Goal: Task Accomplishment & Management: Manage account settings

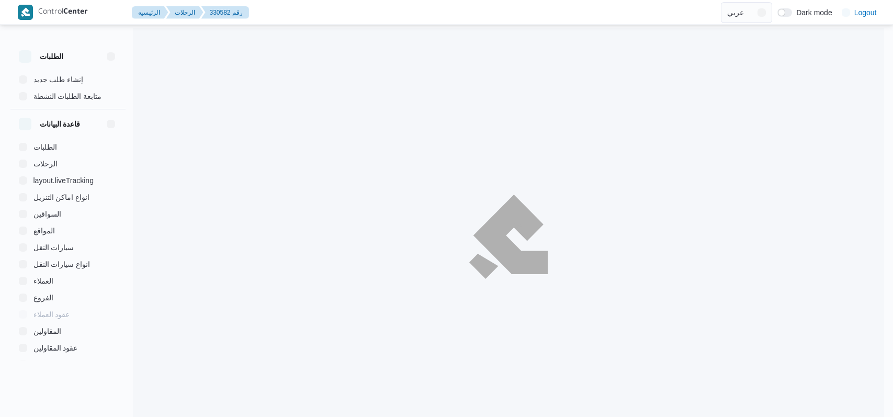
select select "ar"
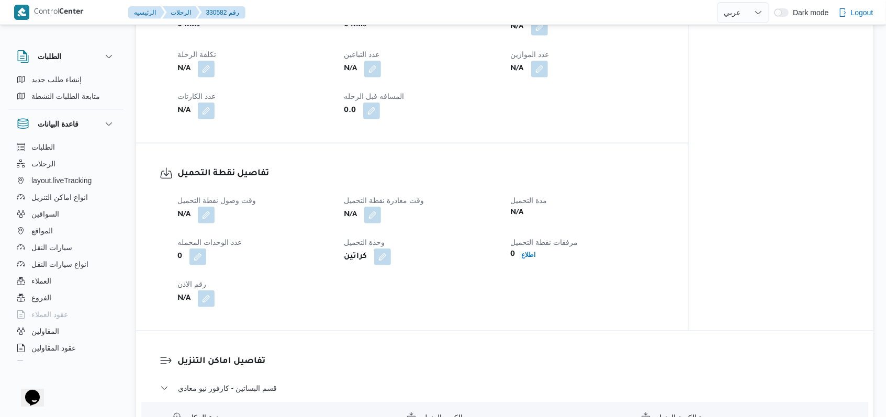
scroll to position [628, 0]
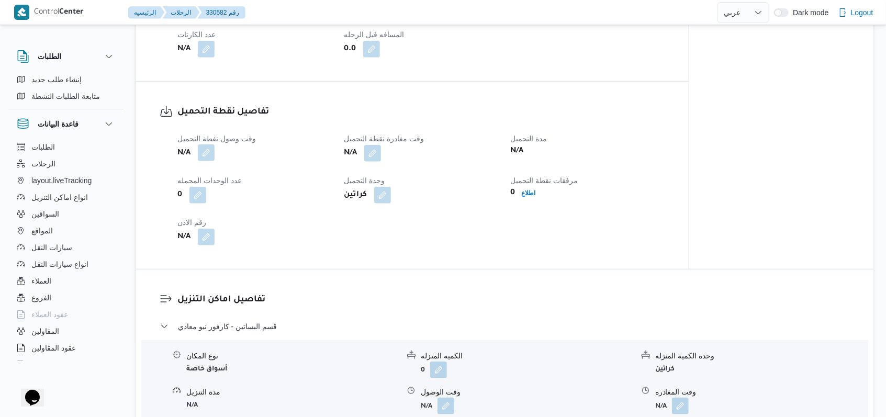
click at [205, 158] on button "button" at bounding box center [206, 152] width 17 height 17
click at [183, 198] on div "0" at bounding box center [254, 195] width 156 height 19
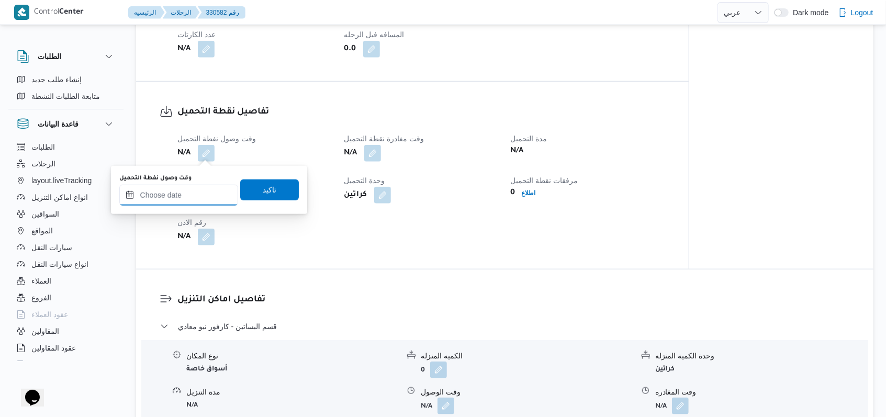
click at [198, 188] on input "وقت وصول نفطة التحميل" at bounding box center [178, 195] width 119 height 21
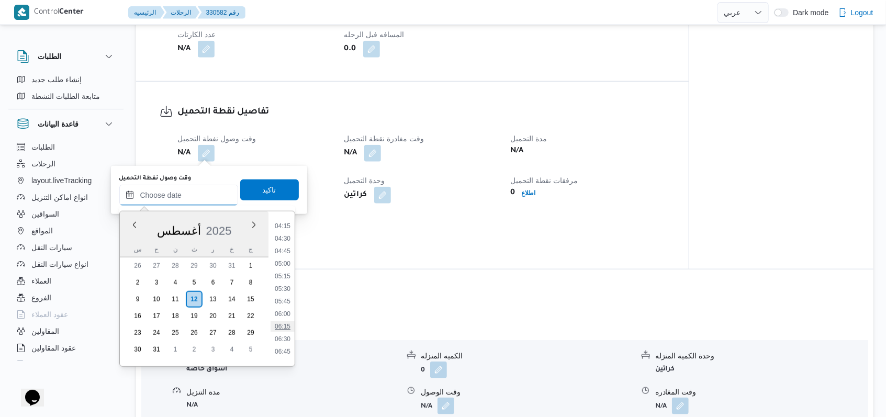
scroll to position [214, 0]
click at [285, 337] on li "06:30" at bounding box center [283, 337] width 24 height 10
type input "١٢/٠٨/٢٠٢٥ ٠٦:٣٠"
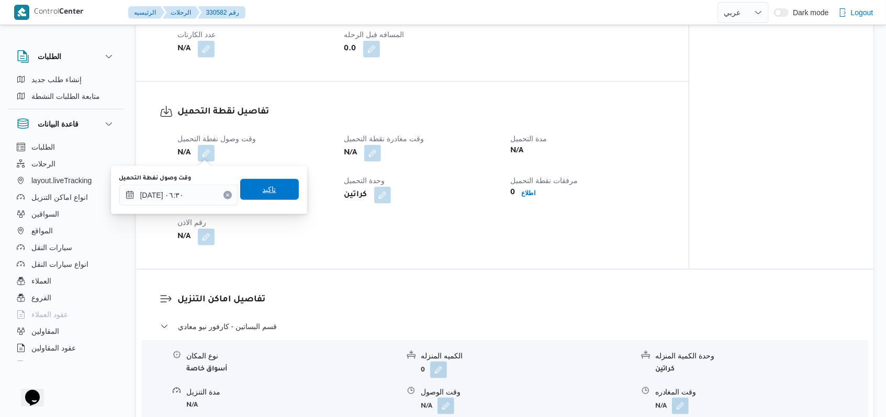
click at [263, 188] on span "تاكيد" at bounding box center [270, 189] width 14 height 13
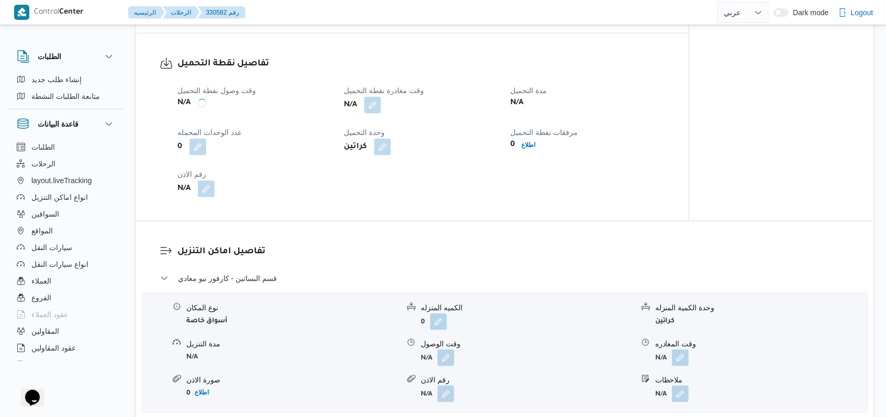
scroll to position [698, 0]
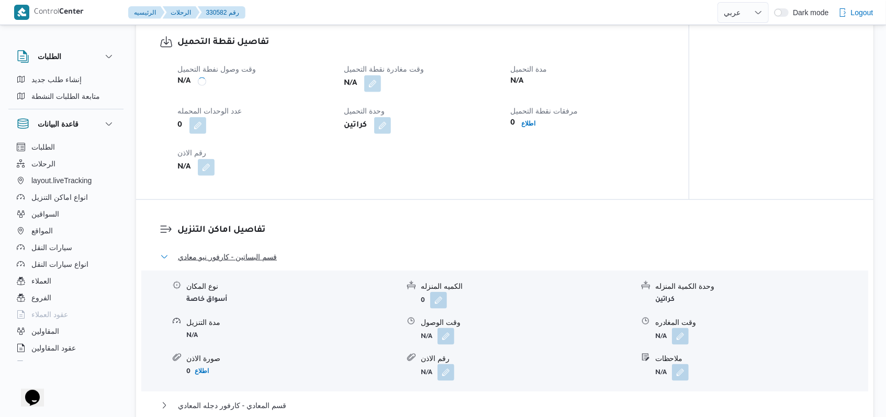
click at [286, 253] on button "قسم البساتين - كارفور نيو معادي" at bounding box center [505, 257] width 690 height 13
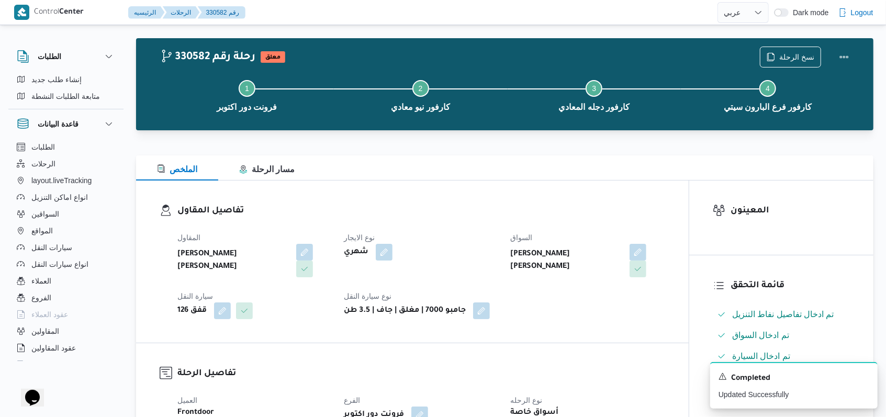
scroll to position [0, 0]
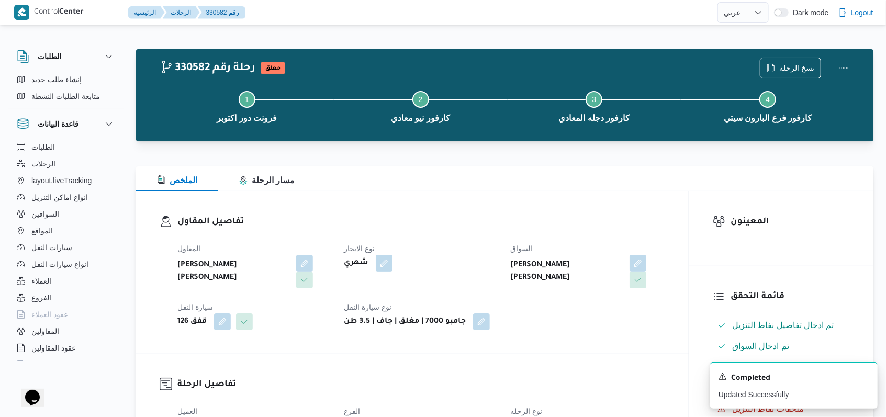
click at [443, 239] on div "المقاول محمد عبدالمنعم هاشم اسماعيل نوع الايجار شهري السواق محمد التيجانى حامد …" at bounding box center [421, 286] width 500 height 100
select select "ar"
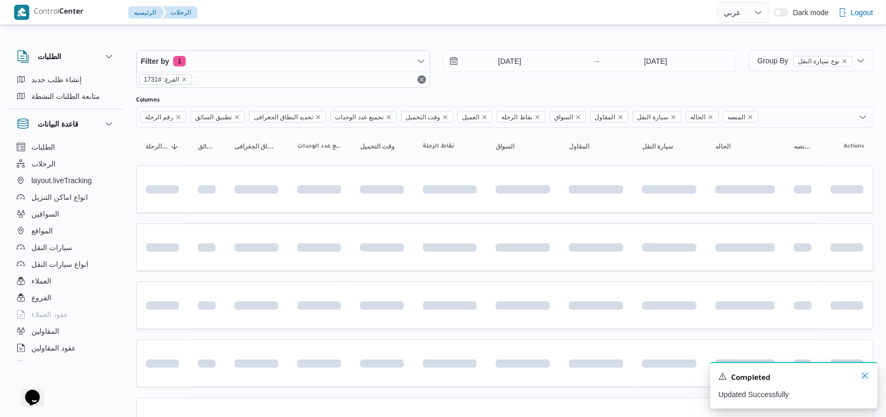
click at [867, 378] on icon "Dismiss toast" at bounding box center [865, 376] width 8 height 8
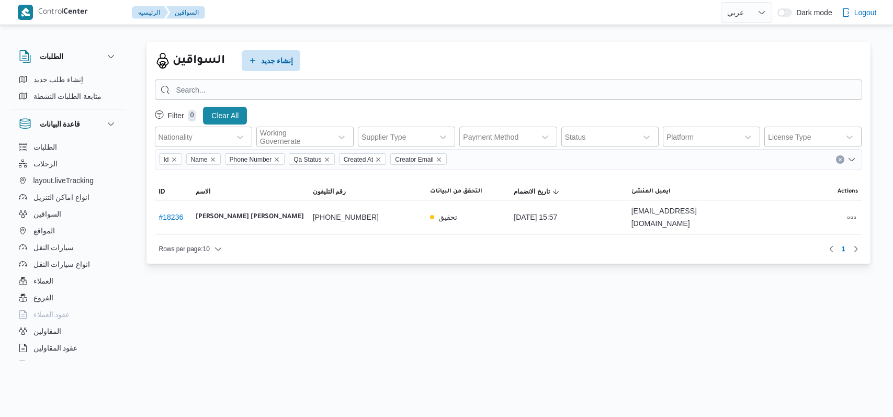
select select "ar"
click at [395, 61] on div "السواقين إنشاء جديد" at bounding box center [509, 60] width 708 height 21
click at [278, 56] on span "إنشاء جديد" at bounding box center [277, 60] width 32 height 13
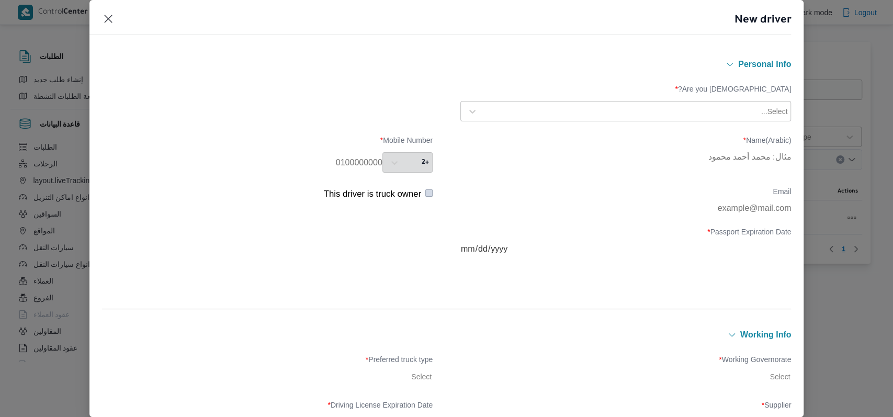
click at [545, 114] on div at bounding box center [621, 111] width 276 height 10
click at [529, 132] on div "Egyptian" at bounding box center [626, 139] width 330 height 18
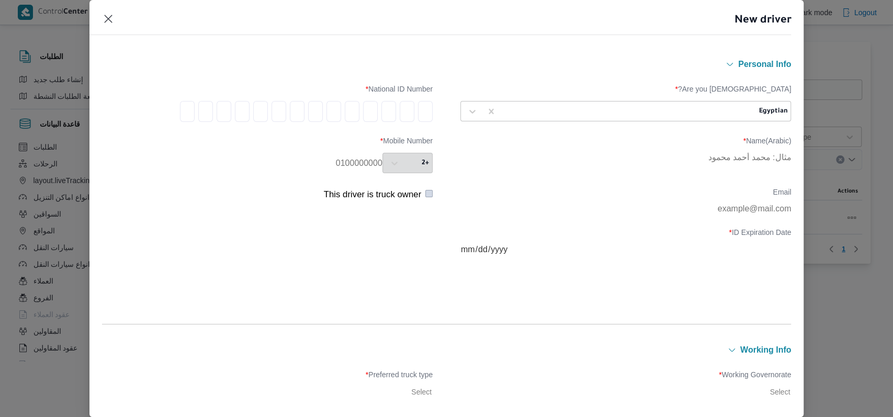
type input "2"
type input "8"
type input "2"
type input "1"
type input "2"
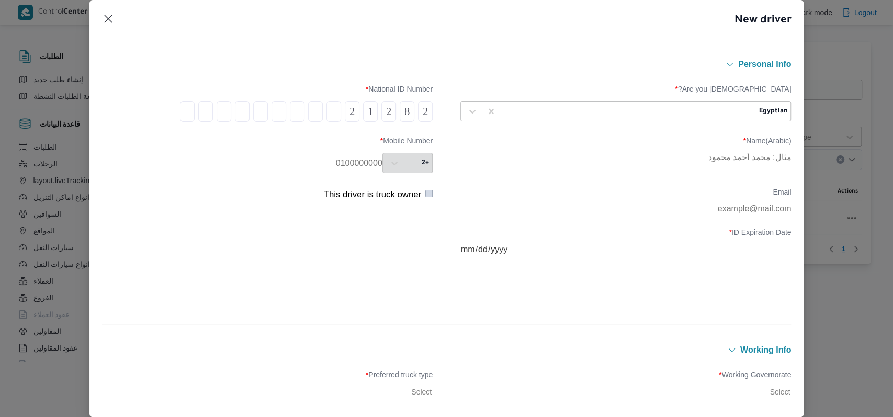
type input "0"
type input "7"
type input "1"
type input "8"
type input "0"
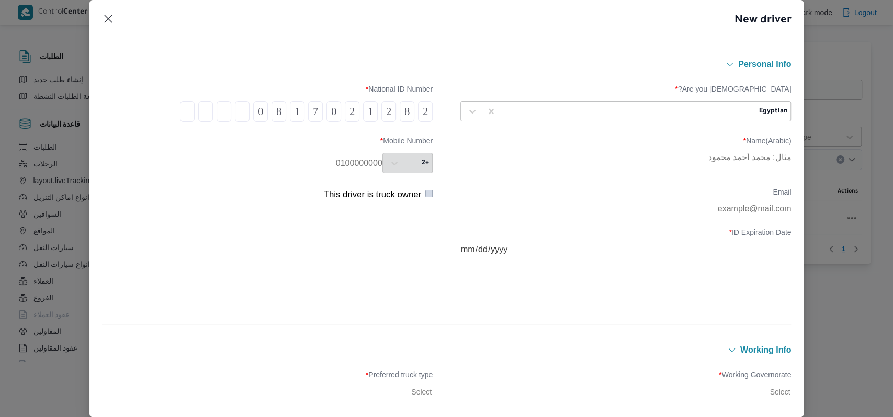
type input "2"
type input "4"
type input "9"
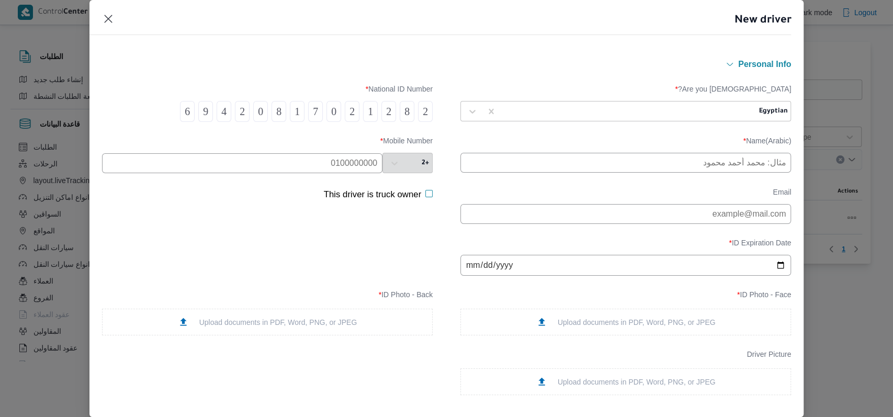
type input "6"
click at [563, 159] on input "text" at bounding box center [626, 163] width 331 height 20
type input "عمرو عاطف صلاح عبدالقادر"
click at [345, 160] on input "text" at bounding box center [242, 163] width 281 height 20
type input "01228070208"
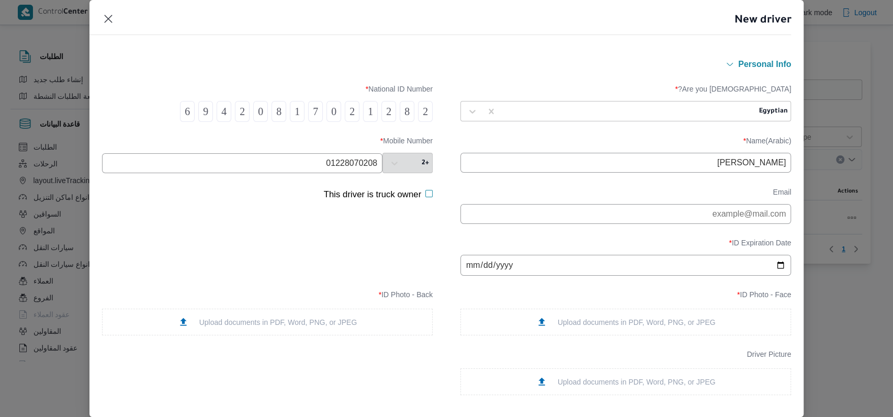
click at [468, 270] on input "date" at bounding box center [626, 265] width 331 height 21
type input "2025-10-25"
click at [361, 259] on div "ID Expiration Date * 2025-10-25" at bounding box center [447, 257] width 690 height 48
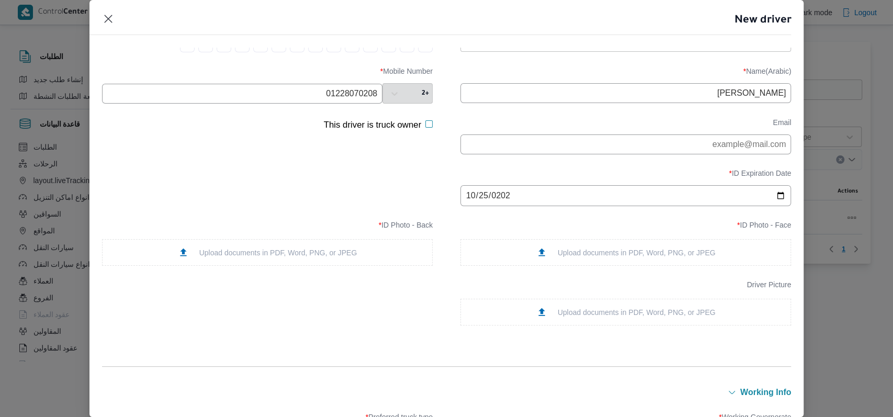
click at [601, 258] on div "Upload documents in PDF, Word, PNG, or JPEG" at bounding box center [626, 252] width 180 height 11
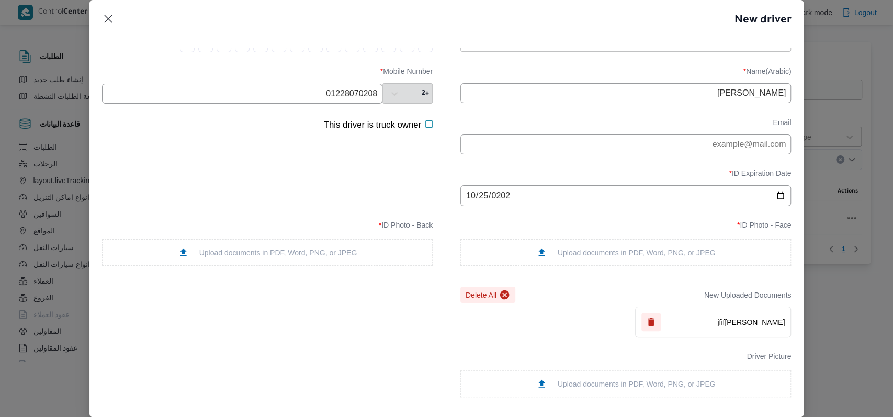
click at [327, 264] on div "Upload documents in PDF, Word, PNG, or JPEG" at bounding box center [267, 252] width 331 height 27
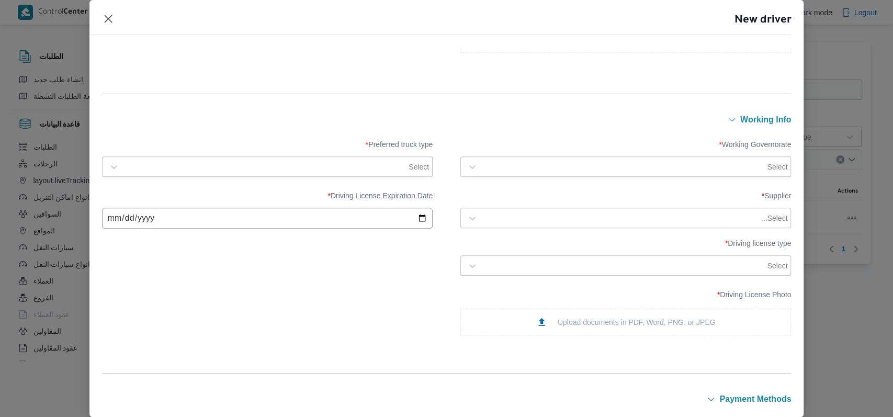
scroll to position [419, 0]
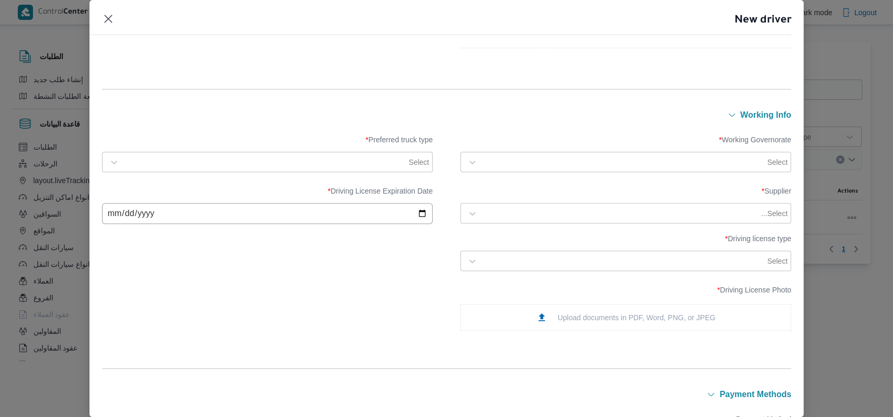
click at [531, 175] on div "Working Governorate * Select Preferred truck type * Select" at bounding box center [447, 153] width 690 height 47
click at [534, 162] on div at bounding box center [624, 162] width 283 height 10
click at [518, 227] on div "الجيزة" at bounding box center [626, 228] width 309 height 13
click at [413, 167] on div "Select" at bounding box center [277, 162] width 307 height 15
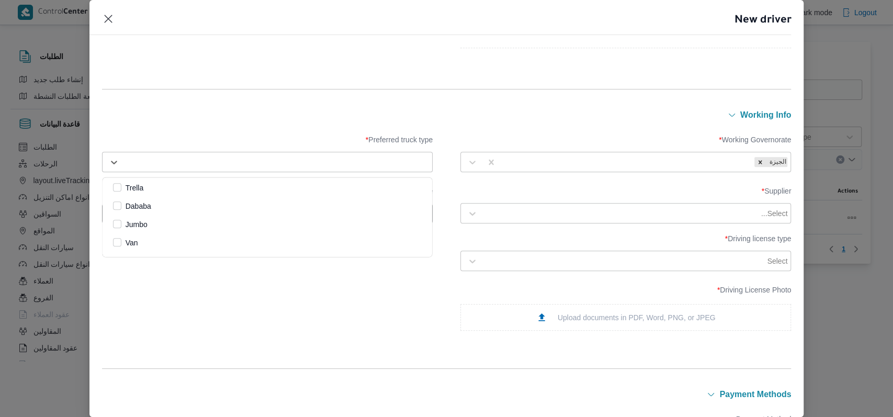
click at [148, 226] on label "Jumbo" at bounding box center [130, 224] width 35 height 13
click at [494, 203] on div "Select..." at bounding box center [626, 213] width 331 height 20
click at [499, 208] on div at bounding box center [621, 213] width 276 height 10
type input "مروه"
click at [529, 239] on div "[PERSON_NAME] على" at bounding box center [626, 241] width 330 height 18
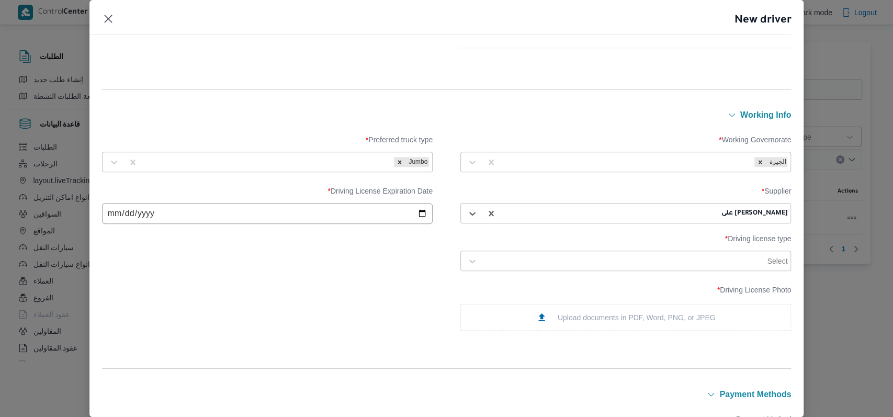
click at [118, 217] on input "date" at bounding box center [267, 213] width 331 height 21
type input "2025-10-25"
click at [310, 273] on div "Supplier * مروه حسام الدين سعد على Driving License Expiration Date * 2025-10-25…" at bounding box center [447, 229] width 690 height 95
click at [510, 252] on div "Select" at bounding box center [626, 261] width 331 height 20
click at [510, 256] on div "Select" at bounding box center [635, 261] width 307 height 15
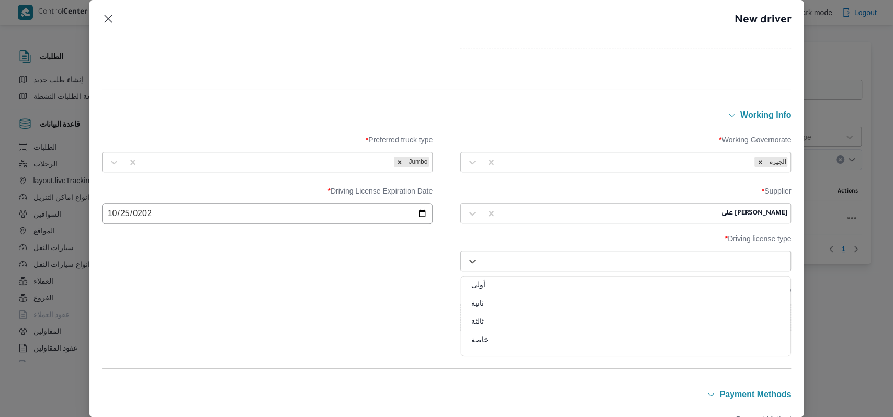
click at [498, 288] on div "أولى" at bounding box center [626, 288] width 330 height 18
click at [546, 320] on div "Upload documents in PDF, Word, PNG, or JPEG" at bounding box center [626, 317] width 180 height 11
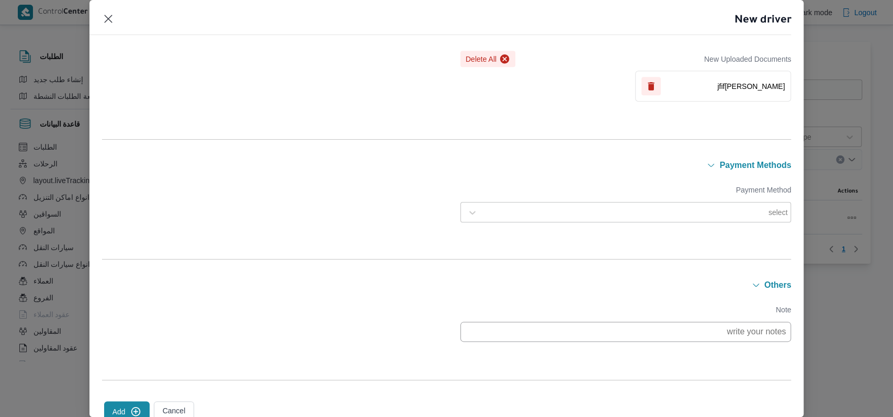
scroll to position [755, 0]
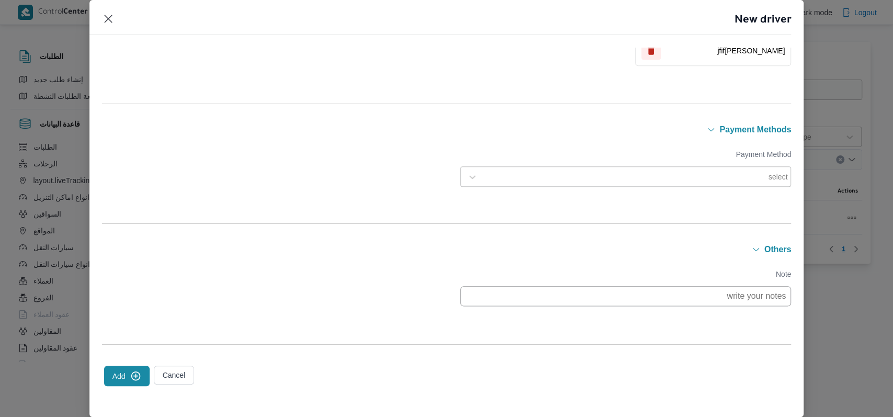
click at [136, 374] on icon "submit" at bounding box center [135, 376] width 11 height 11
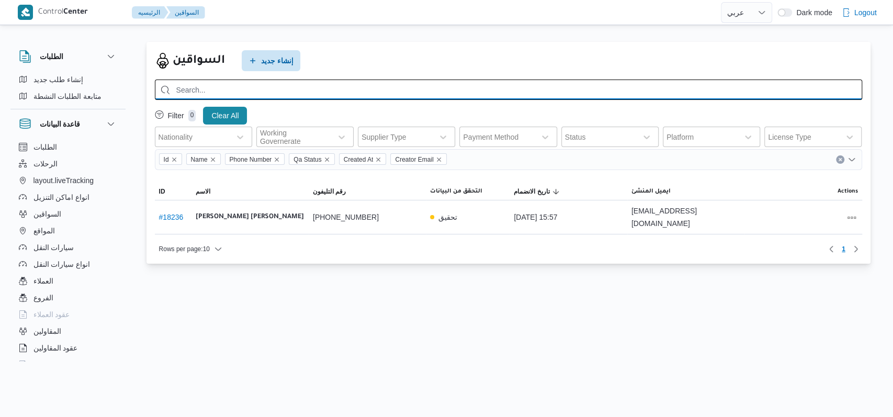
click at [316, 94] on input "search" at bounding box center [509, 90] width 708 height 20
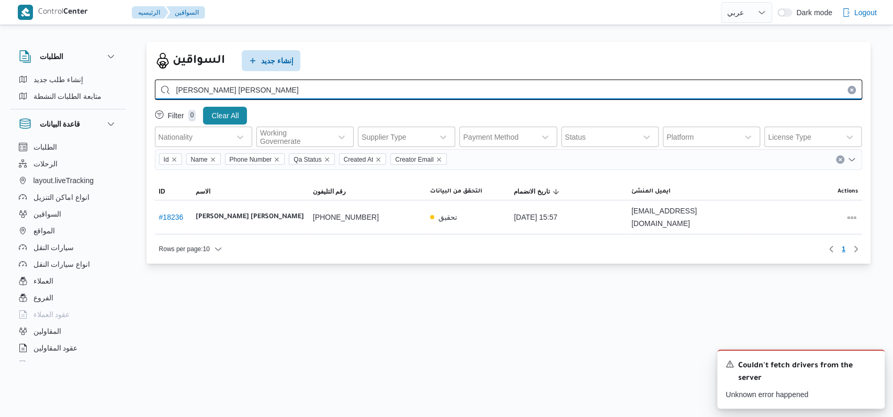
type input "ابراهيم محمود ابراهيم حسن فراج"
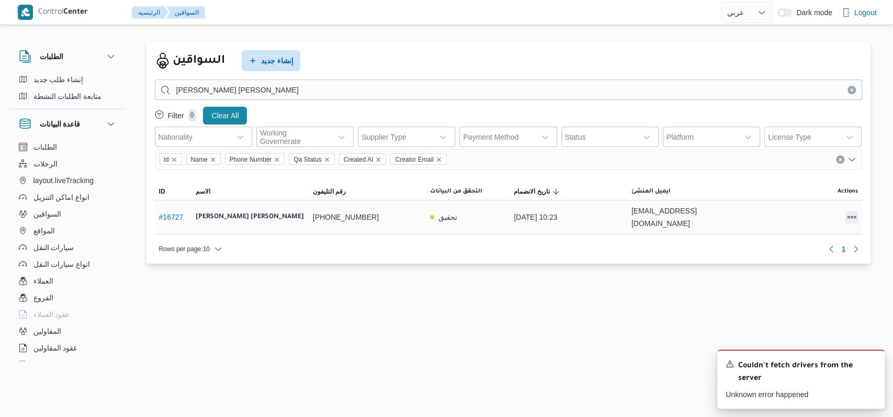
click at [850, 216] on button "All actions" at bounding box center [852, 217] width 13 height 13
click at [807, 213] on span "Edit" at bounding box center [817, 211] width 33 height 8
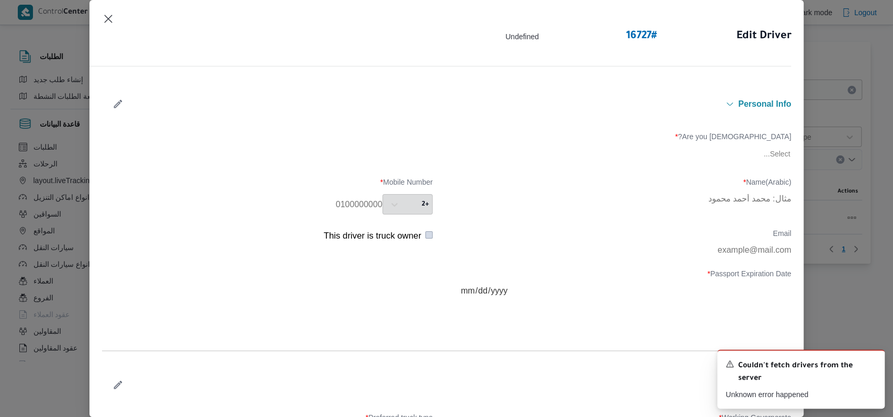
type input "ابراهيم محمود ابراهيم حسن فراج"
type input "01208442023"
type input "2028-09-23"
type input "2027-03-24"
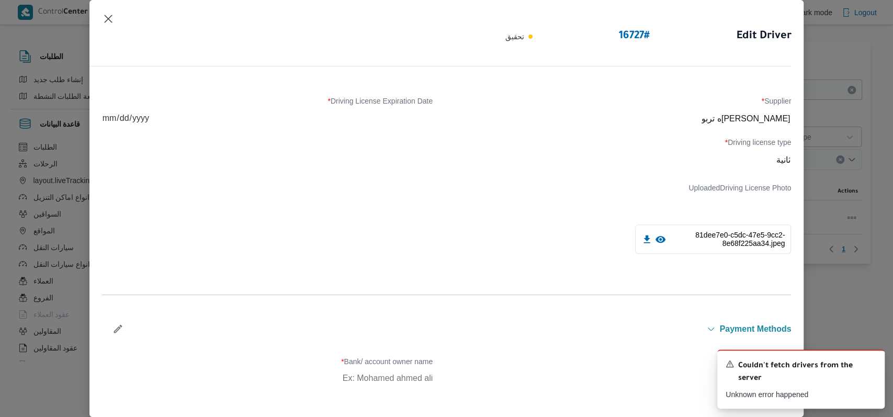
scroll to position [318, 0]
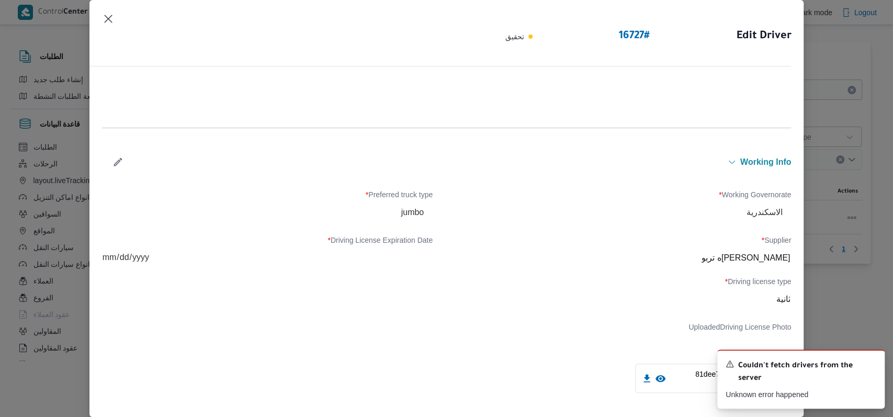
click at [125, 161] on button "button" at bounding box center [118, 162] width 28 height 20
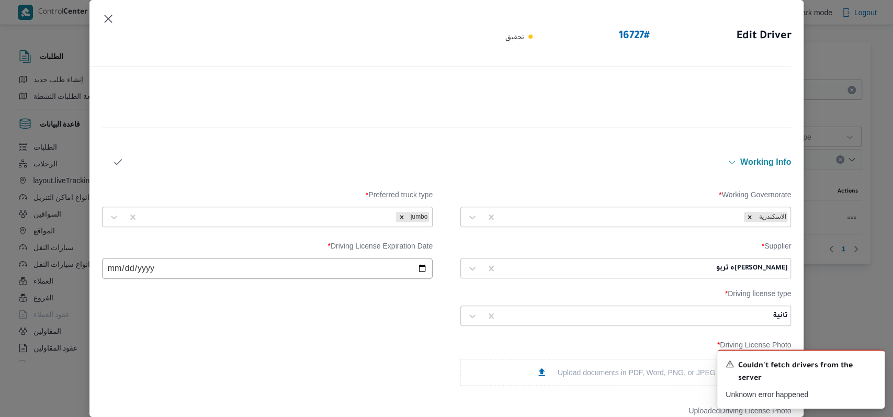
click at [577, 265] on div at bounding box center [608, 268] width 212 height 10
type input "مروه"
click at [531, 289] on div "مروه حسام الدين سعد على" at bounding box center [626, 296] width 330 height 18
click at [113, 158] on icon "button" at bounding box center [118, 161] width 11 height 11
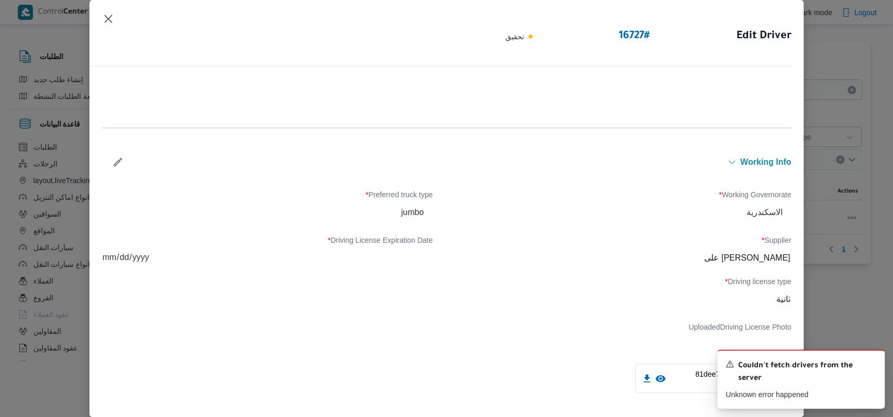
scroll to position [597, 0]
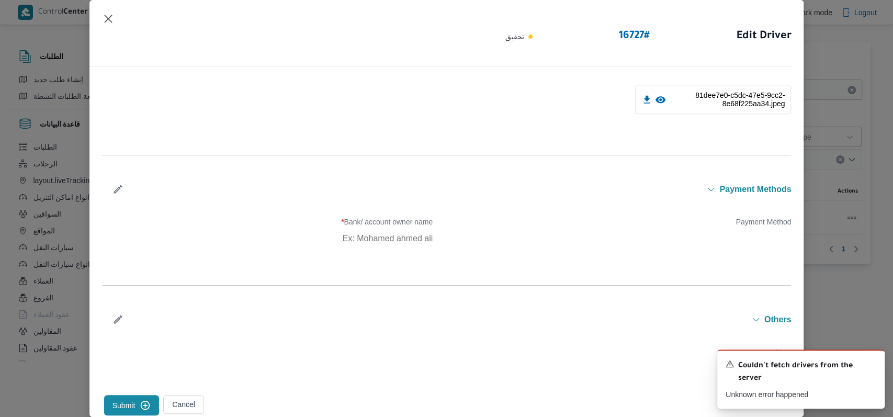
click at [130, 397] on button "Submit" at bounding box center [131, 405] width 55 height 20
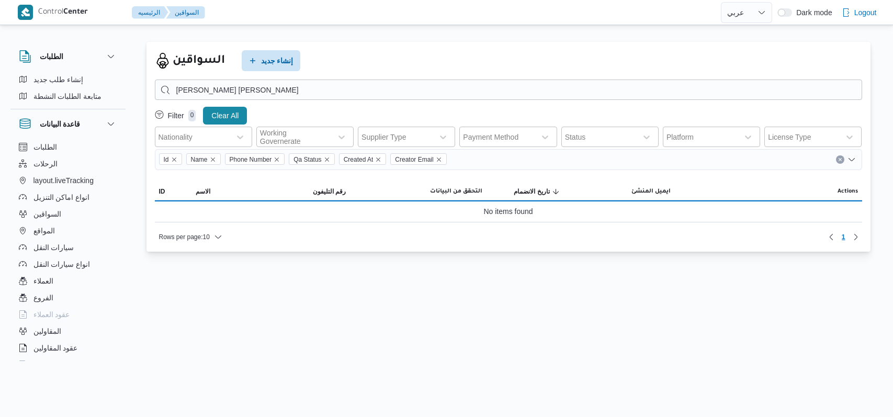
select select "ar"
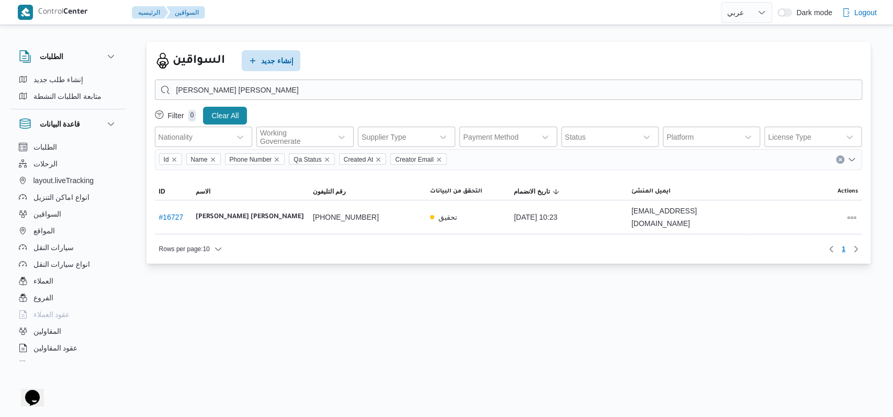
click at [353, 68] on div "السواقين إنشاء جديد" at bounding box center [509, 60] width 708 height 21
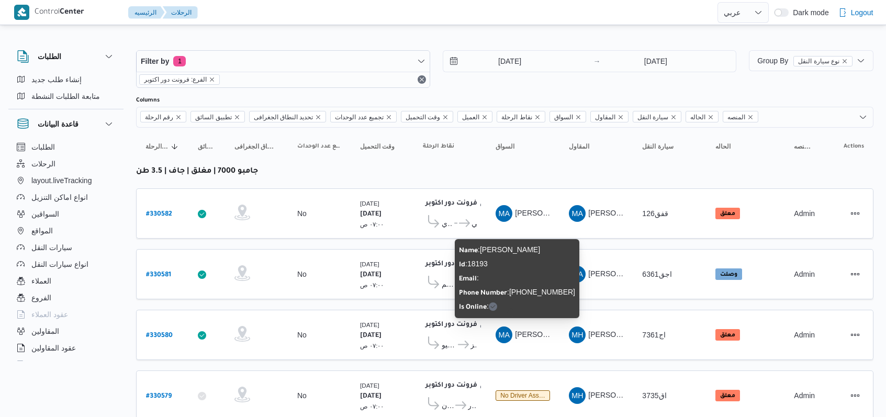
select select "ar"
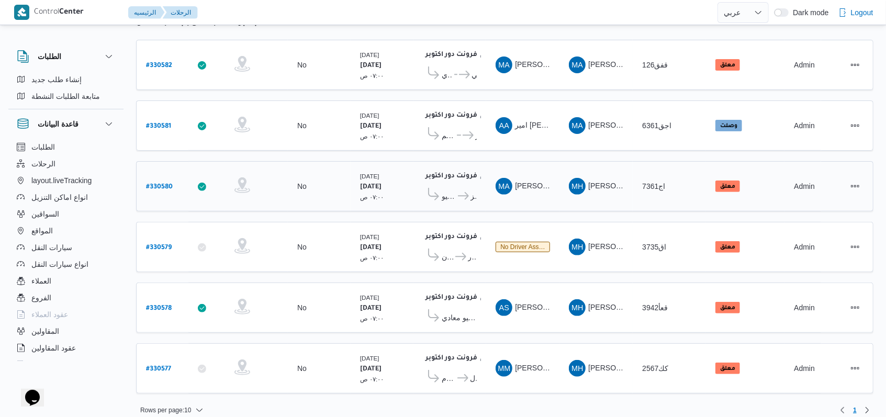
click at [160, 184] on b "# 330580" at bounding box center [159, 187] width 27 height 7
select select "ar"
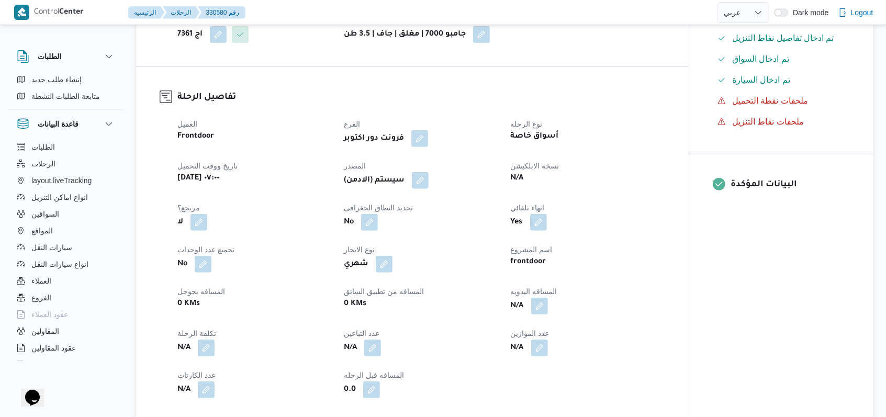
scroll to position [349, 0]
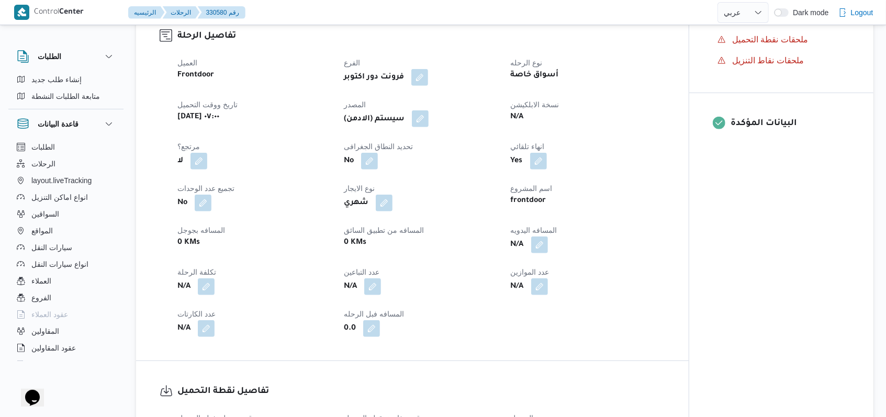
click at [424, 110] on button "button" at bounding box center [420, 118] width 17 height 17
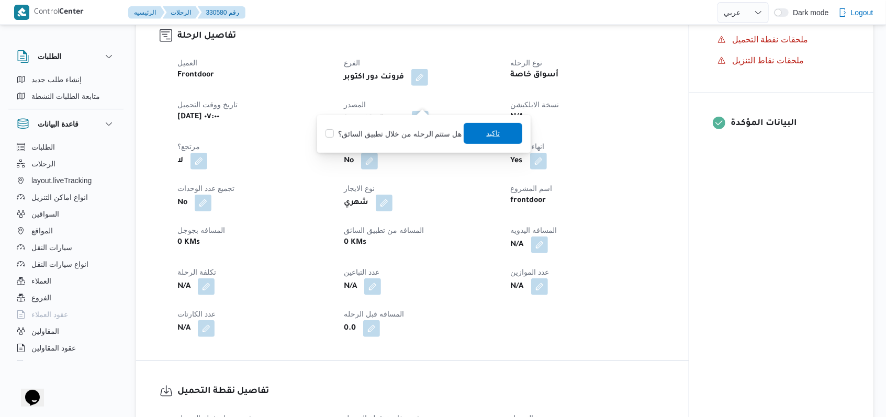
click at [473, 134] on span "تاكيد" at bounding box center [493, 133] width 59 height 21
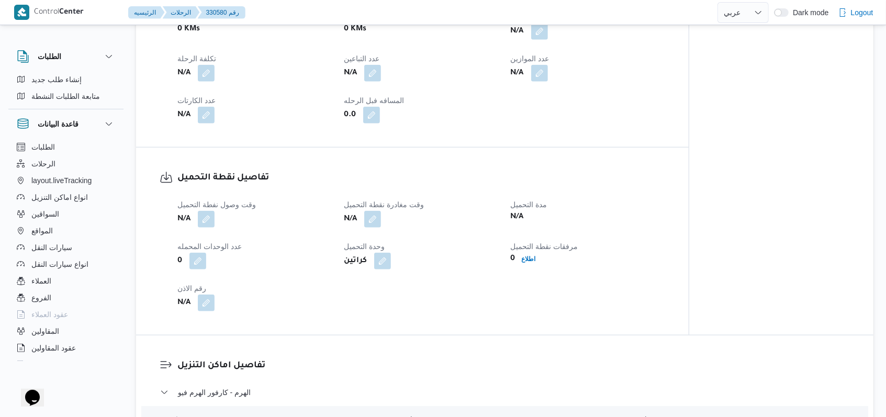
scroll to position [209, 0]
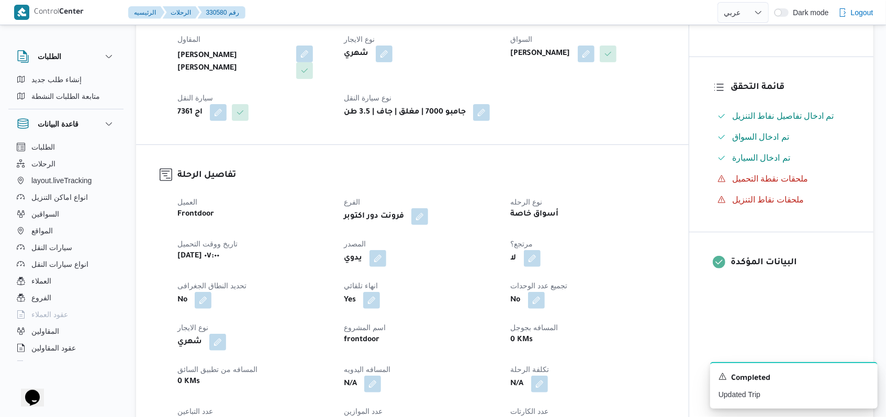
click at [482, 249] on div "يدوي" at bounding box center [421, 258] width 156 height 19
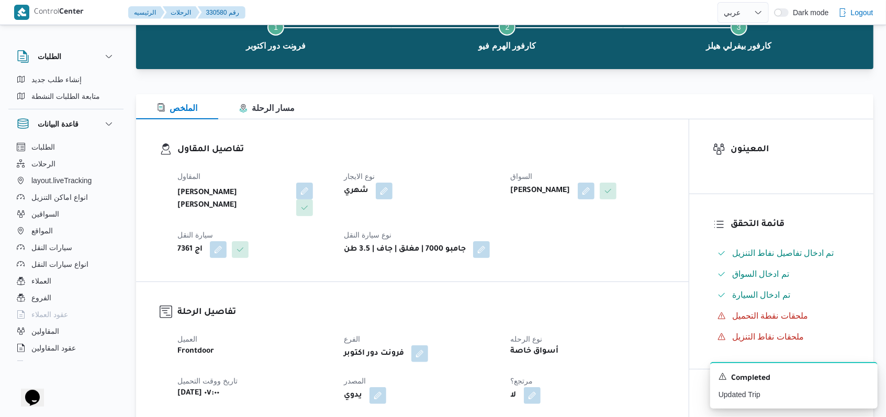
scroll to position [0, 0]
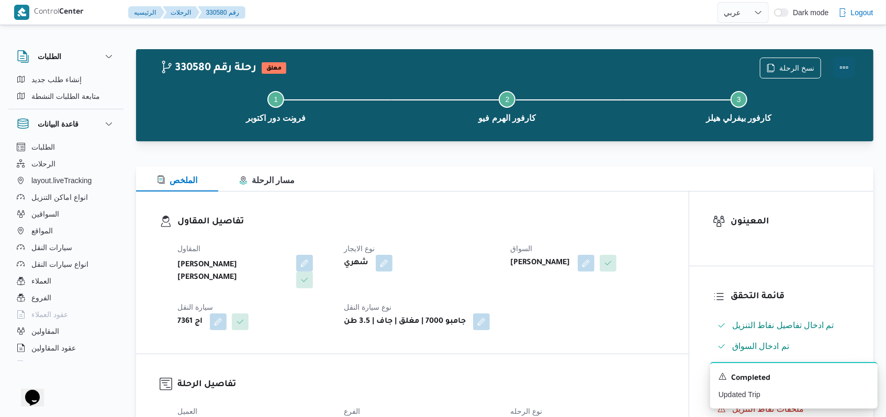
click at [852, 76] on button "Actions" at bounding box center [844, 67] width 21 height 21
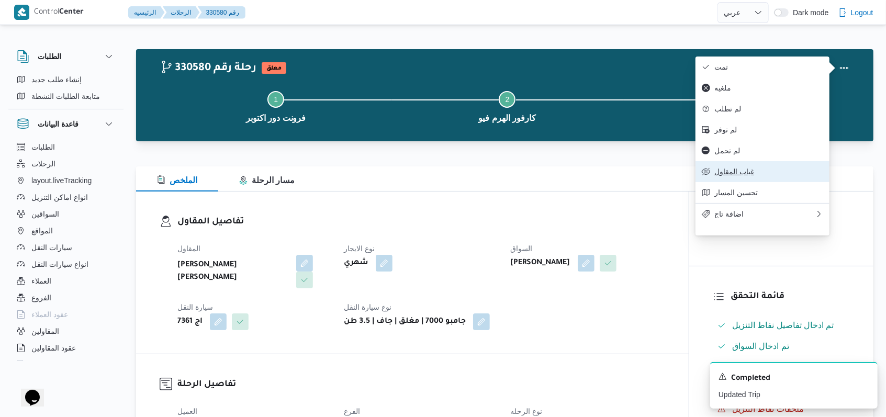
click at [743, 176] on span "غياب المقاول" at bounding box center [768, 171] width 109 height 8
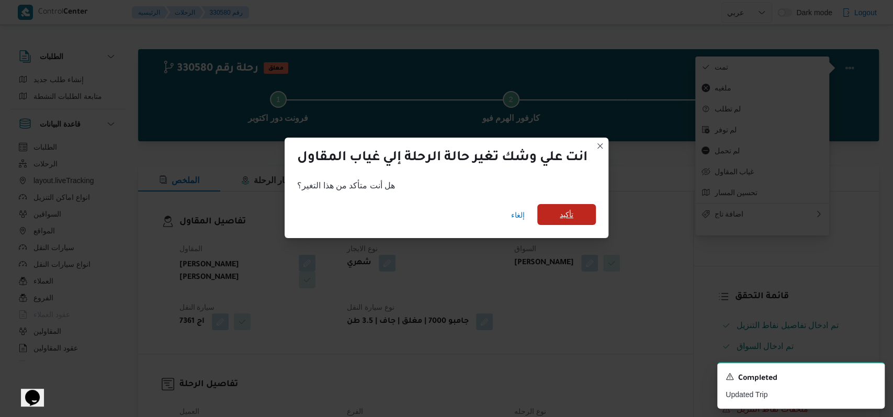
click at [547, 215] on span "تأكيد" at bounding box center [567, 214] width 59 height 21
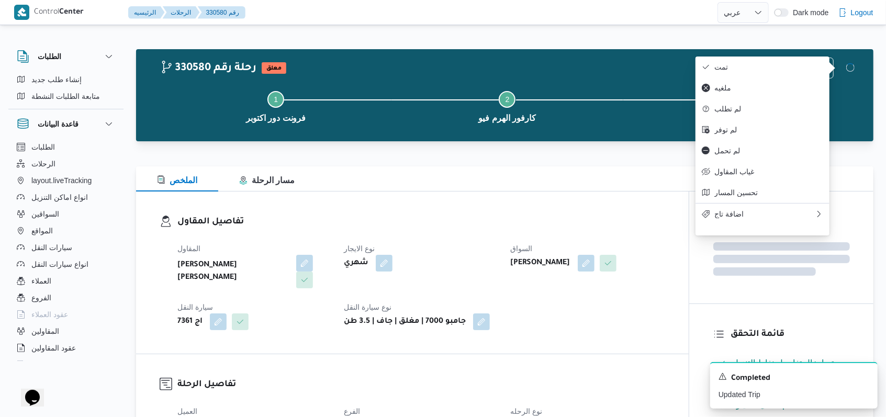
click at [643, 215] on h3 "تفاصيل المقاول" at bounding box center [421, 222] width 488 height 14
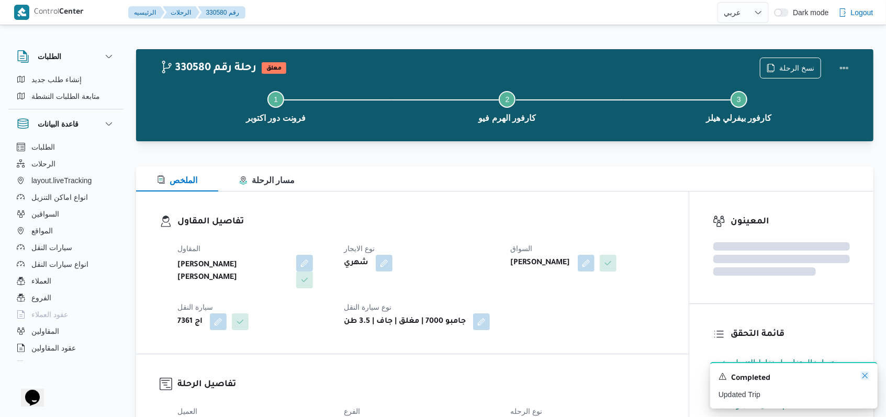
click at [864, 376] on icon "Dismiss toast" at bounding box center [865, 376] width 8 height 8
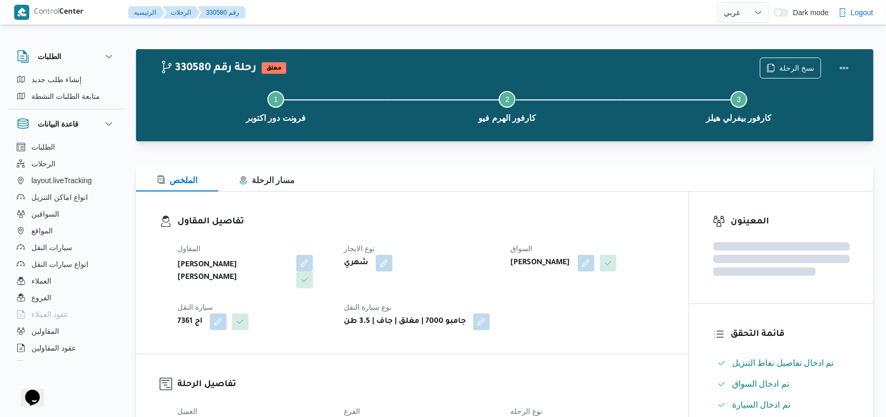
click at [476, 231] on dl "تفاصيل المقاول المقاول محمد حسني محمد ابراهيم نوع الايجار شهري السواق مهدى احمد…" at bounding box center [421, 272] width 488 height 115
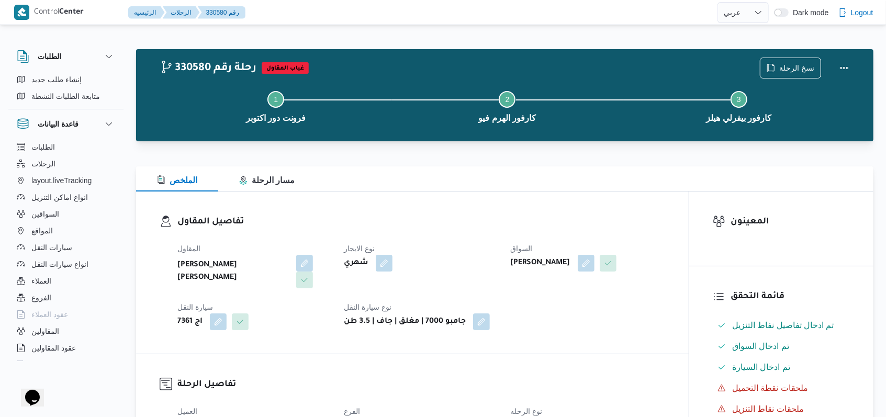
click at [465, 223] on h3 "تفاصيل المقاول" at bounding box center [421, 222] width 488 height 14
select select "ar"
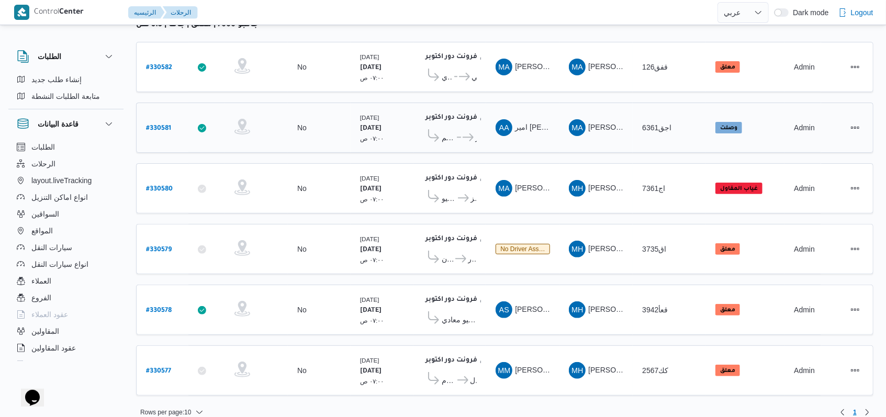
scroll to position [149, 0]
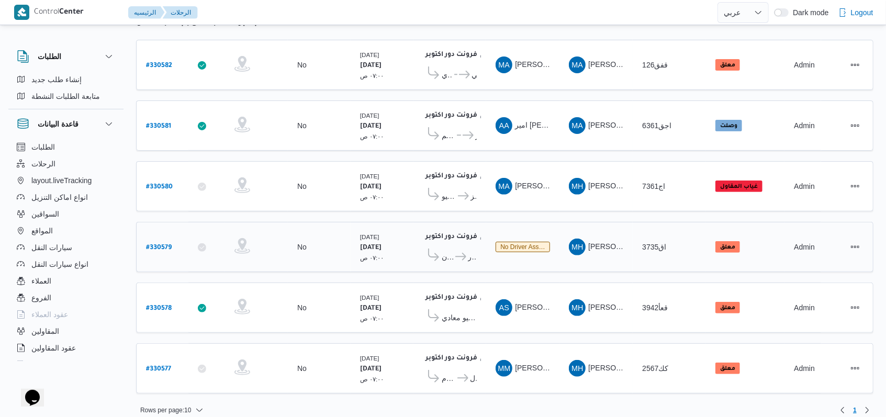
click at [153, 244] on b "# 330579" at bounding box center [159, 247] width 26 height 7
select select "ar"
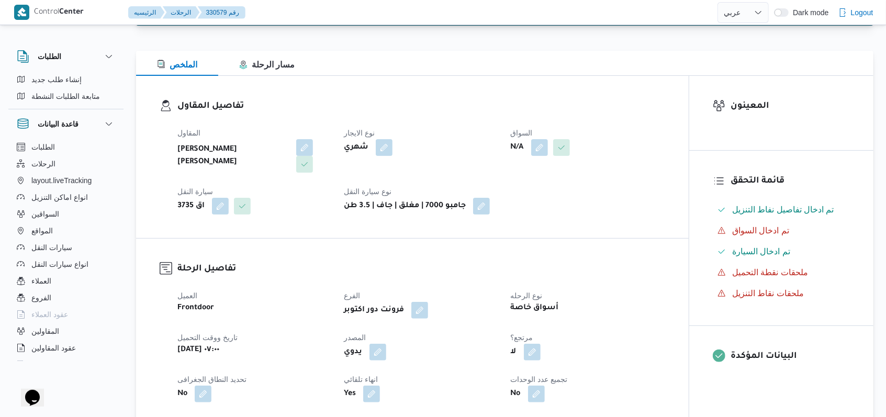
scroll to position [139, 0]
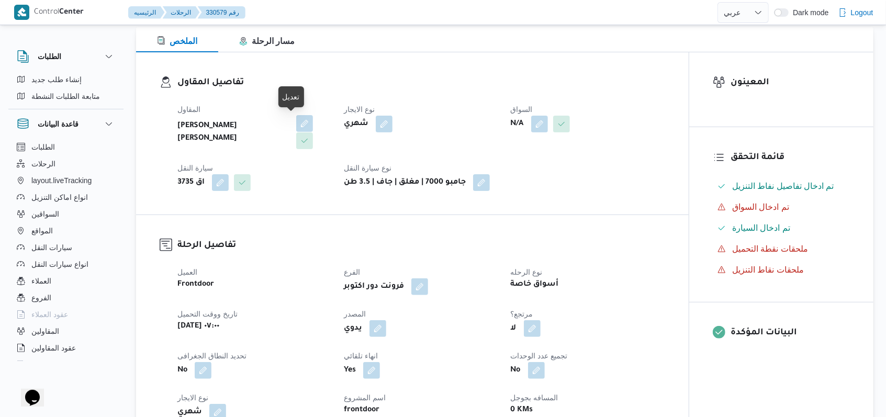
click at [296, 122] on button "button" at bounding box center [304, 123] width 17 height 17
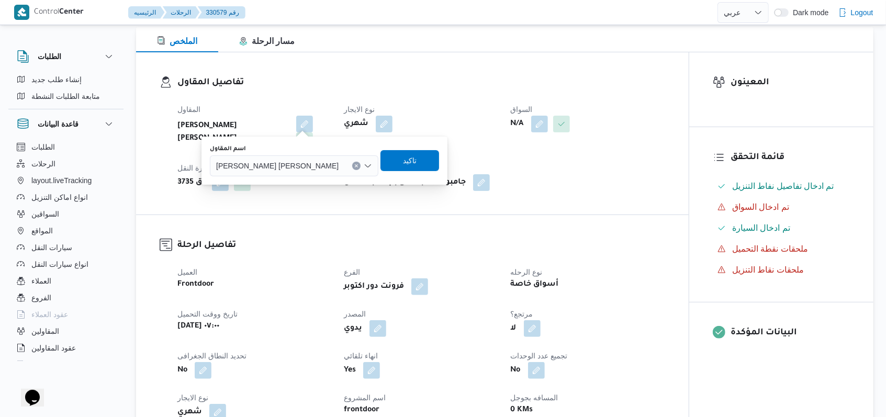
click at [296, 161] on div "محمد حسني محمد ابراهيم" at bounding box center [294, 165] width 169 height 21
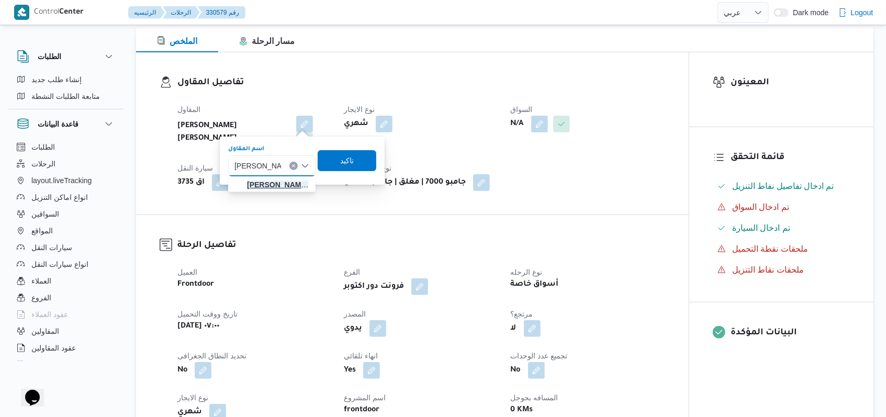
type input "مصطفى ممدو"
click at [285, 183] on span "مصطفى ممدو ح محمود عبدالهادى" at bounding box center [278, 184] width 62 height 13
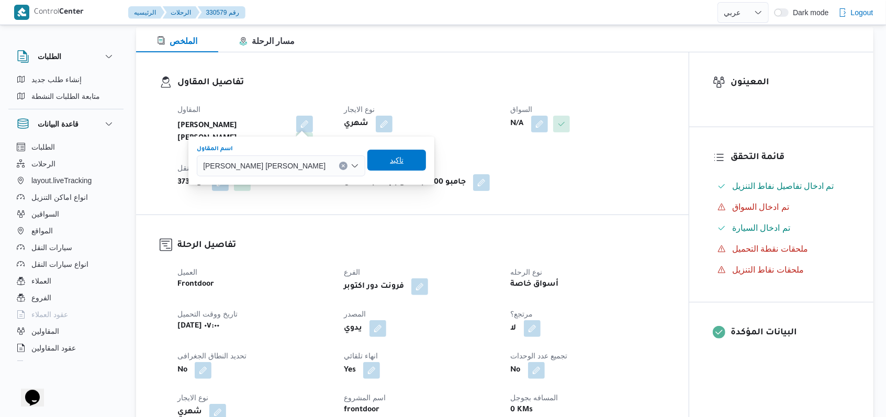
click at [368, 165] on span "تاكيد" at bounding box center [396, 160] width 59 height 21
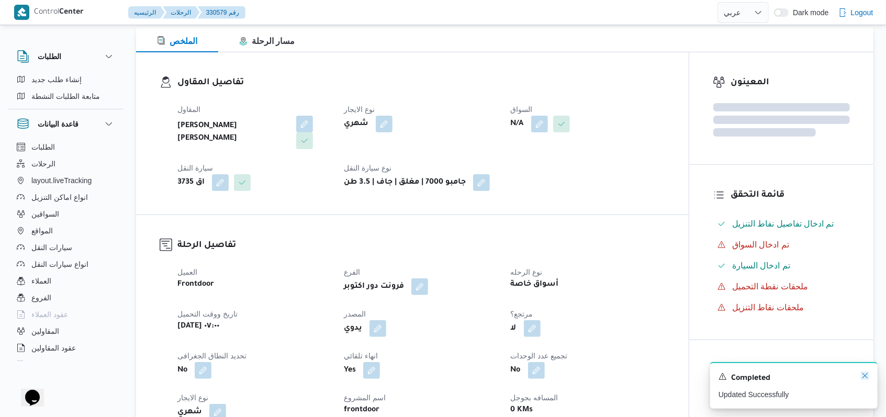
click at [864, 374] on icon "Dismiss toast" at bounding box center [865, 376] width 8 height 8
click at [864, 379] on icon "Dismiss toast" at bounding box center [865, 376] width 8 height 8
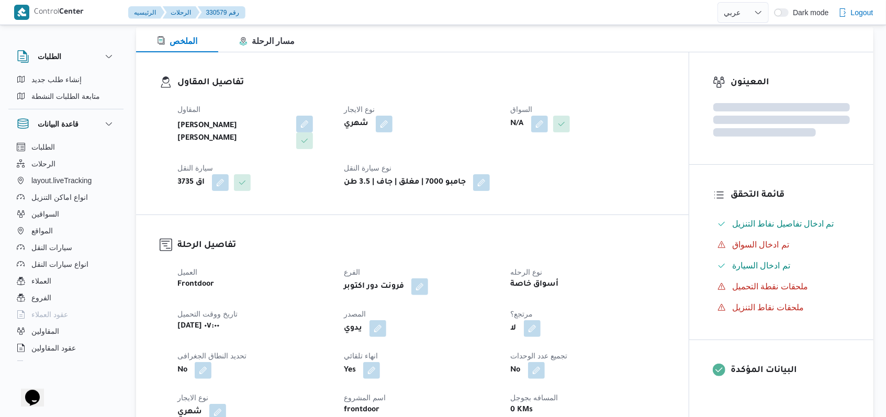
click at [475, 290] on div "العميل Frontdoor الفرع فرونت دور اكتوبر نوع الرحله أسواق خاصة تاريخ ووقت التحمي…" at bounding box center [421, 406] width 500 height 293
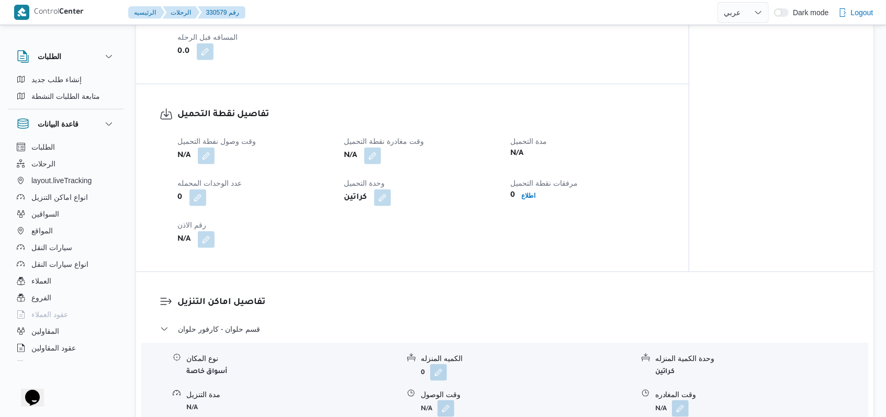
scroll to position [628, 0]
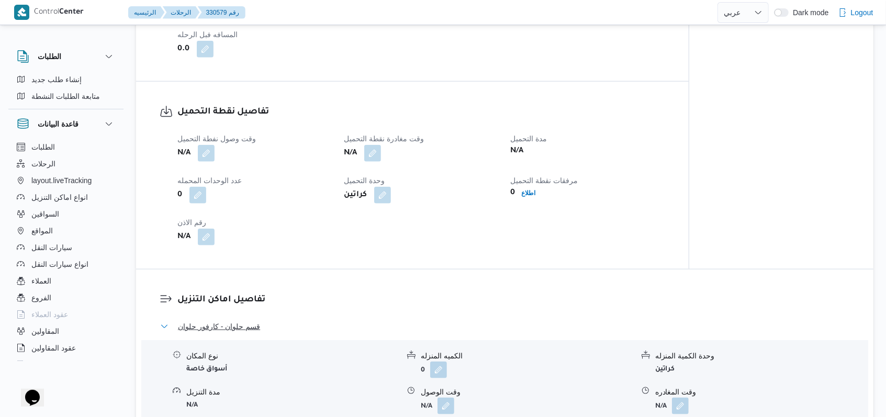
click at [227, 320] on span "قسم حلوان - كارفور حلوان" at bounding box center [219, 326] width 82 height 13
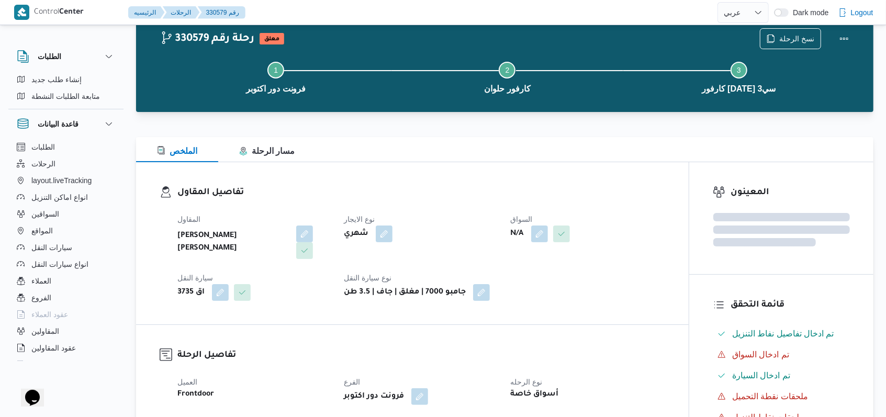
scroll to position [0, 0]
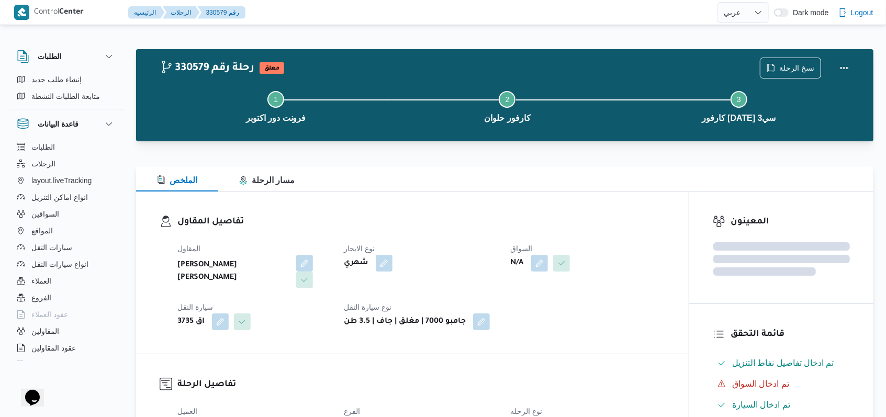
click at [453, 241] on div "المقاول محمد حسني محمد ابراهيم نوع الايجار شهري السواق N/A سيارة النقل اق 3735 …" at bounding box center [421, 286] width 500 height 100
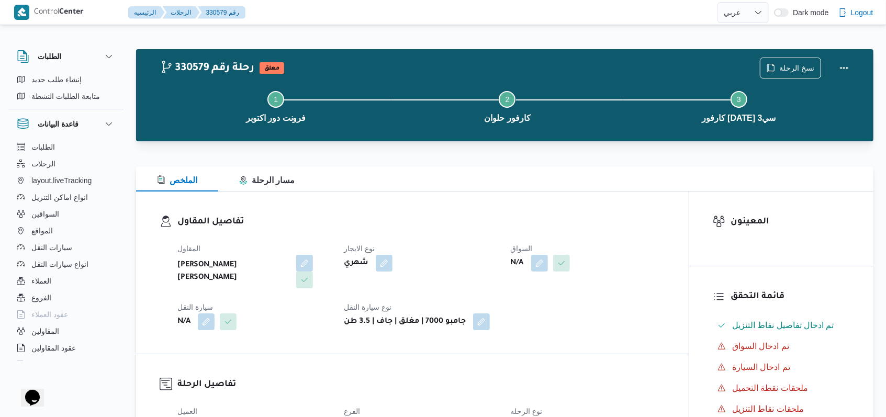
click at [435, 230] on dl "تفاصيل المقاول المقاول مصطفى ممدوح محمود عبدالهادى نوع الايجار شهري السواق N/A …" at bounding box center [421, 272] width 488 height 115
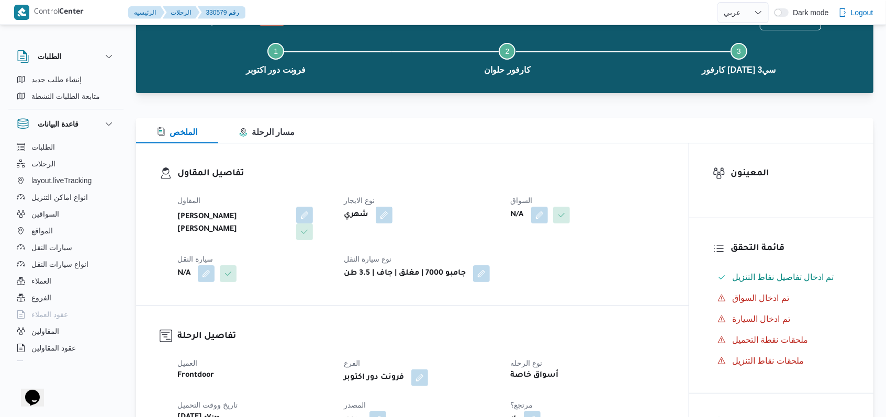
scroll to position [70, 0]
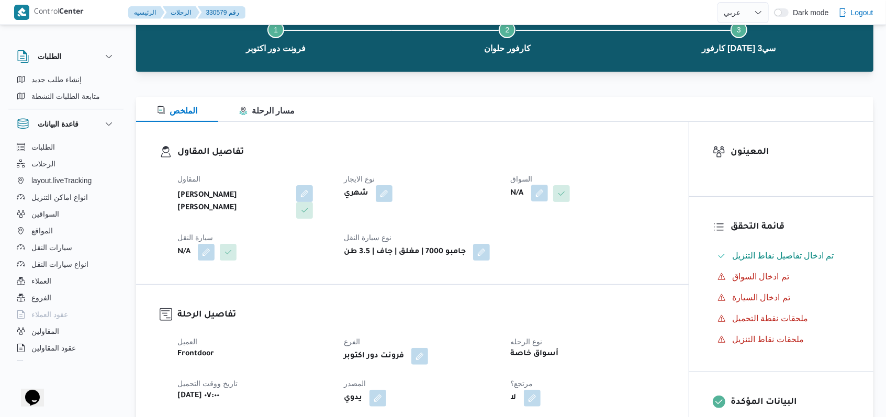
click at [540, 193] on button "button" at bounding box center [539, 193] width 17 height 17
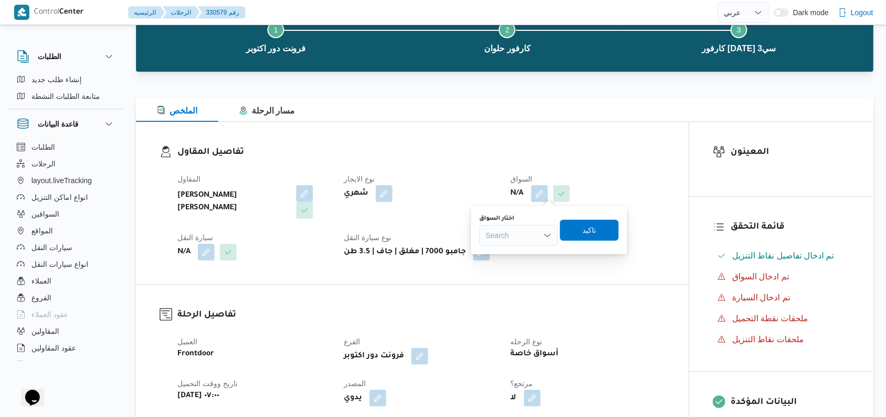
click at [535, 222] on div "اختار السواق" at bounding box center [518, 219] width 79 height 8
click at [528, 237] on div "Search" at bounding box center [518, 235] width 79 height 21
click at [467, 170] on div "المقاول مصطفى ممدوح محمود عبدالهادى نوع الايجار شهري السواق N/A سيارة النقل N/A…" at bounding box center [421, 216] width 500 height 100
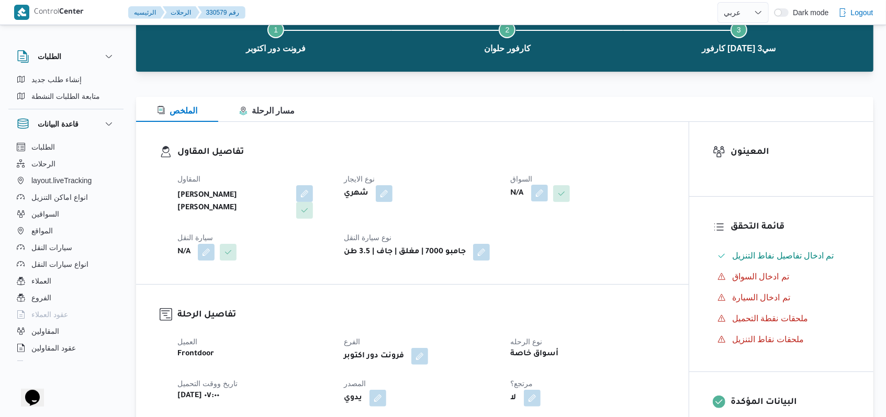
click at [532, 192] on button "button" at bounding box center [539, 193] width 17 height 17
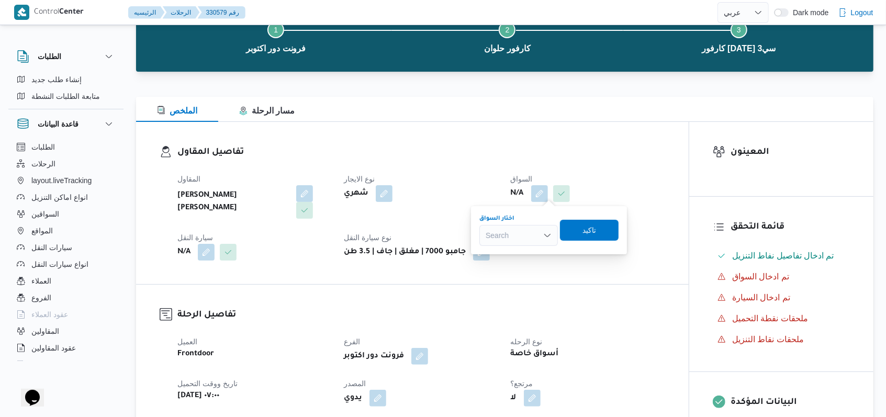
click at [522, 232] on div "Search" at bounding box center [518, 235] width 79 height 21
click at [437, 180] on dt "نوع الايجار" at bounding box center [421, 179] width 154 height 13
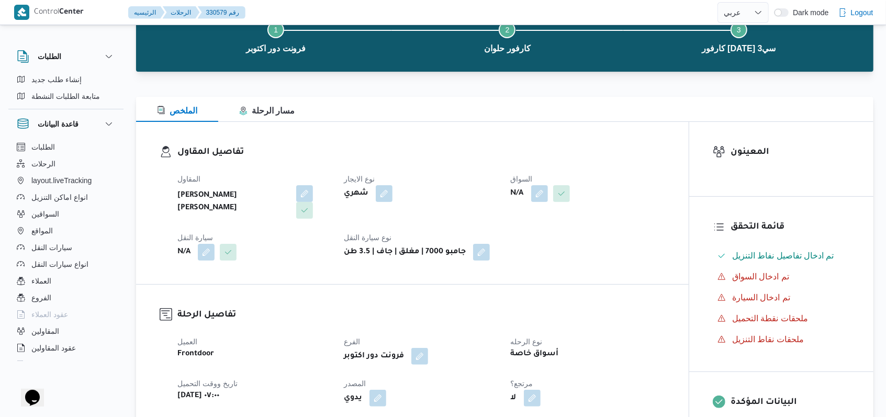
click at [551, 274] on div "تفاصيل المقاول المقاول مصطفى ممدوح محمود عبدالهادى نوع الايجار شهري السواق N/A …" at bounding box center [412, 203] width 553 height 162
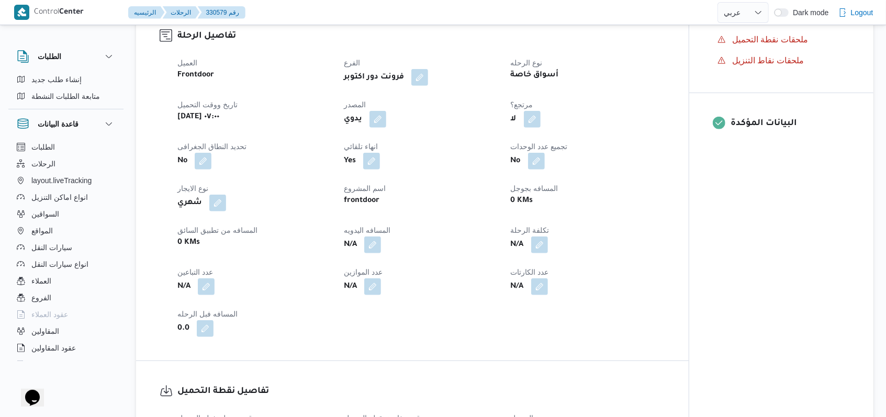
scroll to position [488, 0]
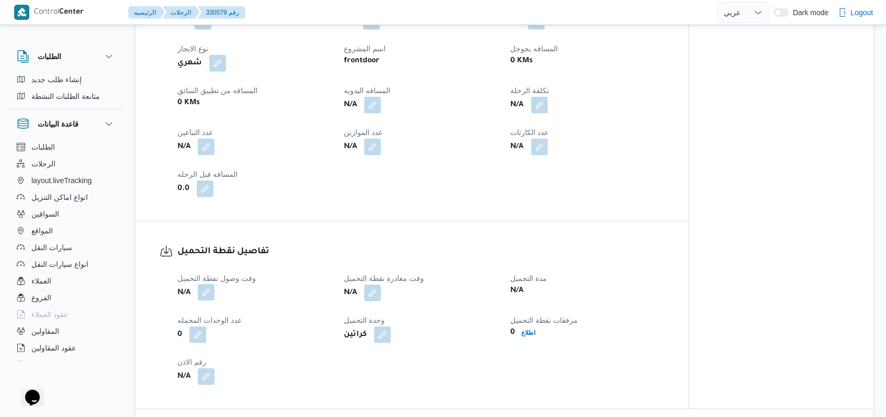
click at [212, 295] on button "button" at bounding box center [206, 292] width 17 height 17
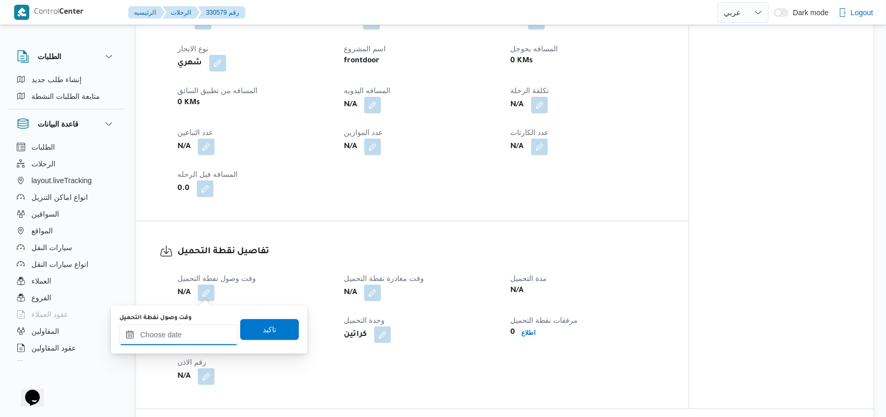
click at [201, 337] on input "وقت وصول نفطة التحميل" at bounding box center [178, 334] width 119 height 21
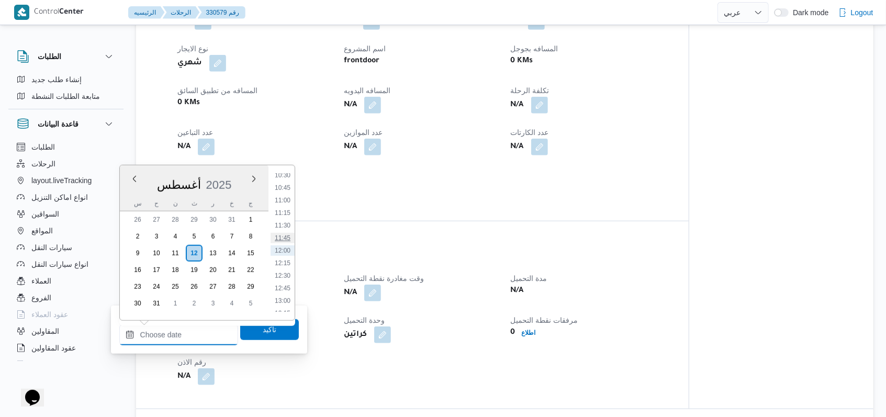
scroll to position [322, 0]
click at [286, 236] on li "07:30" at bounding box center [283, 234] width 24 height 10
type input "١٢/٠٨/٢٠٢٥ ٠٧:٣٠"
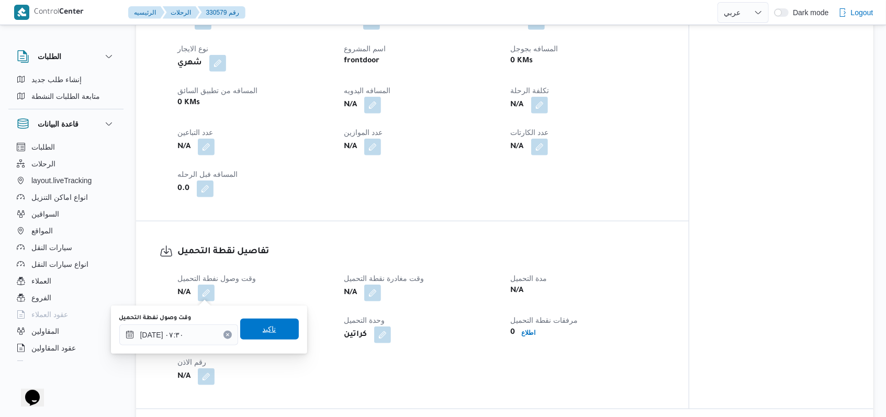
click at [283, 327] on span "تاكيد" at bounding box center [269, 329] width 59 height 21
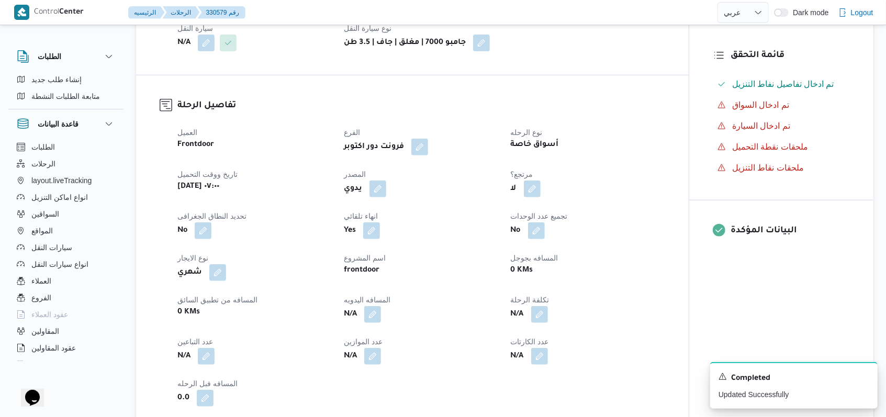
scroll to position [488, 0]
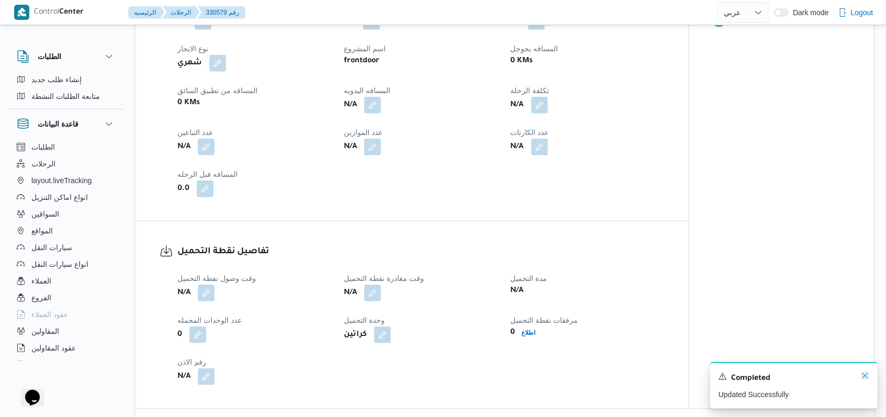
click at [861, 377] on icon "Dismiss toast" at bounding box center [865, 376] width 8 height 8
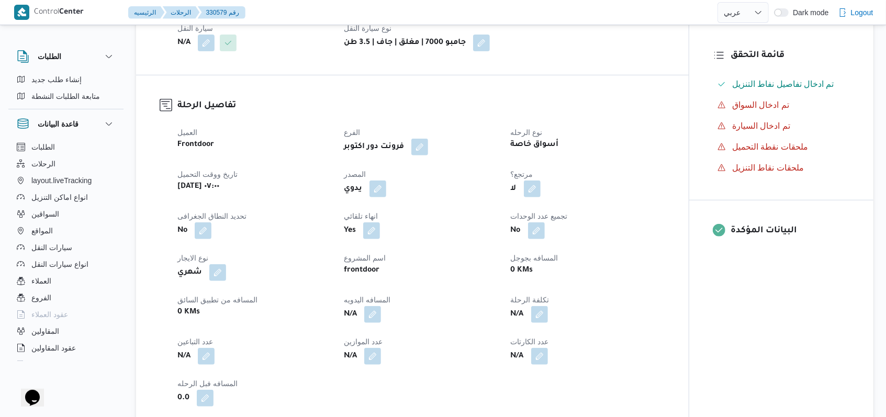
scroll to position [0, 0]
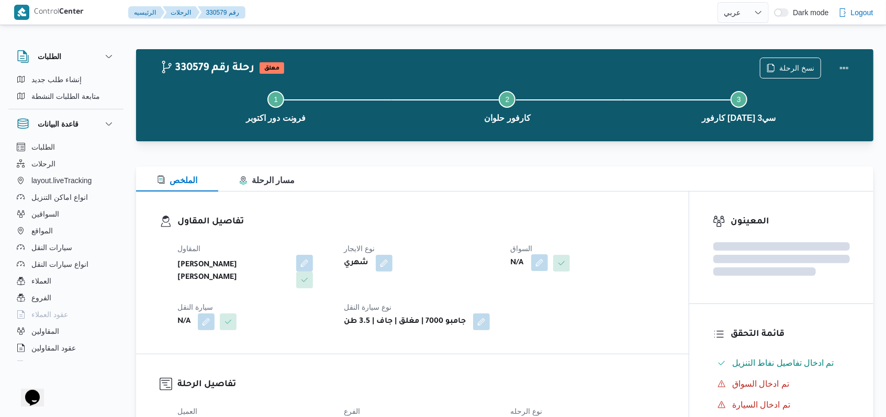
click at [536, 270] on button "button" at bounding box center [539, 262] width 17 height 17
click at [530, 295] on div "Search" at bounding box center [518, 305] width 79 height 21
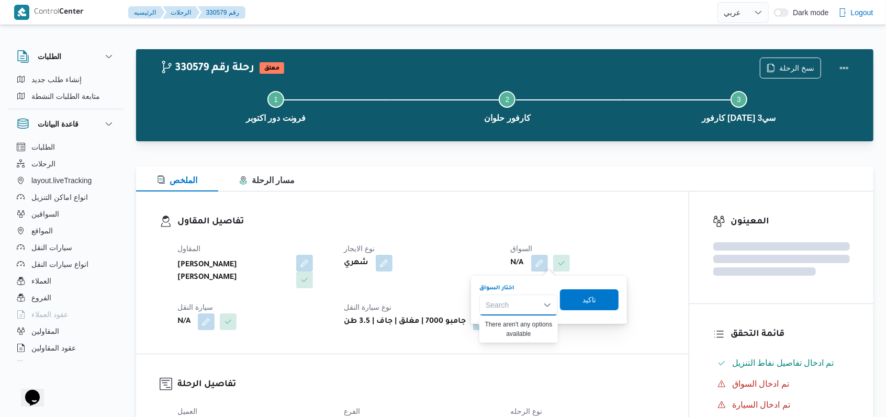
click at [458, 241] on div "المقاول مصطفى ممدوح محمود عبدالهادى نوع الايجار شهري السواق N/A سيارة النقل N/A…" at bounding box center [421, 286] width 500 height 100
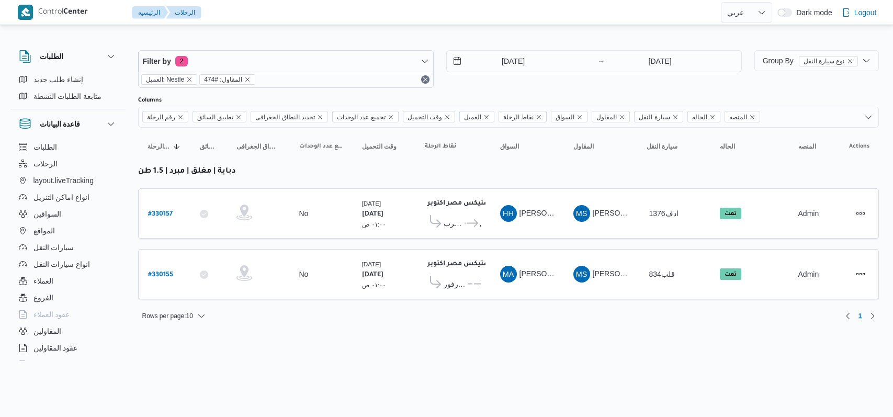
select select "ar"
click at [293, 61] on span "Filter by 2" at bounding box center [286, 61] width 295 height 21
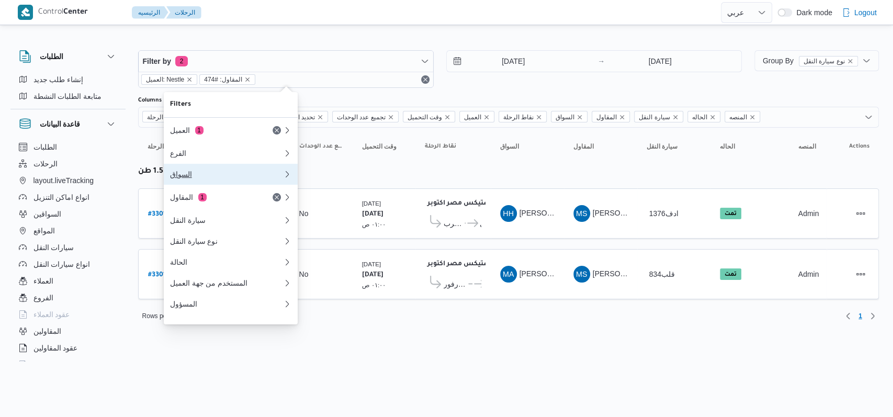
click at [206, 175] on div "السواق" at bounding box center [226, 174] width 113 height 8
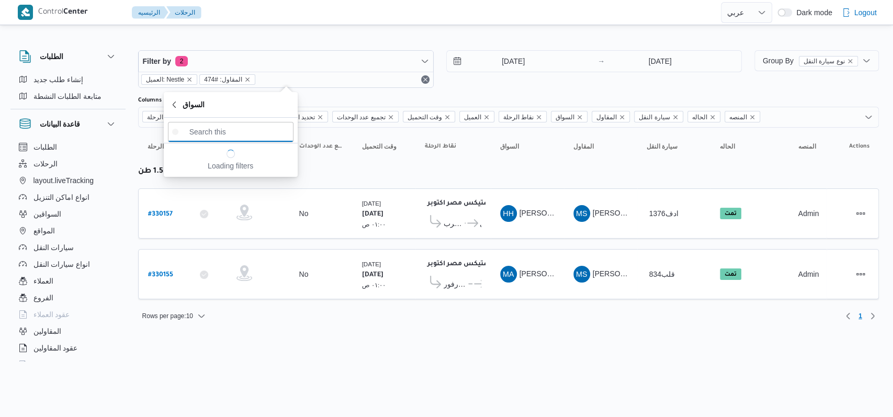
paste input "باباكير ابكير خريف ادم"
type input "باباكير ابكير خريف ادم"
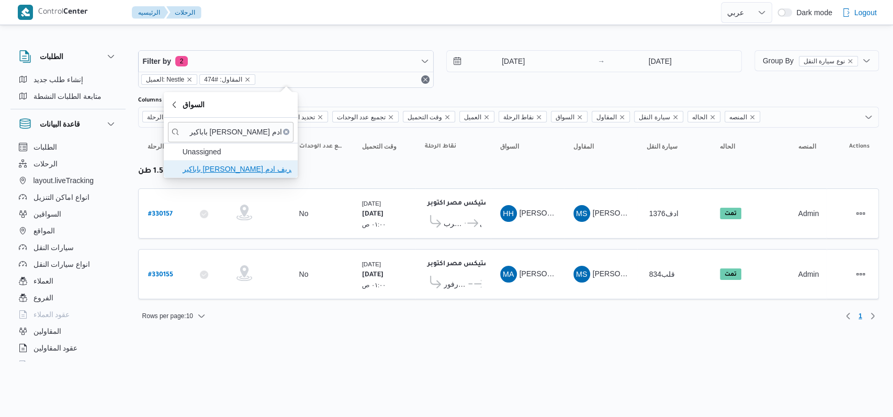
click at [250, 165] on span "باباكير ابكير خريف ادم" at bounding box center [237, 169] width 109 height 13
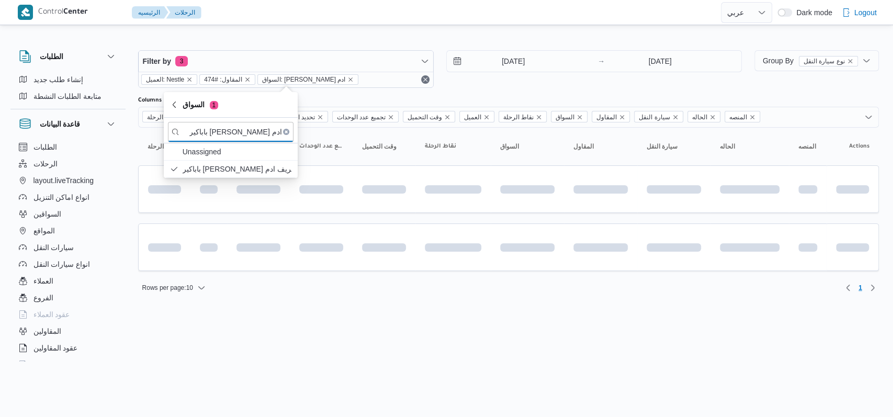
click at [486, 318] on html "Control Center الرئيسيه الرحلات English عربي Dark mode Logout الطلبات إنشاء طلب…" at bounding box center [446, 208] width 893 height 417
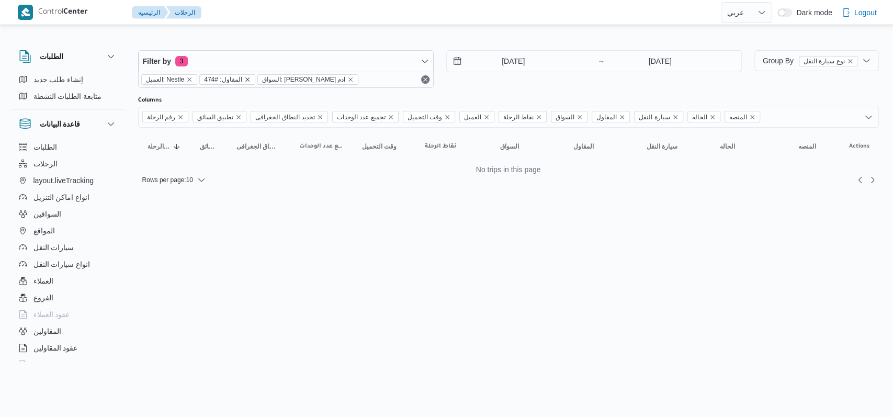
click at [244, 80] on icon "remove selected entity" at bounding box center [247, 79] width 6 height 6
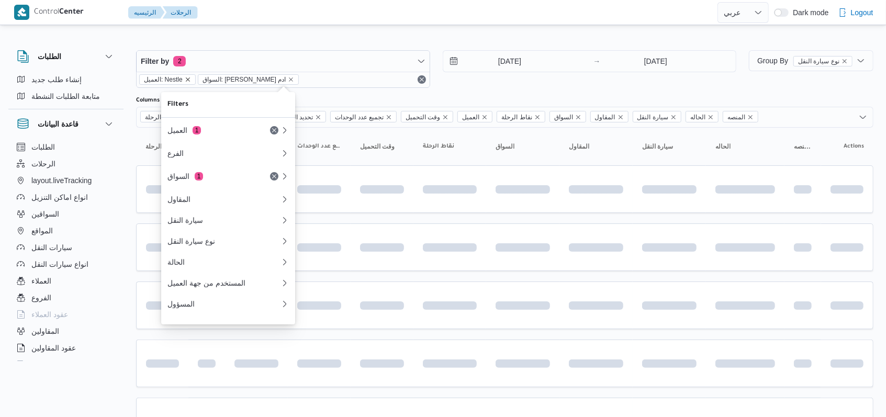
click at [187, 79] on icon "remove selected entity" at bounding box center [188, 79] width 4 height 4
click at [500, 85] on div "10/8/2025 → 10/8/2025" at bounding box center [590, 69] width 294 height 38
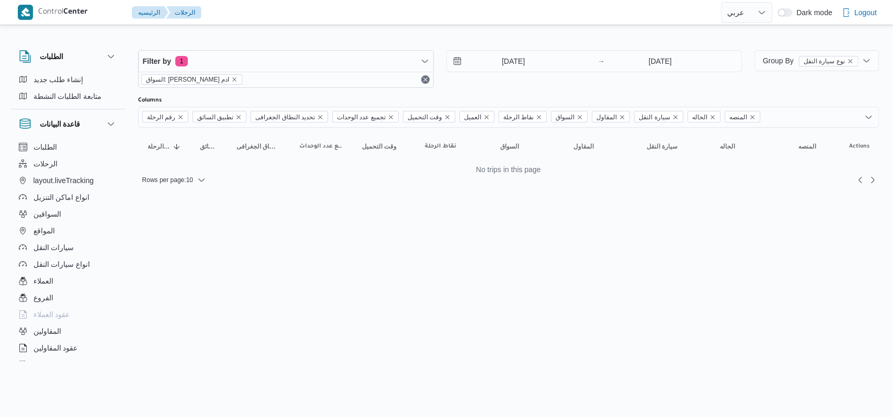
click at [500, 85] on div "10/8/2025 → 10/8/2025" at bounding box center [594, 69] width 296 height 38
click at [529, 52] on input "10/8/2025" at bounding box center [506, 61] width 119 height 21
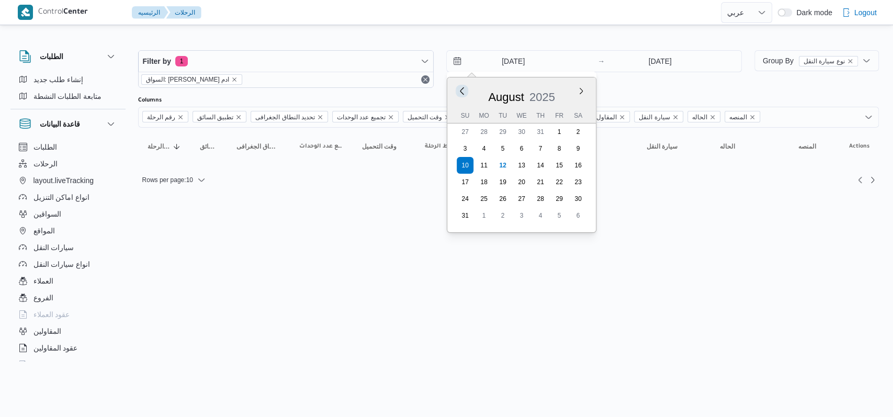
click at [465, 87] on button "Previous Month" at bounding box center [462, 91] width 10 height 10
type input "10/7/2025"
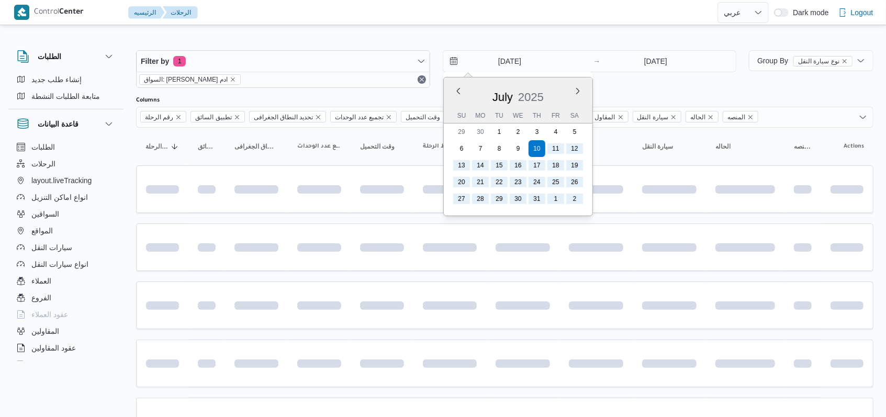
click at [619, 88] on div "Filter by 1 السواق: باباكير ابكير خريف ادم 10/7/2025 Previous Month Next month …" at bounding box center [436, 69] width 613 height 50
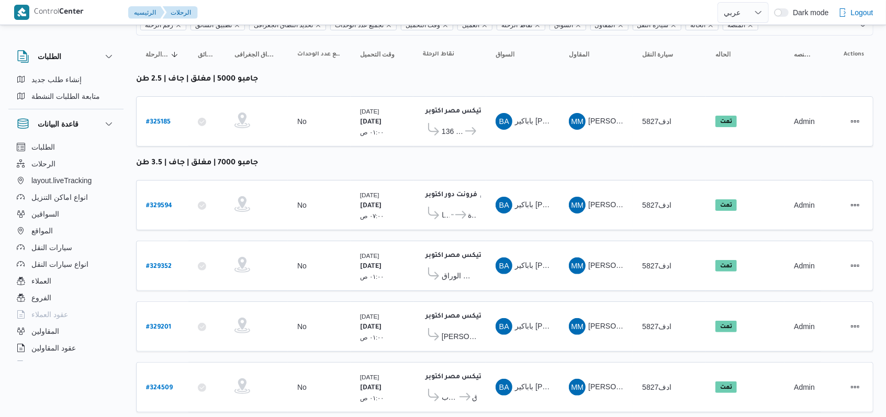
scroll to position [113, 0]
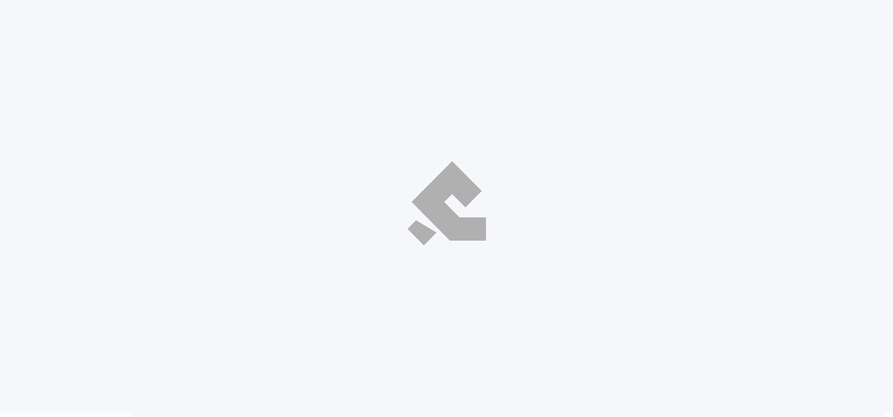
select select "ar"
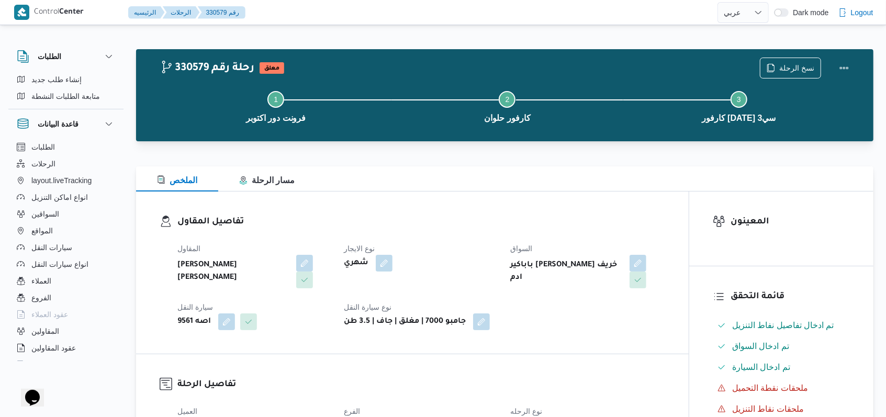
click at [575, 269] on b "باباكير [PERSON_NAME] خريف ادم" at bounding box center [566, 271] width 111 height 25
copy div "باباكير [PERSON_NAME] خريف ادم"
click at [559, 226] on h3 "تفاصيل المقاول" at bounding box center [421, 222] width 488 height 14
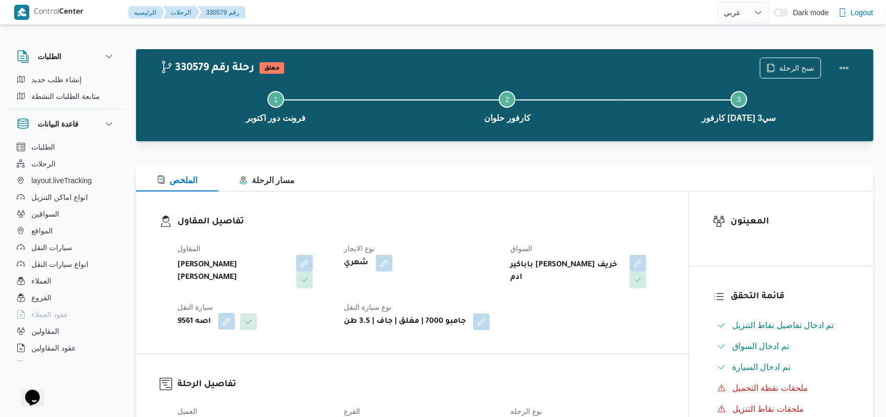
click at [230, 320] on button "button" at bounding box center [226, 321] width 17 height 17
click at [226, 366] on button "Clear input" at bounding box center [224, 364] width 8 height 8
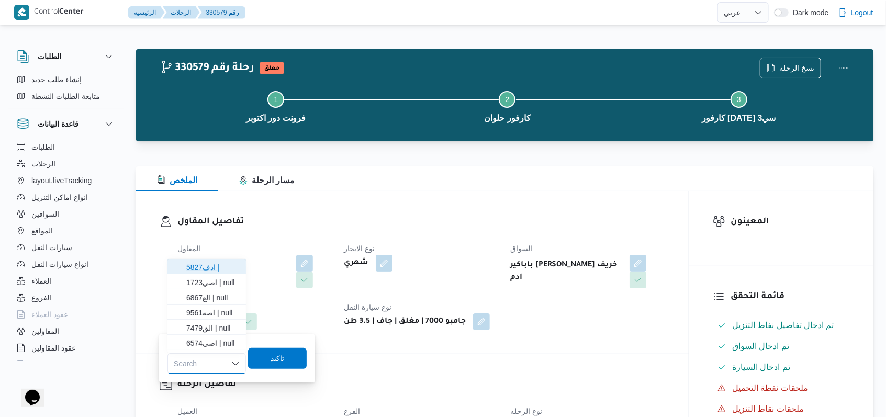
click at [225, 266] on span "ادف5827 |" at bounding box center [212, 267] width 53 height 13
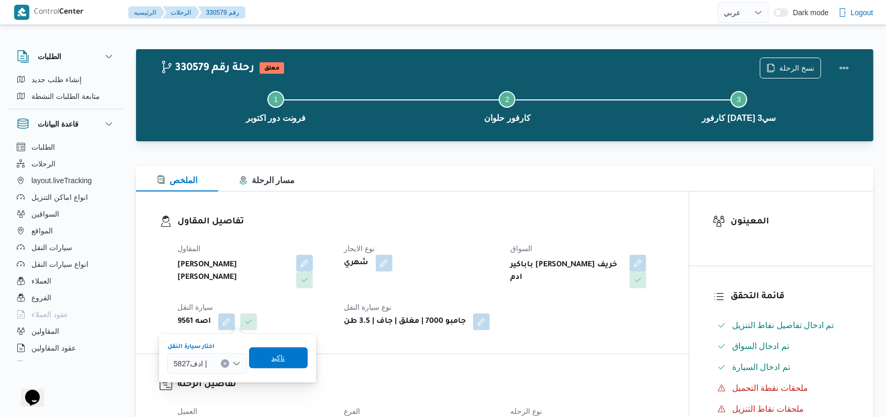
click at [272, 355] on span "تاكيد" at bounding box center [279, 358] width 14 height 13
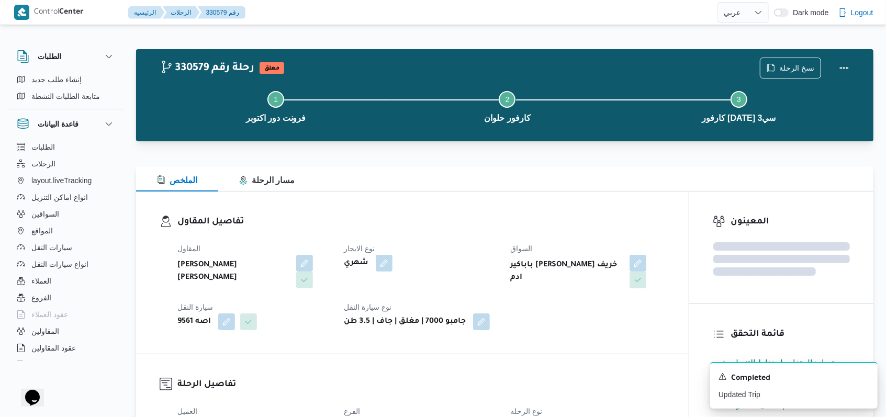
click at [452, 239] on div "المقاول مصطفى ممدوح محمود عبدالهادى نوع الايجار شهري السواق باباكير ابكير خريف …" at bounding box center [421, 286] width 500 height 100
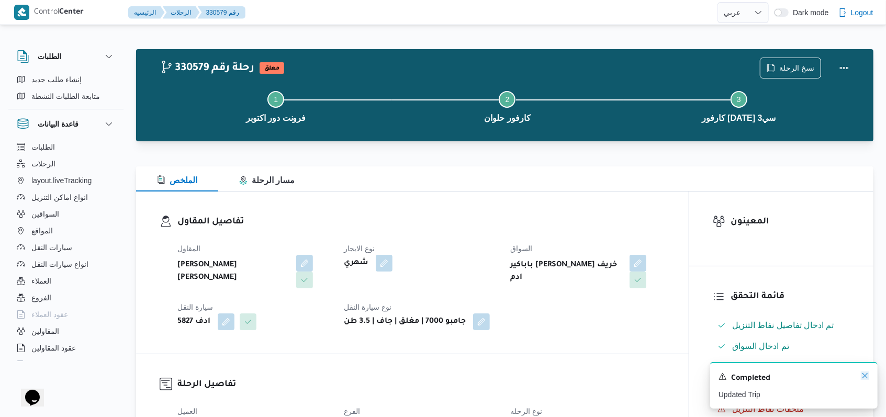
click at [862, 378] on icon "Dismiss toast" at bounding box center [865, 376] width 8 height 8
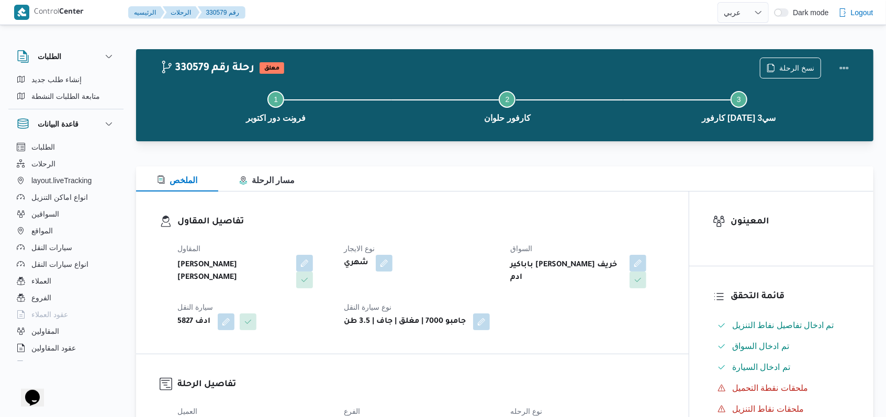
click at [466, 255] on div "شهري" at bounding box center [421, 263] width 156 height 19
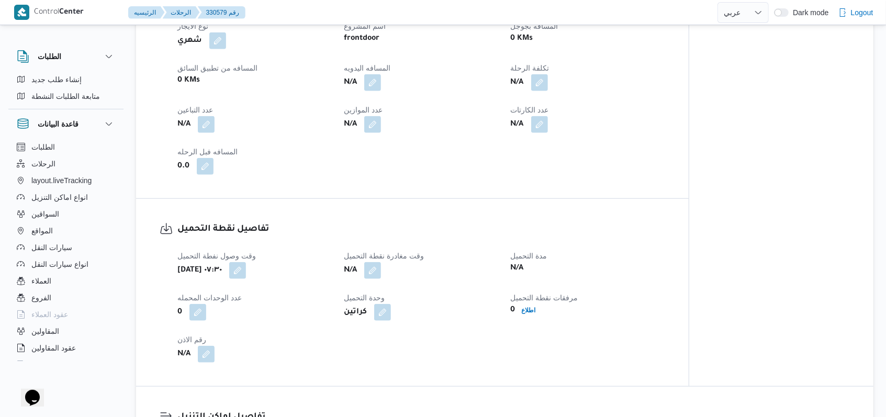
scroll to position [558, 0]
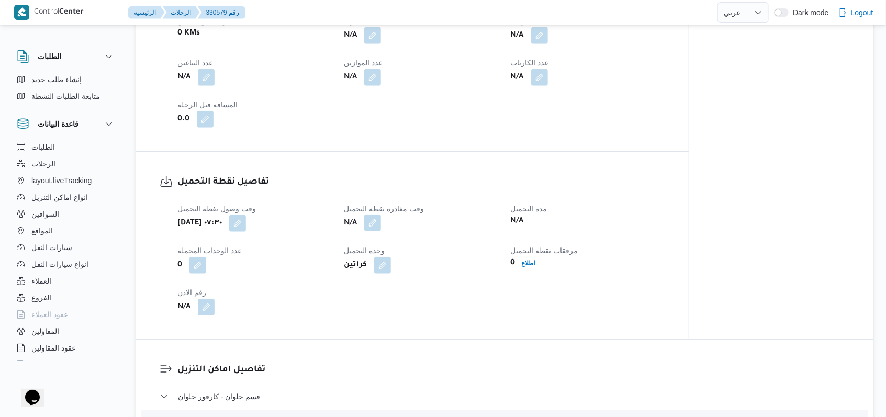
click at [377, 228] on button "button" at bounding box center [372, 223] width 17 height 17
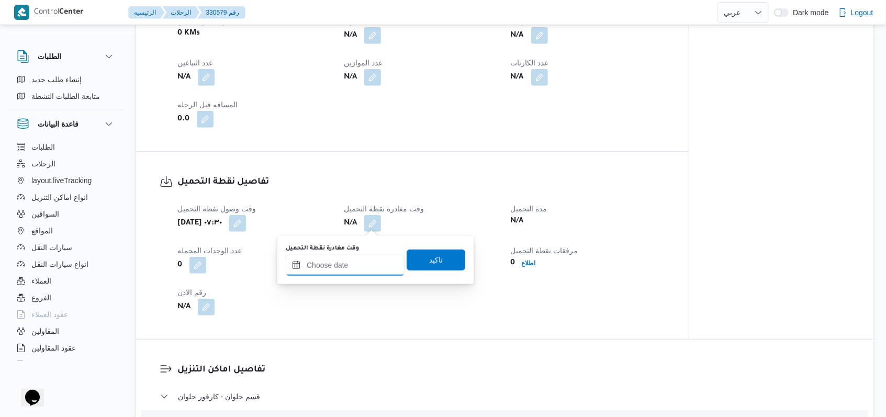
click at [357, 260] on div at bounding box center [345, 265] width 119 height 21
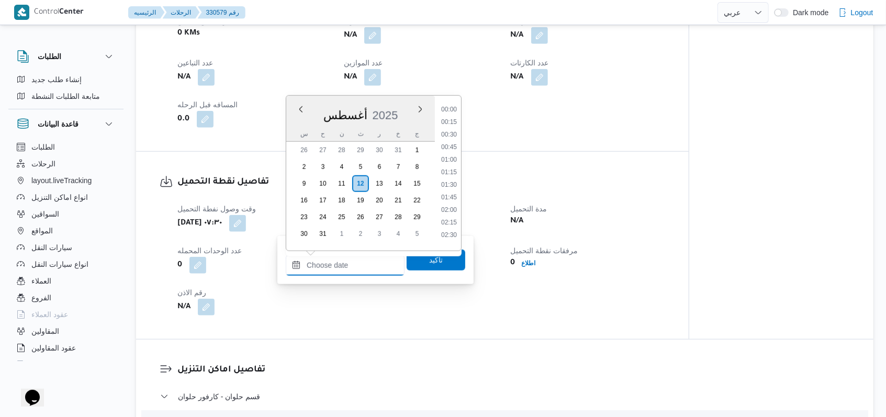
scroll to position [544, 0]
click at [525, 164] on div "تفاصيل نقطة التحميل وقت وصول نفطة التحميل ثلاثاء ١٢ أغسطس ٢٠٢٥ ٠٧:٣٠ وقت مغادرة…" at bounding box center [412, 245] width 553 height 187
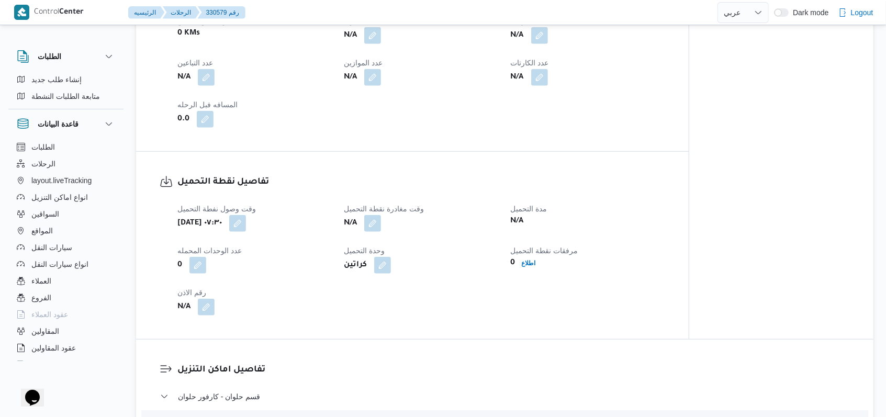
select select "ar"
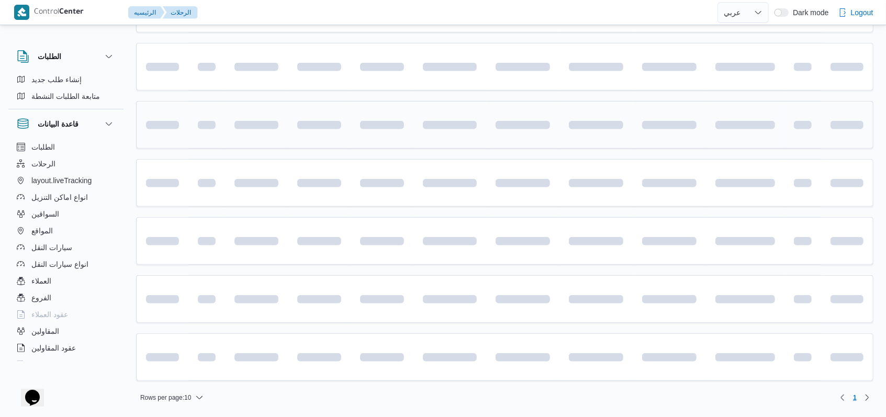
scroll to position [149, 0]
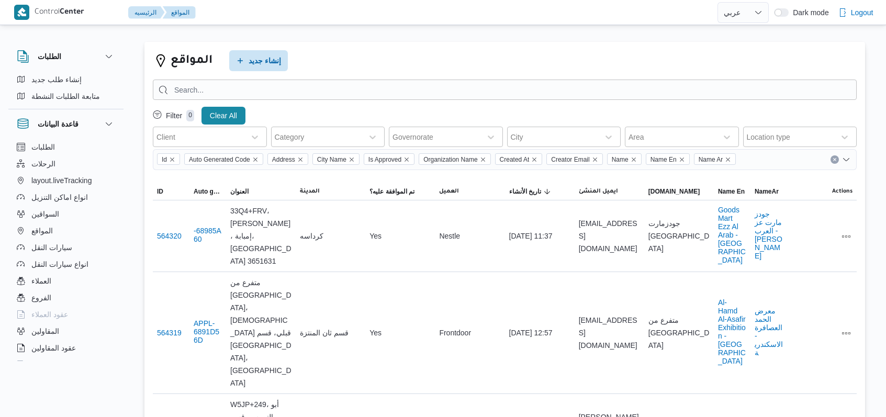
select select "ar"
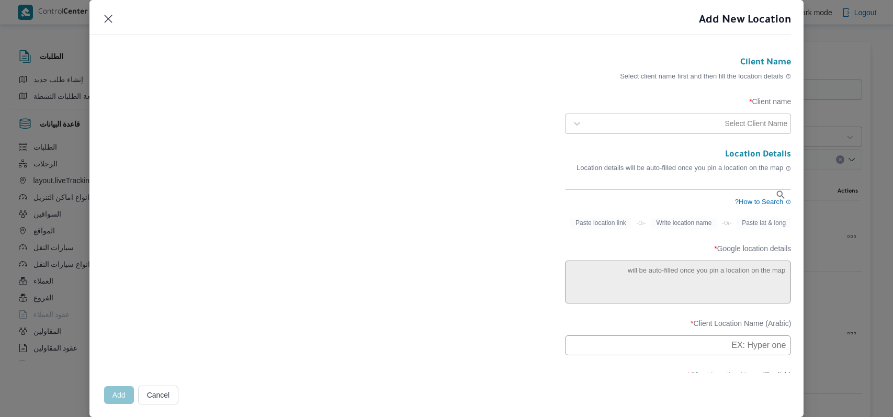
select select "ar"
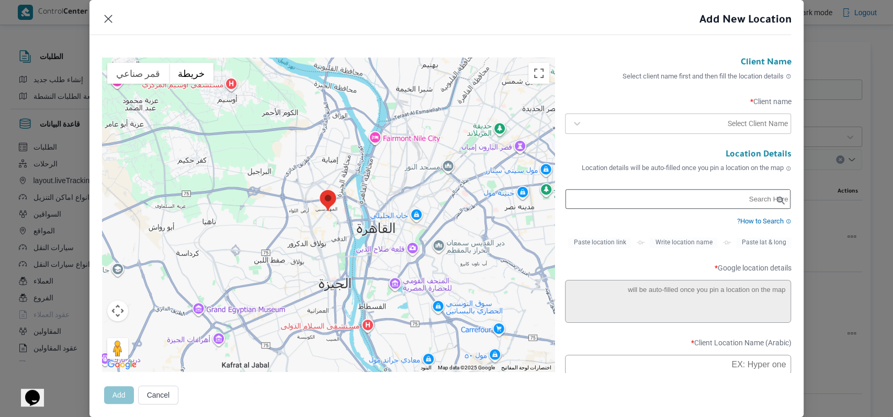
click at [682, 192] on input "text" at bounding box center [679, 198] width 226 height 19
drag, startPoint x: 720, startPoint y: 197, endPoint x: 804, endPoint y: 208, distance: 85.0
click at [804, 208] on div "Add New Location Client Name Select client name first and then fill the locatio…" at bounding box center [446, 208] width 893 height 417
type input "شارع 9"
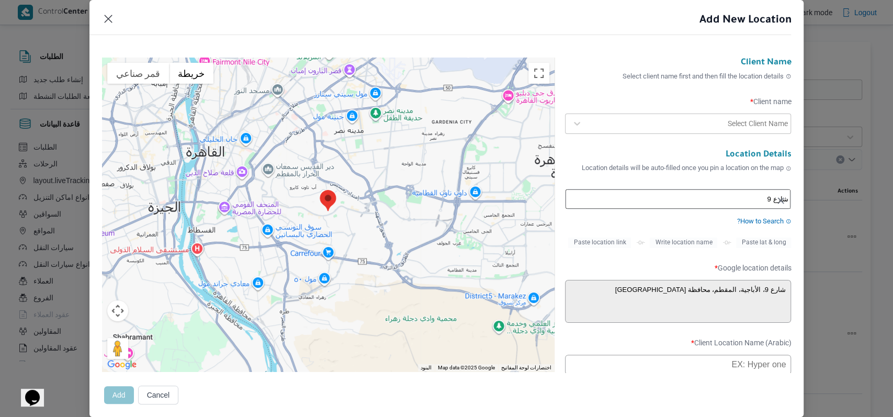
click at [691, 107] on label "Client name *" at bounding box center [678, 105] width 227 height 16
click at [691, 119] on div at bounding box center [657, 123] width 138 height 10
type input "ne"
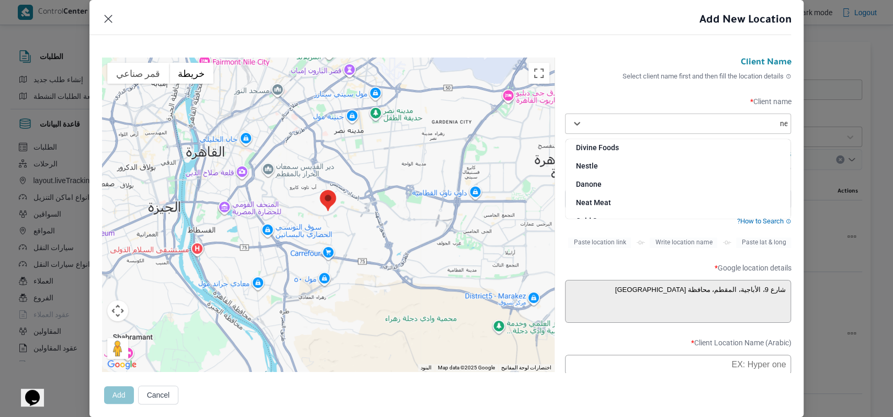
click at [600, 169] on div "Nestle" at bounding box center [679, 170] width 226 height 18
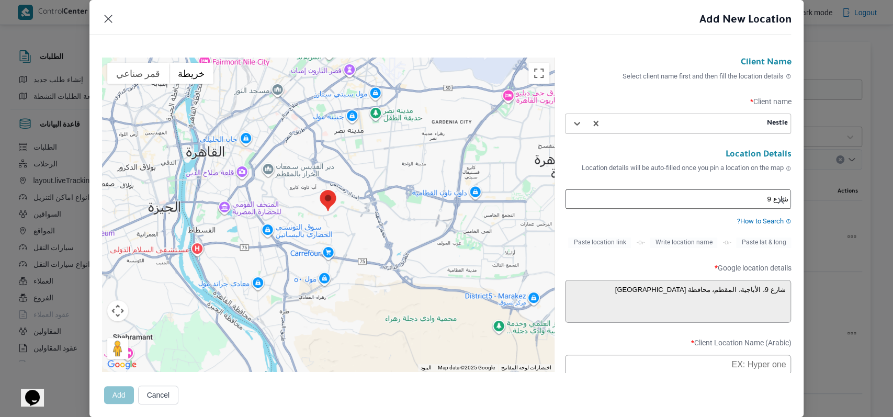
click at [641, 150] on h3 "Location Details" at bounding box center [678, 155] width 227 height 11
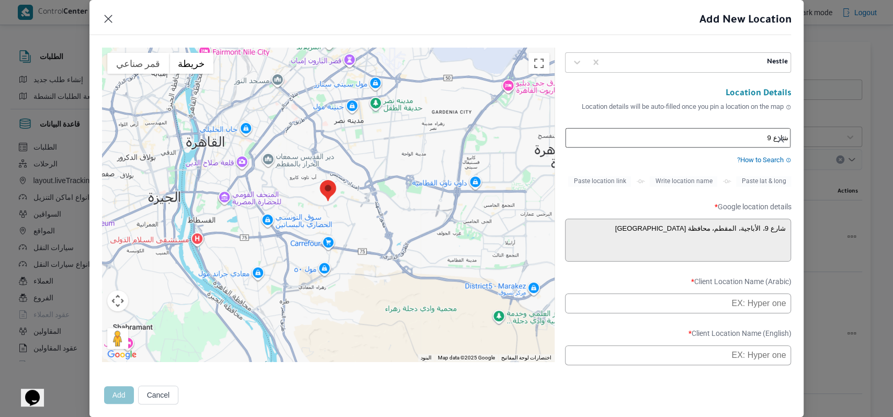
scroll to position [139, 0]
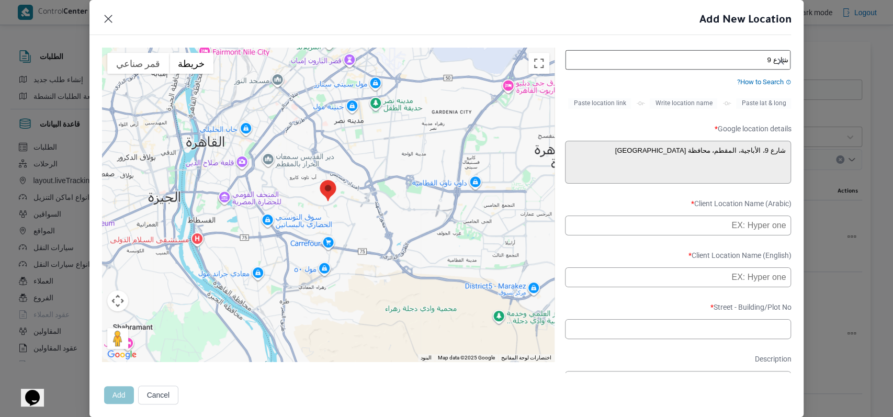
click at [664, 222] on input "text" at bounding box center [678, 226] width 227 height 20
click at [648, 236] on input "رابت المقطم ش 9 - المقطم" at bounding box center [678, 226] width 227 height 20
type input "رابت المقطم ش 9 - المقطم"
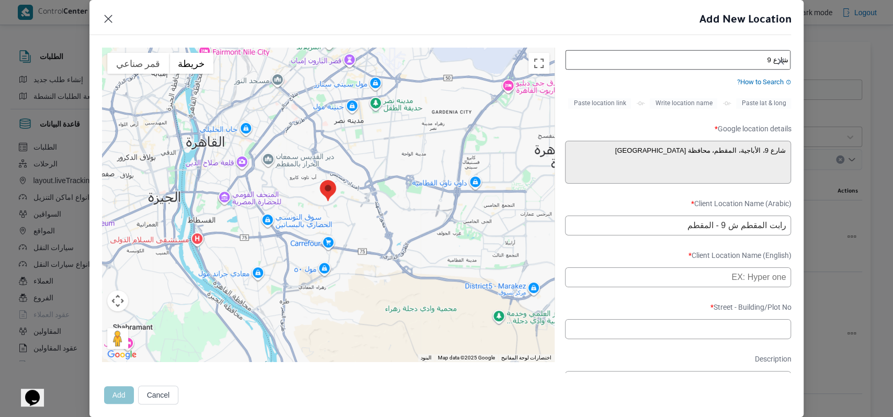
click at [630, 278] on input "text" at bounding box center [678, 277] width 227 height 20
paste input "Rabet El Mokattam Street 9 - El Mokattam"
type input "Rabet El Mokattam Street 9 - El Mokattam"
click at [635, 266] on label "Client Location Name (English) *" at bounding box center [678, 259] width 227 height 16
click at [674, 339] on input "text" at bounding box center [678, 329] width 227 height 20
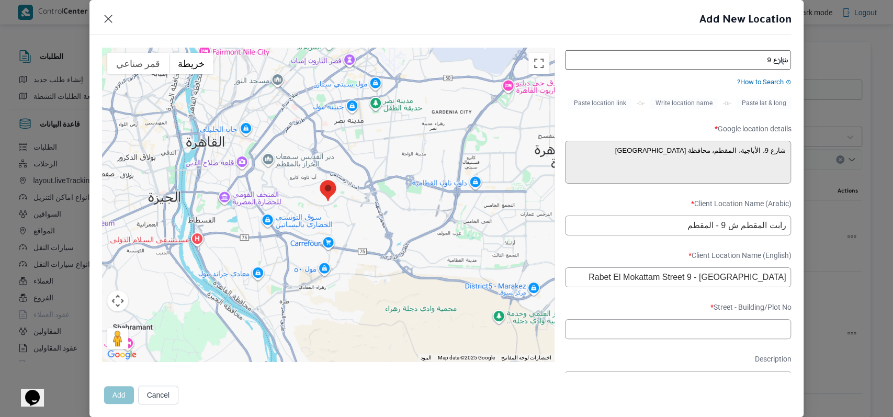
paste input "شارع 9، الأباجية"
type input "شارع 9، الأباجية"
click at [673, 317] on label "Street - Building/Plot No *" at bounding box center [678, 311] width 227 height 16
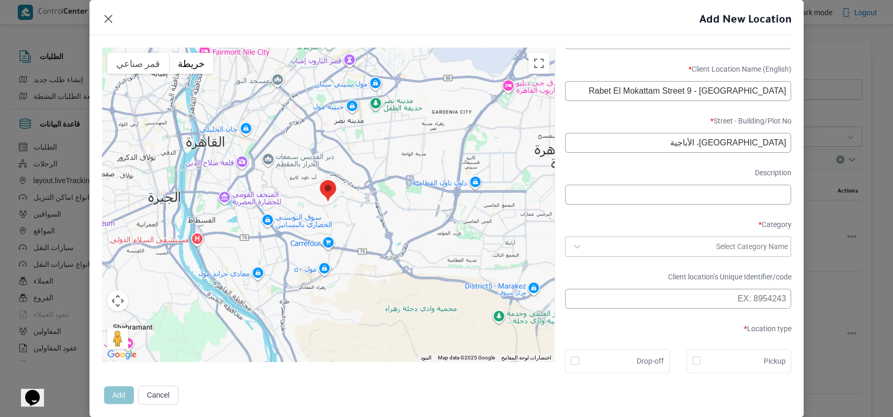
click at [635, 241] on div at bounding box center [651, 246] width 127 height 10
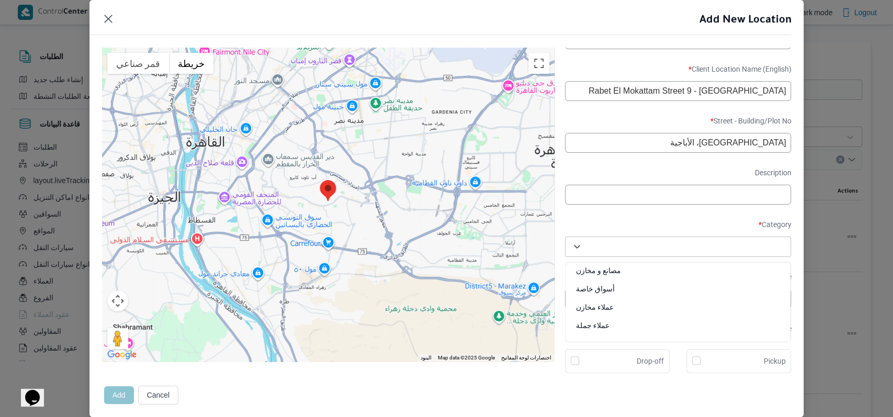
click at [619, 303] on div "عملاء مخازن" at bounding box center [679, 311] width 226 height 18
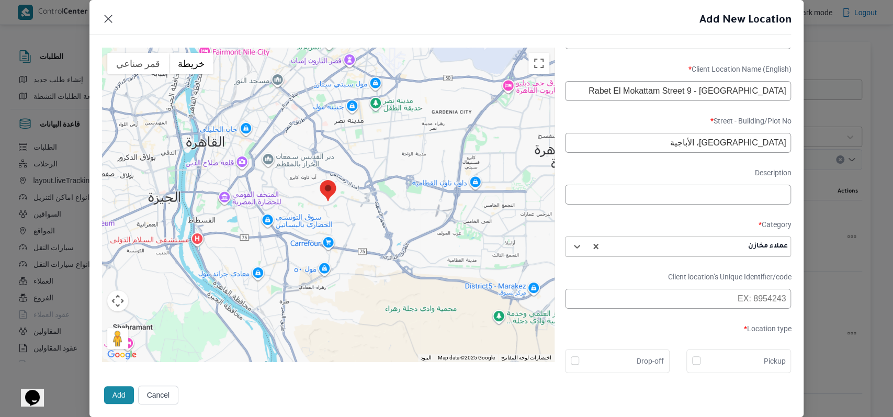
click at [620, 350] on div "Drop-off" at bounding box center [617, 361] width 105 height 24
checkbox input "true"
click at [100, 391] on div "Client Name Select client name first and then fill the location details Client …" at bounding box center [446, 233] width 715 height 370
click at [123, 390] on button "Add" at bounding box center [119, 395] width 30 height 18
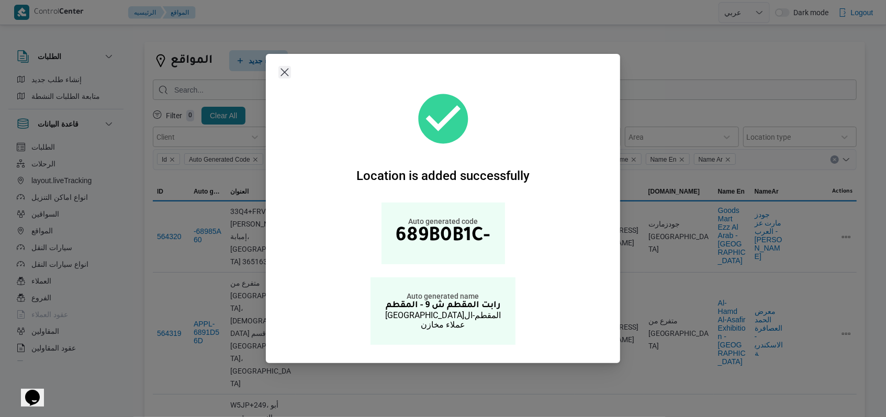
click at [289, 76] on button "Closes this modal window" at bounding box center [284, 72] width 13 height 13
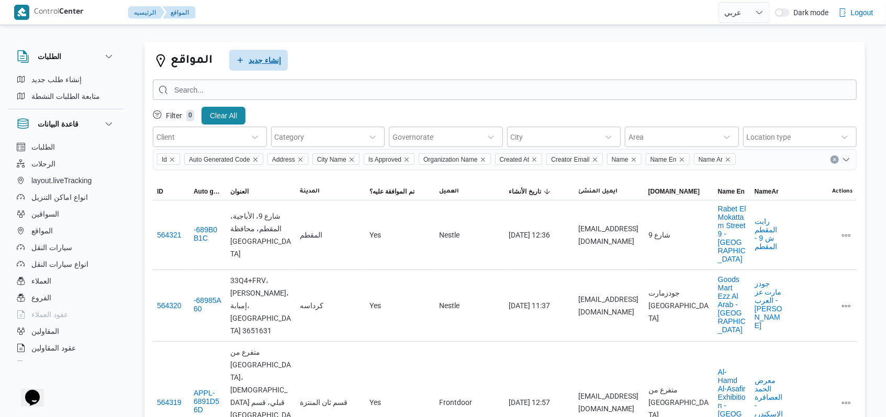
click at [229, 56] on span "إنشاء جديد" at bounding box center [258, 60] width 59 height 21
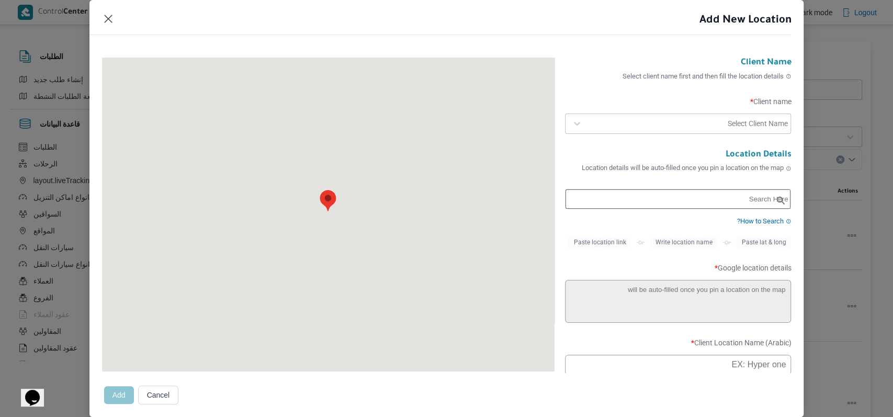
click at [599, 200] on input "text" at bounding box center [679, 198] width 226 height 19
type input "ر"
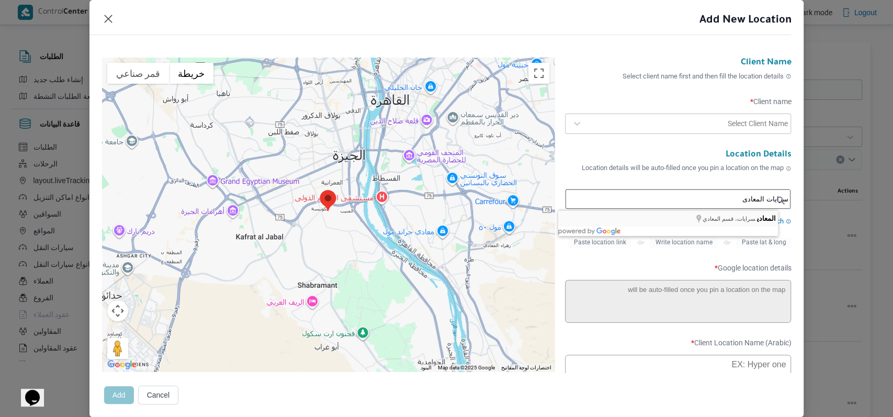
type input "المعادي، سرايات، قسم المعادي"
click at [690, 127] on div at bounding box center [657, 123] width 138 height 10
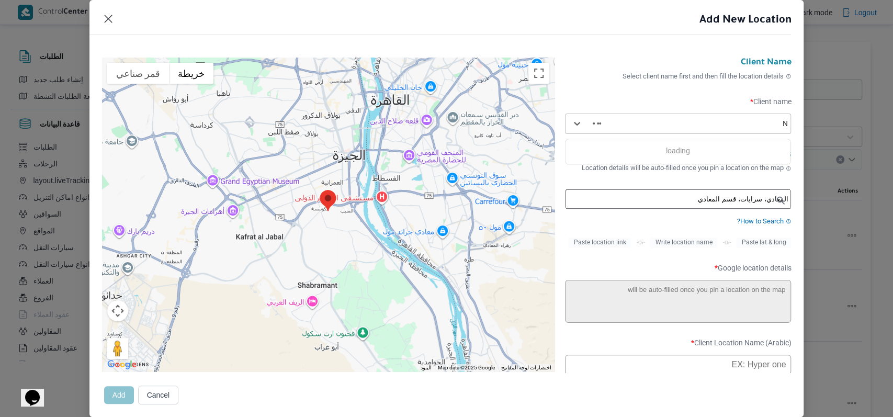
type input "NE"
type input "المعادي"
type textarea "X746+PC2، سرايات، قسم المعادي، محافظة القاهرة‬ 4212011"
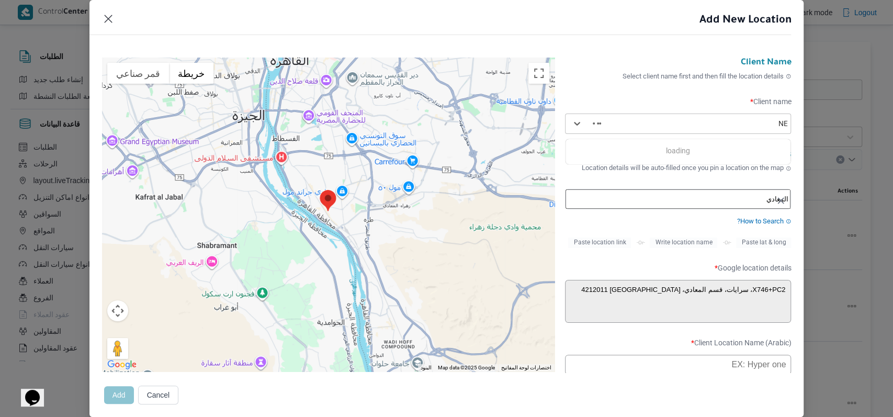
type input "N"
type input "ne"
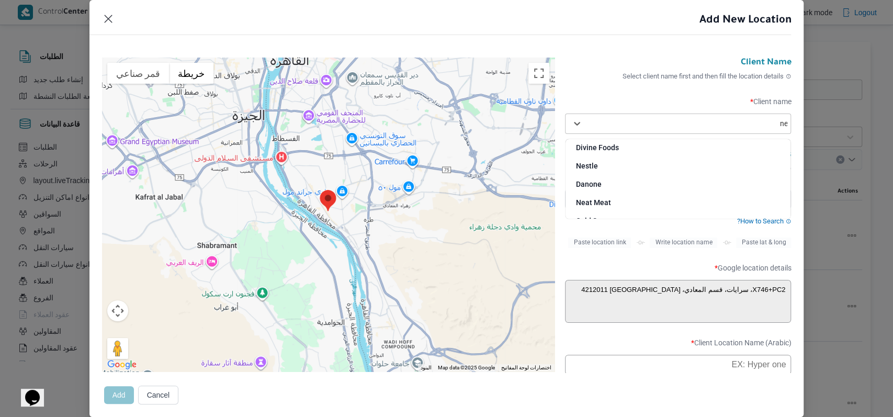
click at [605, 162] on div "Nestle" at bounding box center [679, 170] width 226 height 18
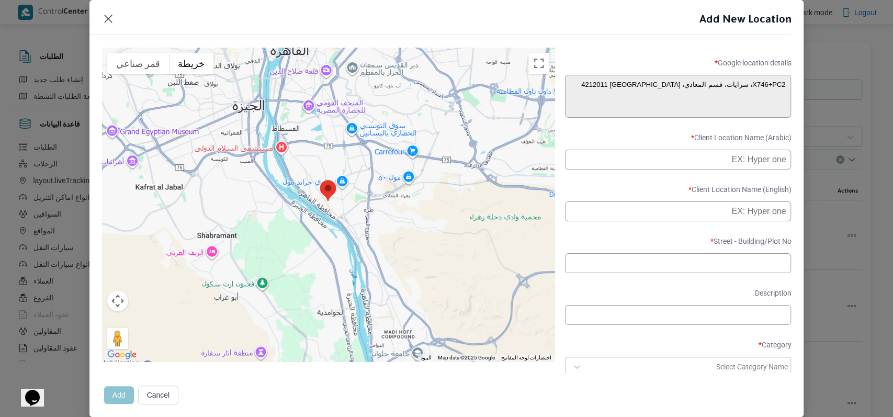
scroll to position [209, 0]
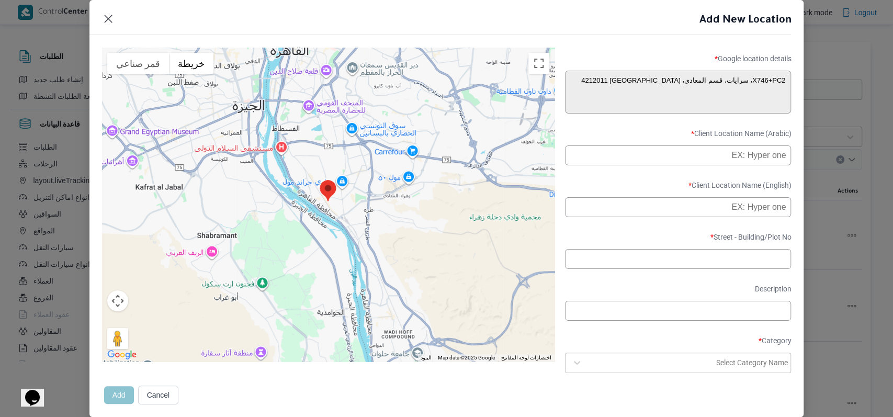
click at [671, 164] on input "text" at bounding box center [678, 156] width 227 height 20
drag, startPoint x: 671, startPoint y: 164, endPoint x: 782, endPoint y: 163, distance: 111.0
click at [782, 163] on div "Client Name Select client name first and then fill the location details Client …" at bounding box center [446, 23] width 715 height 370
type input "رابت ش سرايات المعادى"
click at [626, 215] on input "text" at bounding box center [678, 207] width 227 height 20
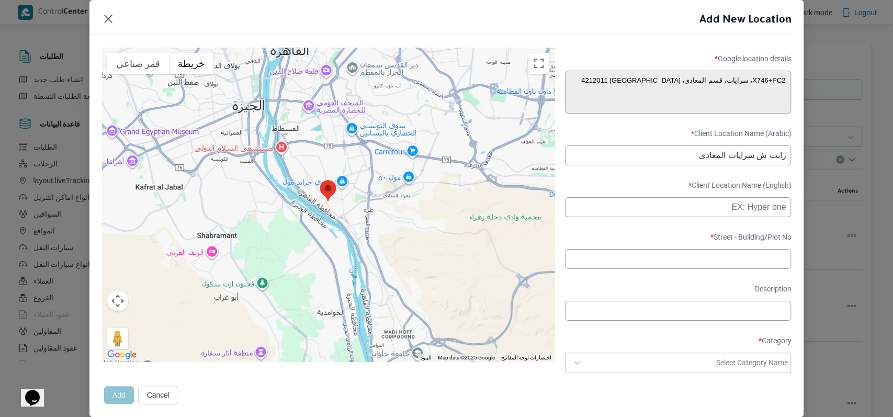
paste input "Rabat Sh Sarayat Maadi"
type input "Rabat Sh Sarayat Maadi"
click at [646, 190] on label "Client Location Name (English) *" at bounding box center [678, 189] width 227 height 16
click at [608, 261] on input "text" at bounding box center [678, 259] width 227 height 20
paste input "4212011"
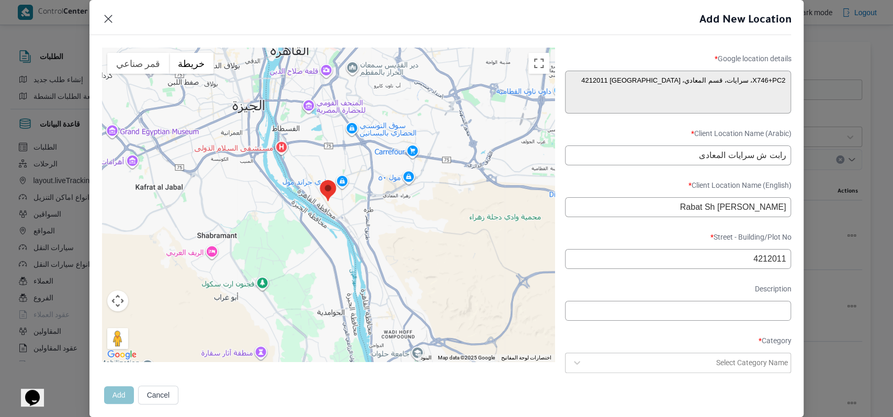
type input "4212011"
click at [630, 237] on form "Client Name Select client name first and then fill the location details Client …" at bounding box center [678, 168] width 227 height 641
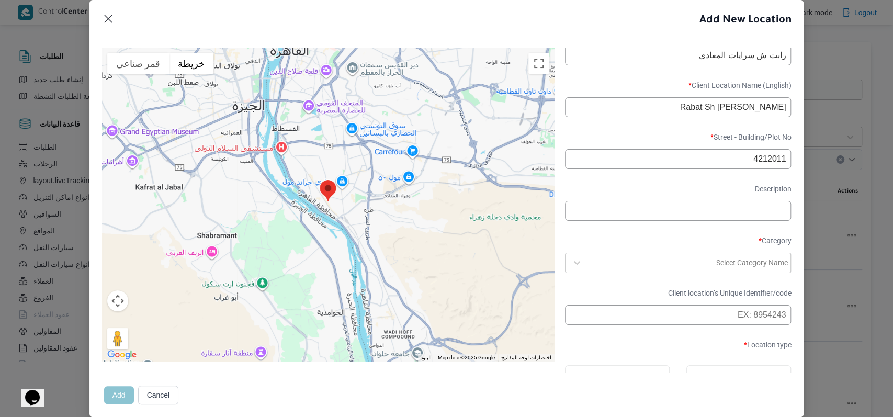
scroll to position [341, 0]
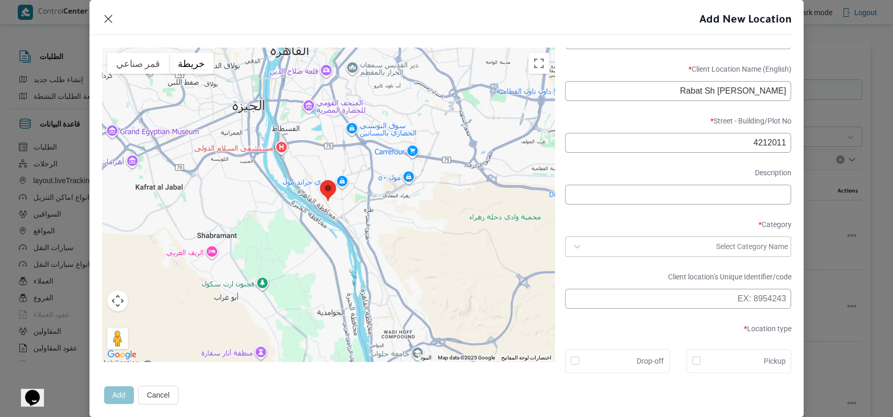
click at [640, 249] on div at bounding box center [651, 246] width 127 height 10
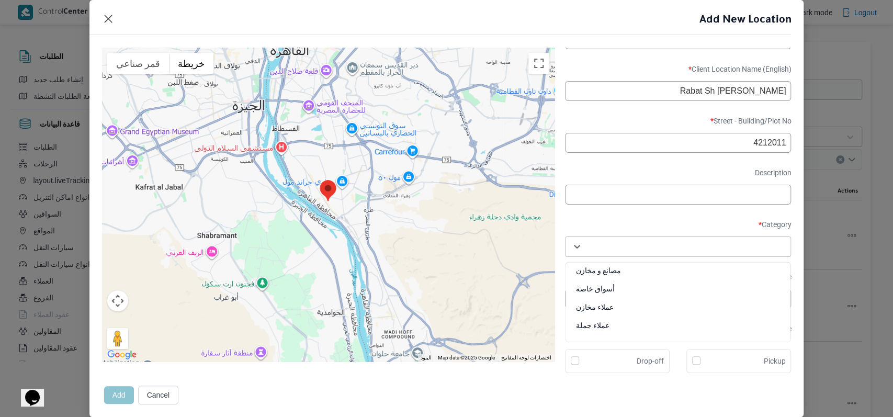
click at [620, 308] on div "عملاء مخازن" at bounding box center [679, 311] width 226 height 18
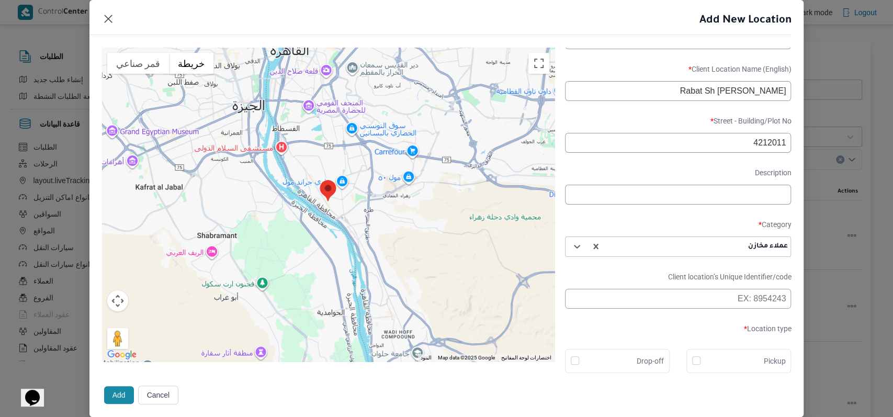
click at [613, 355] on div "Drop-off" at bounding box center [617, 361] width 93 height 13
checkbox input "true"
click at [126, 386] on button "Add" at bounding box center [119, 395] width 30 height 18
click at [125, 394] on button "Add" at bounding box center [119, 395] width 30 height 18
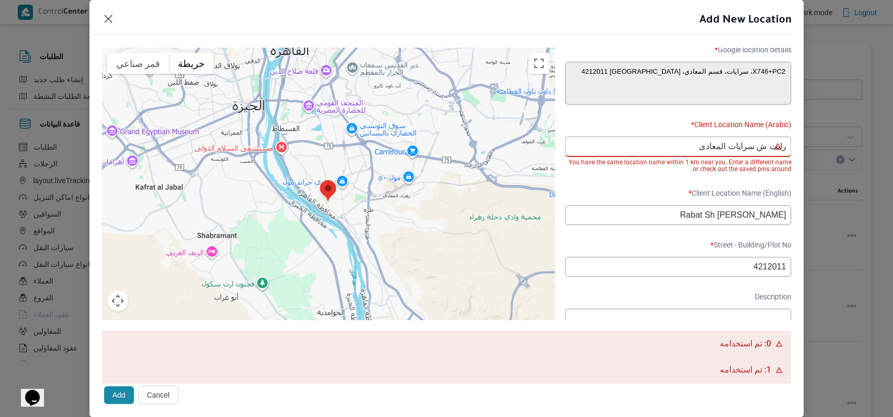
scroll to position [288, 0]
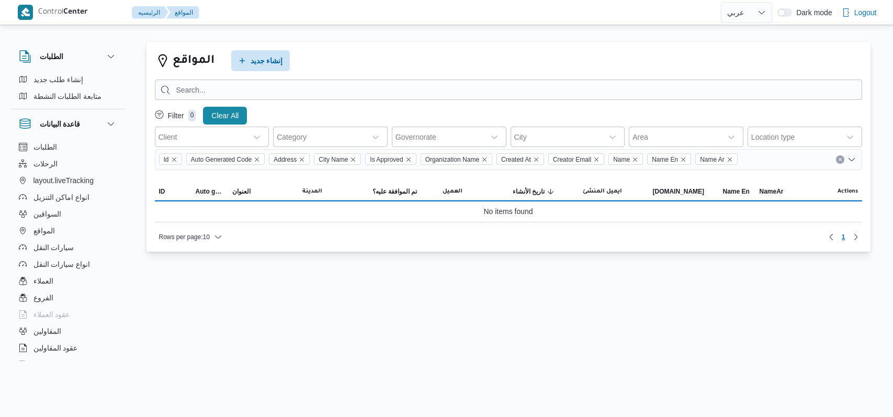
select select "ar"
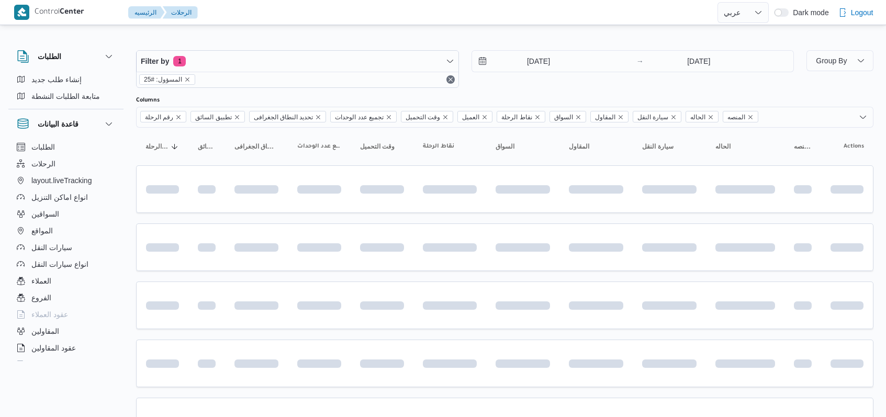
select select "ar"
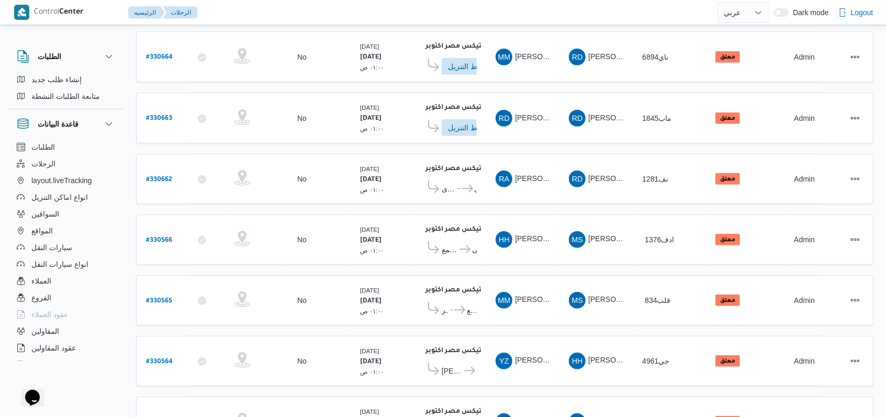
scroll to position [296, 0]
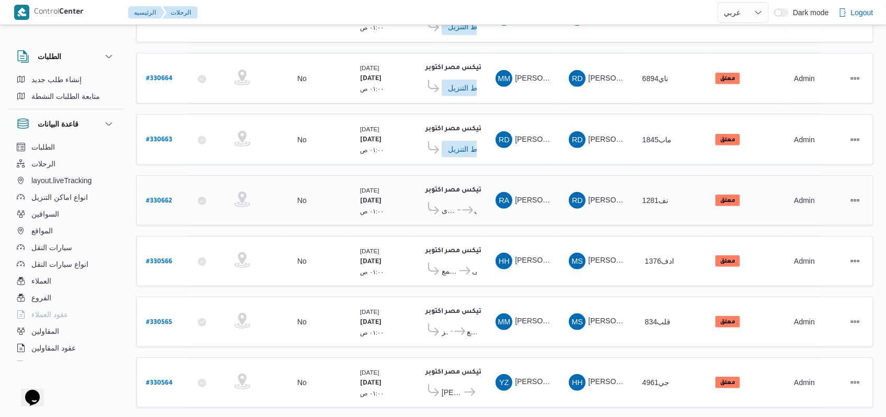
click at [461, 204] on span "رابت مصر الاسلكى" at bounding box center [469, 210] width 17 height 13
click at [460, 199] on body "Control Center الرئيسيه الرحلات English عربي Dark mode Logout الطلبات إنشاء طلب…" at bounding box center [443, 101] width 886 height 794
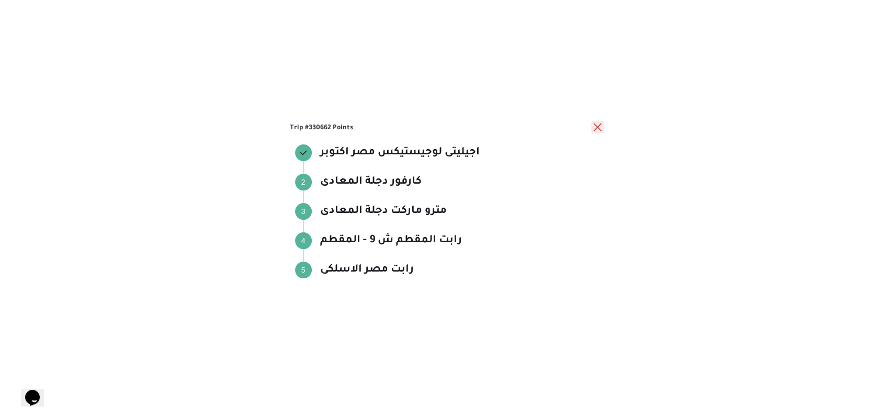
click at [595, 133] on div "Trip #330662 Points اجيليتى لوجيستيكس مصر اكتوبر اجيليتى لوجيستيكس مصر اكتوبر S…" at bounding box center [447, 208] width 314 height 175
click at [599, 123] on button "close" at bounding box center [597, 127] width 13 height 13
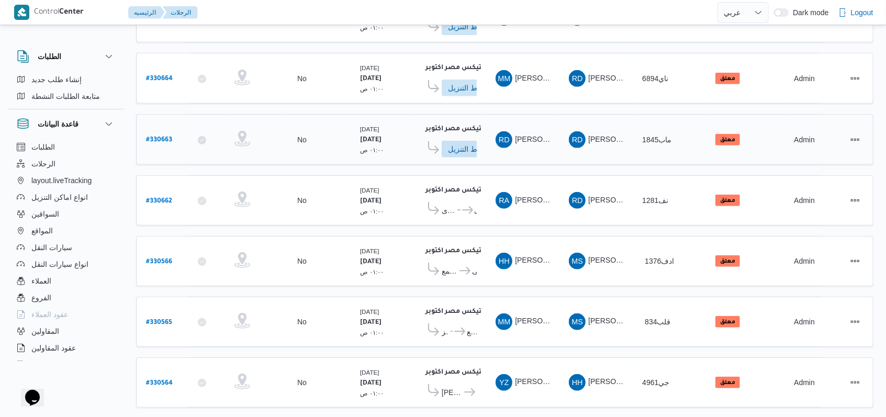
click at [165, 137] on b "# 330663" at bounding box center [159, 140] width 26 height 7
select select "ar"
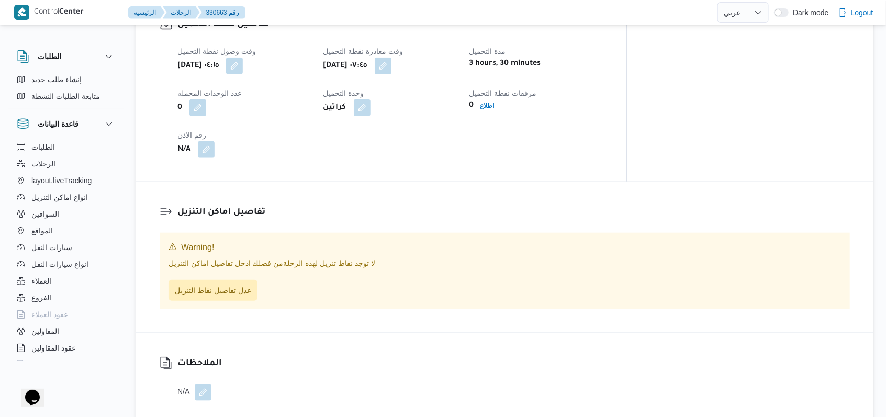
scroll to position [628, 0]
click at [217, 283] on span "عدل تفاصيل نقاط التنزيل" at bounding box center [213, 289] width 76 height 13
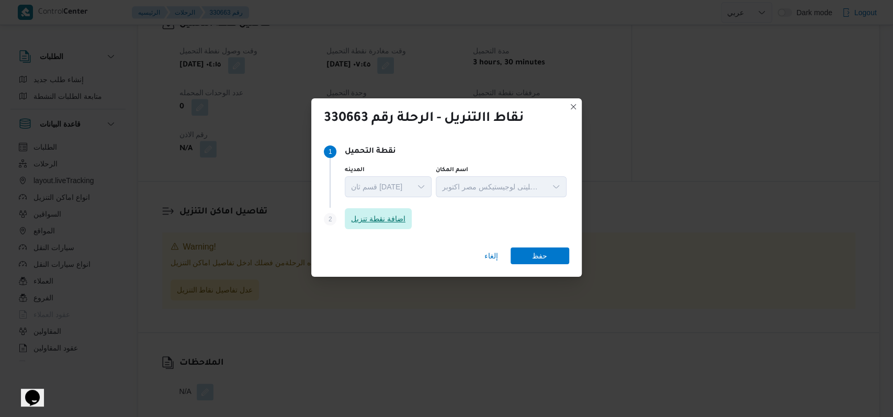
click at [388, 228] on span "اضافة نقطة تنزيل" at bounding box center [378, 218] width 67 height 21
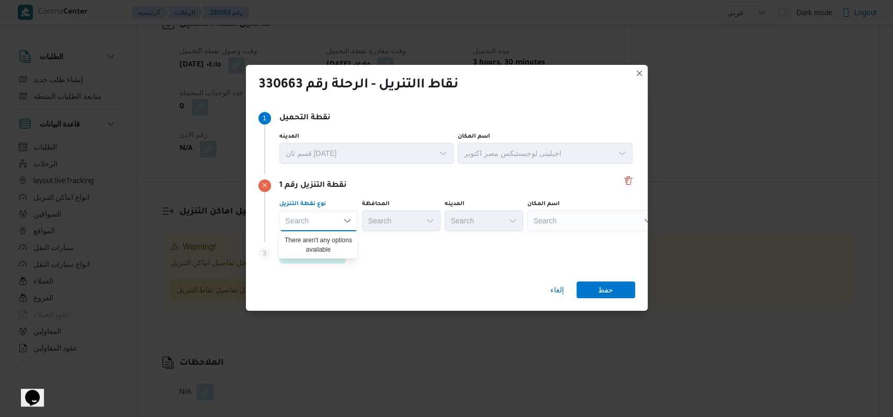
click at [381, 246] on div "Step 3 is disabled 3 اضافة نقطة تنزيل" at bounding box center [447, 255] width 377 height 27
click at [321, 252] on span "اضافة نقطة تنزيل" at bounding box center [313, 253] width 54 height 13
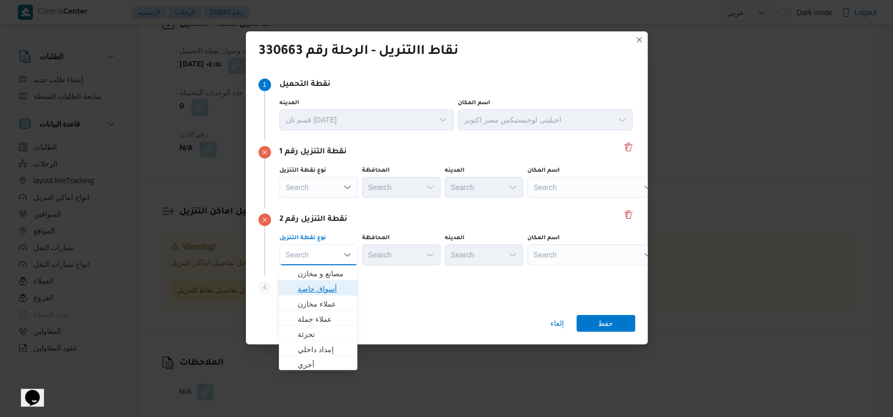
click at [327, 286] on span "أسواق خاصة" at bounding box center [324, 289] width 53 height 13
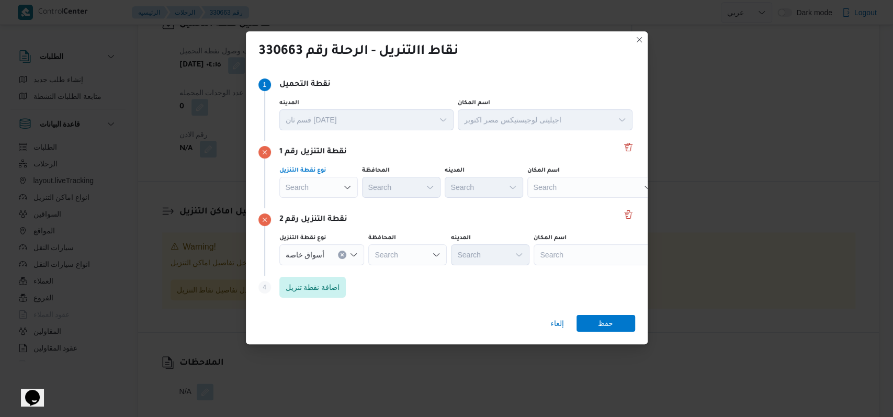
click at [334, 179] on div "Search" at bounding box center [318, 187] width 79 height 21
click at [327, 225] on span "أسواق خاصة" at bounding box center [324, 221] width 53 height 13
click at [458, 222] on div "نقطة التنزيل رقم 2" at bounding box center [447, 220] width 377 height 13
click at [568, 194] on div "Search" at bounding box center [599, 187] width 131 height 21
type input "h"
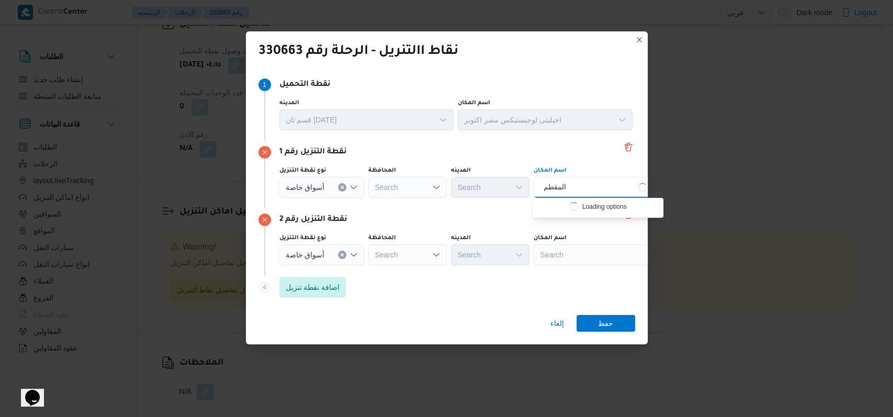
type input "المقطم"
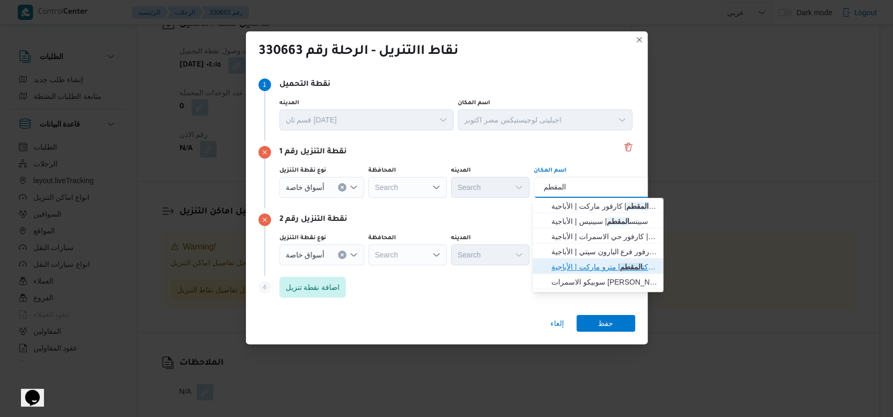
click at [604, 269] on span "مترو ماركت المقطم | مترو ماركت | الأباجية" at bounding box center [605, 267] width 106 height 13
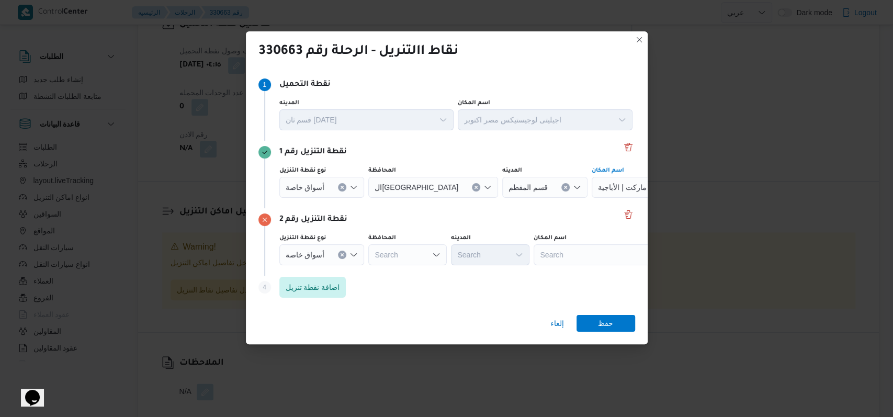
click at [592, 198] on div "Search" at bounding box center [657, 187] width 131 height 21
type input "كارفور النافور"
click at [580, 273] on span "كارفور النافور ة المقطم | كارفور ماركت | الأباجية" at bounding box center [605, 273] width 106 height 13
click at [602, 317] on span "حفظ" at bounding box center [605, 323] width 15 height 17
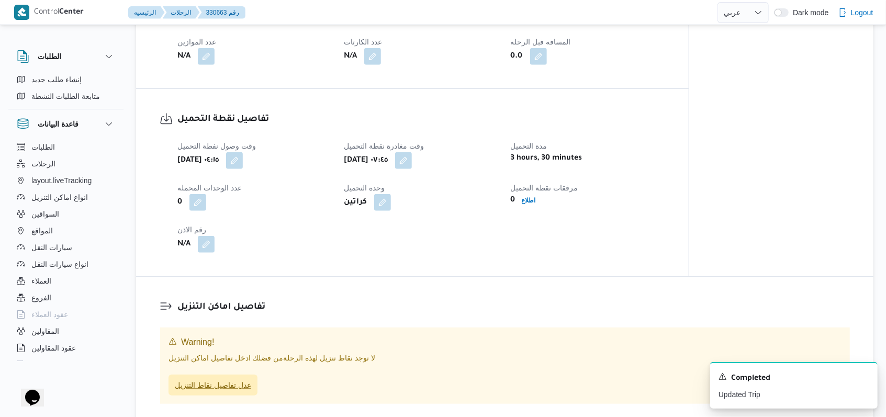
scroll to position [558, 0]
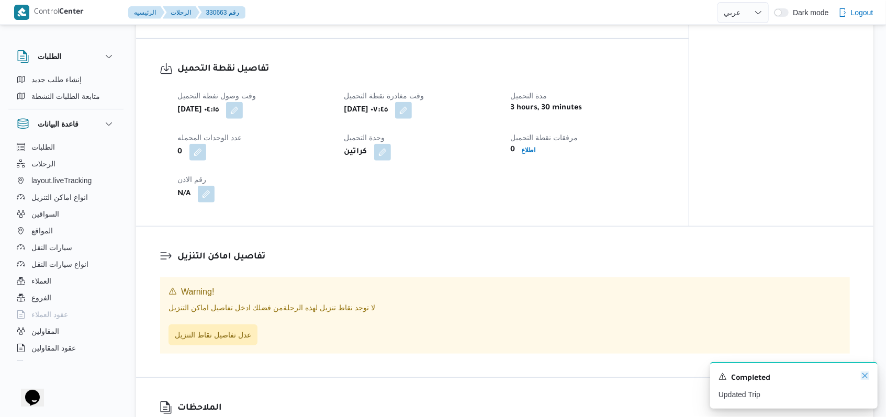
click at [867, 379] on icon "Dismiss toast" at bounding box center [865, 376] width 8 height 8
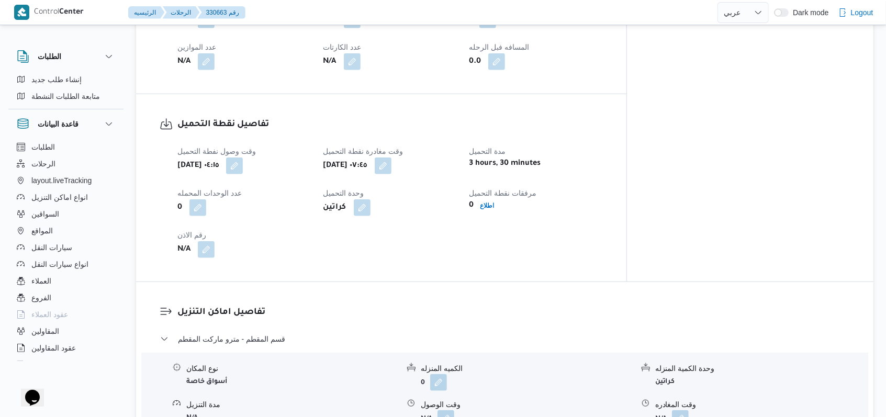
scroll to position [612, 0]
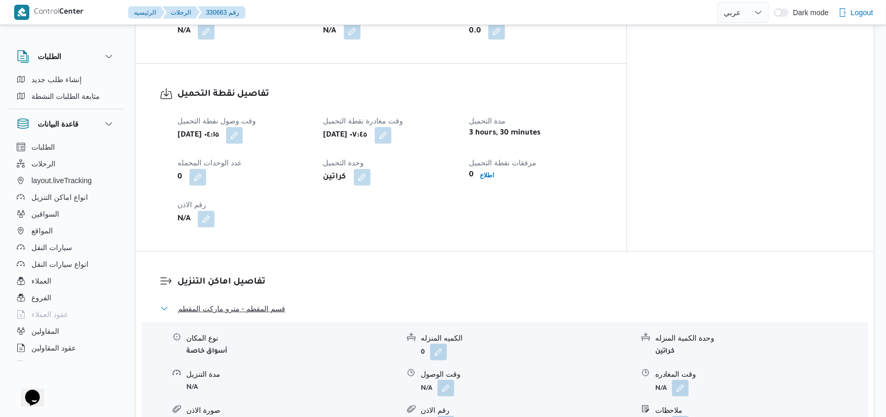
click at [263, 303] on span "قسم المقطم - مترو ماركت المقطم" at bounding box center [231, 309] width 107 height 13
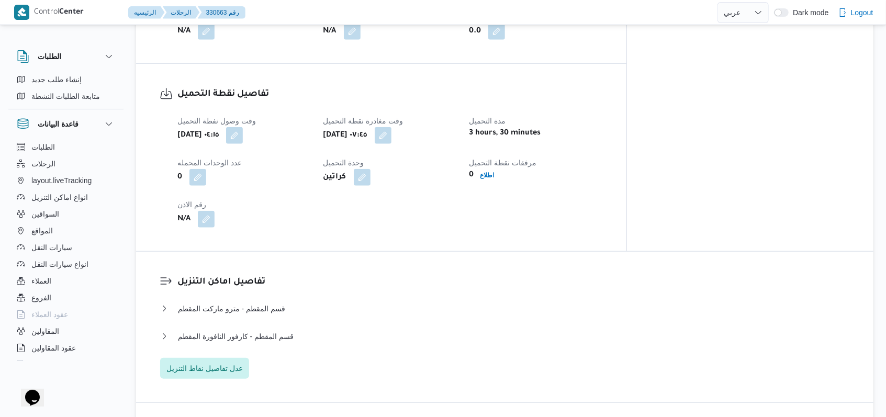
select select "ar"
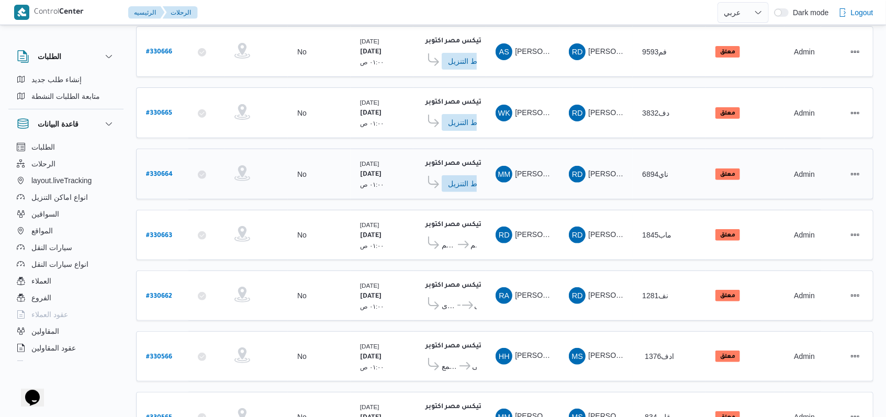
scroll to position [89, 0]
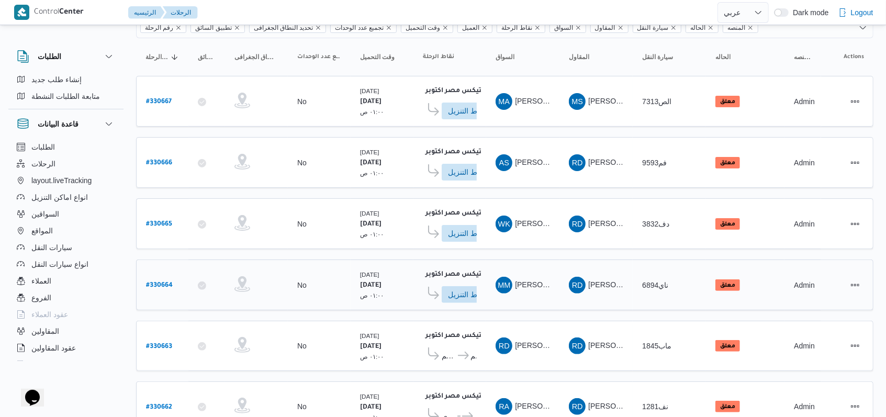
click at [166, 283] on b "# 330664" at bounding box center [159, 285] width 27 height 7
select select "ar"
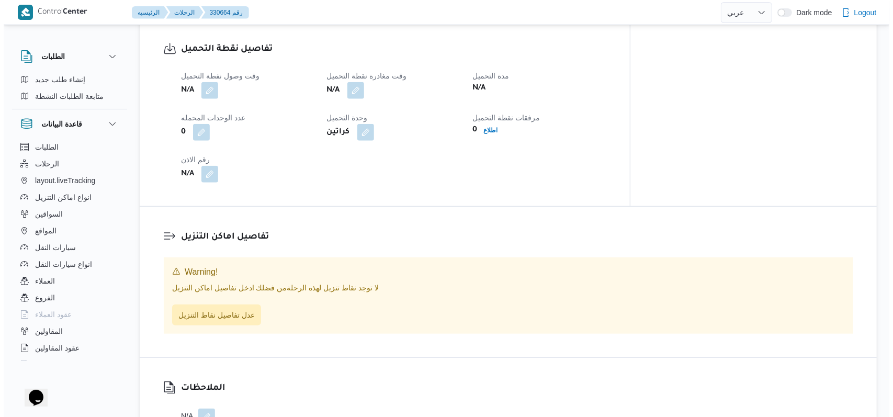
scroll to position [648, 0]
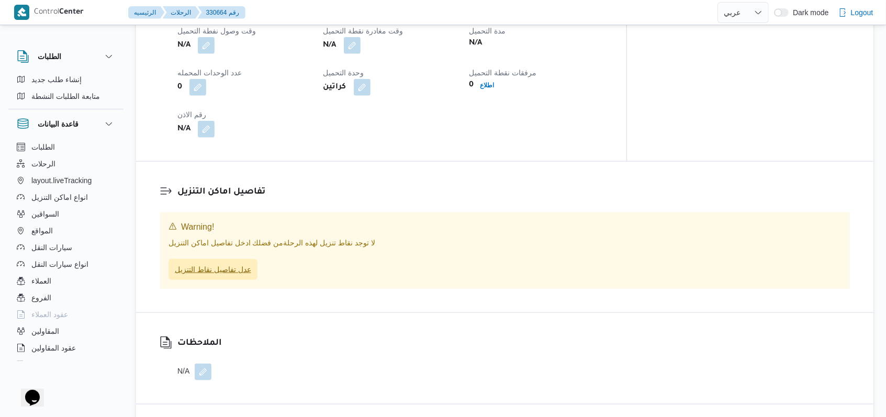
click at [248, 267] on span "عدل تفاصيل نقاط التنزيل" at bounding box center [213, 269] width 76 height 13
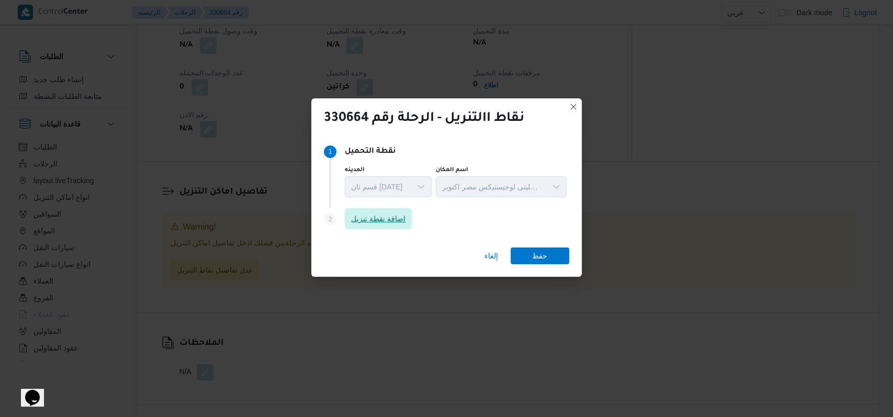
click at [368, 216] on span "اضافة نقطة تنزيل" at bounding box center [378, 218] width 54 height 13
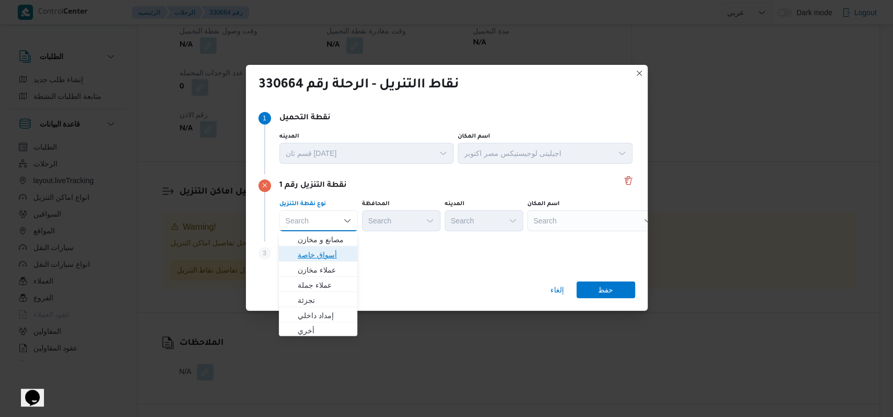
click at [330, 253] on span "أسواق خاصة" at bounding box center [324, 255] width 53 height 13
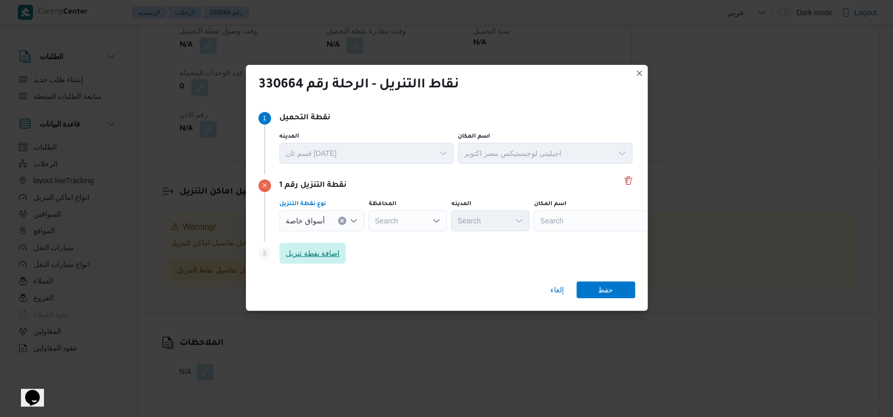
click at [330, 253] on span "اضافة نقطة تنزيل" at bounding box center [313, 253] width 54 height 13
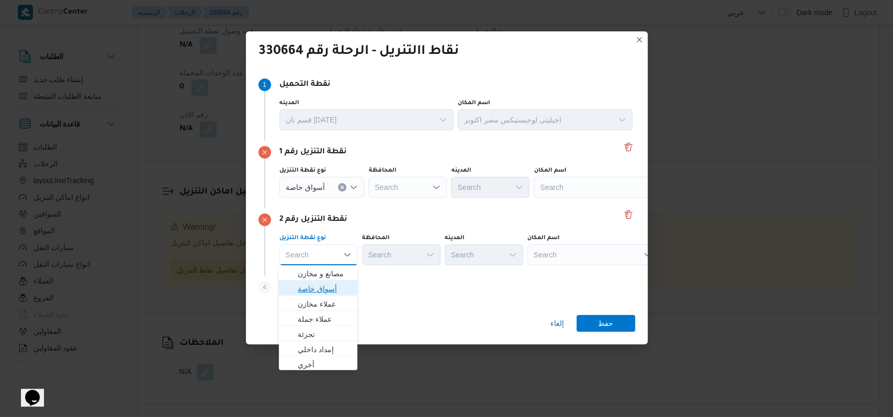
click at [323, 292] on span "أسواق خاصة" at bounding box center [324, 289] width 53 height 13
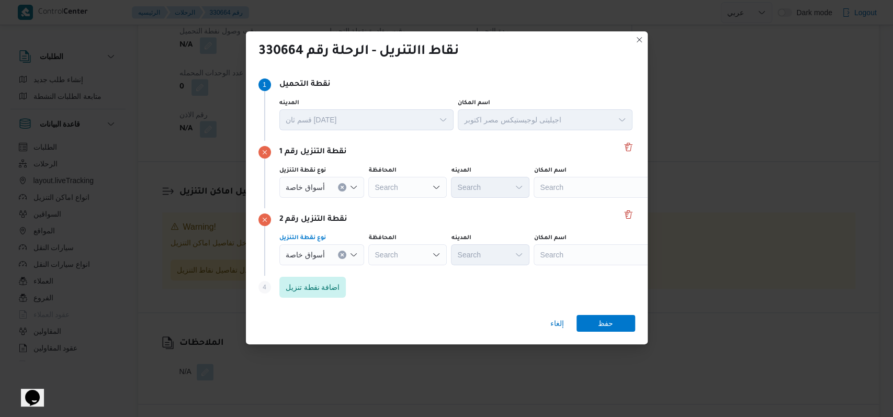
drag, startPoint x: 446, startPoint y: 232, endPoint x: 554, endPoint y: 212, distance: 109.6
click at [447, 232] on div "نوع نقطة التنزيل أسواق خاصة Combo box. Selected. أسواق خاصة. Press Backspace to…" at bounding box center [455, 250] width 357 height 36
click at [595, 188] on div "Search" at bounding box center [599, 187] width 131 height 21
type input "لولو"
click at [567, 198] on div "Search" at bounding box center [599, 187] width 131 height 21
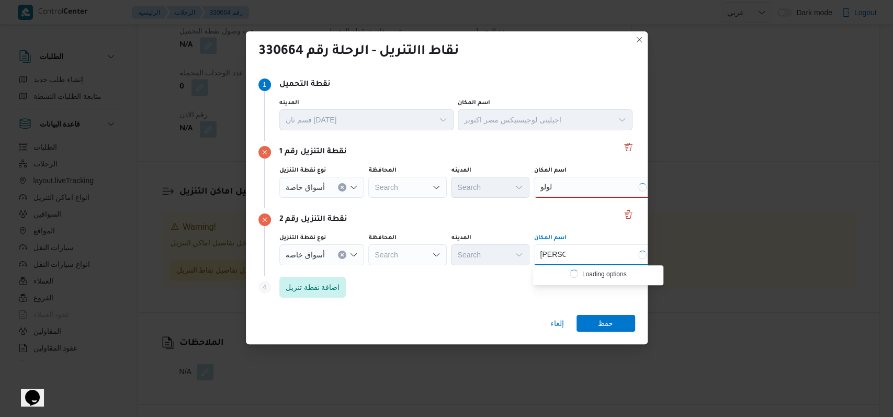
type input "[PERSON_NAME]"
click at [576, 191] on div "[PERSON_NAME]" at bounding box center [599, 187] width 131 height 21
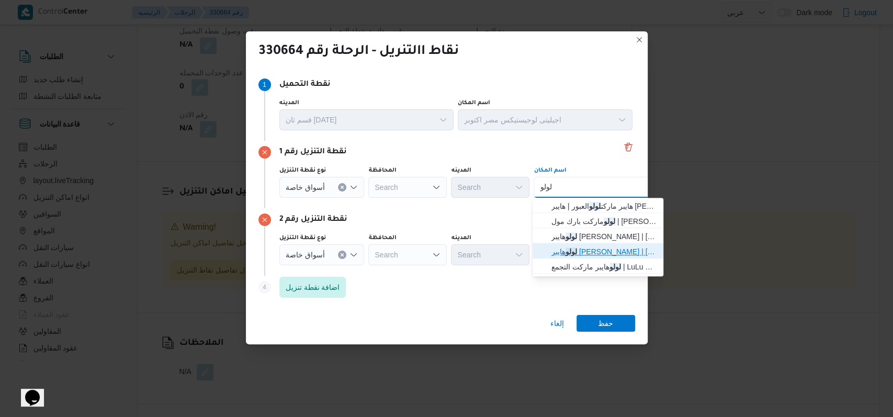
click at [586, 250] on span "[PERSON_NAME] ماركت الشيراتون | [PERSON_NAME] ماركت - الشيراتون | شيراتون المطار" at bounding box center [605, 251] width 106 height 13
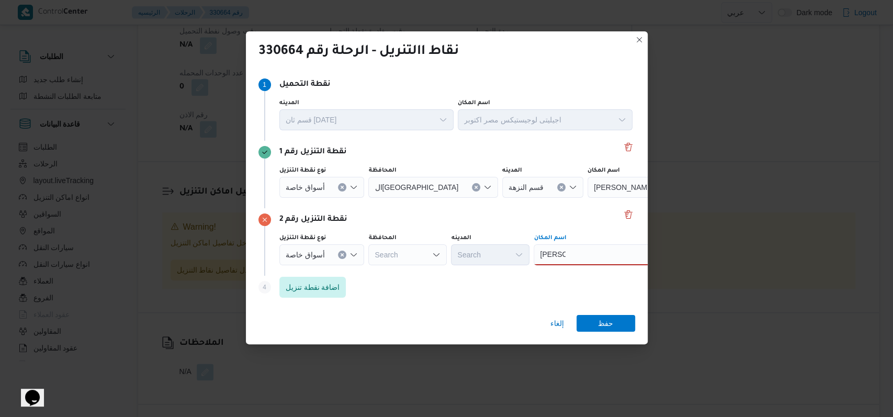
click at [586, 250] on div "[PERSON_NAME]" at bounding box center [599, 254] width 131 height 21
click at [586, 277] on span "مترو ماركت فرع [PERSON_NAME] | مترو ماركت - فرع [PERSON_NAME] | المطار" at bounding box center [605, 273] width 106 height 13
click at [292, 290] on span "اضافة نقطة تنزيل" at bounding box center [313, 287] width 54 height 13
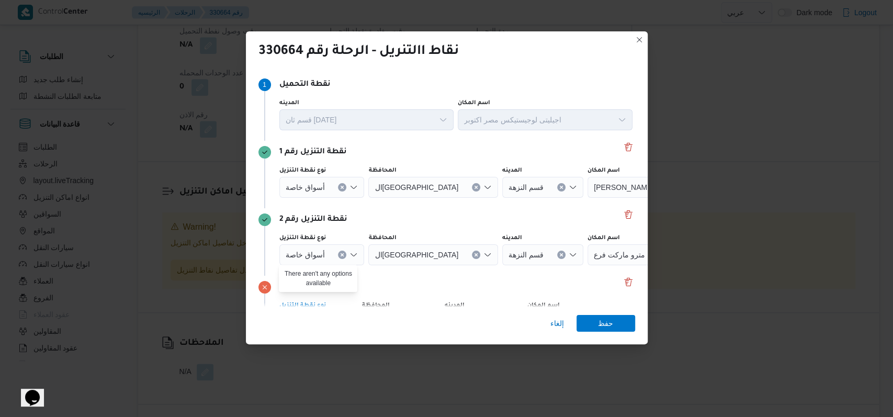
scroll to position [68, 0]
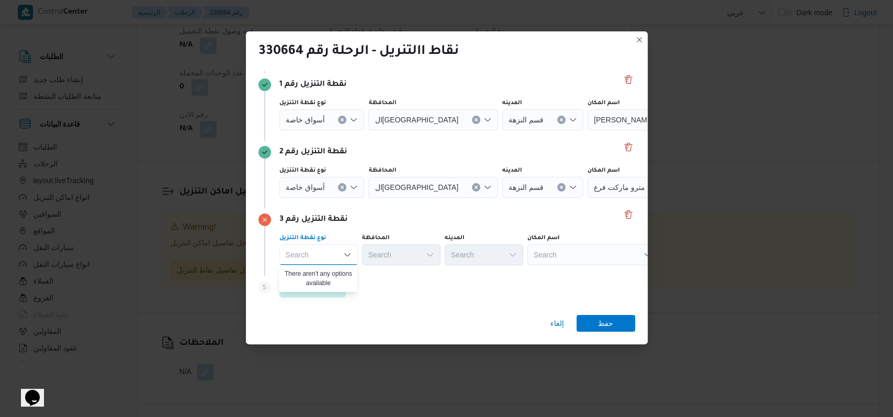
click at [373, 283] on div "Step 5 is disabled 5 اضافة نقطة تنزيل" at bounding box center [447, 289] width 377 height 27
click at [321, 285] on span "اضافة نقطة تنزيل" at bounding box center [313, 287] width 54 height 13
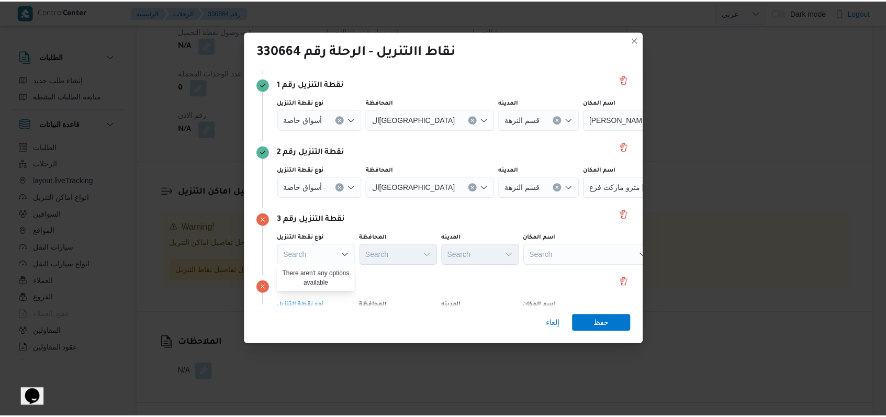
scroll to position [135, 0]
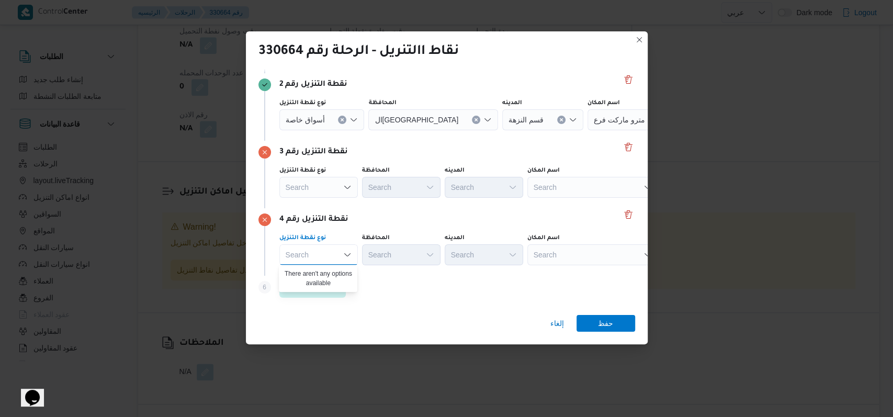
click at [474, 207] on div "نقطة التنزيل رقم 3 نوع نقطة التنزيل Search المحافظة Search المدينه Search اسم ا…" at bounding box center [447, 175] width 377 height 68
click at [578, 200] on div "نقطة التنزيل رقم 3 نوع نقطة التنزيل Search المحافظة Search المدينه Search اسم ا…" at bounding box center [447, 175] width 377 height 68
click at [588, 63] on div "Search" at bounding box center [653, 52] width 131 height 21
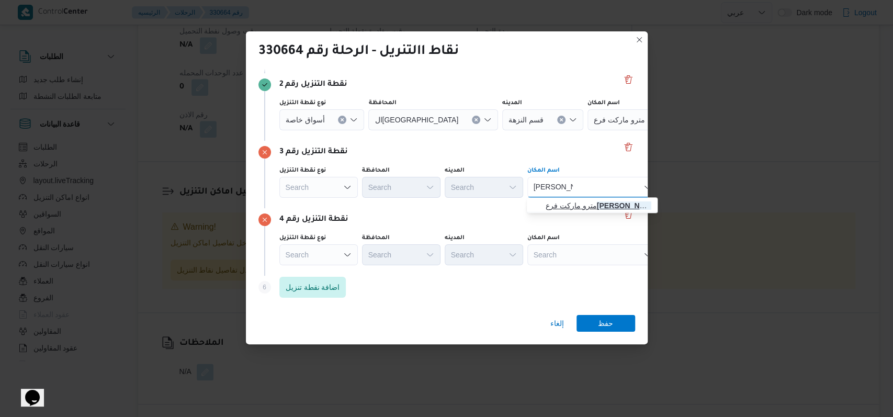
type input "[PERSON_NAME]"
click at [585, 204] on span "مترو ماركت فرع [PERSON_NAME] | [PERSON_NAME] | النزهة" at bounding box center [599, 205] width 106 height 13
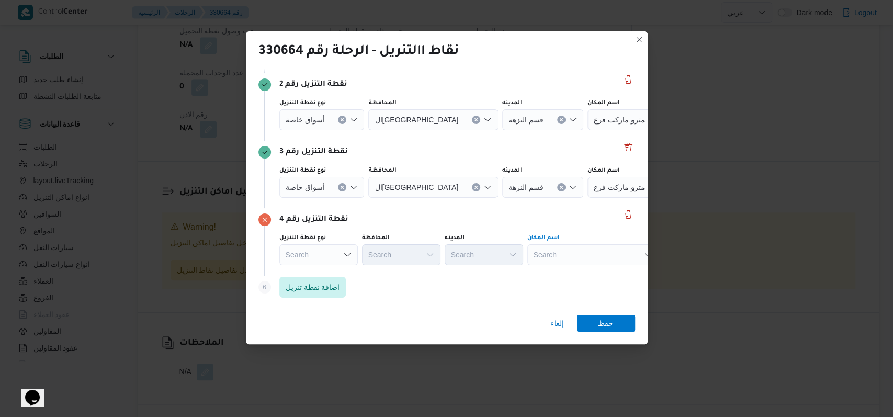
click at [588, 63] on div "Search" at bounding box center [653, 52] width 131 height 21
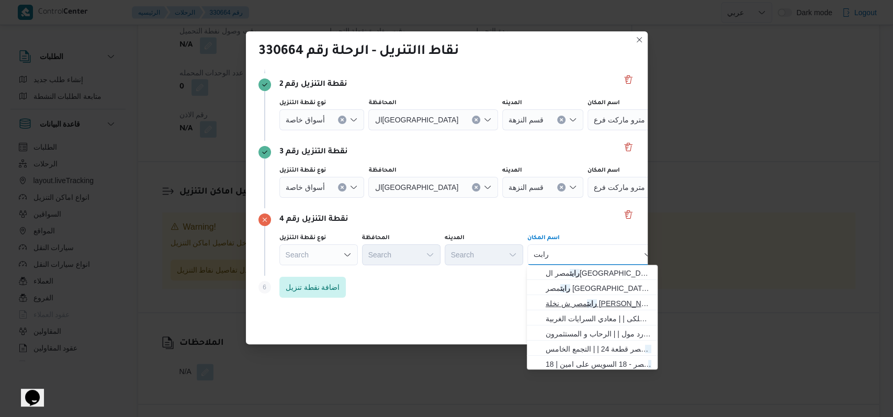
type input "رابت"
click at [587, 298] on span "رابت مصر ش نخلة [PERSON_NAME] | | النزهة" at bounding box center [599, 303] width 106 height 13
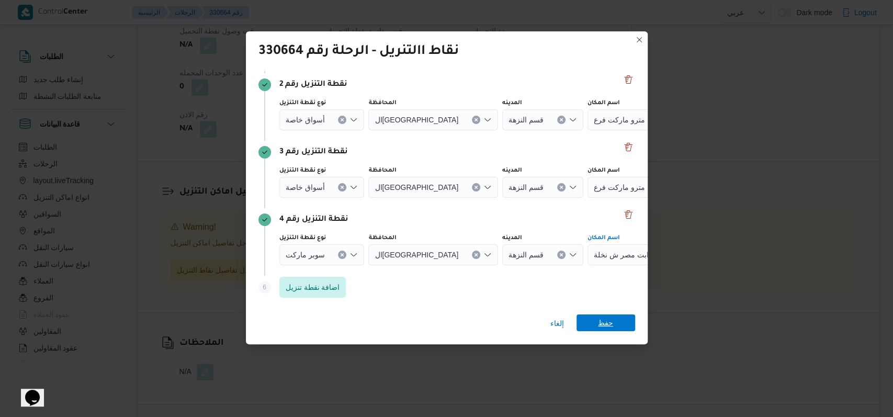
click at [589, 317] on span "حفظ" at bounding box center [606, 323] width 59 height 17
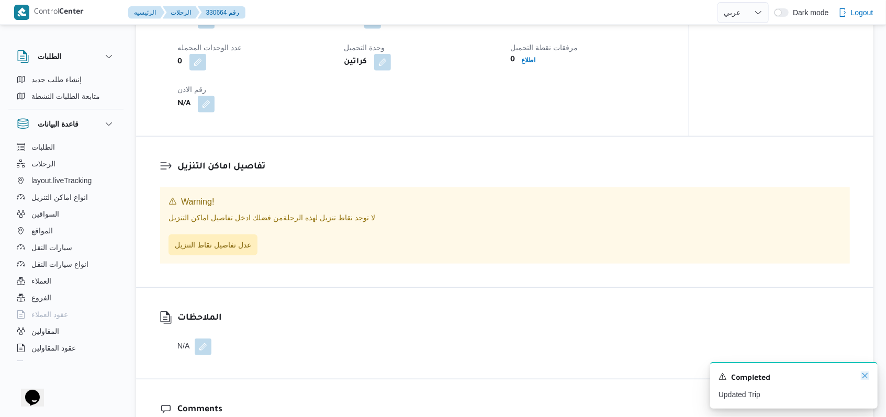
click at [865, 375] on icon "Dismiss toast" at bounding box center [865, 376] width 8 height 8
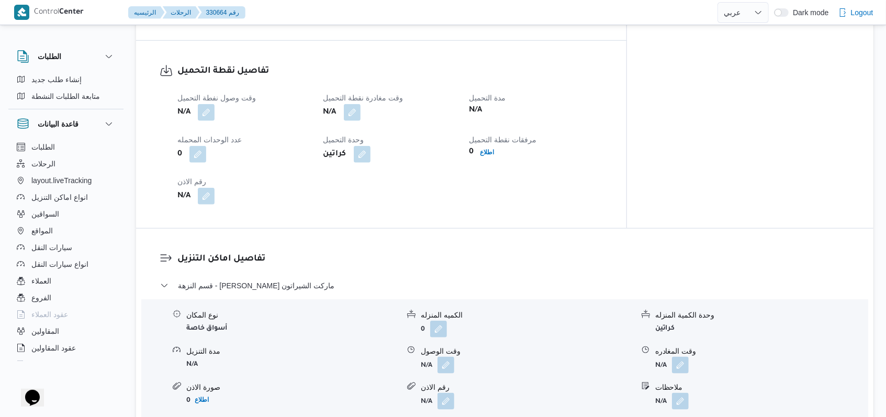
scroll to position [715, 0]
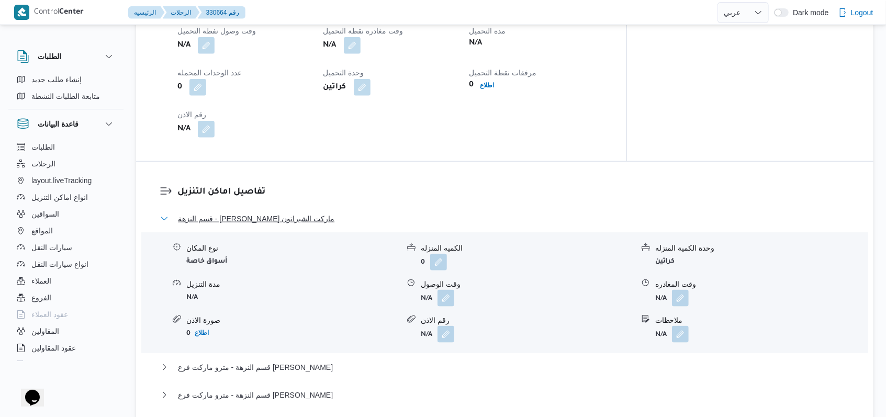
click at [295, 216] on span "قسم النزهة - [PERSON_NAME] ماركت الشيراتون" at bounding box center [256, 218] width 156 height 13
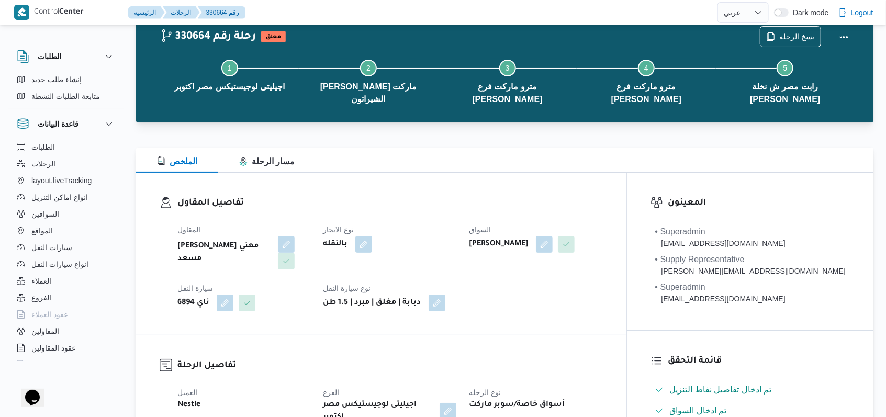
scroll to position [0, 0]
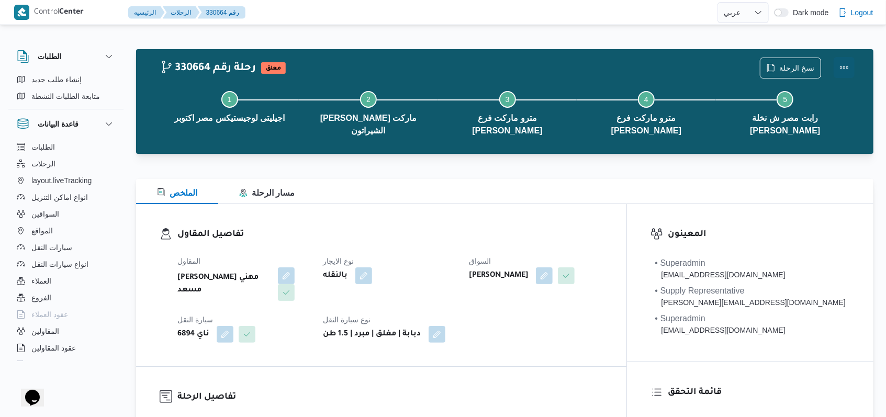
click at [845, 62] on button "Actions" at bounding box center [844, 67] width 21 height 21
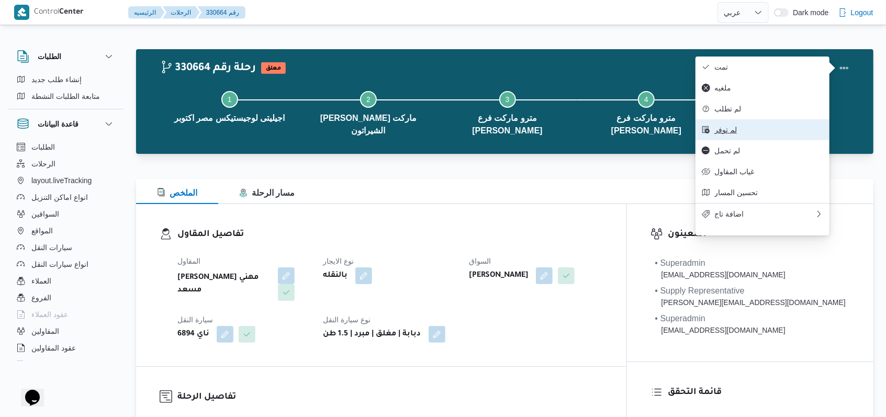
click at [747, 134] on span "لم توفر" at bounding box center [768, 130] width 109 height 8
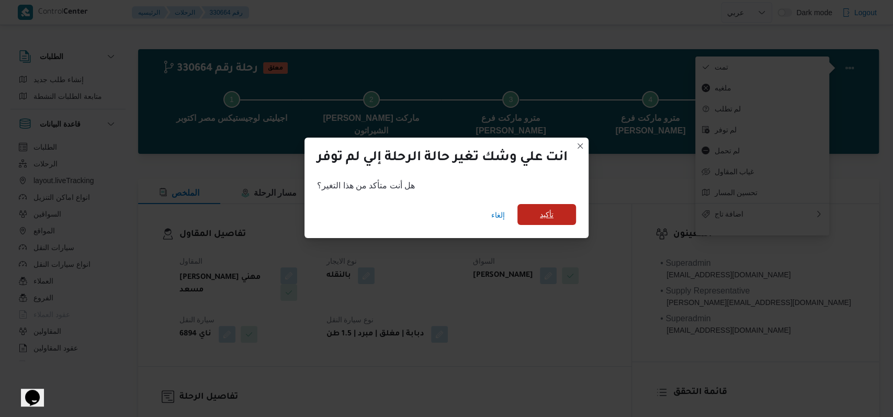
click at [553, 214] on span "تأكيد" at bounding box center [547, 214] width 14 height 13
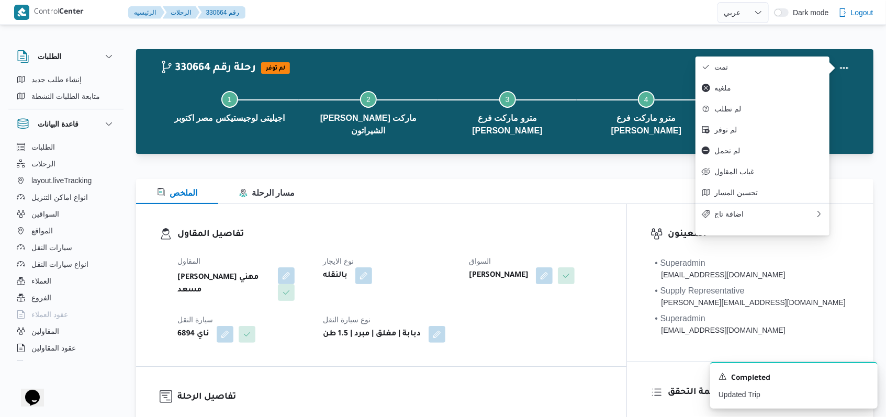
click at [542, 233] on h3 "تفاصيل المقاول" at bounding box center [390, 235] width 426 height 14
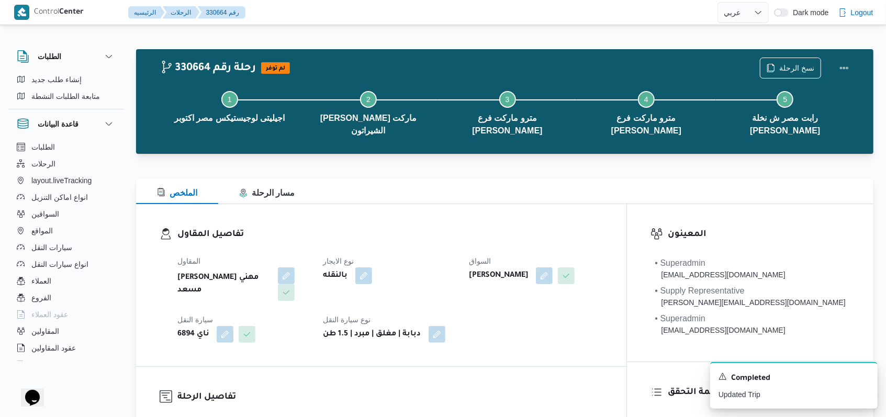
select select "ar"
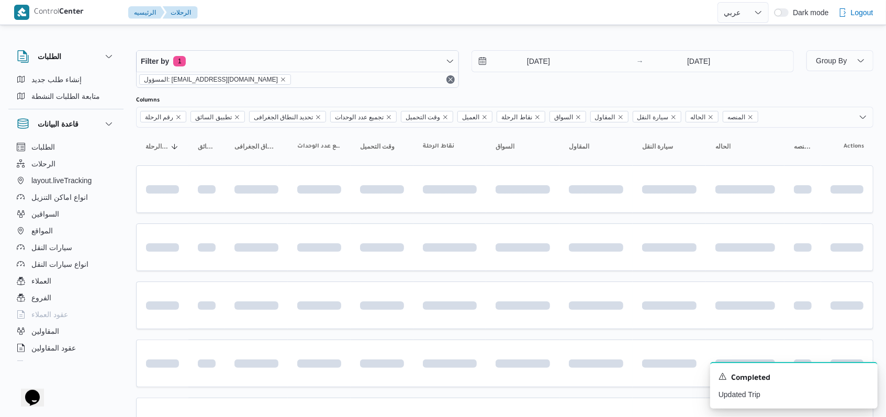
scroll to position [89, 0]
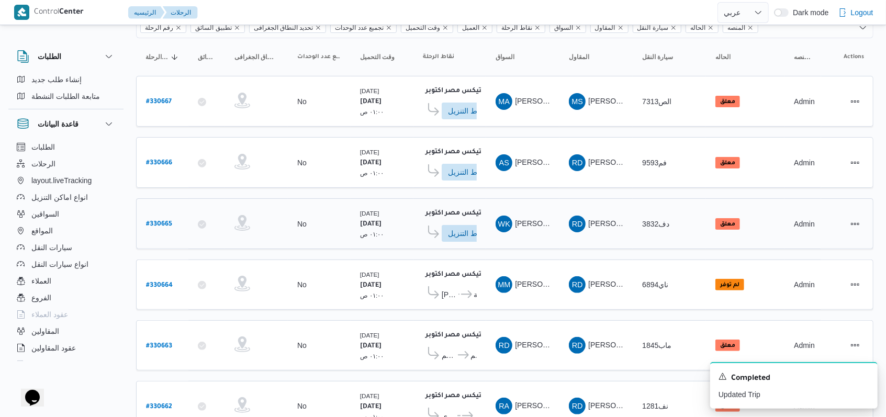
click at [167, 221] on b "# 330665" at bounding box center [159, 224] width 26 height 7
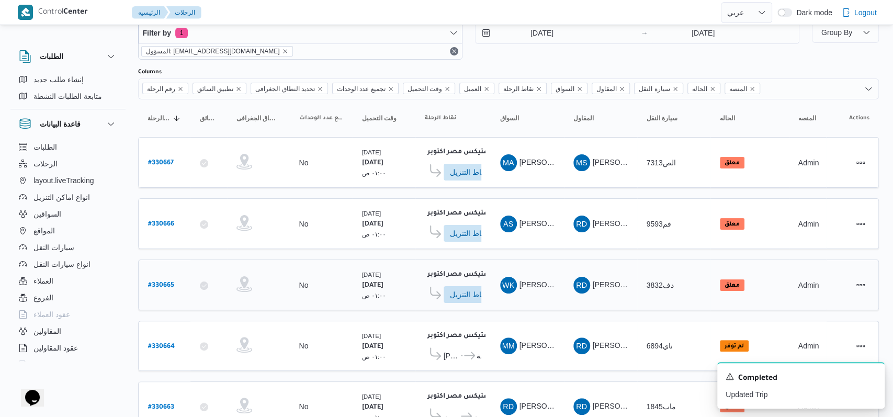
select select "ar"
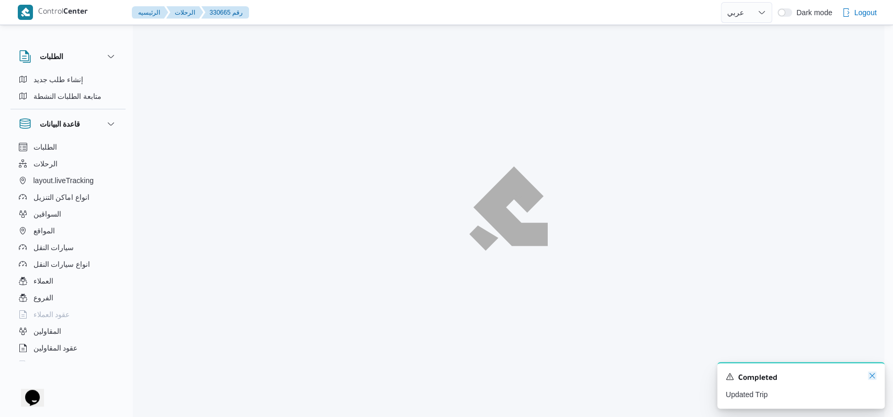
click at [868, 379] on icon "Dismiss toast" at bounding box center [872, 376] width 8 height 8
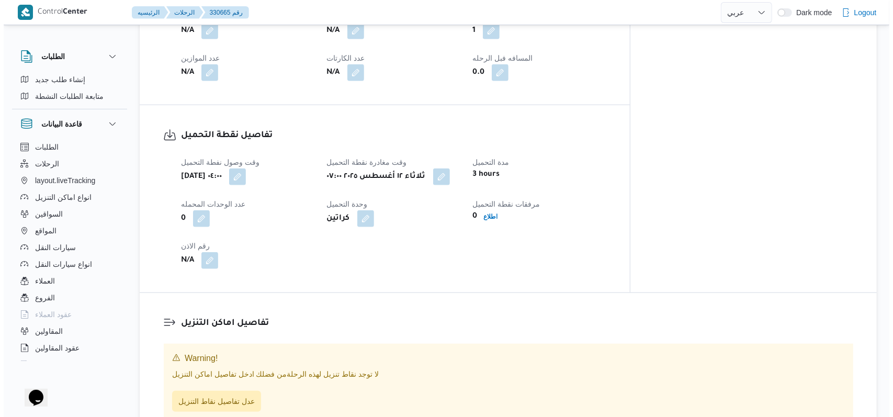
scroll to position [656, 0]
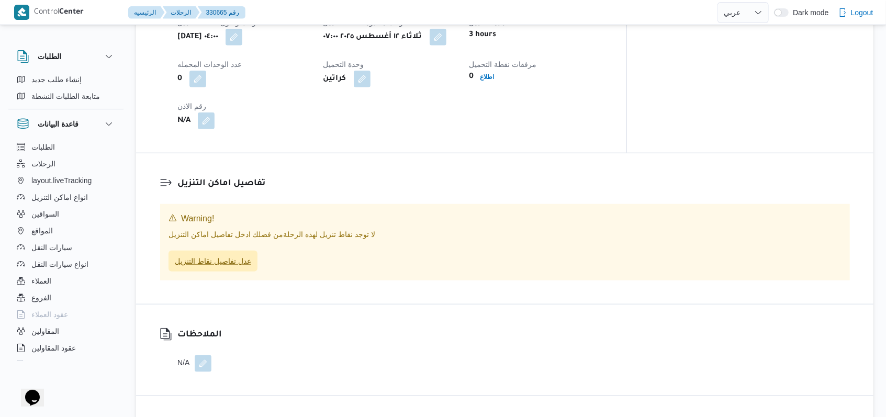
click at [242, 251] on span "عدل تفاصيل نقاط التنزيل" at bounding box center [213, 261] width 89 height 21
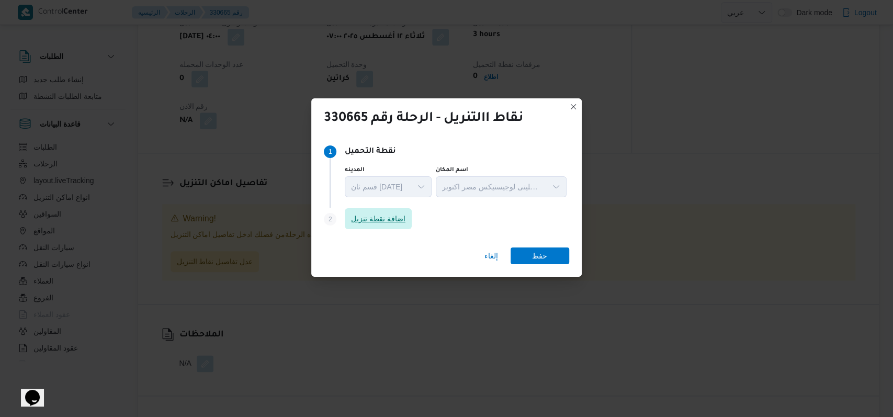
click at [374, 220] on span "اضافة نقطة تنزيل" at bounding box center [378, 218] width 54 height 13
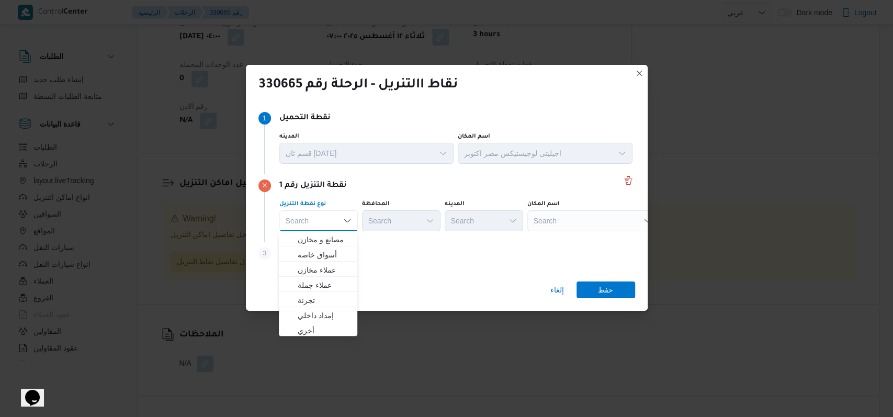
click at [395, 245] on div "Step 3 is disabled 3 اضافة نقطة تنزيل" at bounding box center [447, 255] width 377 height 27
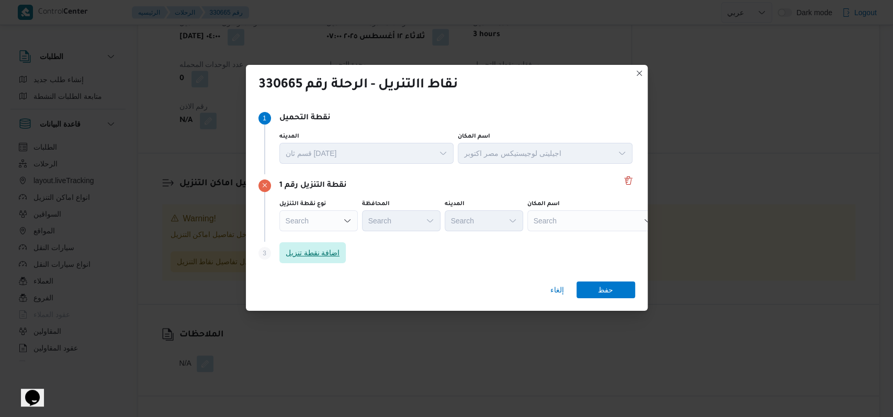
click at [319, 255] on span "اضافة نقطة تنزيل" at bounding box center [313, 253] width 54 height 13
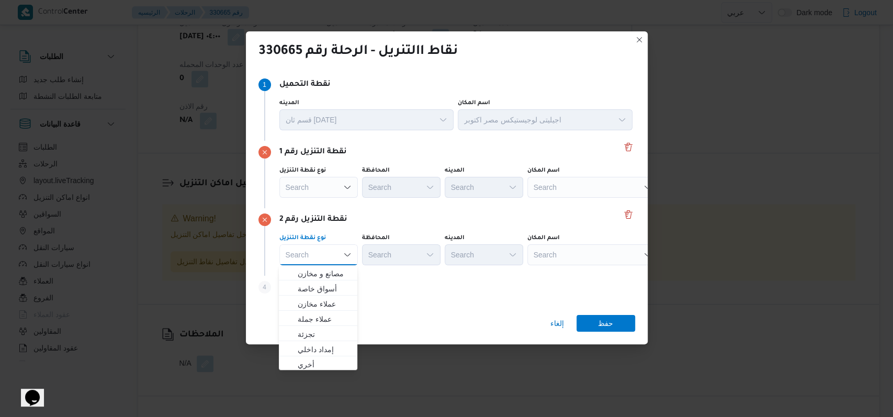
click at [394, 229] on div "نقطة التنزيل رقم 2 نوع نقطة التنزيل Search Combo box. Selected. Combo box input…" at bounding box center [447, 242] width 377 height 68
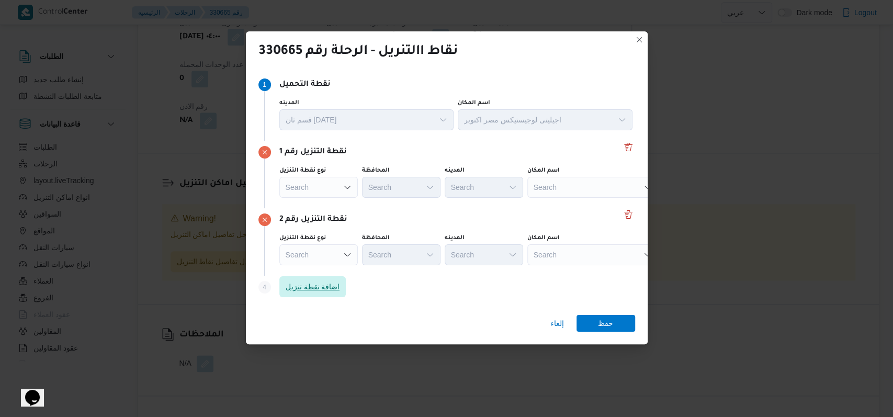
click at [336, 282] on span "اضافة نقطة تنزيل" at bounding box center [313, 287] width 54 height 13
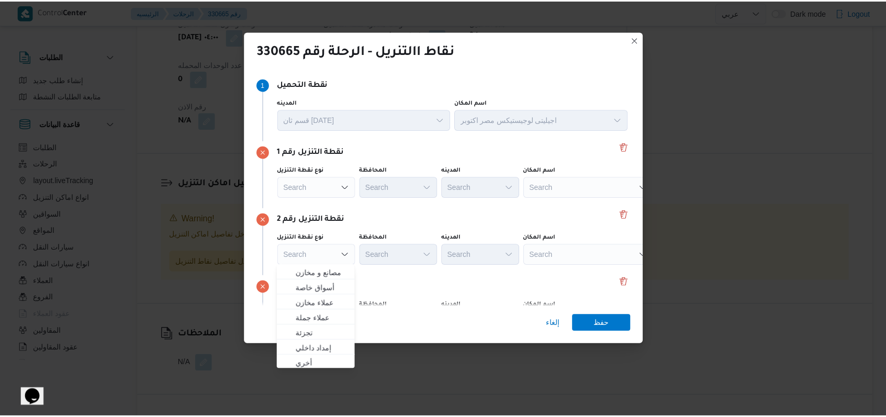
scroll to position [68, 0]
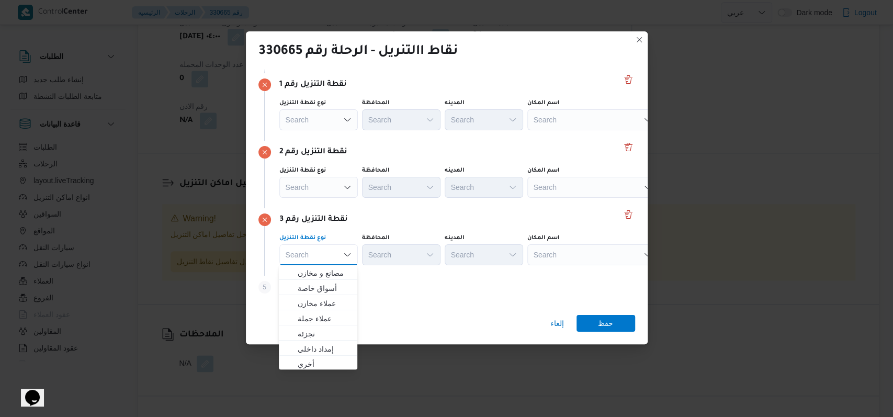
click at [451, 214] on div "نقطة التنزيل رقم 3" at bounding box center [447, 220] width 377 height 13
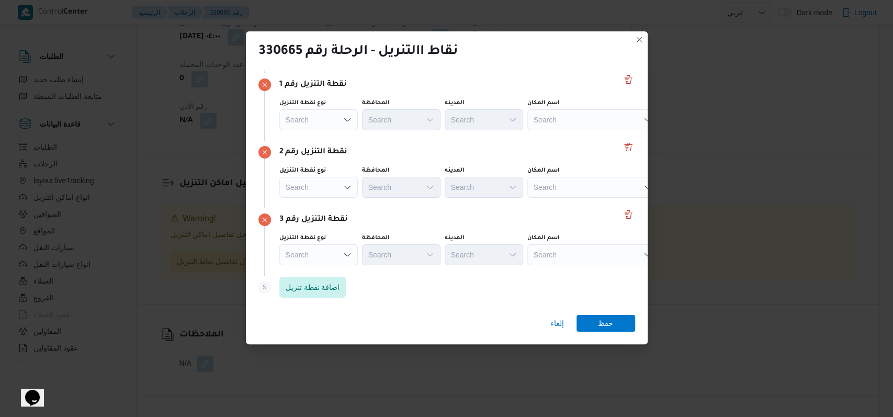
click at [580, 116] on div "Search" at bounding box center [593, 119] width 131 height 21
type input "جملة ماركت الهرم"
click at [561, 140] on span "جملة ماركت الهرم | جامع السنيه | أولى الهرم" at bounding box center [599, 138] width 106 height 13
click at [565, 130] on div "Search" at bounding box center [599, 119] width 131 height 21
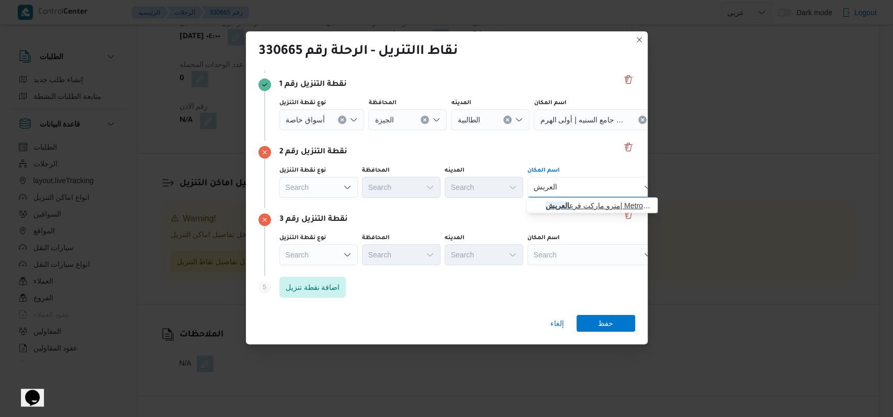
type input "العريش"
click at [598, 199] on span "مترو ماركت فرع العريش | Metro | أولى الهرم" at bounding box center [592, 205] width 122 height 17
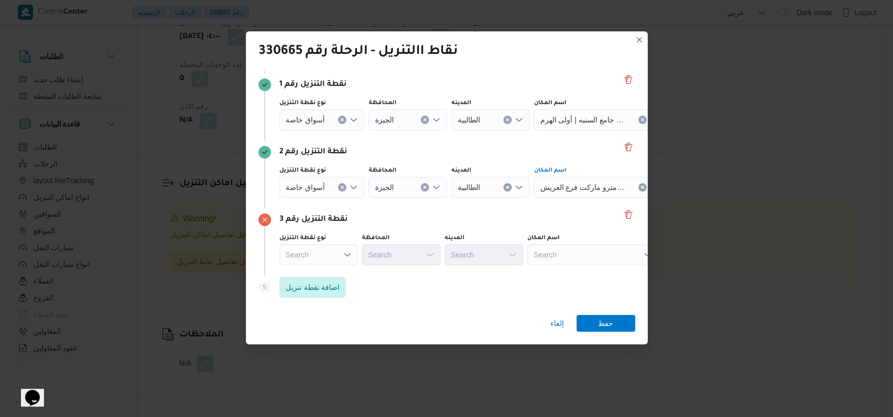
click at [577, 130] on div "Search" at bounding box center [599, 119] width 131 height 21
type input "بيراميد"
click at [586, 269] on span "كارفور بيراميد ز مول الهرم | كارفور ماركت | أولى الهرم" at bounding box center [599, 273] width 106 height 13
click at [615, 324] on span "حفظ" at bounding box center [606, 323] width 59 height 17
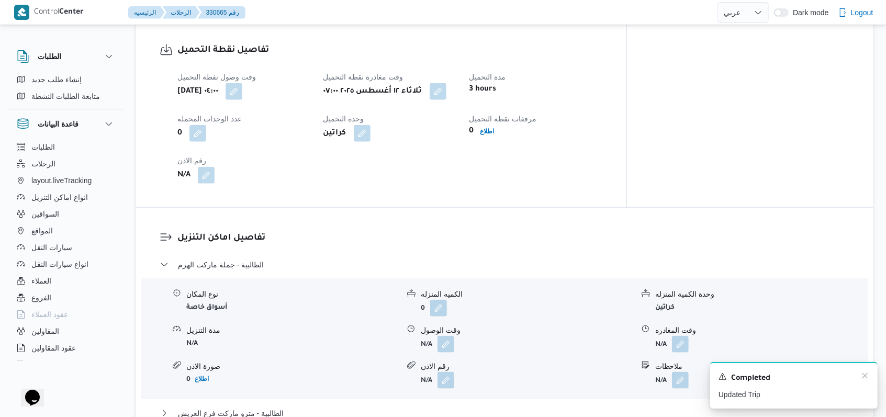
scroll to position [711, 0]
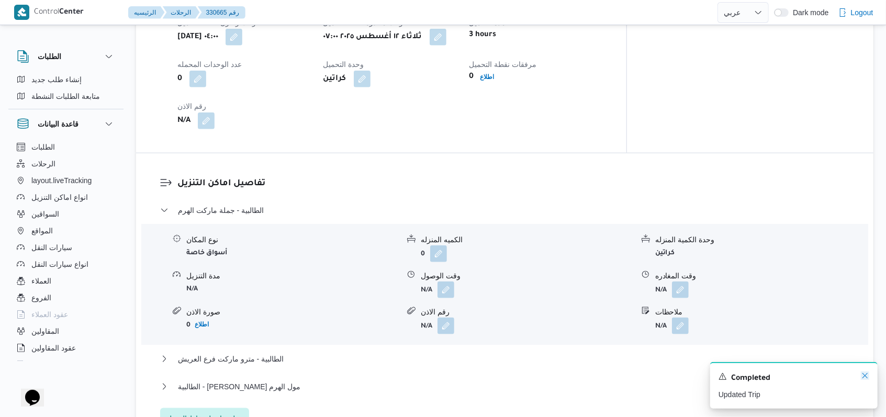
click at [867, 378] on icon "Dismiss toast" at bounding box center [865, 376] width 8 height 8
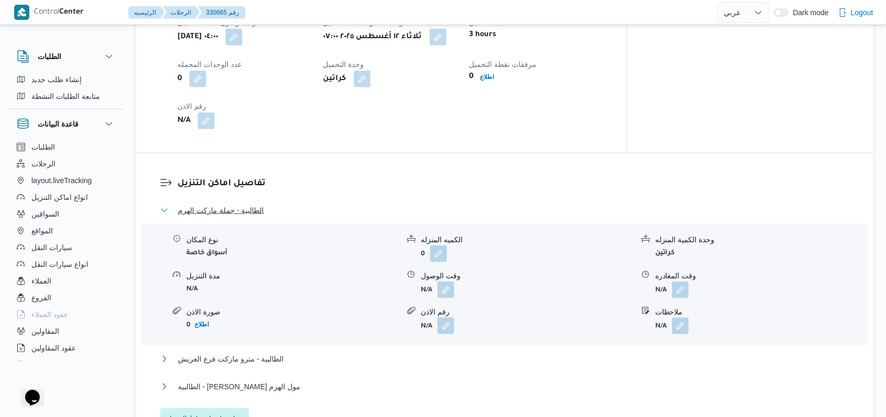
click at [258, 204] on span "الطالبية - جملة ماركت الهرم" at bounding box center [221, 210] width 86 height 13
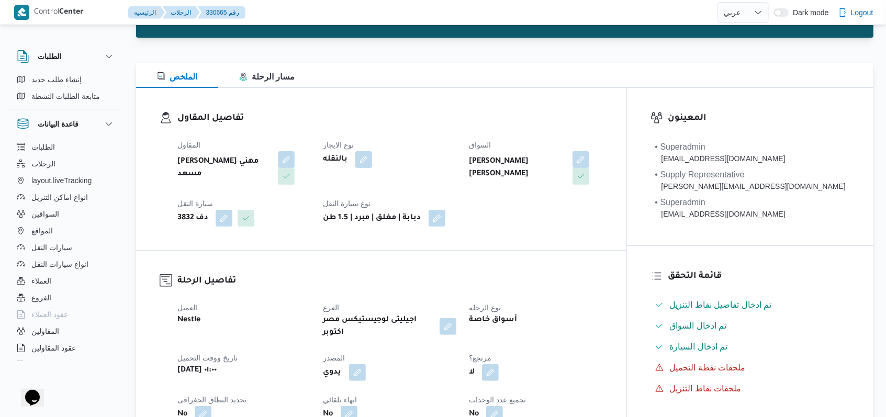
scroll to position [0, 0]
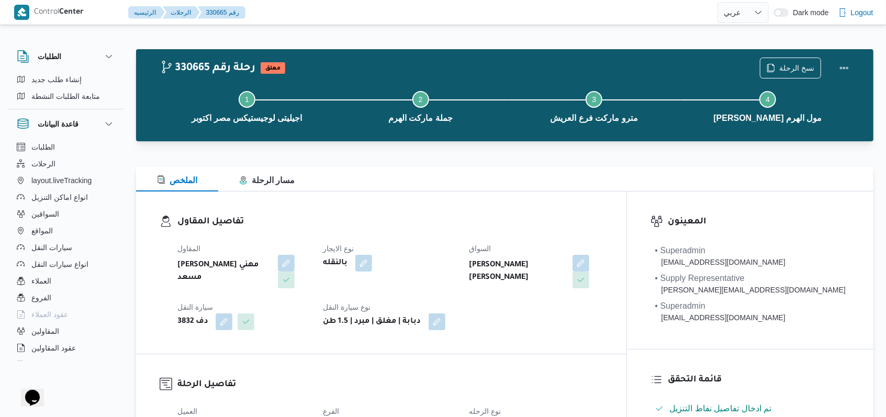
click at [435, 249] on dt "نوع الايجار" at bounding box center [389, 248] width 133 height 13
select select "ar"
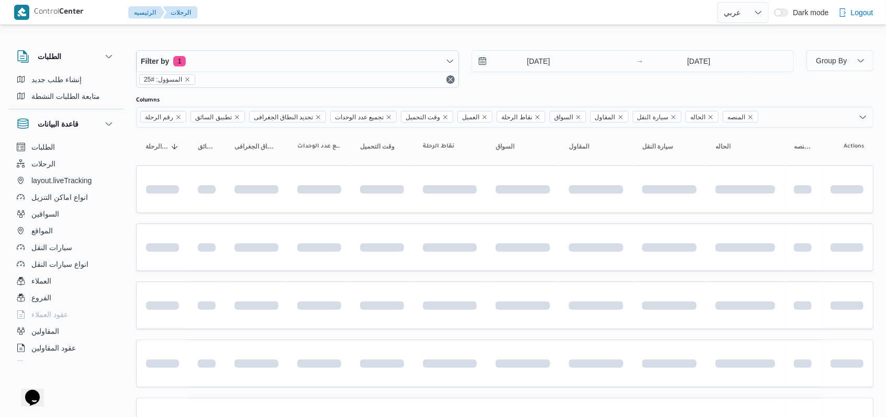
scroll to position [89, 0]
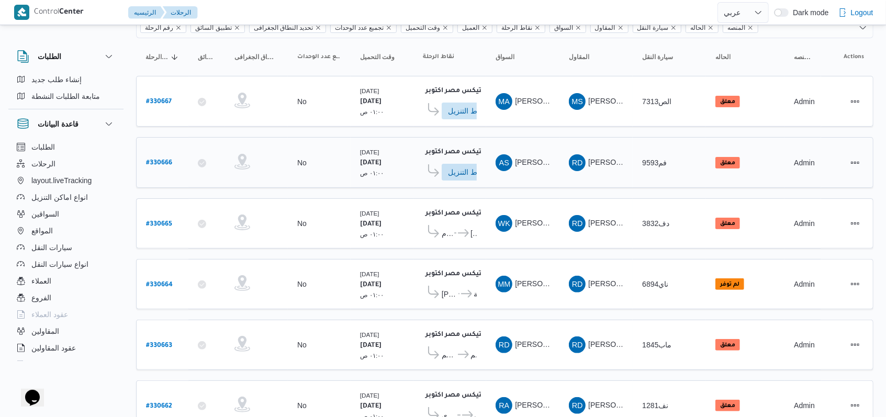
click at [162, 161] on b "# 330666" at bounding box center [159, 163] width 26 height 7
select select "ar"
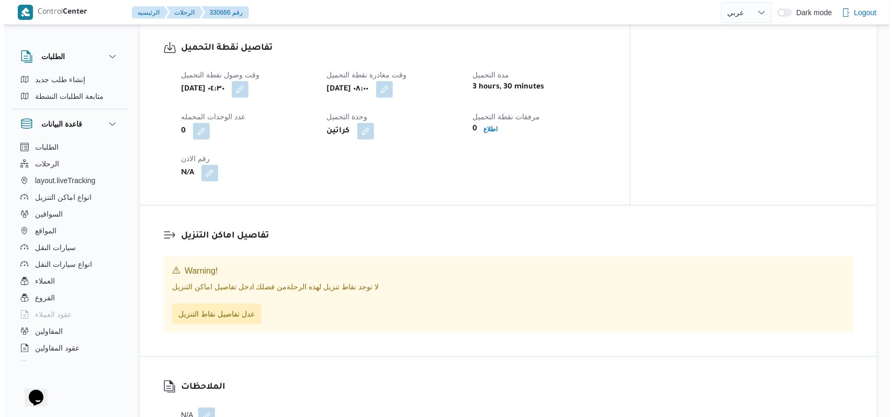
scroll to position [718, 0]
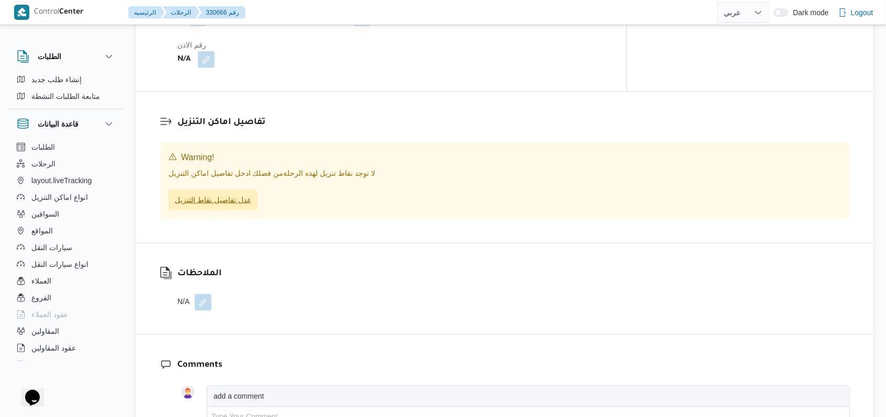
click at [227, 194] on span "عدل تفاصيل نقاط التنزيل" at bounding box center [213, 200] width 76 height 13
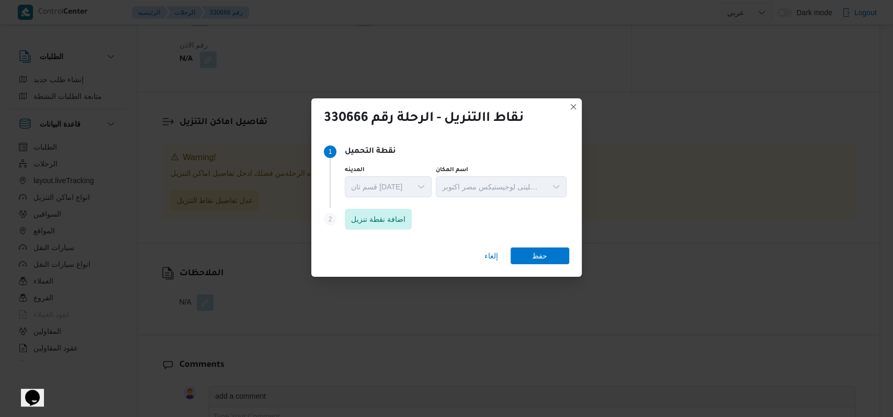
click at [380, 207] on div "Step 1 1 نقطة التحميل المدينه قسم ثان [DATE] اسم المكان اجيليتى لوجيستيكس مصر ا…" at bounding box center [446, 174] width 245 height 68
click at [380, 217] on span "اضافة نقطة تنزيل" at bounding box center [378, 218] width 54 height 13
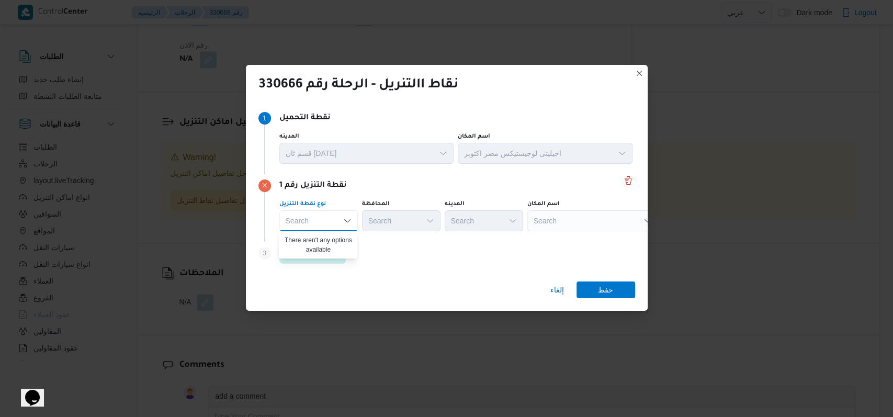
click at [425, 256] on div "Step 3 is disabled 3 اضافة نقطة تنزيل" at bounding box center [447, 255] width 377 height 27
click at [323, 255] on span "اضافة نقطة تنزيل" at bounding box center [313, 253] width 54 height 13
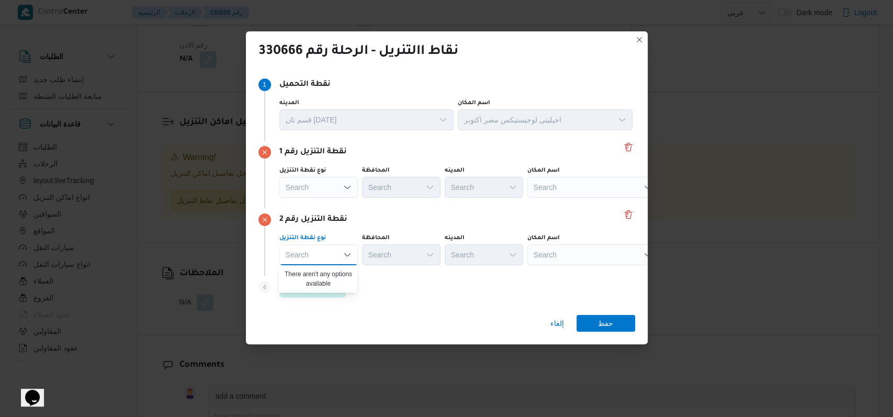
click at [389, 224] on div "نقطة التنزيل رقم 2" at bounding box center [447, 220] width 377 height 13
click at [330, 278] on span "اضافة نقطة تنزيل" at bounding box center [312, 287] width 67 height 21
click at [452, 281] on div "نقطة التنزيل رقم 3" at bounding box center [447, 287] width 377 height 13
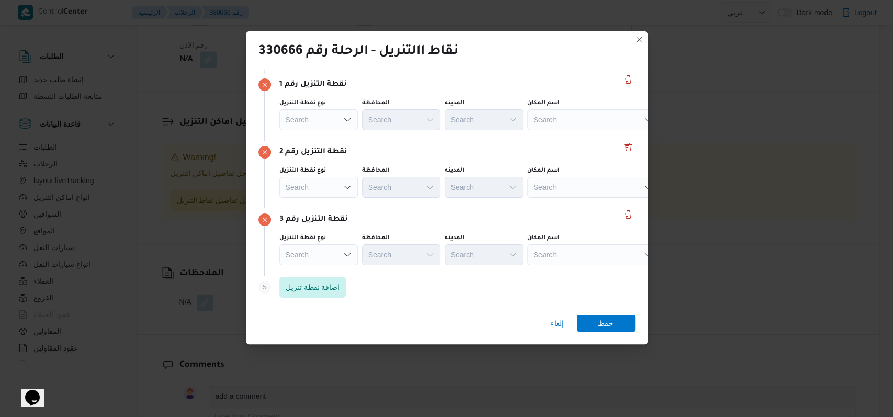
scroll to position [0, 0]
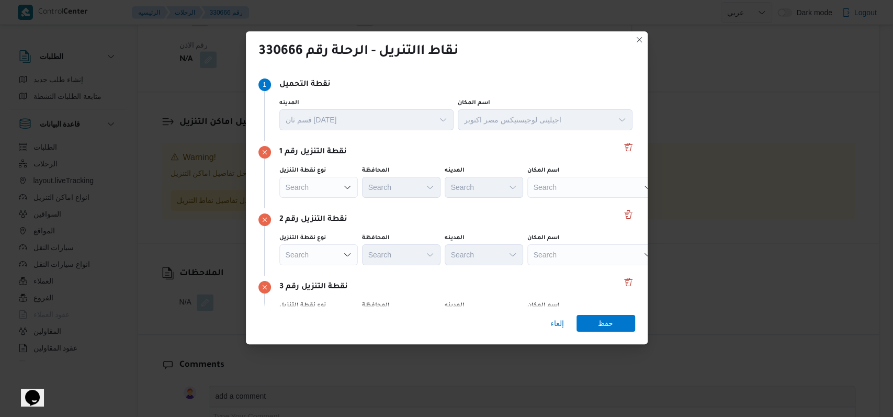
click at [561, 196] on div "Search" at bounding box center [593, 187] width 131 height 21
type input "الهد"
click at [565, 200] on span "الهد ف الوراق | قسم الوراق | جزيرة وراق الحضر" at bounding box center [599, 206] width 106 height 13
click at [568, 198] on div "Search" at bounding box center [601, 187] width 131 height 21
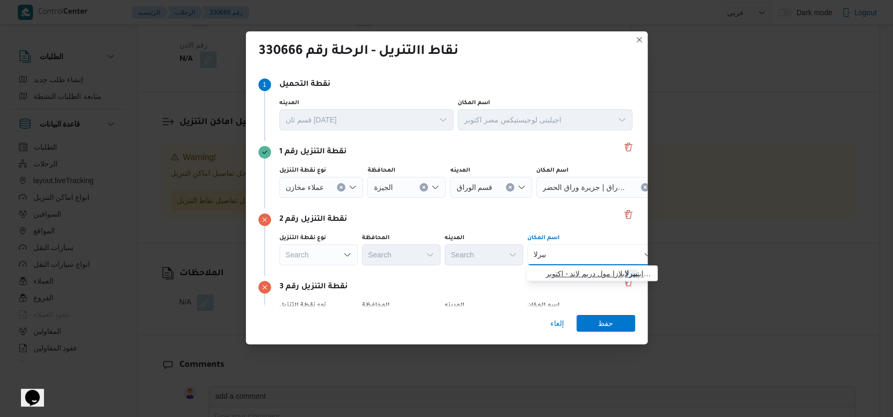
type input "بيرلا"
click at [568, 274] on span "رابت بيرلا بلازا مول دريم لاند - اكتوبر | [GEOGRAPHIC_DATA] [GEOGRAPHIC_DATA] -…" at bounding box center [599, 273] width 106 height 13
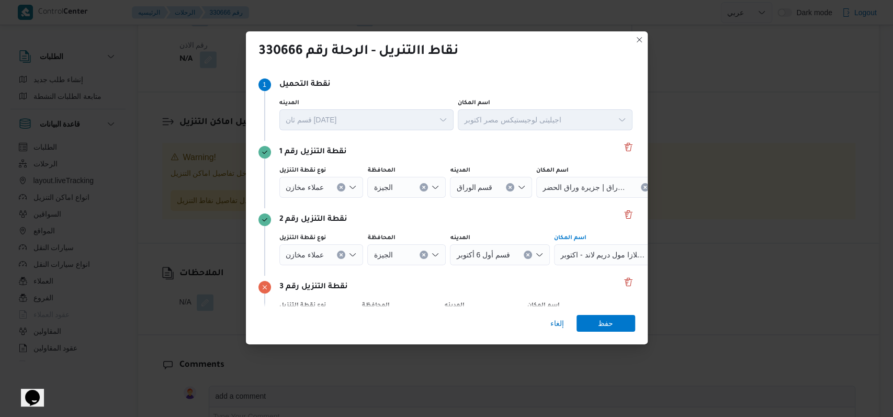
scroll to position [68, 0]
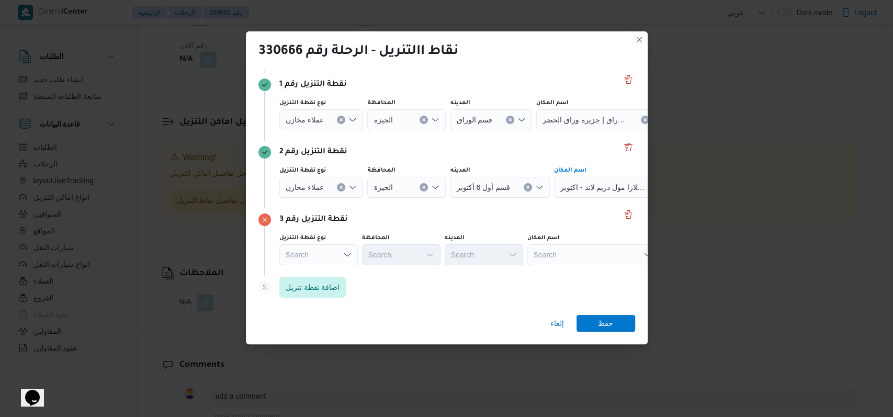
click at [563, 130] on div "Search" at bounding box center [601, 119] width 131 height 21
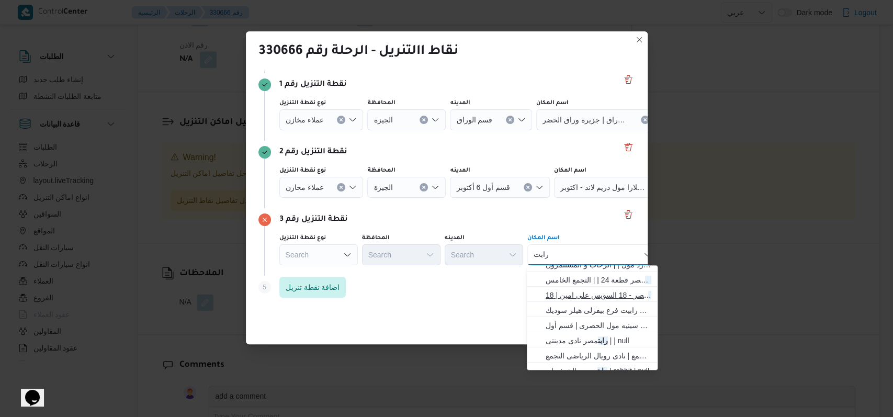
scroll to position [139, 0]
type input "رابت"
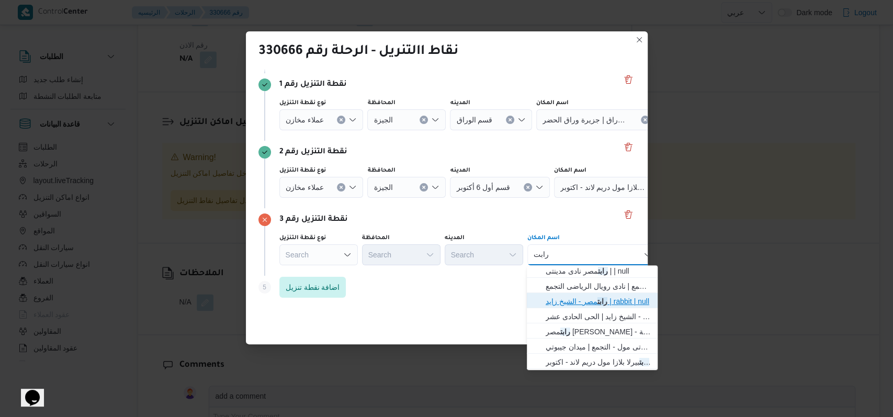
click at [583, 301] on span "رابت مصر - الشيخ زايد | rabbit | null" at bounding box center [599, 301] width 106 height 13
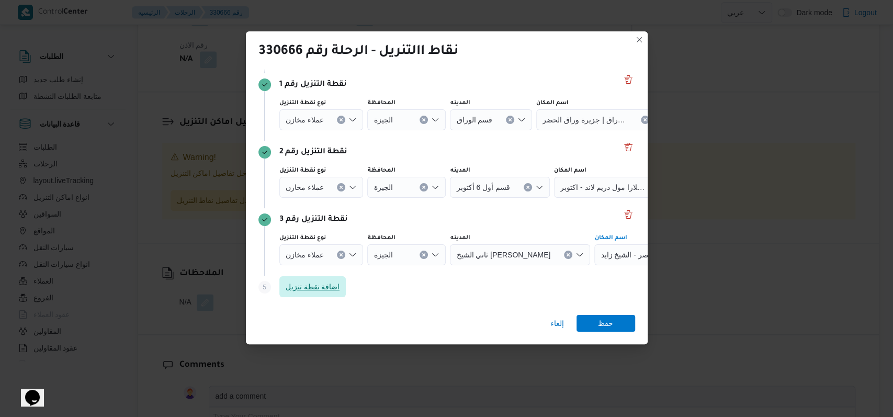
click at [323, 297] on span "اضافة نقطة تنزيل" at bounding box center [312, 286] width 67 height 21
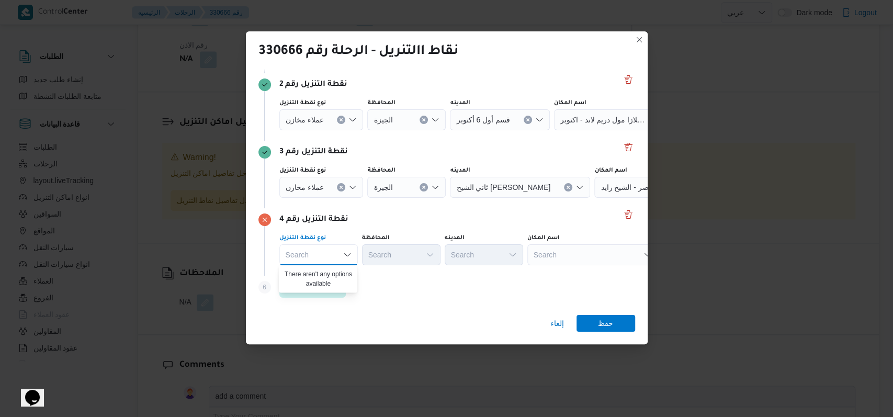
click at [548, 63] on div "Search" at bounding box center [601, 52] width 131 height 21
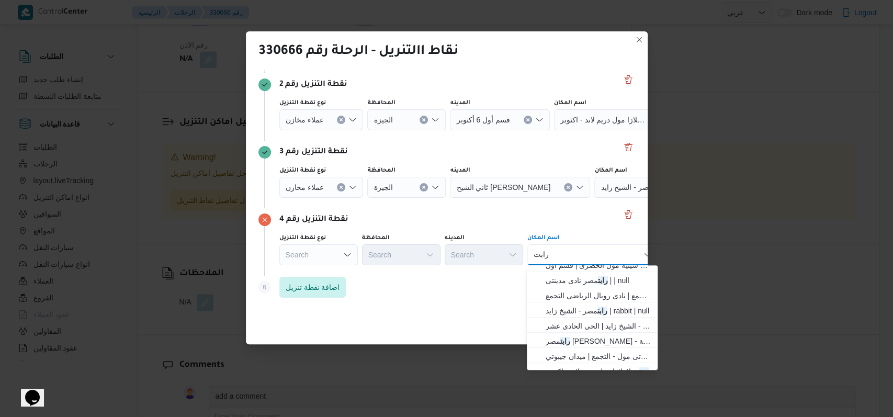
scroll to position [139, 0]
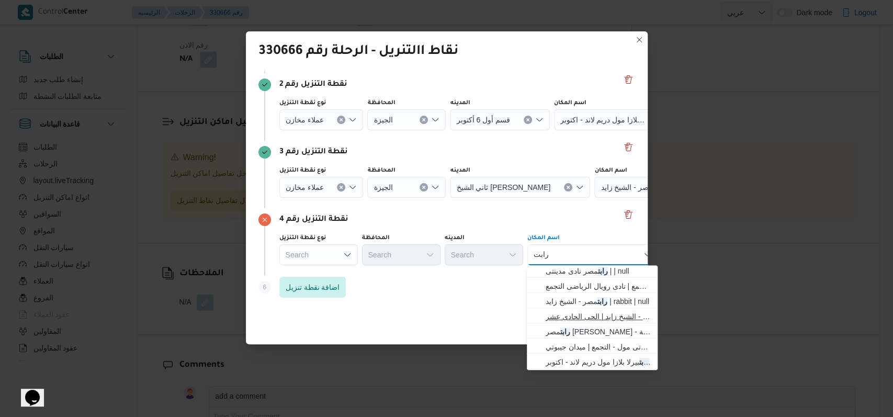
type input "رابت"
click at [612, 317] on span "رابت مصر مركز الخدمات - الشيخ زايد | الحى الحادى عشر | null" at bounding box center [599, 316] width 106 height 13
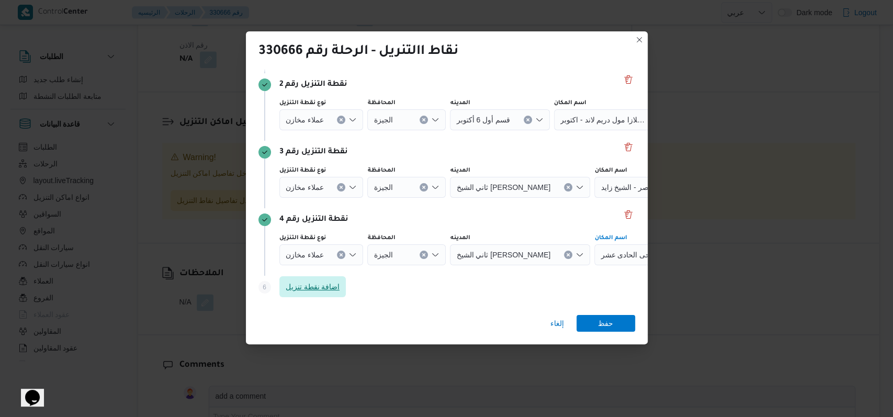
click at [328, 284] on span "اضافة نقطة تنزيل" at bounding box center [313, 287] width 54 height 13
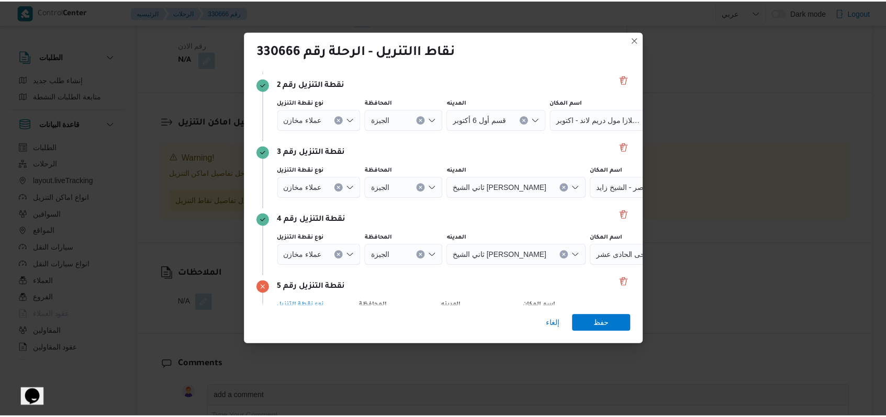
scroll to position [203, 0]
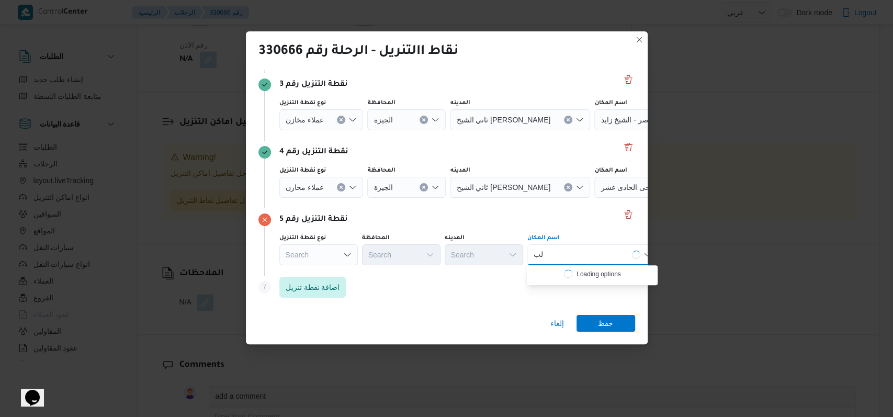
type input "ل"
drag, startPoint x: 566, startPoint y: 252, endPoint x: 584, endPoint y: 258, distance: 19.1
click at [566, 252] on div "بيفرل بيفرل Combo box. Selected. بيفرل. Selected. Combo box input. Search. Type…" at bounding box center [593, 254] width 131 height 21
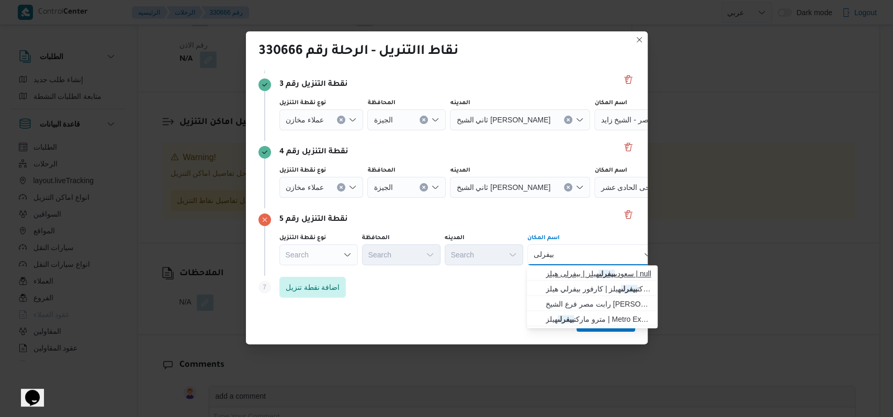
type input "بيفرلى"
drag, startPoint x: 567, startPoint y: 271, endPoint x: 611, endPoint y: 271, distance: 44.5
click at [567, 271] on span "[PERSON_NAME]لى هيلز | بيفرلى هيلز | null" at bounding box center [599, 273] width 106 height 13
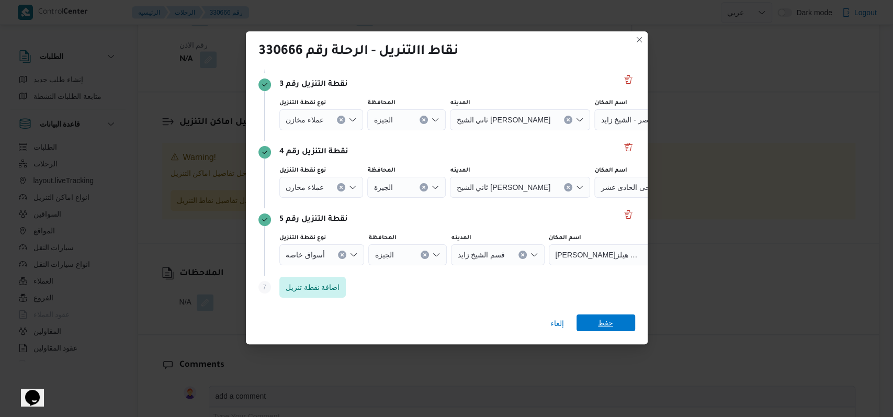
click at [607, 326] on span "حفظ" at bounding box center [605, 323] width 15 height 17
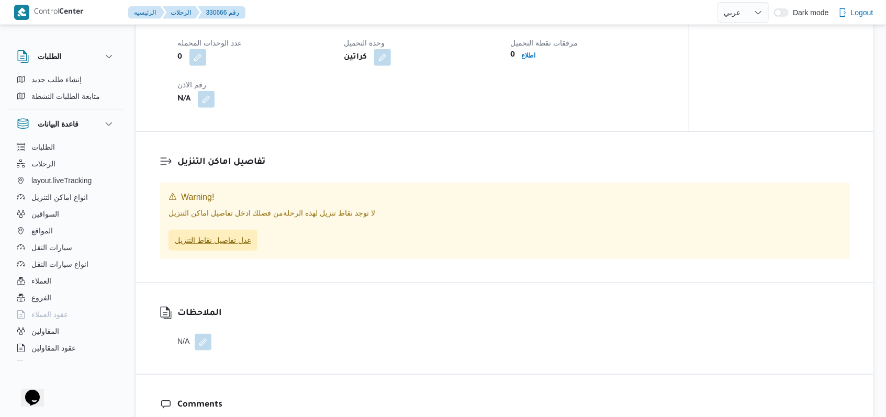
scroll to position [648, 0]
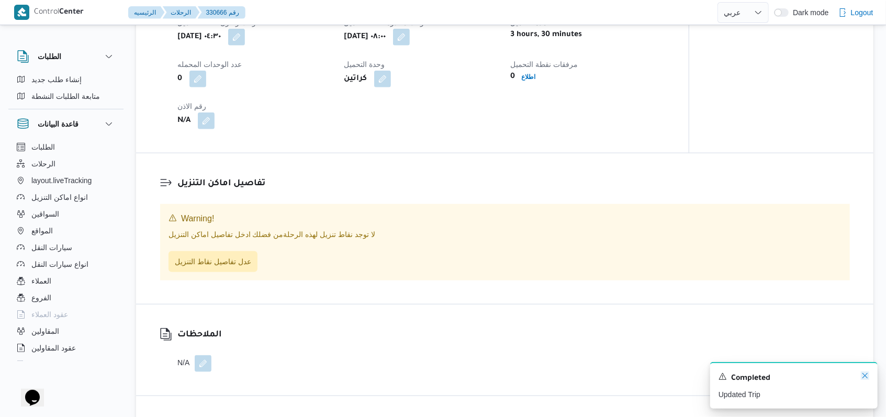
click at [865, 378] on icon "Dismiss toast" at bounding box center [865, 376] width 8 height 8
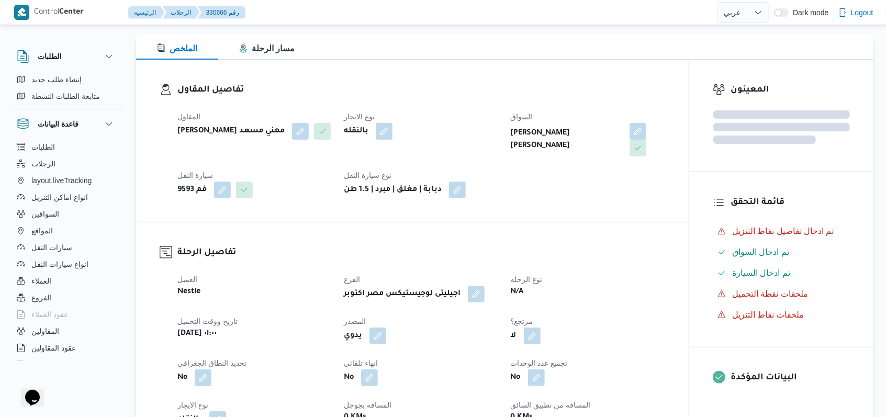
scroll to position [0, 0]
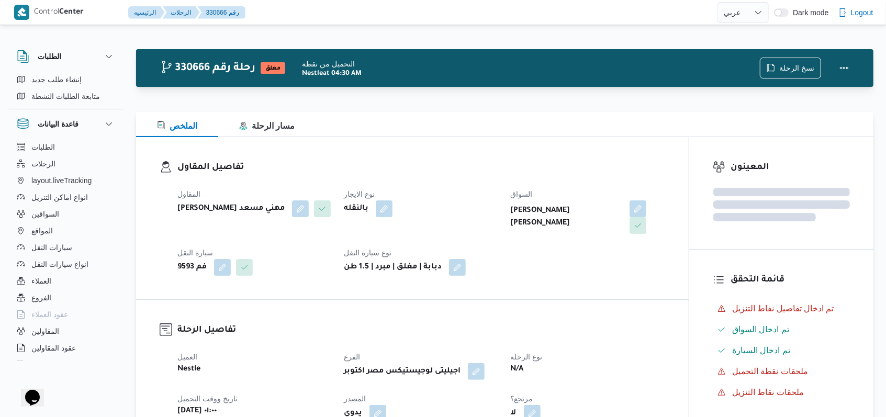
click at [479, 206] on div "بالنقله" at bounding box center [421, 208] width 156 height 19
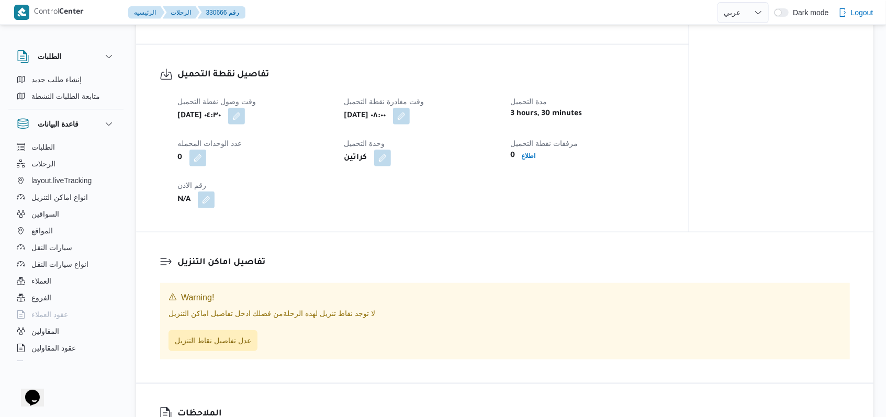
scroll to position [488, 0]
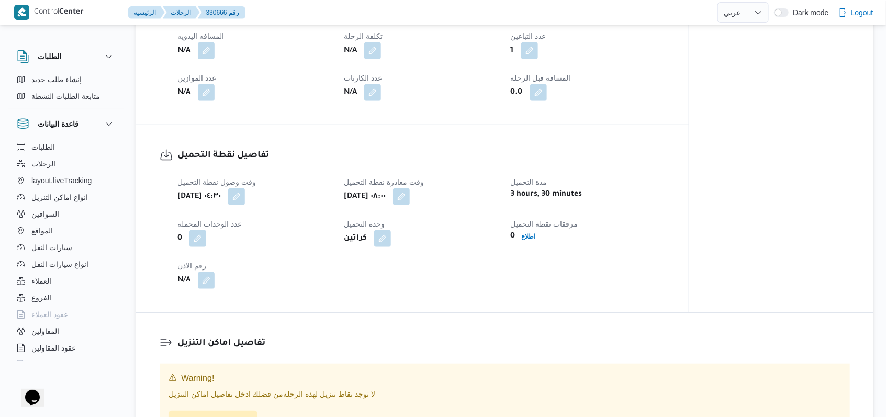
select select "ar"
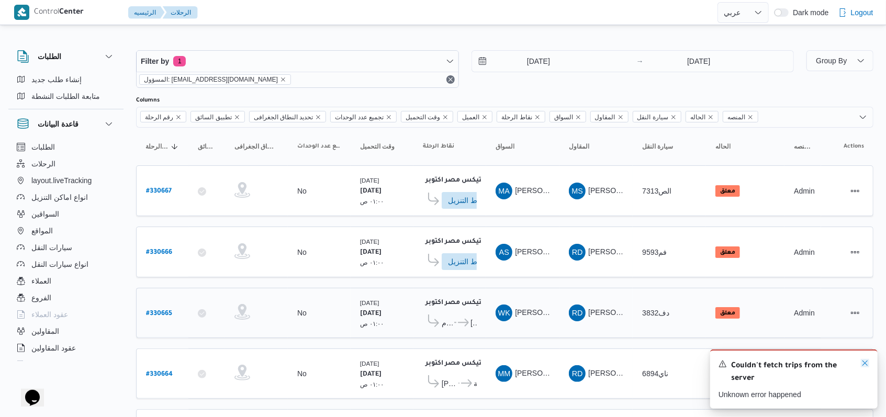
click at [863, 364] on icon "Dismiss toast" at bounding box center [865, 363] width 8 height 8
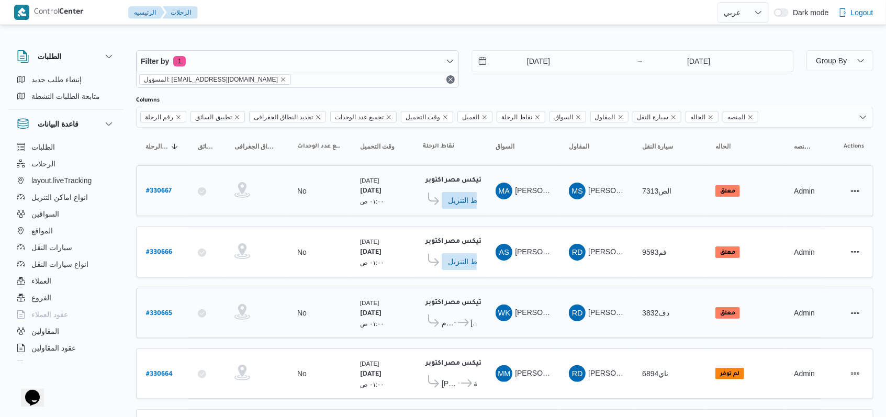
click at [430, 201] on icon at bounding box center [433, 199] width 11 height 13
click at [469, 202] on span "ادخل تفاصيل نقاط التنزيل" at bounding box center [471, 200] width 46 height 17
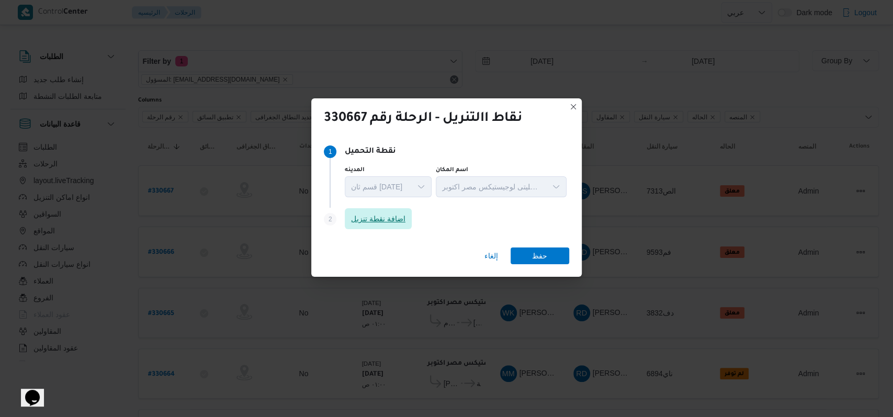
click at [398, 225] on span "اضافة نقطة تنزيل" at bounding box center [378, 218] width 54 height 13
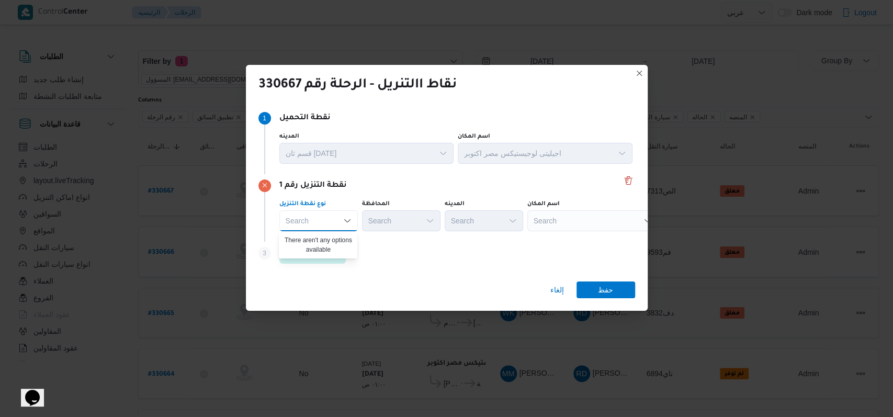
click at [398, 249] on div "Step 3 is disabled 3 اضافة نقطة تنزيل" at bounding box center [447, 255] width 377 height 27
click at [333, 249] on span "اضافة نقطة تنزيل" at bounding box center [313, 253] width 54 height 13
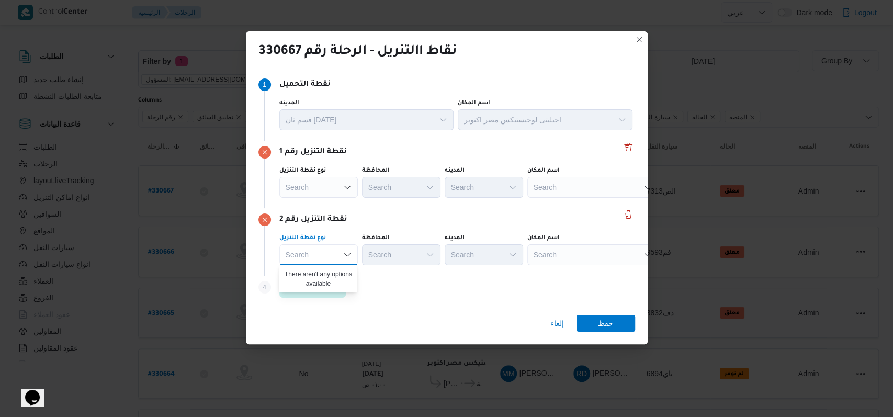
click at [536, 207] on div "نقطة التنزيل رقم 1 نوع نقطة التنزيل Search المحافظة Search المدينه Search اسم ا…" at bounding box center [447, 175] width 377 height 68
click at [547, 191] on div "Search" at bounding box center [593, 187] width 131 height 21
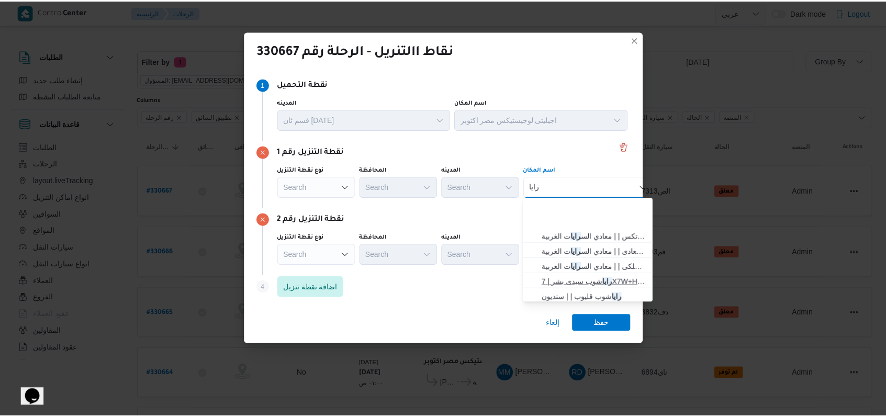
scroll to position [70, 0]
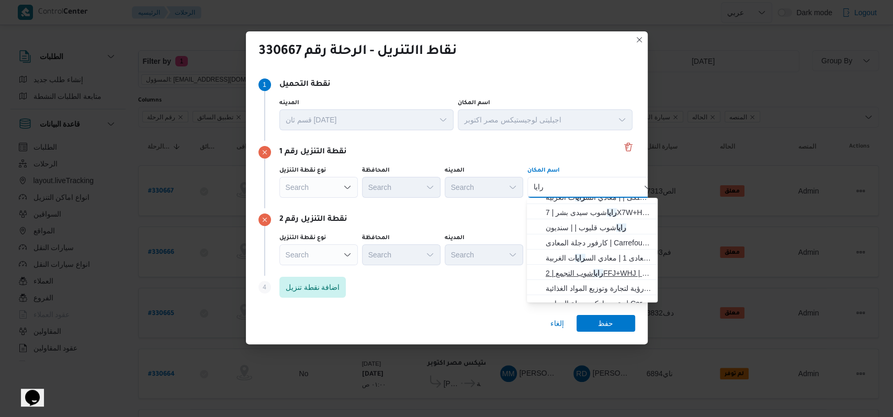
type input "رايا"
click at [594, 274] on span "رايا شوب التجمع | 2FFJ+WHJ | null" at bounding box center [599, 273] width 106 height 13
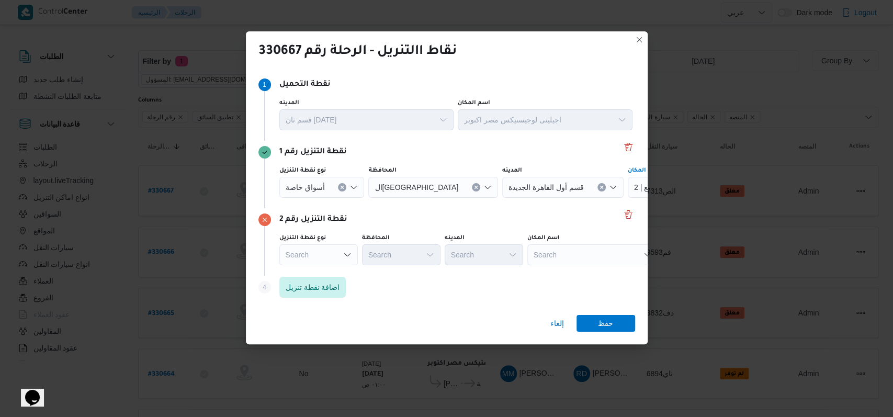
click at [628, 198] on div "Search" at bounding box center [693, 187] width 131 height 21
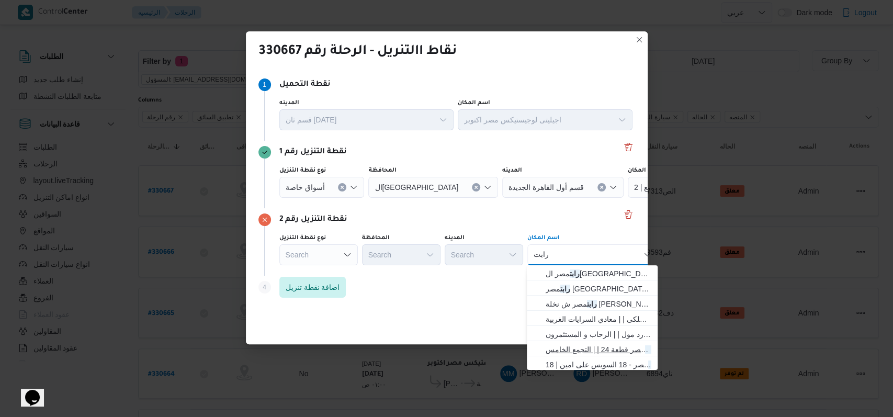
type input "رابت"
click at [596, 350] on span "رابت مصر قطعة 24 | | التجمع الخامس" at bounding box center [599, 349] width 106 height 13
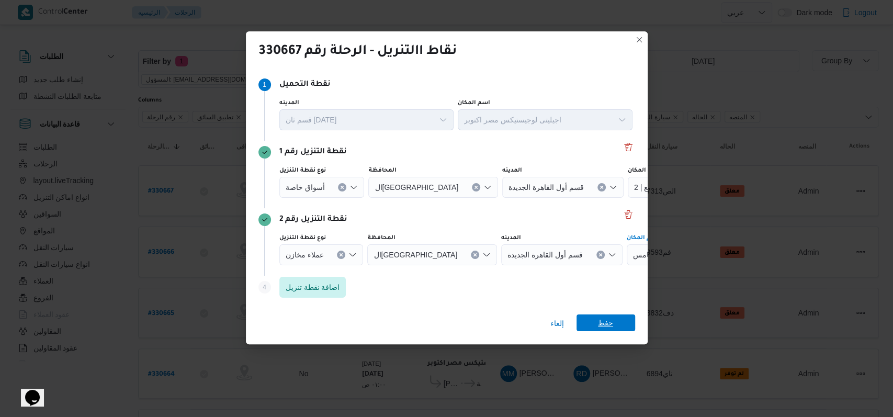
click at [612, 324] on span "حفظ" at bounding box center [605, 323] width 15 height 17
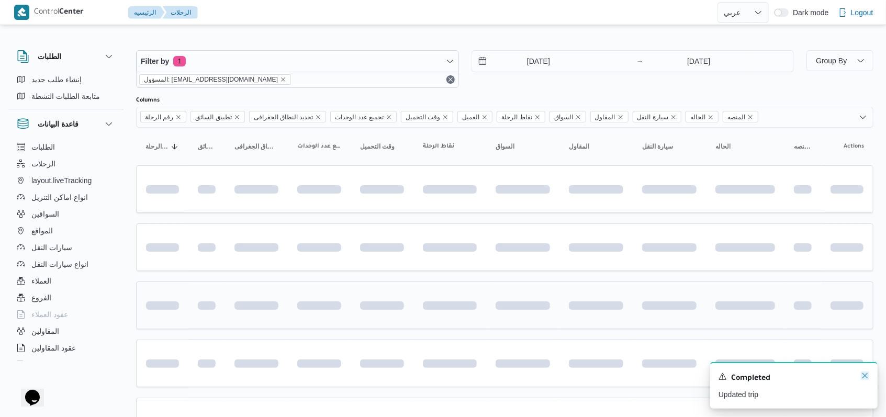
click at [867, 377] on icon "Dismiss toast" at bounding box center [865, 376] width 8 height 8
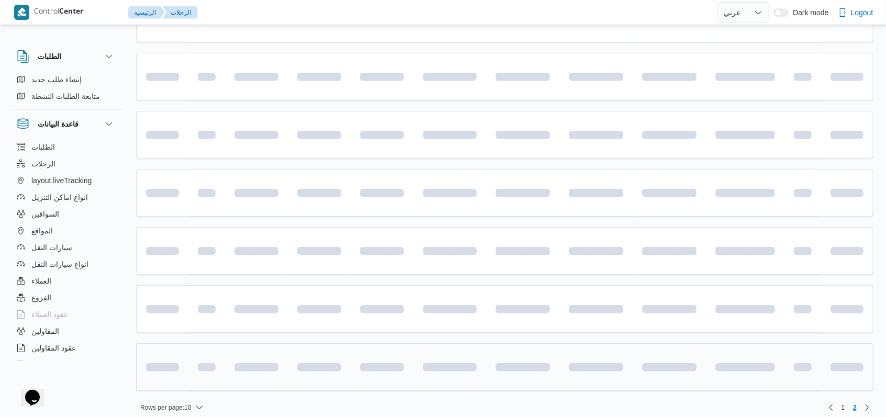
scroll to position [0, 0]
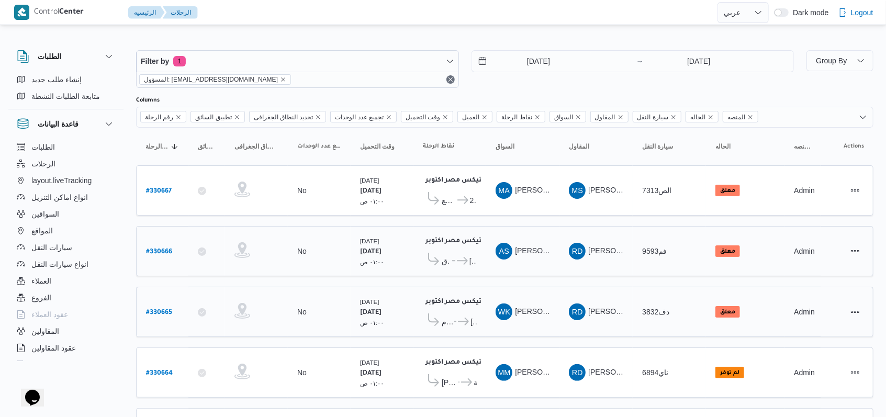
click at [454, 262] on span "..." at bounding box center [453, 261] width 5 height 13
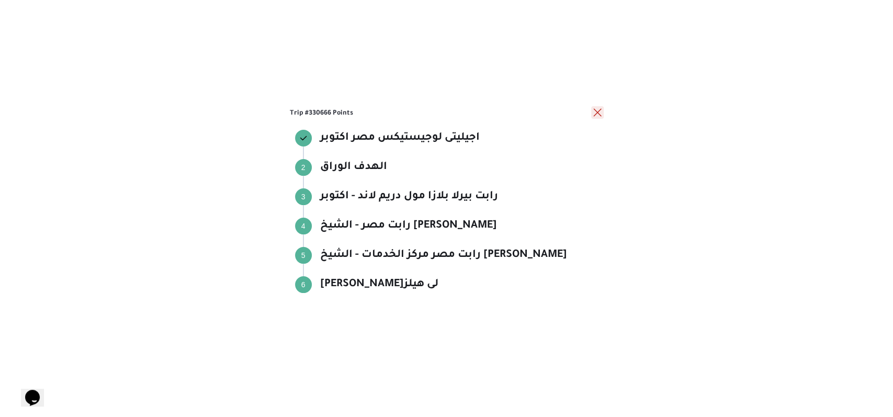
click at [596, 111] on button "close" at bounding box center [597, 112] width 13 height 13
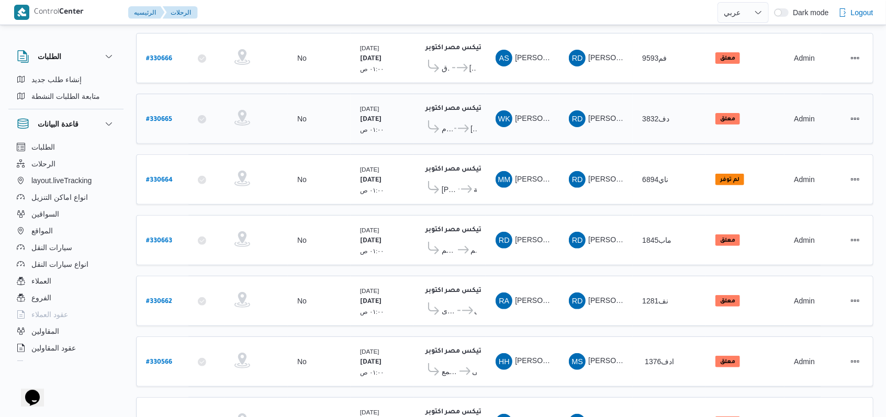
scroll to position [361, 0]
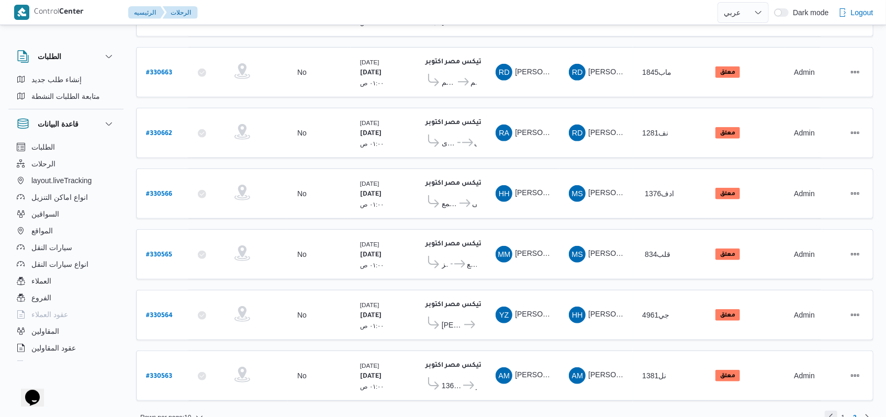
click at [831, 411] on link "Previous page, 1" at bounding box center [831, 417] width 13 height 13
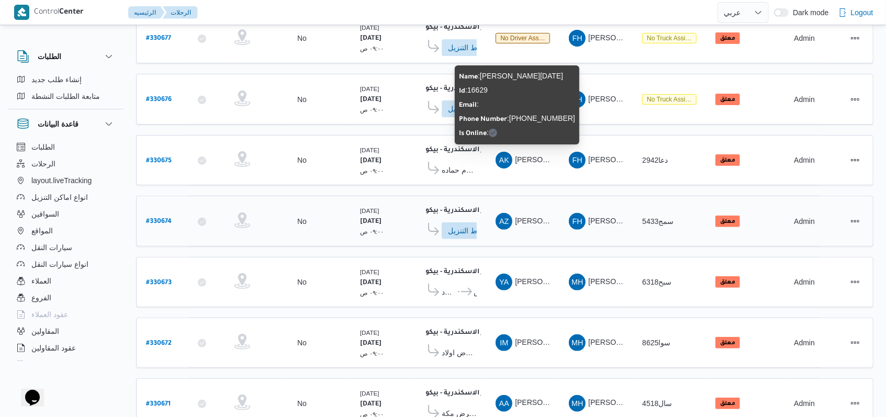
scroll to position [155, 0]
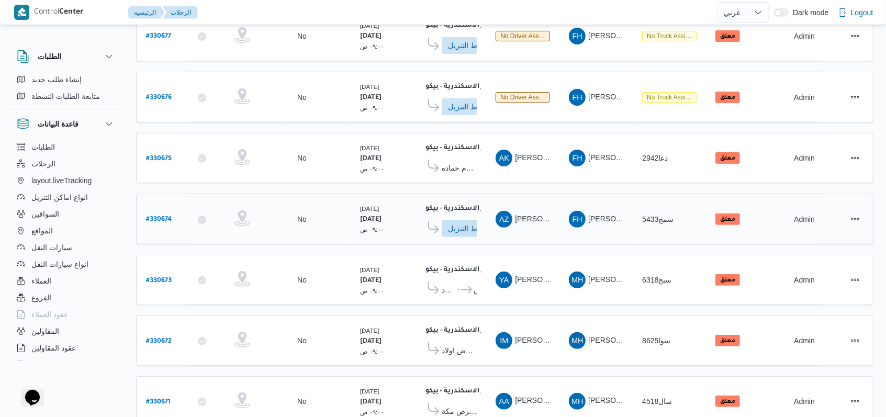
click at [167, 216] on b "# 330674" at bounding box center [159, 219] width 26 height 7
select select "ar"
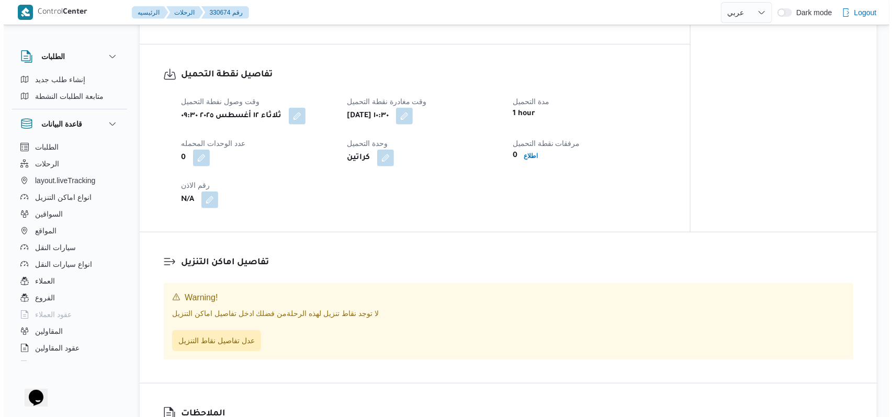
scroll to position [574, 0]
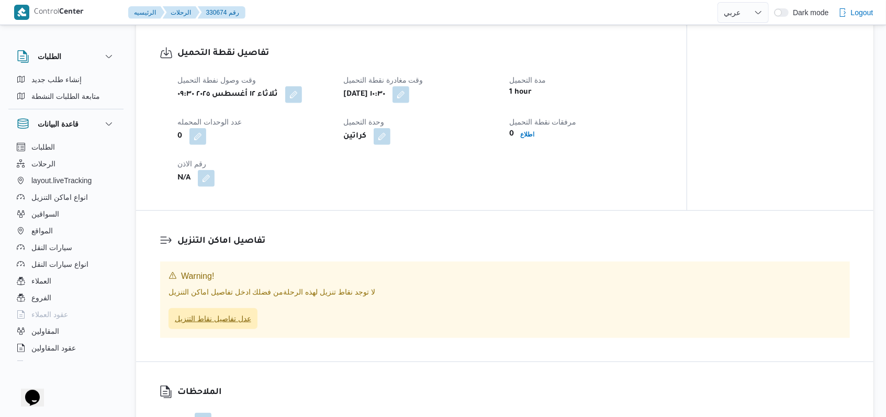
click at [228, 325] on span "عدل تفاصيل نقاط التنزيل" at bounding box center [213, 318] width 76 height 13
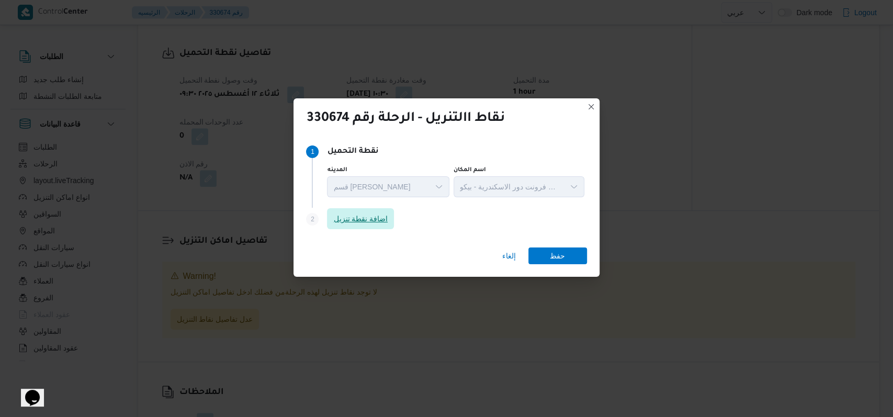
click at [366, 228] on span "اضافة نقطة تنزيل" at bounding box center [360, 218] width 67 height 21
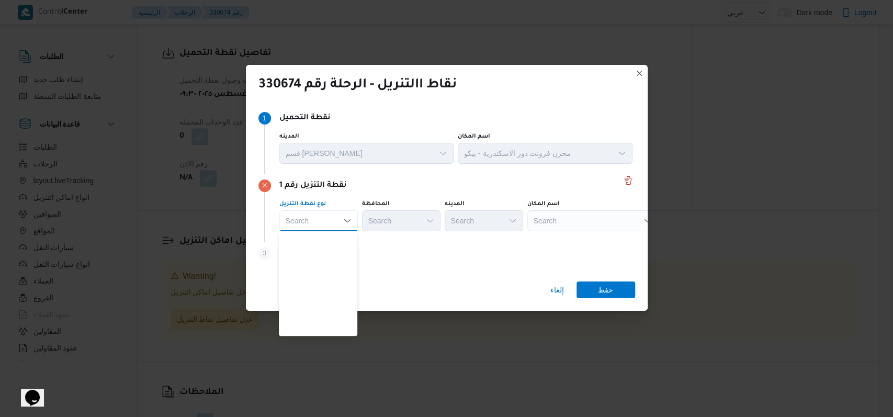
scroll to position [275, 0]
click at [330, 329] on span "متجر أجهزة" at bounding box center [324, 329] width 53 height 13
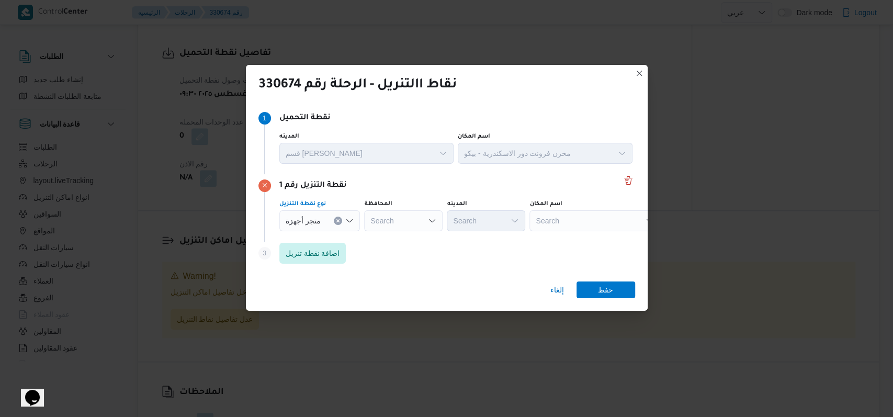
click at [579, 215] on div "Search" at bounding box center [595, 220] width 131 height 21
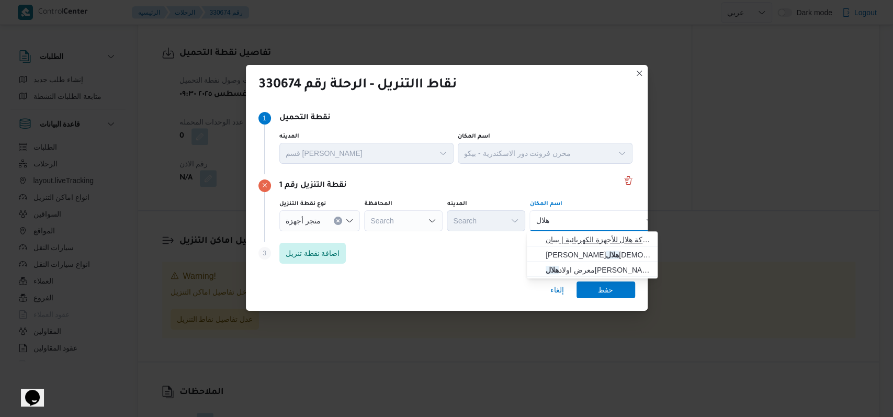
type input "هلال"
click at [587, 236] on span "شركة هلال للأجهزة الكهربائية كوم حماده | شركة هلال للأجهزة الكهربائية | بيبان" at bounding box center [599, 239] width 106 height 13
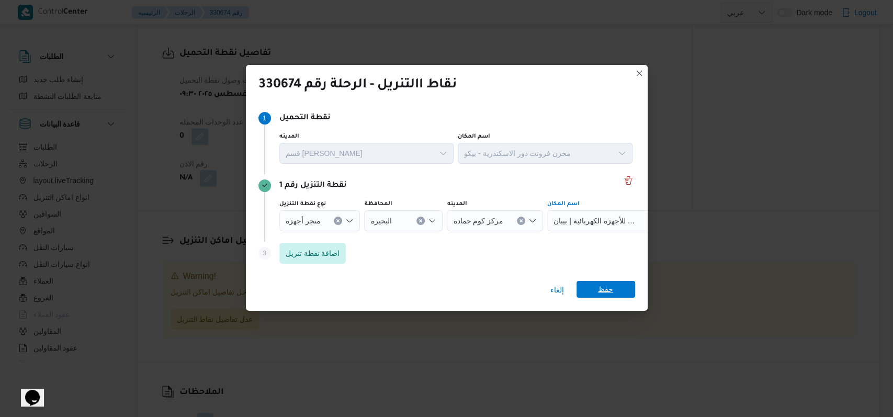
click at [605, 288] on span "حفظ" at bounding box center [605, 289] width 15 height 17
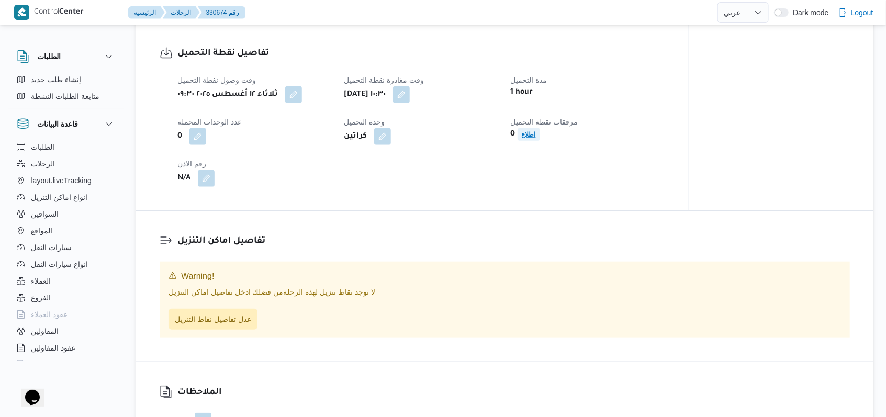
click at [523, 138] on b "اطلاع" at bounding box center [529, 134] width 14 height 7
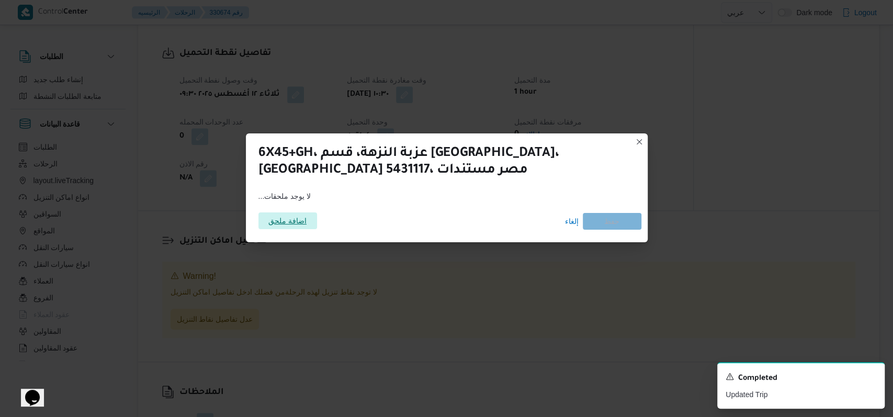
click at [272, 221] on span "اضافة ملحق" at bounding box center [287, 220] width 38 height 17
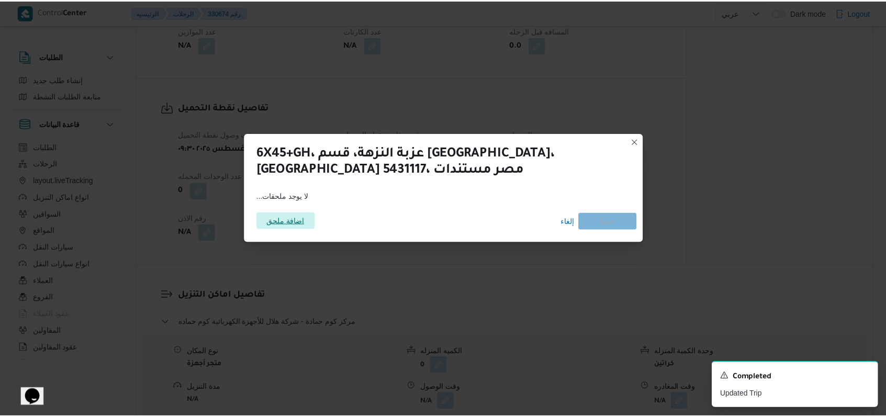
scroll to position [628, 0]
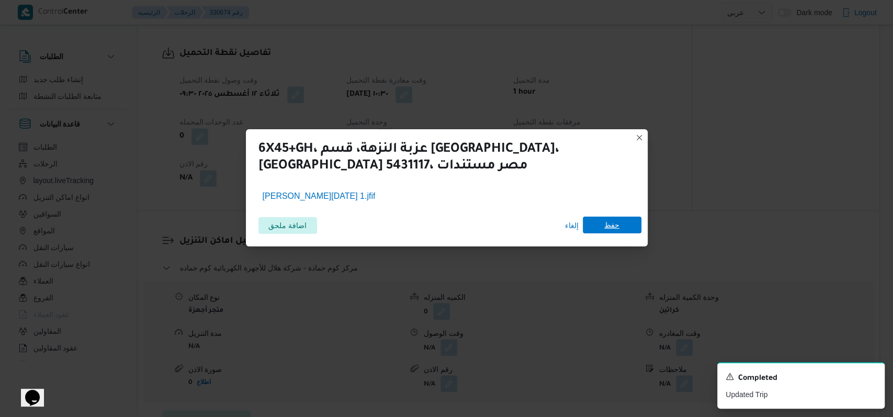
click at [611, 227] on span "حفظ" at bounding box center [612, 225] width 15 height 17
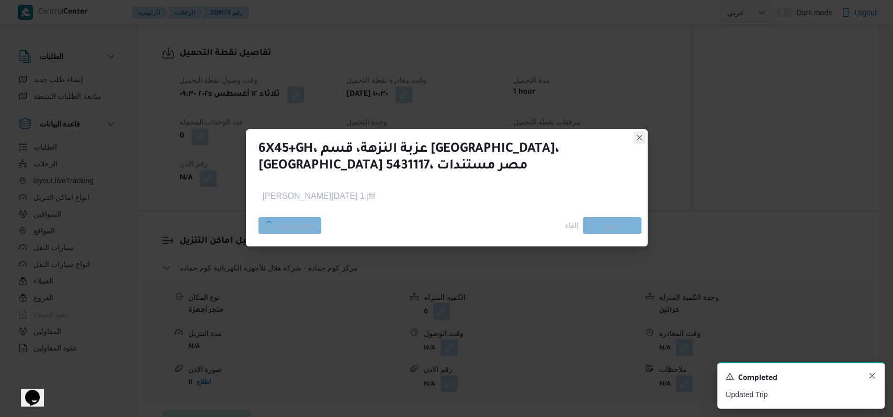
click at [871, 377] on icon "Dismiss toast" at bounding box center [872, 376] width 8 height 8
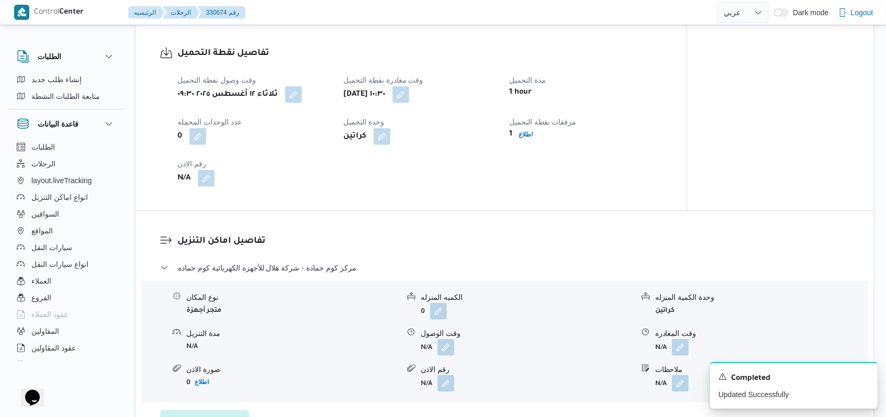
click at [421, 227] on div "تفاصيل اماكن التنزيل مركز كوم حمادة - شركة هلال للأجهزة الكهربائية كوم حماده نو…" at bounding box center [504, 333] width 737 height 244
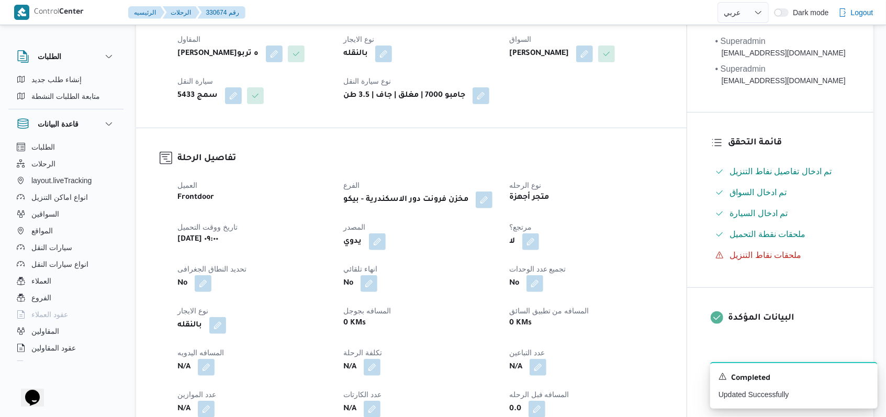
scroll to position [0, 0]
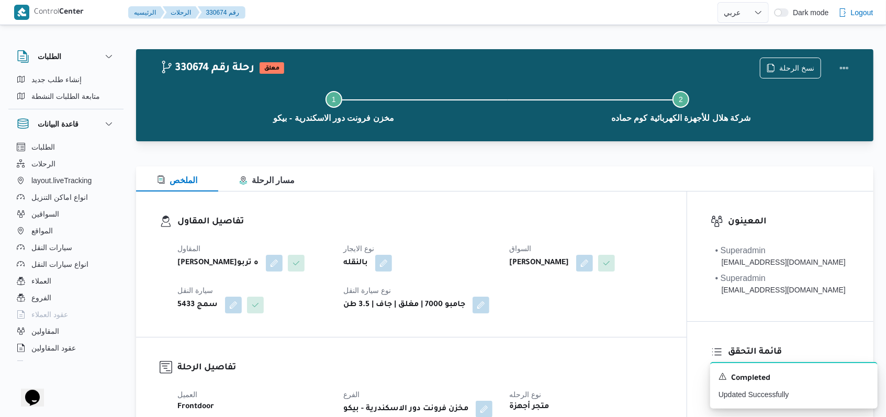
click at [442, 228] on h3 "تفاصيل المقاول" at bounding box center [420, 222] width 486 height 14
select select "ar"
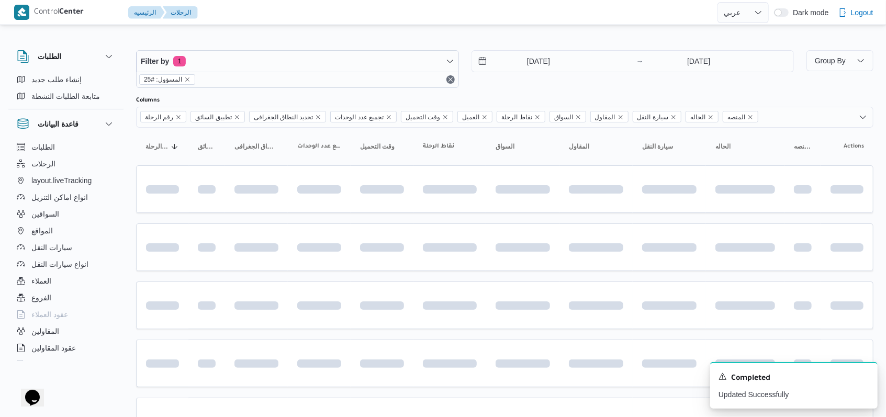
scroll to position [155, 0]
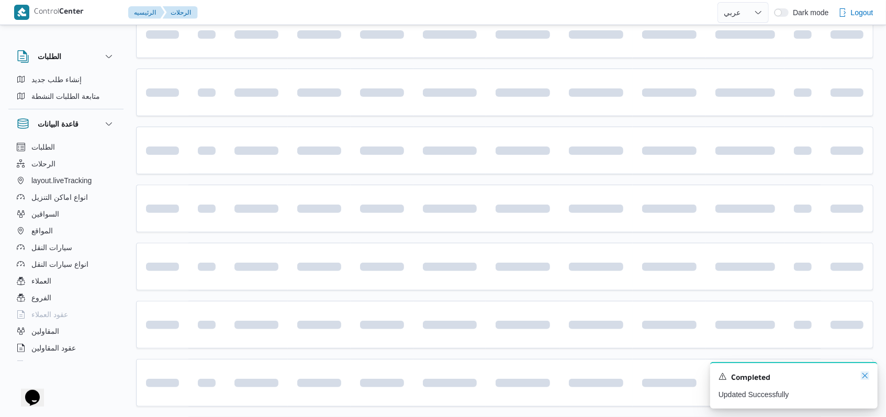
click at [864, 379] on icon "Dismiss toast" at bounding box center [865, 376] width 8 height 8
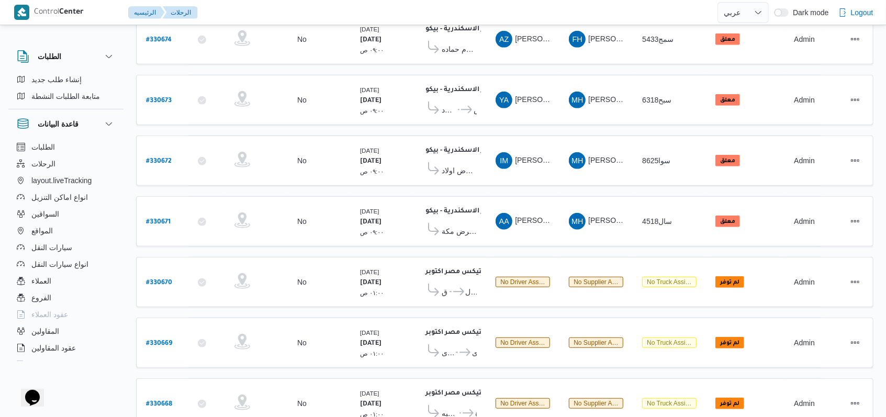
scroll to position [363, 0]
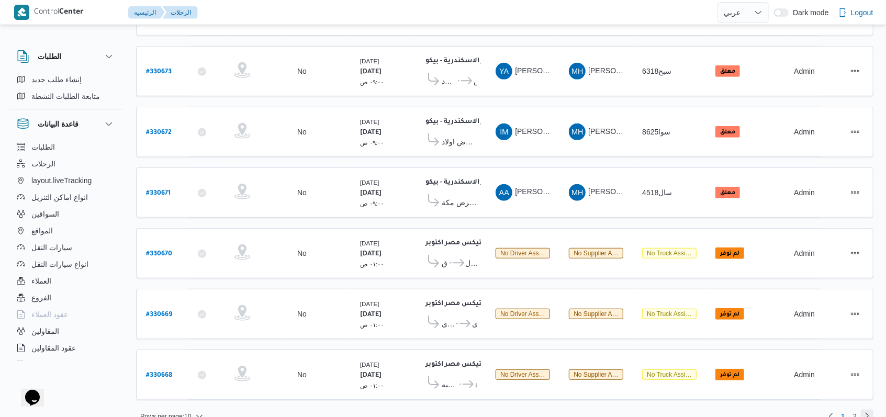
click at [872, 410] on link "Next page, 2" at bounding box center [867, 416] width 13 height 13
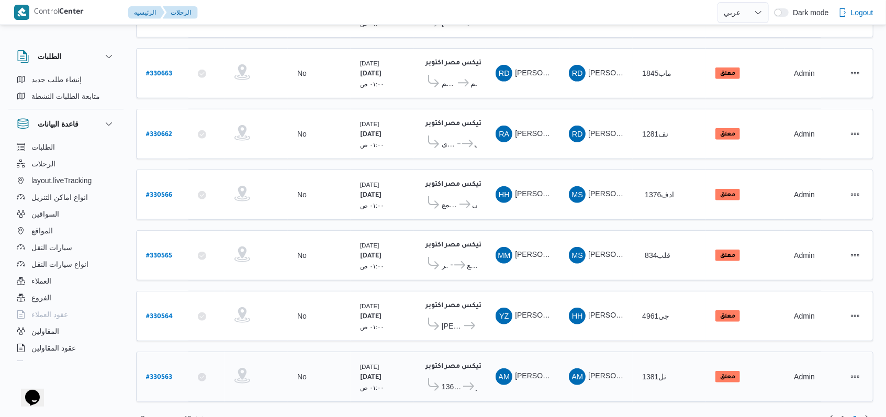
scroll to position [361, 0]
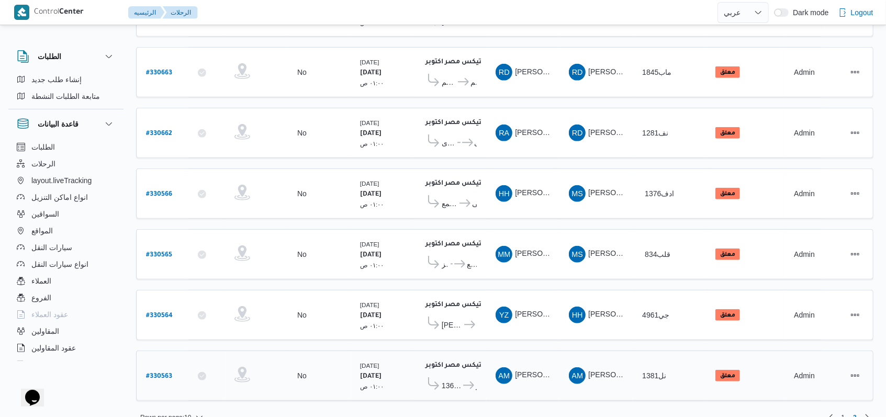
click at [159, 373] on b "# 330563" at bounding box center [159, 376] width 26 height 7
select select "ar"
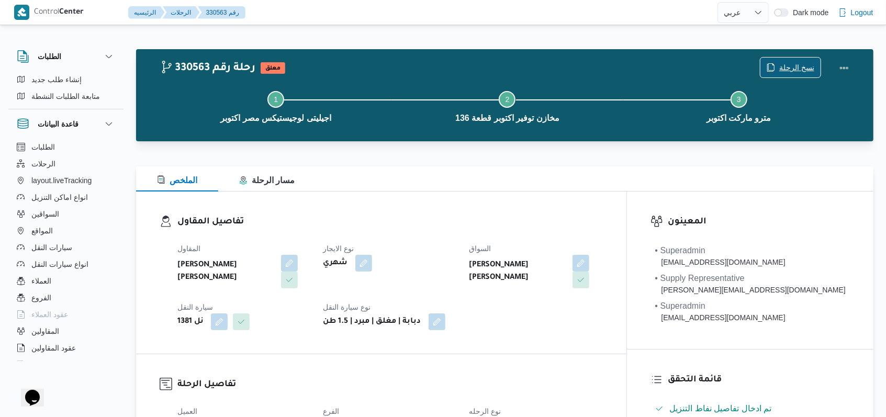
click at [797, 65] on span "نسخ الرحلة" at bounding box center [796, 67] width 35 height 13
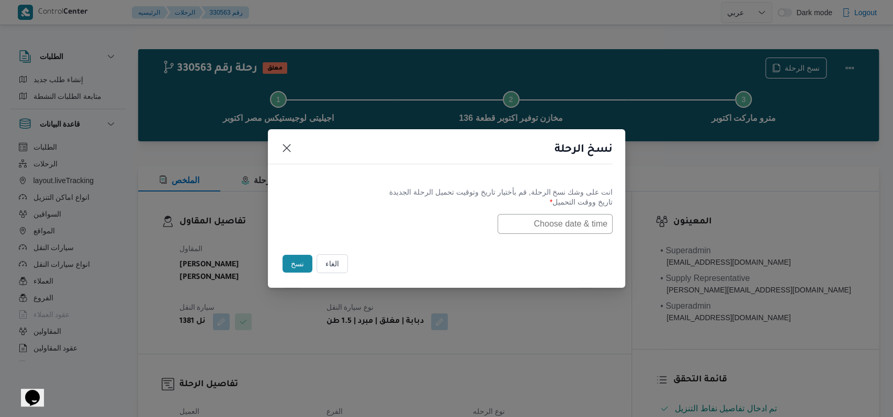
click at [585, 214] on input "text" at bounding box center [555, 224] width 115 height 20
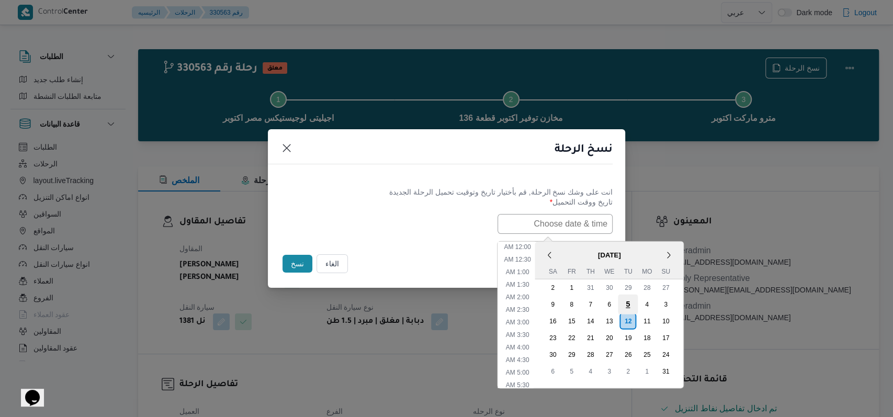
scroll to position [272, 0]
click at [619, 322] on div "13" at bounding box center [609, 321] width 20 height 20
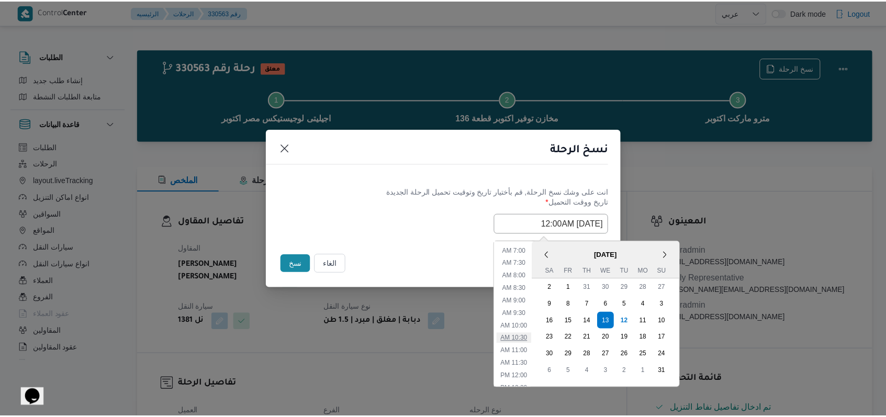
scroll to position [0, 0]
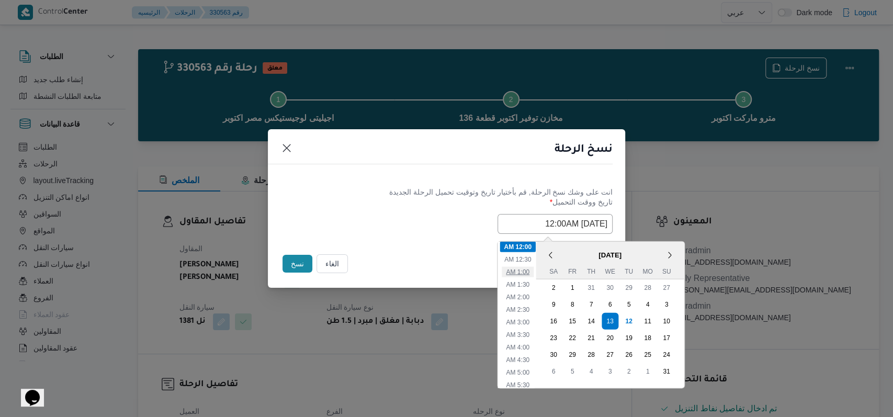
click at [530, 268] on li "1:00 AM" at bounding box center [518, 271] width 32 height 10
type input "13/08/2025 1:00AM"
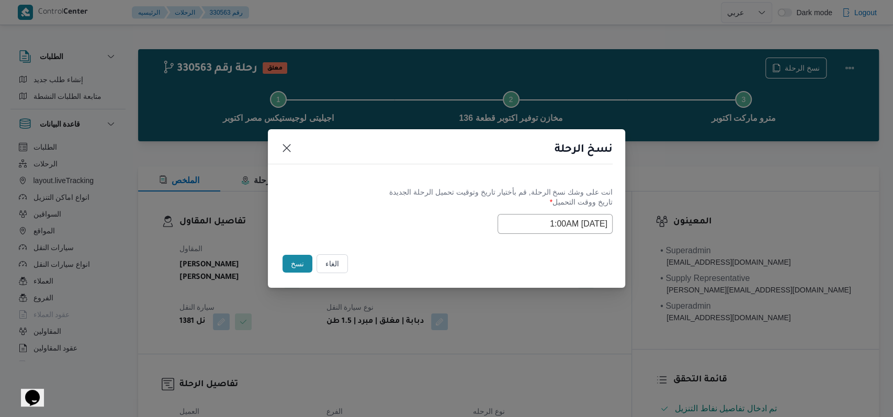
click at [422, 199] on label "تاريخ ووقت التحميل *" at bounding box center [447, 206] width 332 height 16
click at [290, 265] on button "نسخ" at bounding box center [298, 264] width 30 height 18
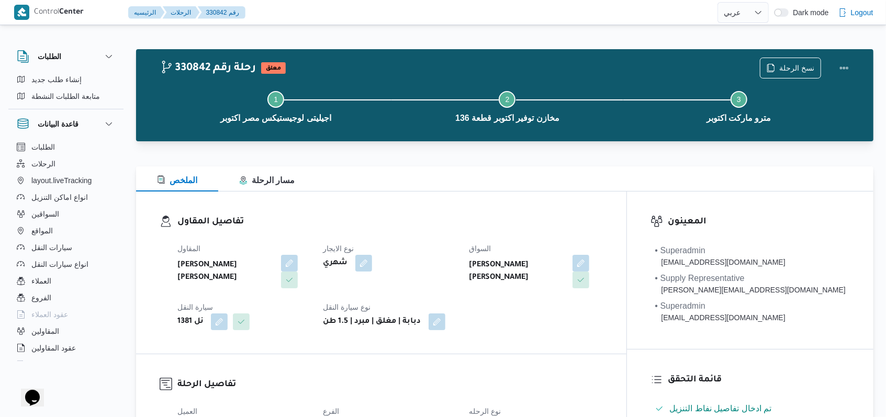
select select "ar"
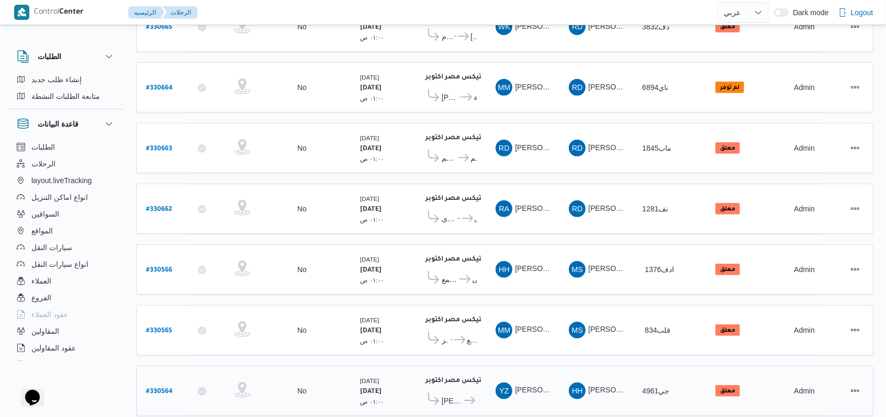
scroll to position [361, 0]
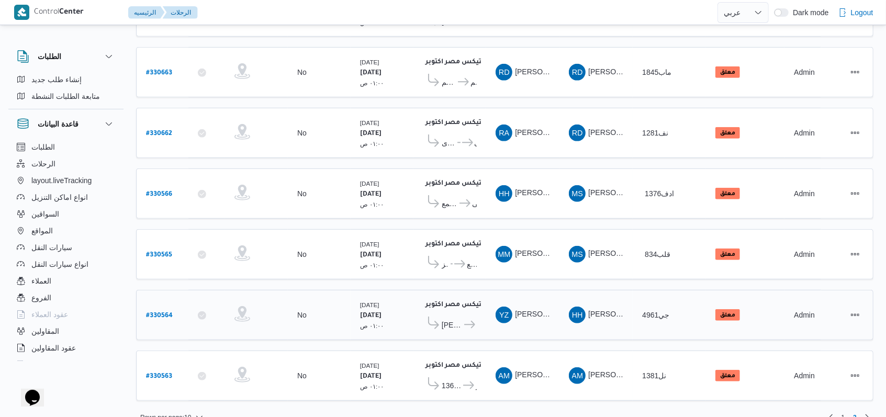
click at [170, 312] on b "# 330564" at bounding box center [159, 315] width 27 height 7
select select "ar"
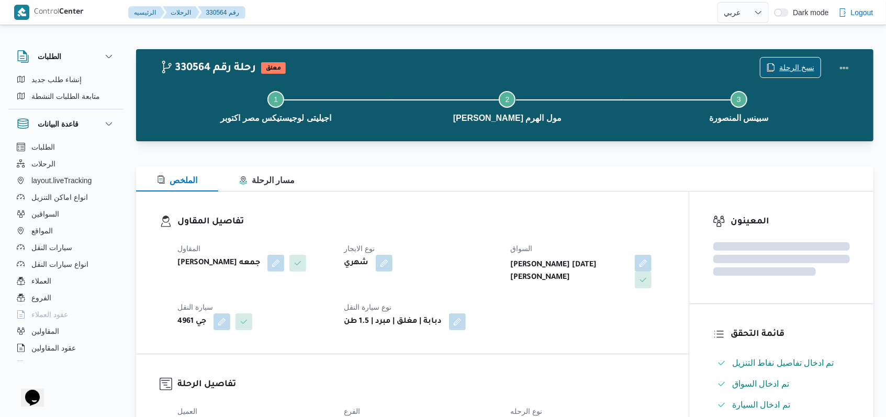
click at [792, 70] on span "نسخ الرحلة" at bounding box center [796, 67] width 35 height 13
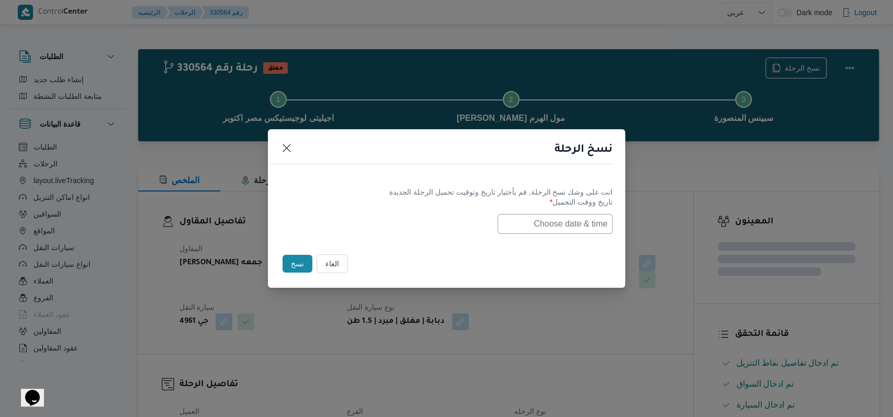
click at [588, 226] on input "text" at bounding box center [555, 224] width 115 height 20
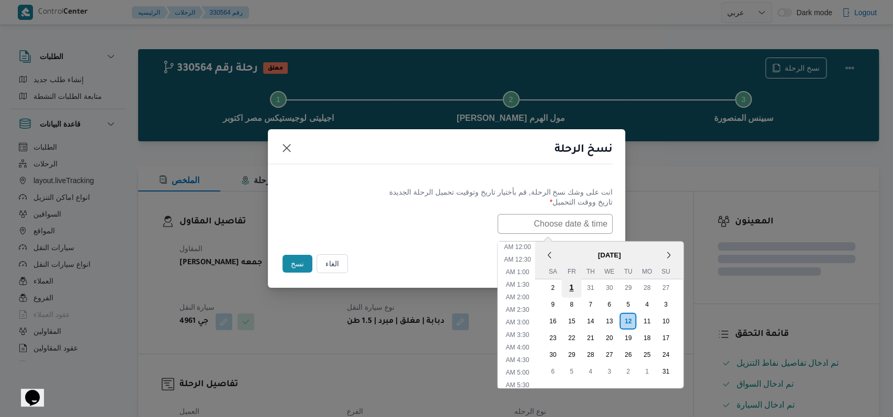
scroll to position [272, 0]
click at [609, 318] on div "13" at bounding box center [609, 321] width 20 height 20
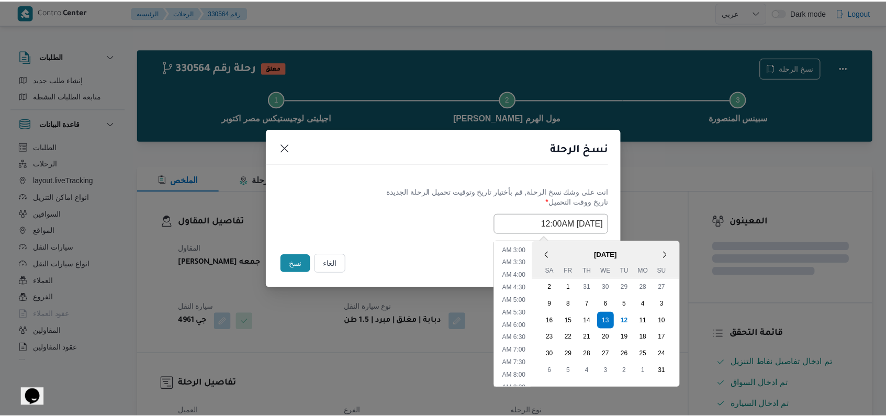
scroll to position [0, 0]
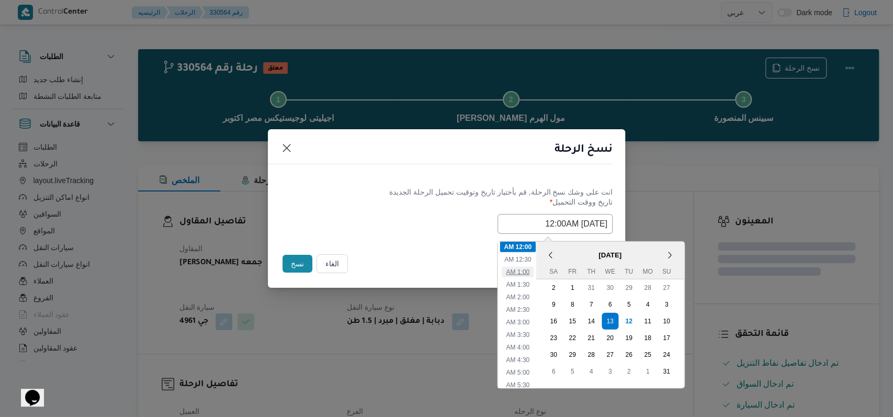
click at [534, 271] on li "1:00 AM" at bounding box center [518, 271] width 32 height 10
type input "13/08/2025 1:00AM"
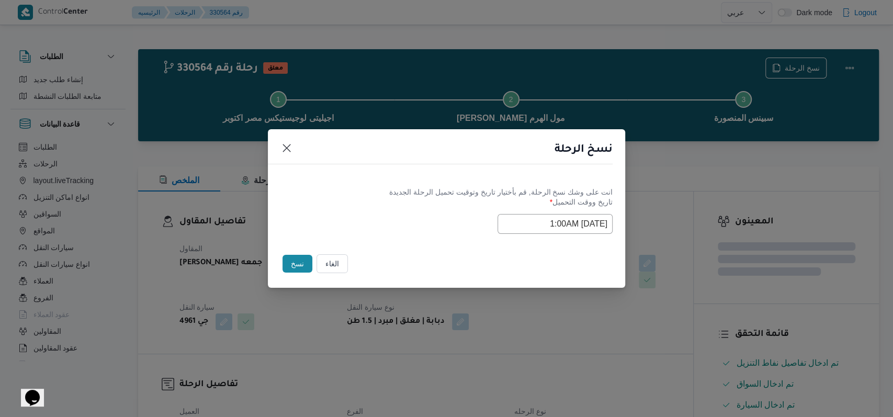
click at [463, 217] on div "Selected date: Wednesday, August 13th, 2025 at 1:00 AM 13/08/2025 1:00AM" at bounding box center [447, 224] width 332 height 20
click at [305, 266] on button "نسخ" at bounding box center [298, 264] width 30 height 18
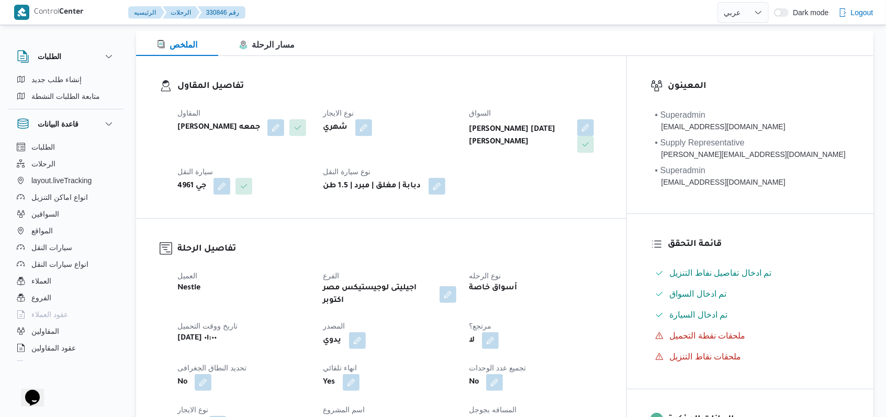
scroll to position [139, 0]
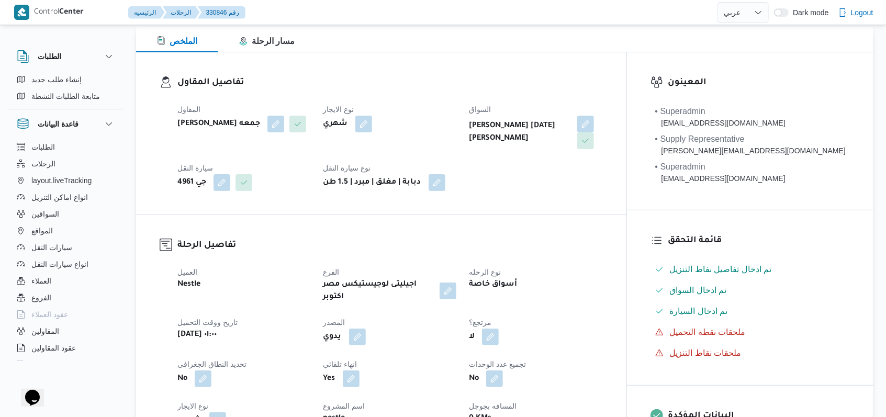
select select "ar"
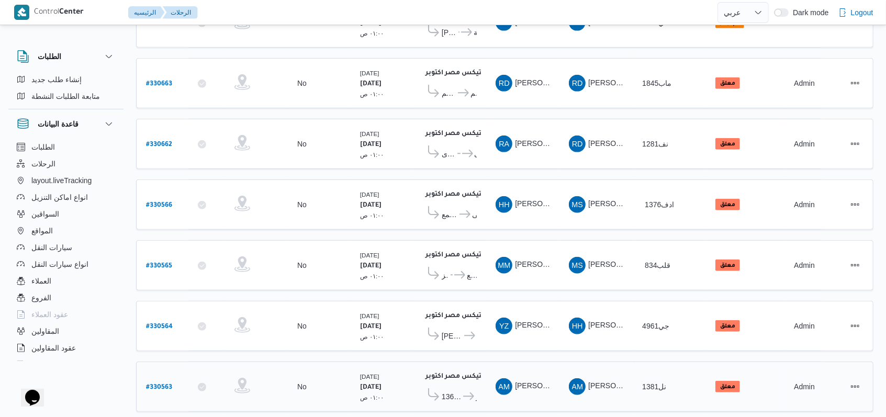
scroll to position [352, 0]
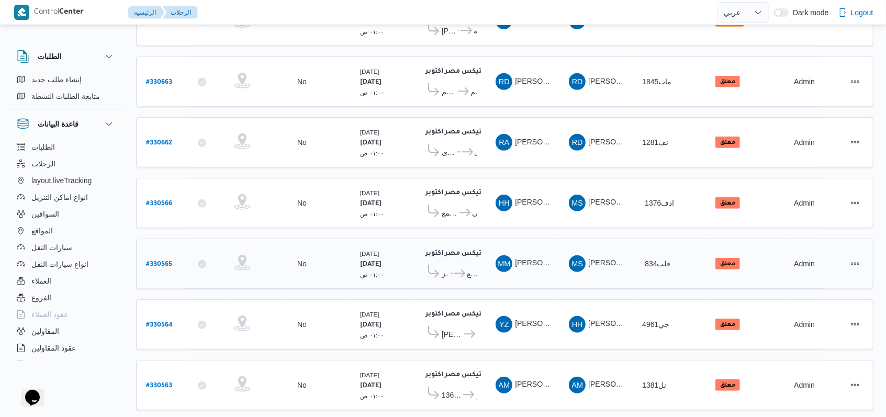
click at [155, 261] on b "# 330565" at bounding box center [159, 264] width 26 height 7
select select "ar"
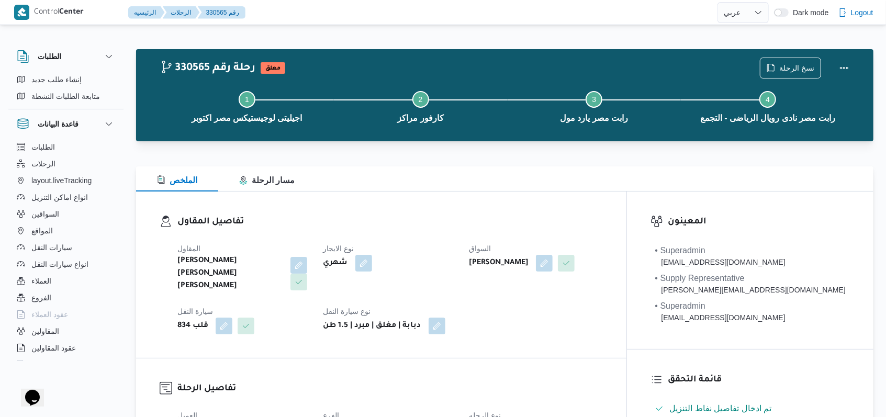
click at [807, 55] on div "نسخ الرحلة" at bounding box center [807, 67] width 107 height 33
click at [804, 62] on span "نسخ الرحلة" at bounding box center [796, 67] width 35 height 13
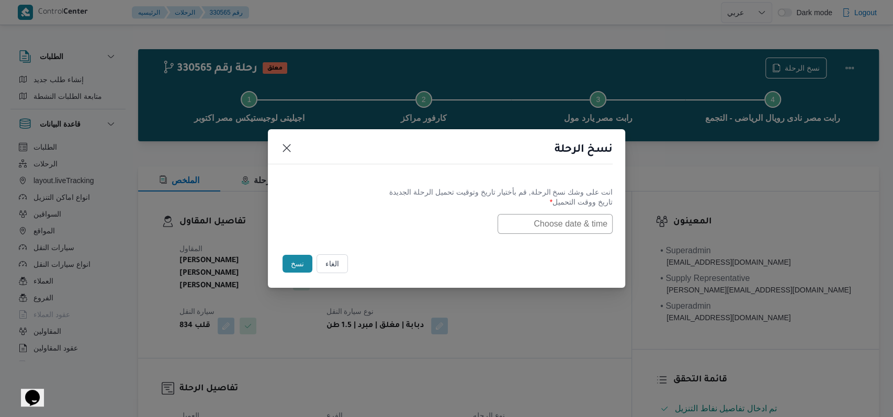
click at [572, 228] on input "text" at bounding box center [555, 224] width 115 height 20
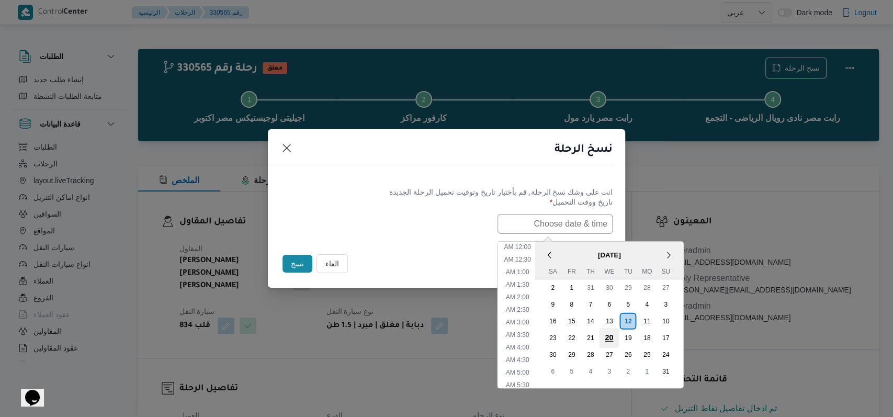
scroll to position [272, 0]
click at [613, 321] on div "13" at bounding box center [609, 321] width 20 height 20
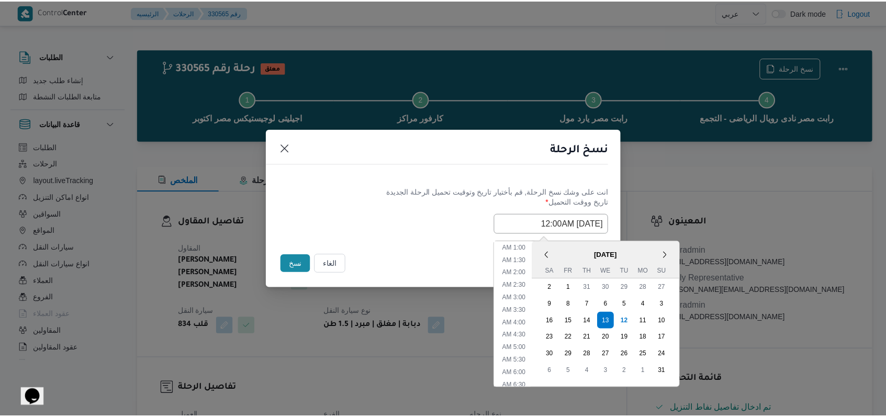
scroll to position [0, 0]
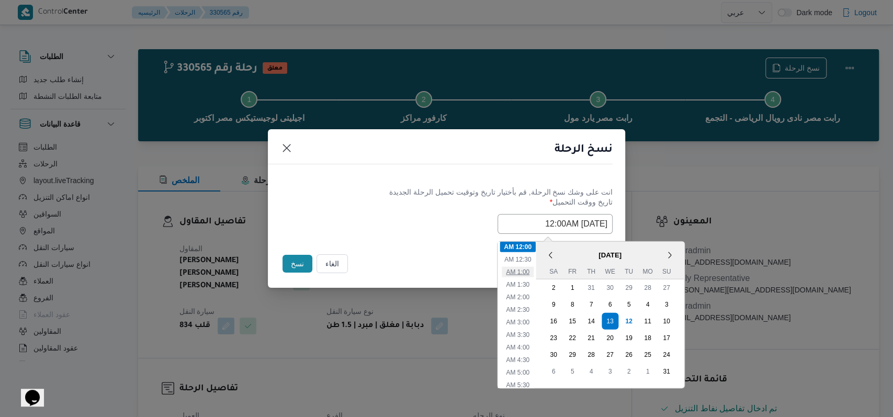
click at [524, 274] on li "1:00 AM" at bounding box center [518, 271] width 32 height 10
type input "13/08/2025 1:00AM"
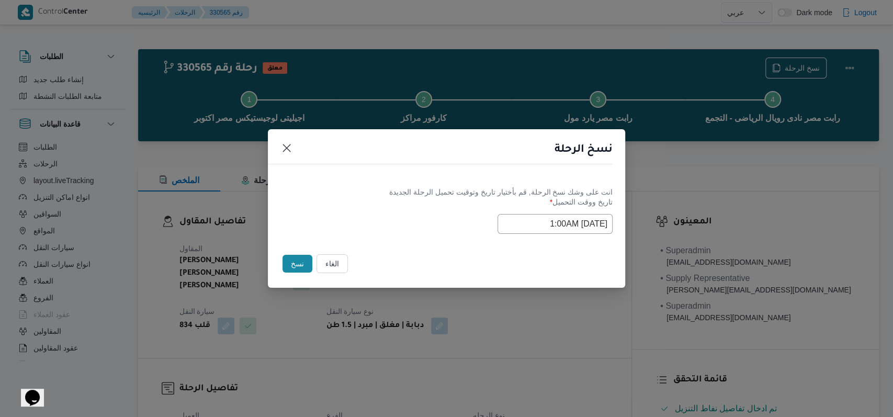
click at [416, 239] on div "انت على وشك نسخ الرحلة, قم بأختيار تاريخ وتوقيت تحميل الرحلة الجديدة تاريخ ووقت…" at bounding box center [446, 210] width 357 height 67
click at [305, 271] on button "نسخ" at bounding box center [298, 264] width 30 height 18
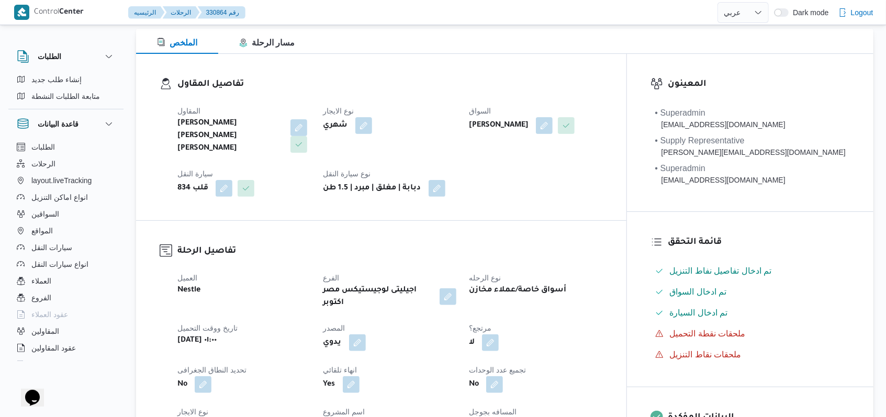
scroll to position [139, 0]
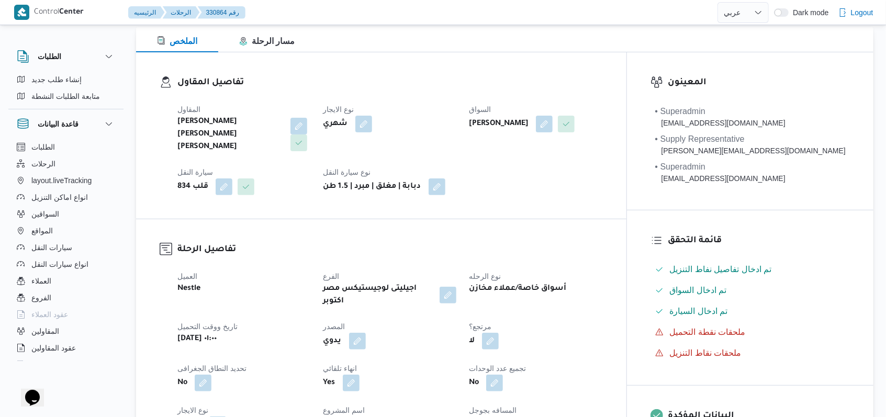
select select "ar"
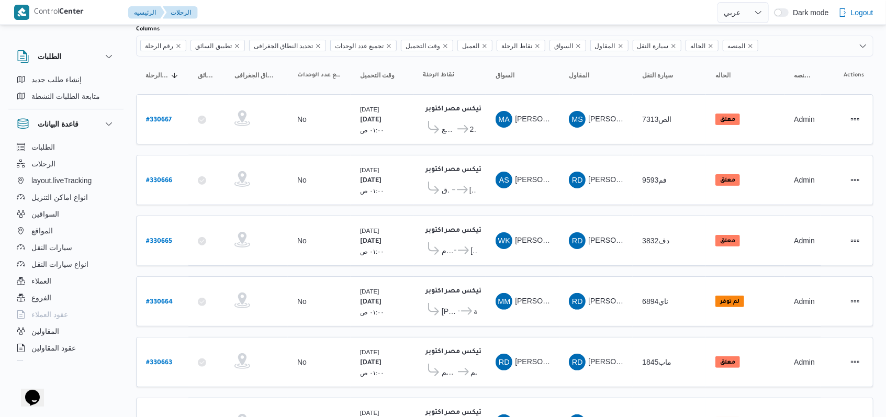
scroll to position [350, 0]
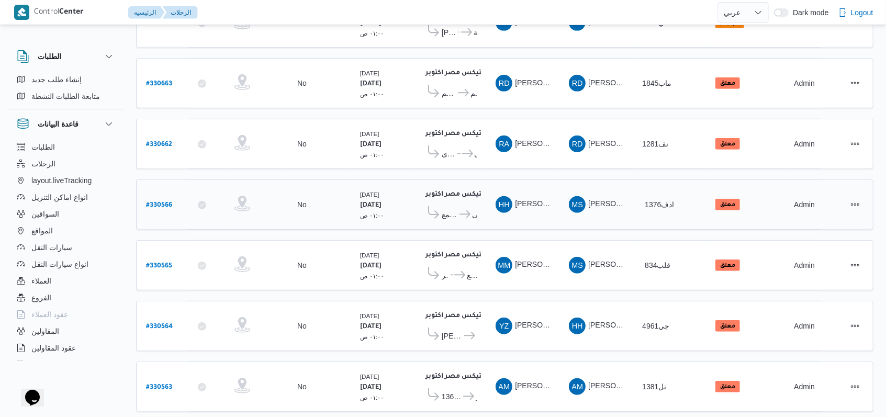
click at [164, 202] on b "# 330566" at bounding box center [159, 205] width 26 height 7
select select "ar"
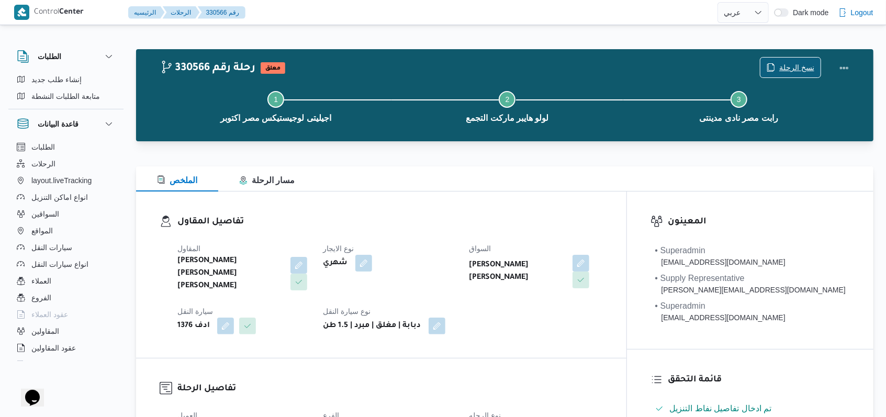
click at [813, 59] on span "نسخ الرحلة" at bounding box center [790, 68] width 60 height 20
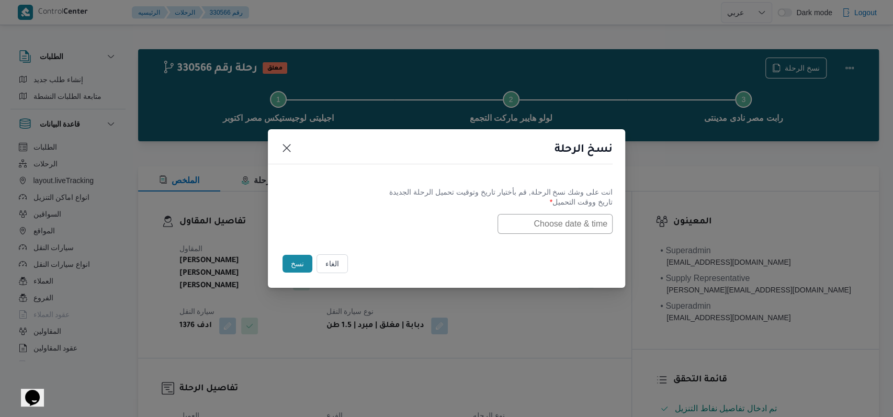
click at [328, 258] on button "الغاء" at bounding box center [332, 263] width 31 height 19
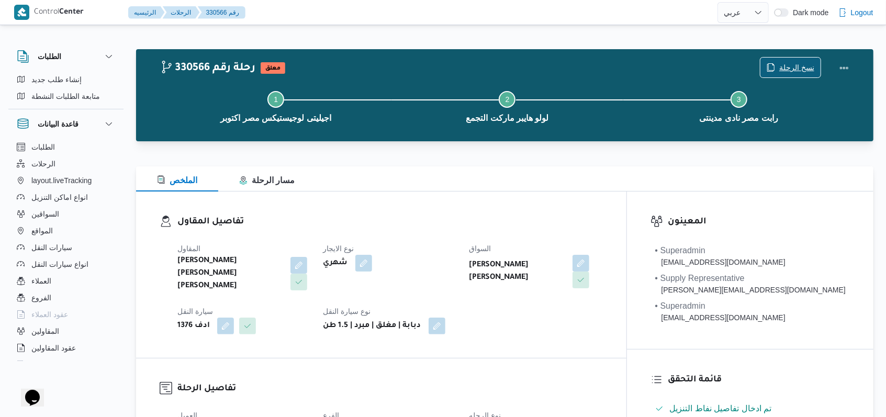
click at [780, 62] on span "نسخ الرحلة" at bounding box center [790, 68] width 60 height 20
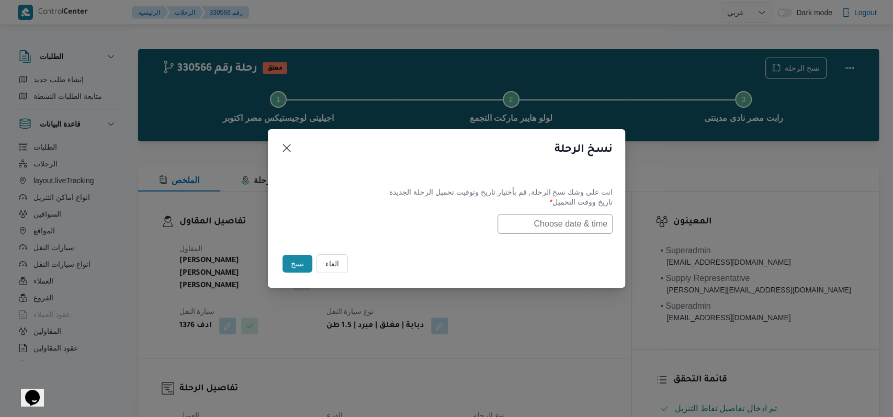
click at [574, 221] on input "text" at bounding box center [555, 224] width 115 height 20
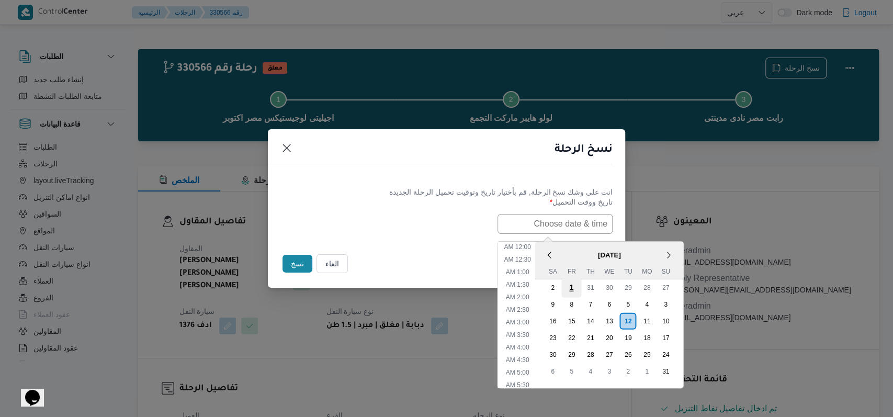
scroll to position [272, 0]
click at [618, 312] on div "13" at bounding box center [609, 321] width 20 height 20
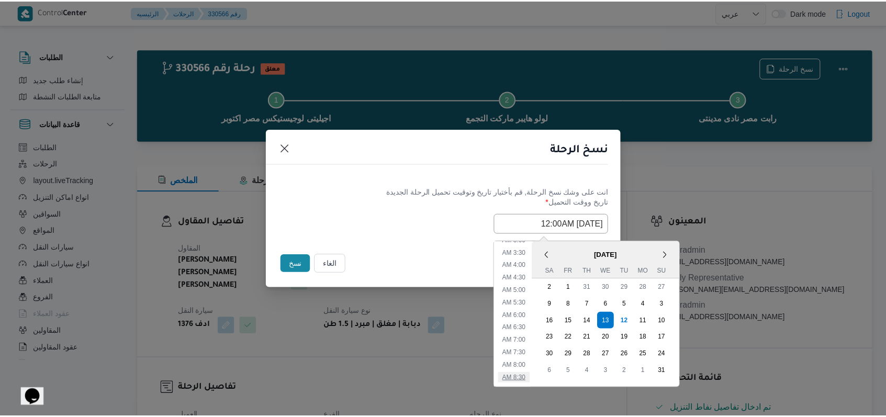
scroll to position [0, 0]
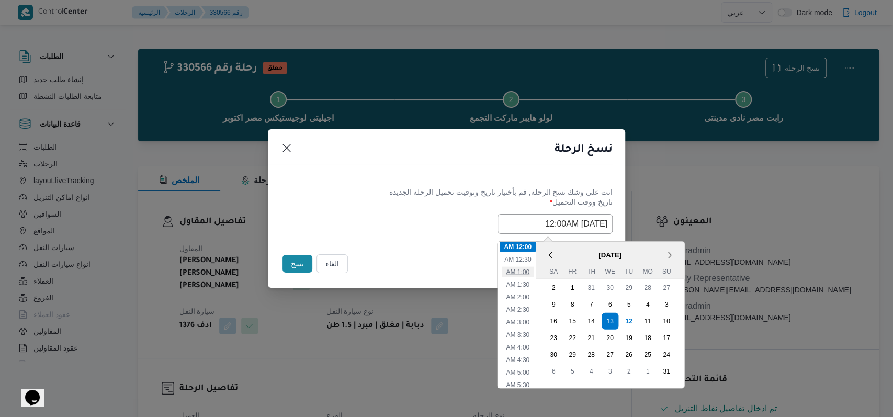
click at [533, 273] on li "1:00 AM" at bounding box center [518, 271] width 32 height 10
type input "13/08/2025 1:00AM"
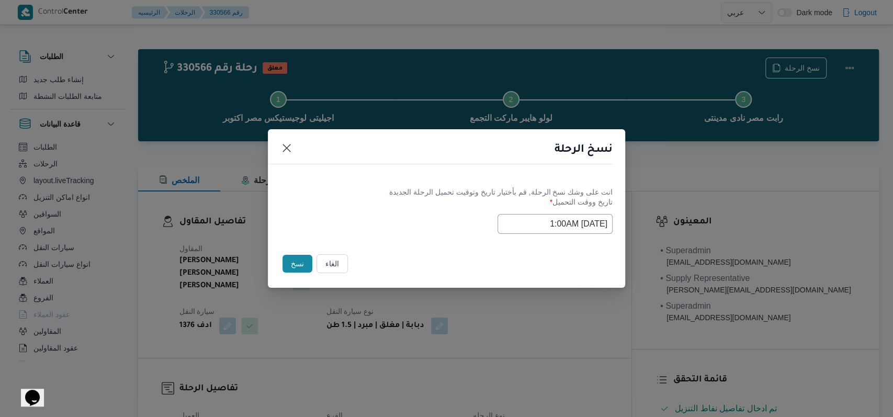
click at [439, 215] on div "Selected date: Wednesday, August 13th, 2025 at 1:00 AM 13/08/2025 1:00AM" at bounding box center [447, 224] width 332 height 20
click at [305, 267] on button "نسخ" at bounding box center [298, 264] width 30 height 18
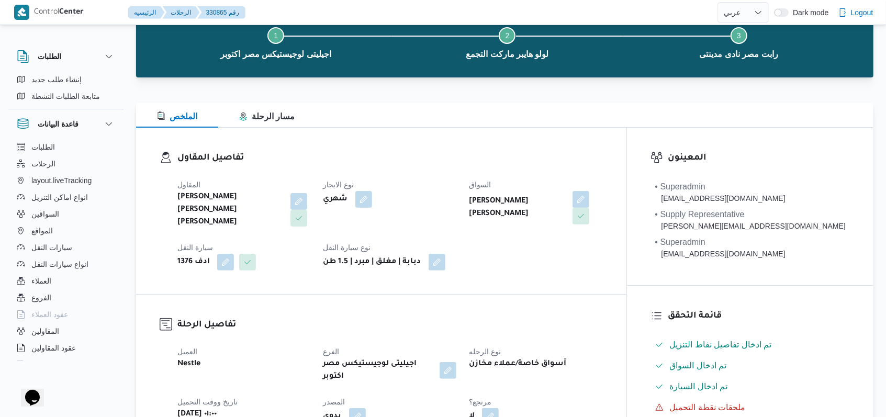
scroll to position [279, 0]
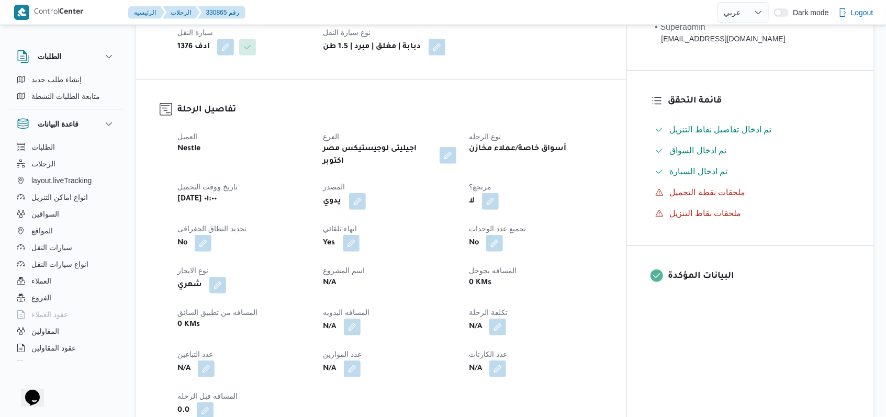
select select "ar"
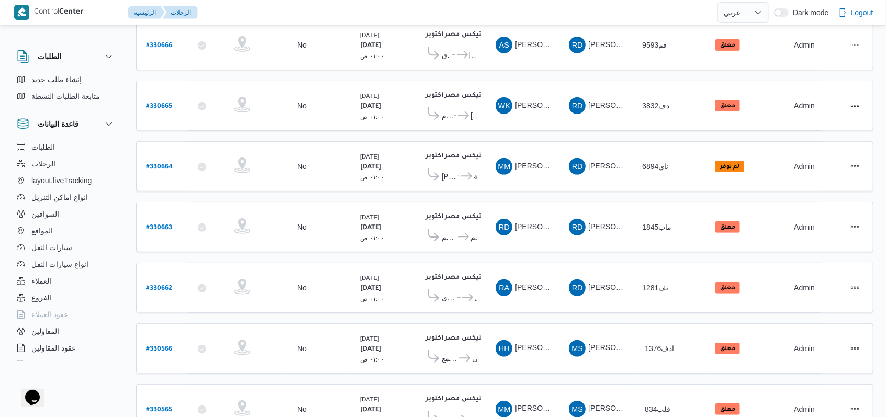
scroll to position [361, 0]
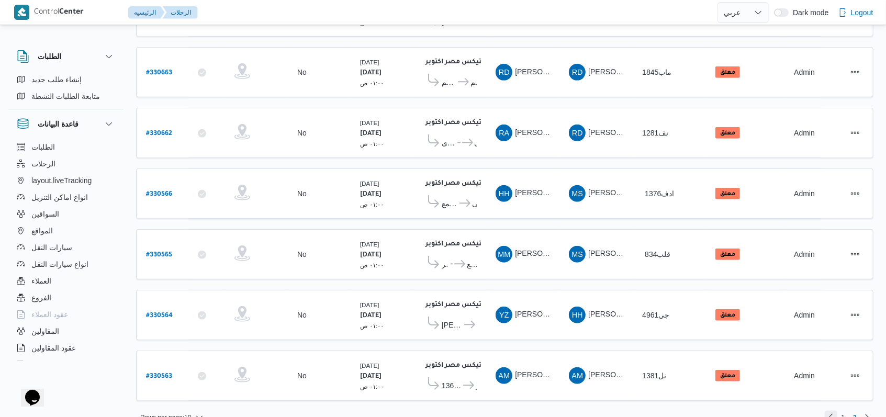
click at [833, 411] on link "Previous page, 1" at bounding box center [831, 417] width 13 height 13
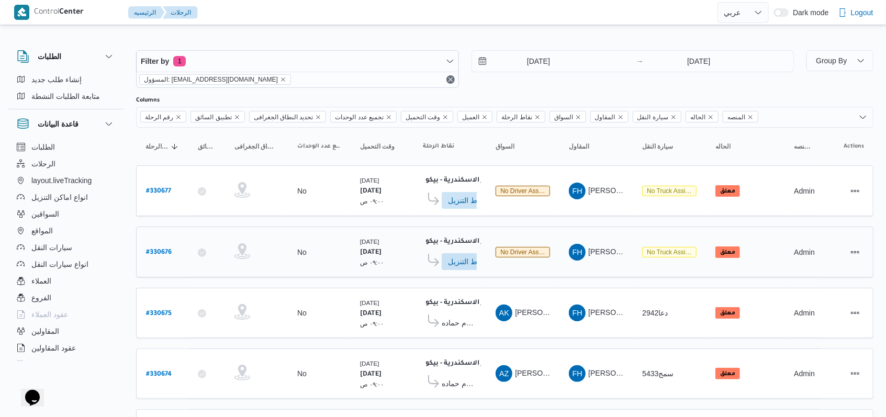
click at [164, 249] on b "# 330676" at bounding box center [159, 252] width 26 height 7
select select "ar"
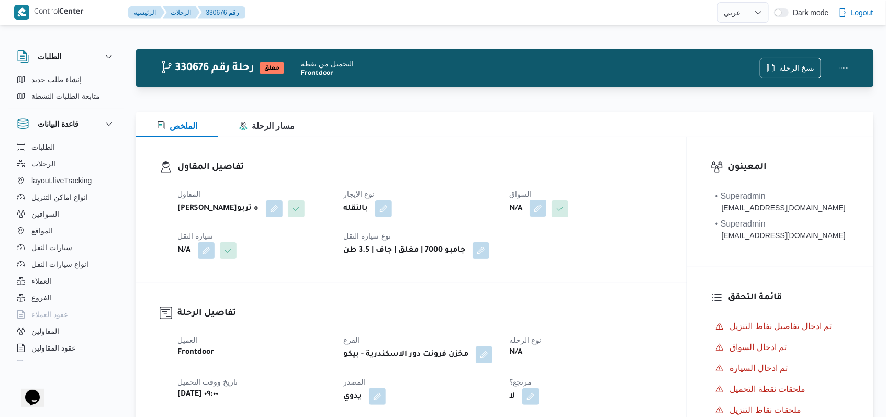
click at [539, 207] on button "button" at bounding box center [538, 208] width 17 height 17
click at [512, 262] on div "اختار السواق Search تاكيد" at bounding box center [548, 245] width 141 height 33
click at [517, 251] on div "Search" at bounding box center [518, 250] width 79 height 21
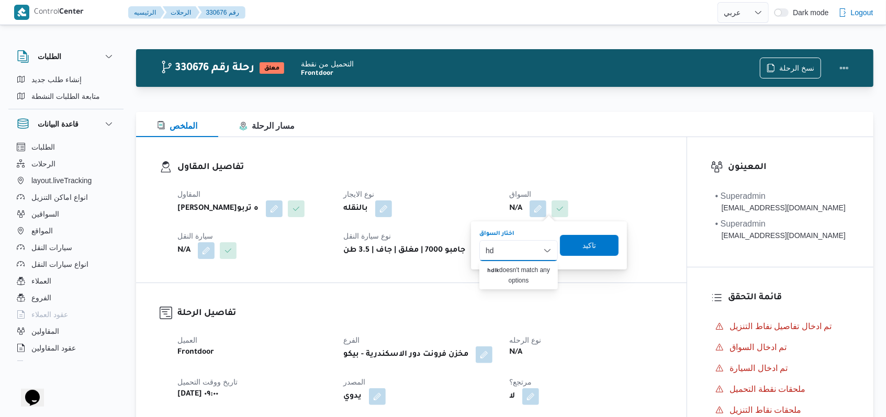
type input "h"
type input "ت"
type input "ايمن زكريا"
click at [520, 266] on span "ايمن زكريا غريب محمد" at bounding box center [524, 269] width 53 height 13
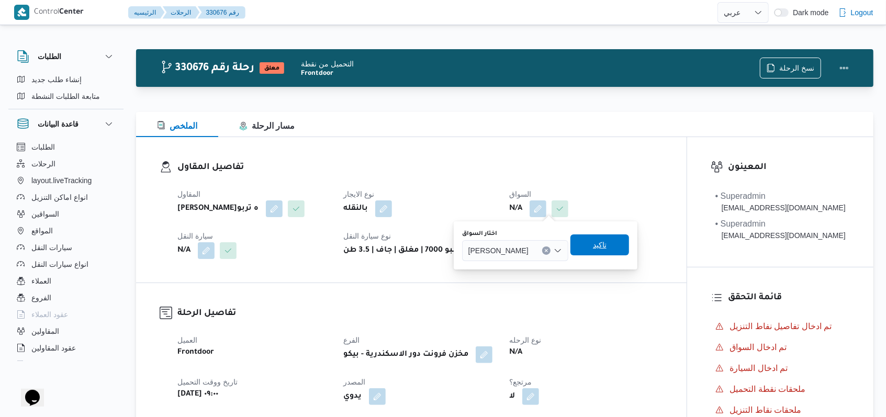
click at [622, 235] on div "تاكيد" at bounding box center [599, 245] width 59 height 21
click at [622, 238] on span "تاكيد" at bounding box center [599, 244] width 59 height 21
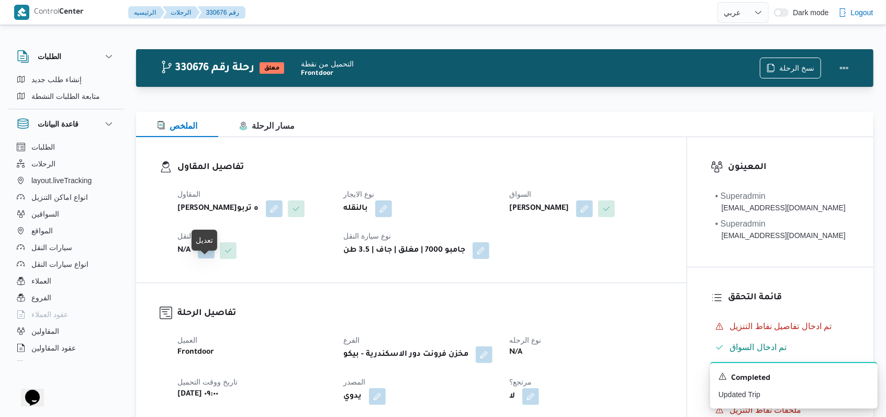
click at [199, 259] on button "button" at bounding box center [206, 250] width 17 height 17
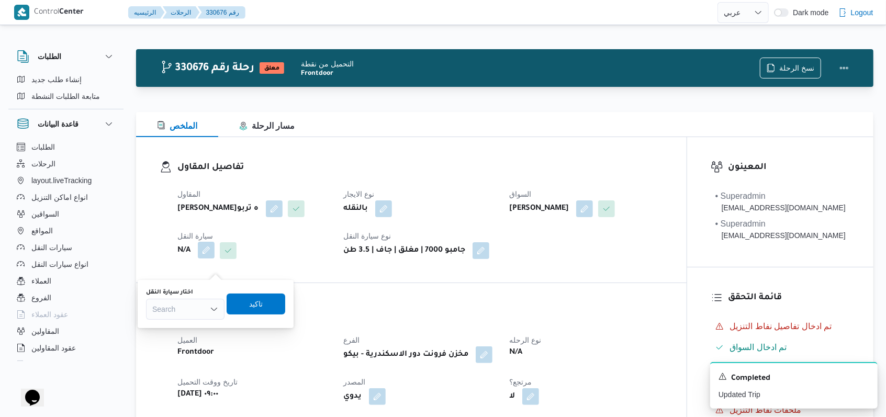
click at [192, 305] on div "Search" at bounding box center [185, 309] width 79 height 21
type input "4"
type input "5433"
click at [211, 329] on span "سمج 5433 | null" at bounding box center [191, 328] width 53 height 13
click at [266, 305] on span "تاكيد" at bounding box center [265, 303] width 14 height 13
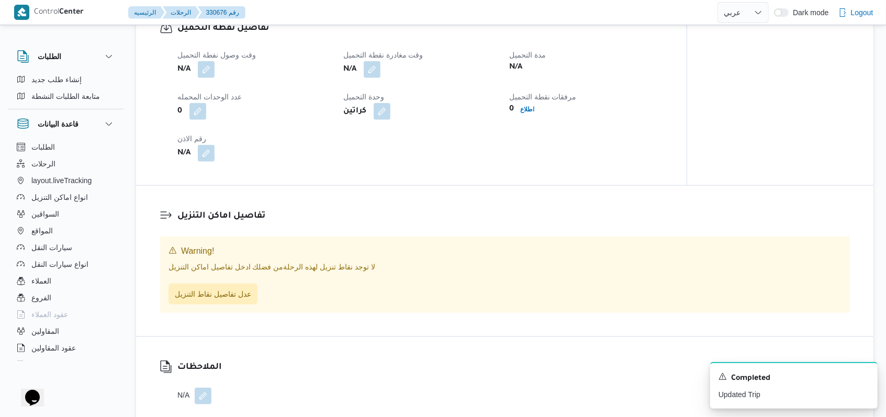
scroll to position [628, 0]
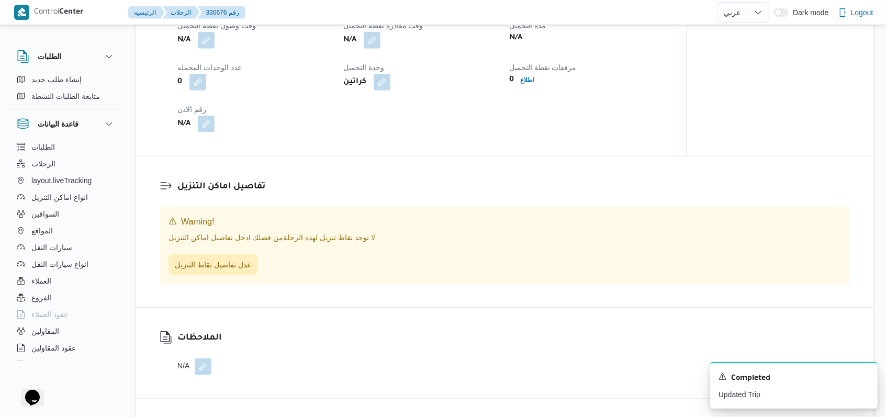
select select "ar"
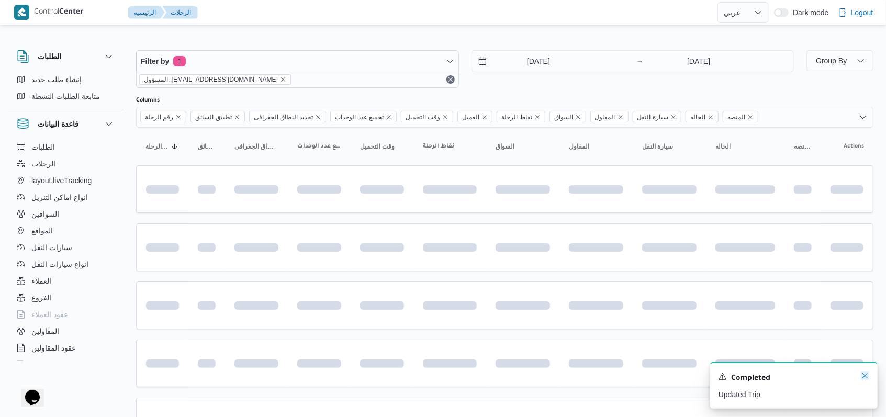
click at [864, 375] on icon "Dismiss toast" at bounding box center [865, 375] width 5 height 5
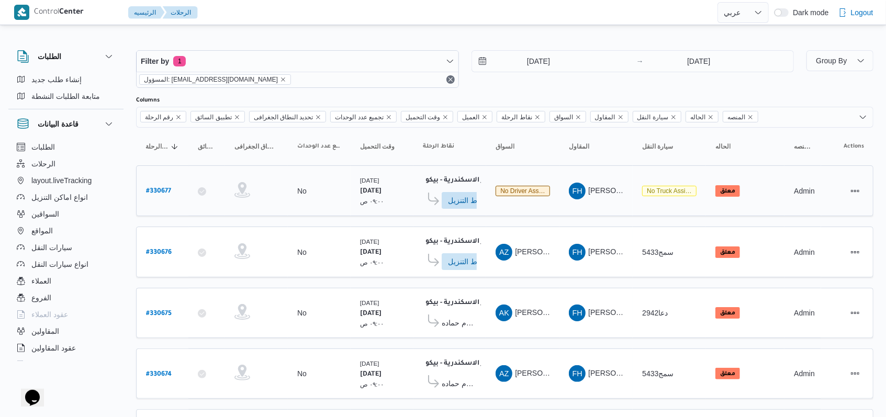
click at [147, 193] on b "# 330677" at bounding box center [158, 191] width 25 height 7
select select "ar"
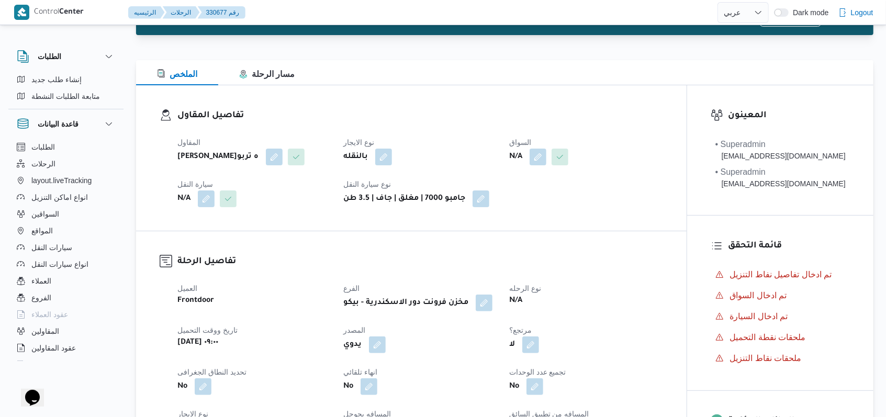
scroll to position [70, 0]
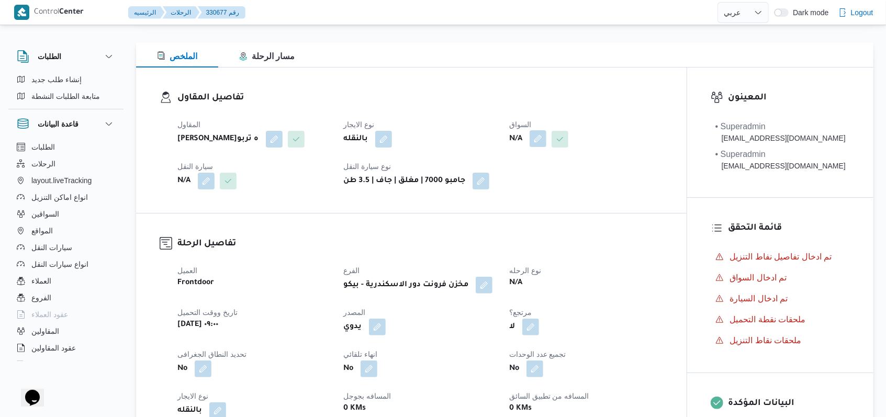
click at [536, 135] on button "button" at bounding box center [538, 138] width 17 height 17
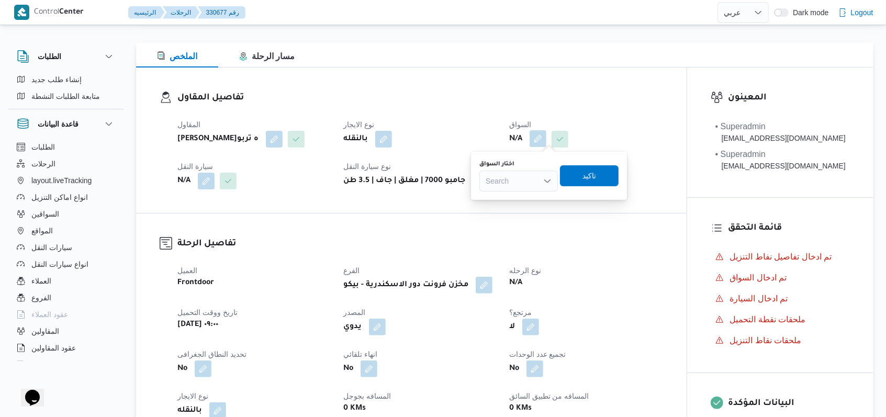
click at [523, 182] on div "Search" at bounding box center [518, 181] width 79 height 21
type input "ايمن خميس"
click at [500, 199] on span "ايمن خميس رفاعى محمد" at bounding box center [524, 200] width 53 height 13
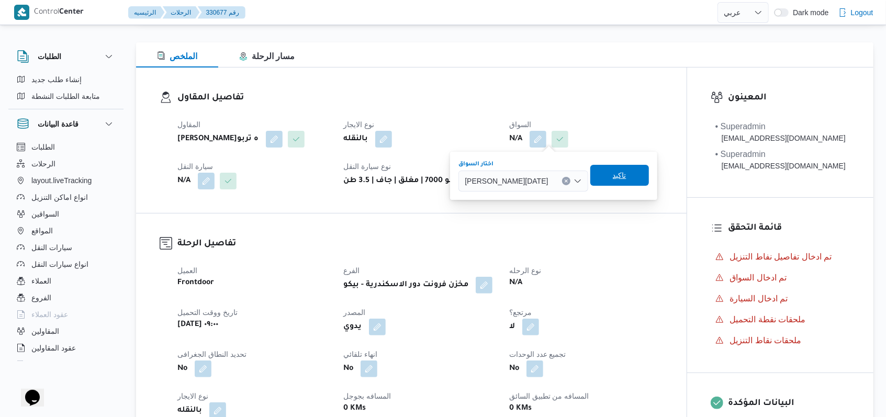
click at [613, 171] on span "تاكيد" at bounding box center [620, 175] width 14 height 13
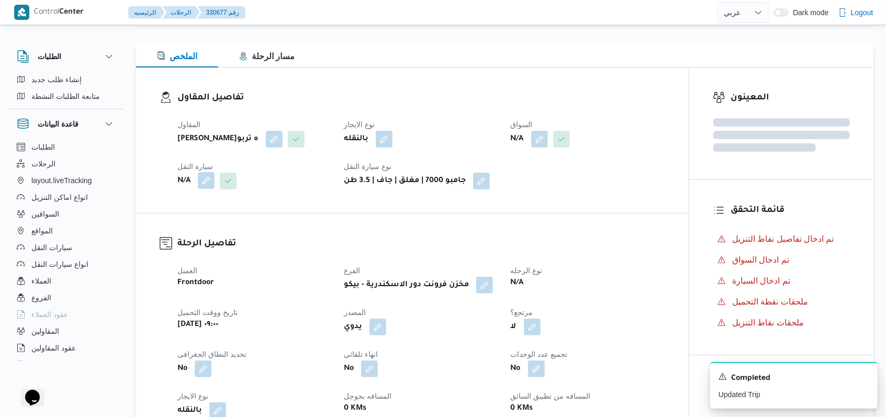
click at [208, 189] on button "button" at bounding box center [206, 180] width 17 height 17
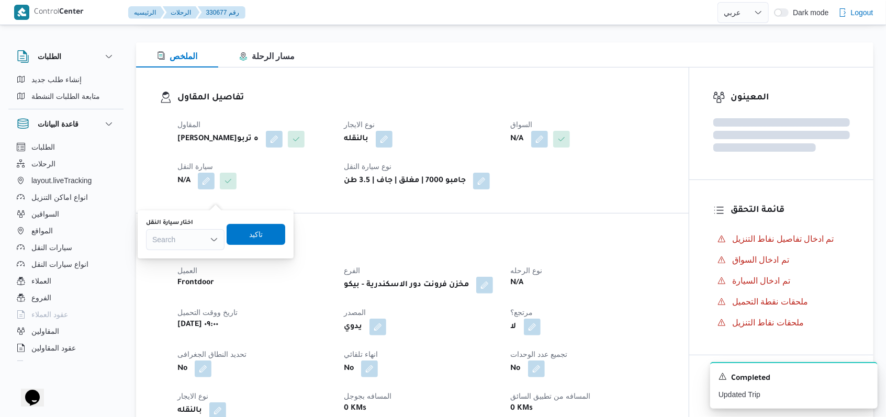
click at [198, 233] on div "Search" at bounding box center [185, 239] width 79 height 21
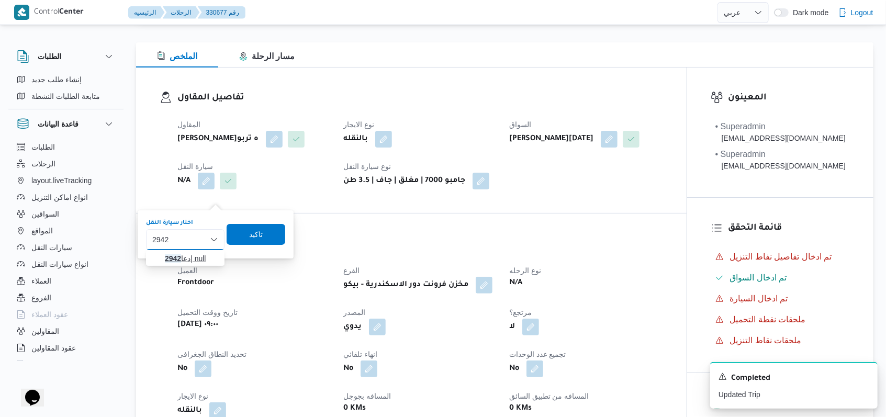
type input "2942"
drag, startPoint x: 191, startPoint y: 255, endPoint x: 203, endPoint y: 258, distance: 12.3
click at [191, 256] on span "دعا 2942 | null" at bounding box center [191, 258] width 53 height 13
click at [264, 244] on div "تاكيد" at bounding box center [261, 234] width 59 height 21
click at [301, 234] on div "تفاصيل الرحلة العميل Frontdoor الفرع مخزن فرونت دور الاسكندرية - بيكو نوع الرحل…" at bounding box center [411, 370] width 551 height 313
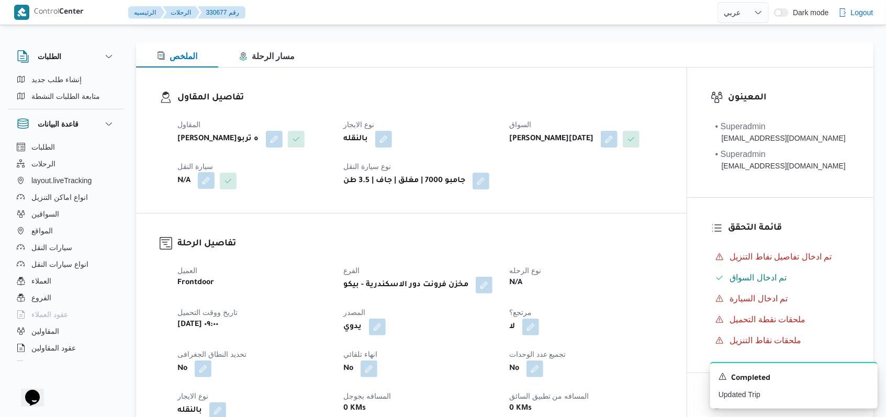
click at [209, 189] on button "button" at bounding box center [206, 180] width 17 height 17
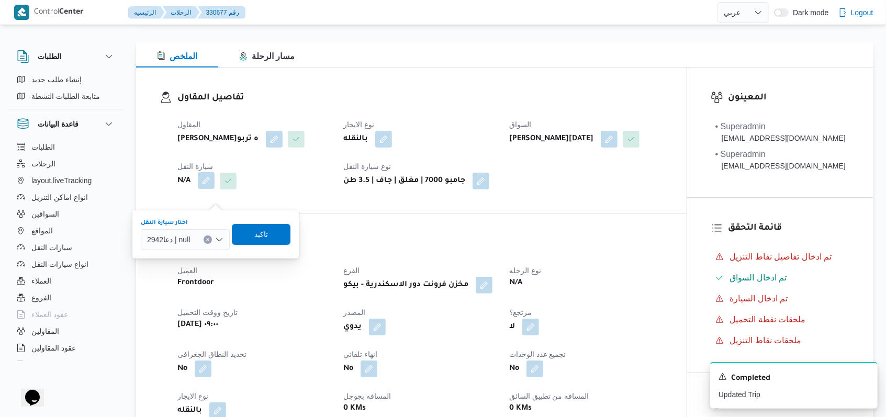
click at [197, 233] on div "دعا2942 | null" at bounding box center [185, 239] width 89 height 21
click at [241, 239] on span "تاكيد" at bounding box center [261, 233] width 59 height 21
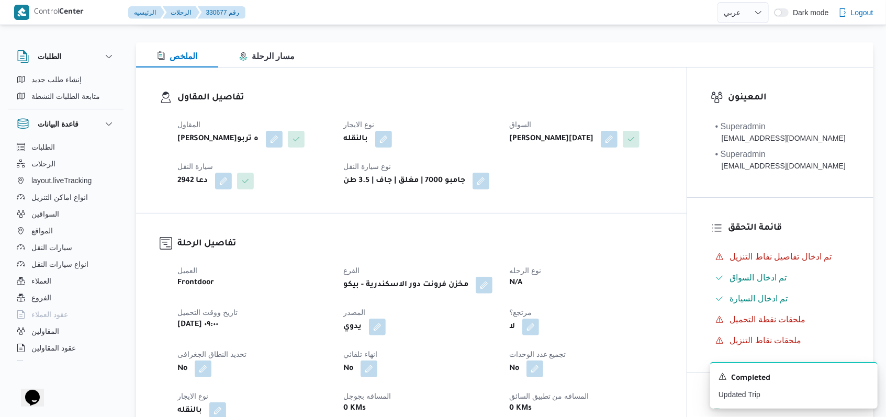
click at [253, 213] on div "تفاصيل المقاول المقاول فتحى حسن جلال ابو الحسن شركه تربو نوع الايجار بالنقله ال…" at bounding box center [411, 141] width 551 height 146
select select "ar"
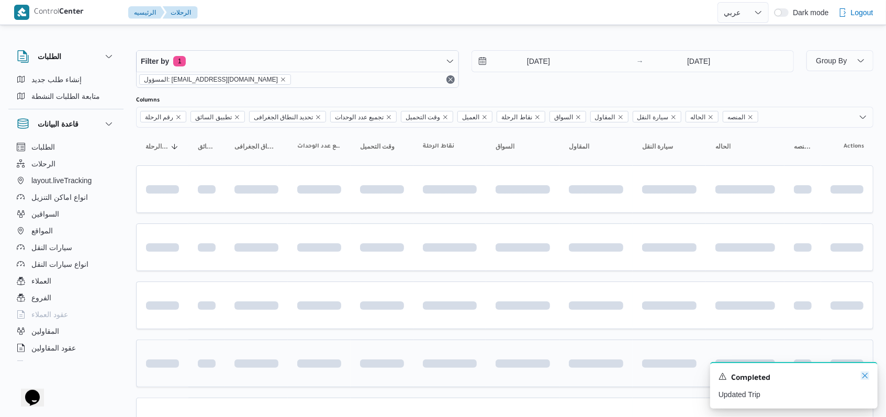
click at [863, 376] on icon "Dismiss toast" at bounding box center [865, 376] width 8 height 8
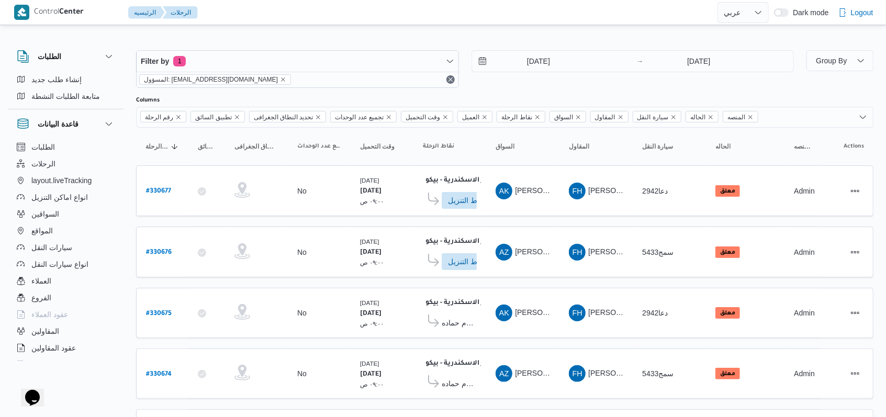
click at [508, 93] on div "Filter by 1 المسؤول: mostafa.elrouby@illa.com.eg 12/8/2025 → 12/8/2025" at bounding box center [465, 69] width 670 height 50
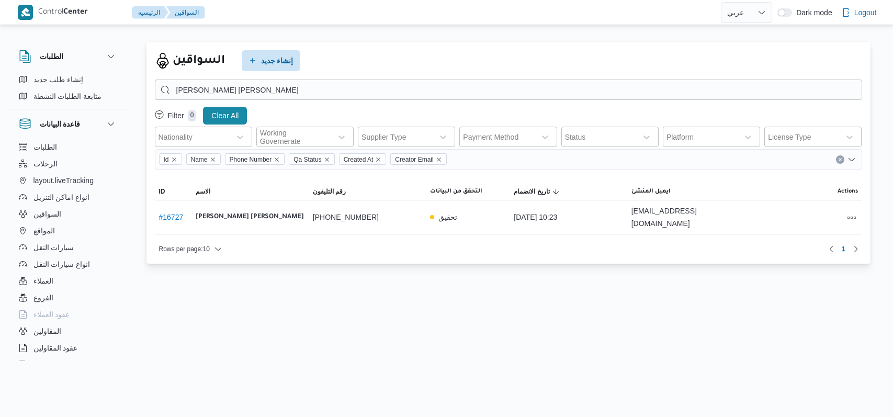
select select "ar"
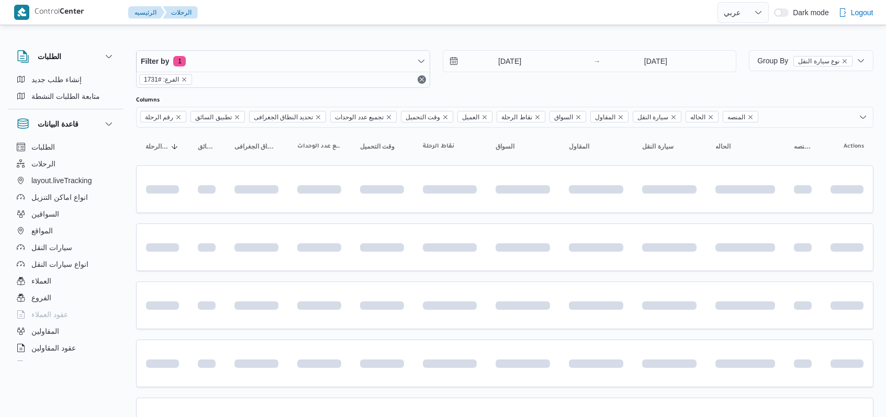
select select "ar"
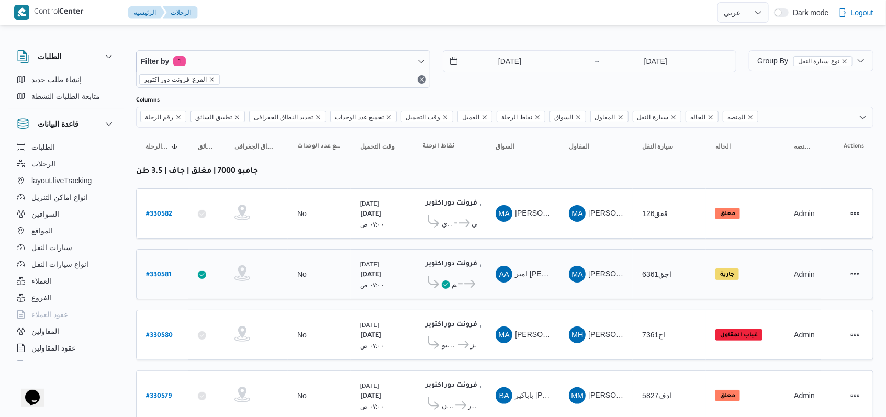
scroll to position [149, 0]
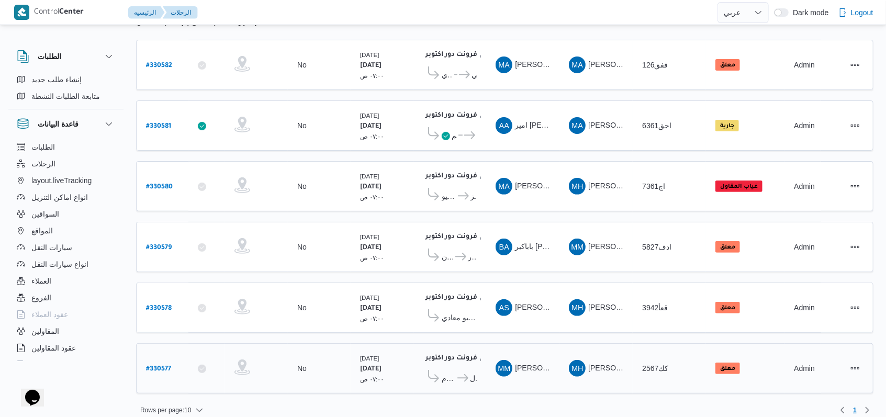
click at [169, 366] on b "# 330577" at bounding box center [158, 369] width 25 height 7
select select "ar"
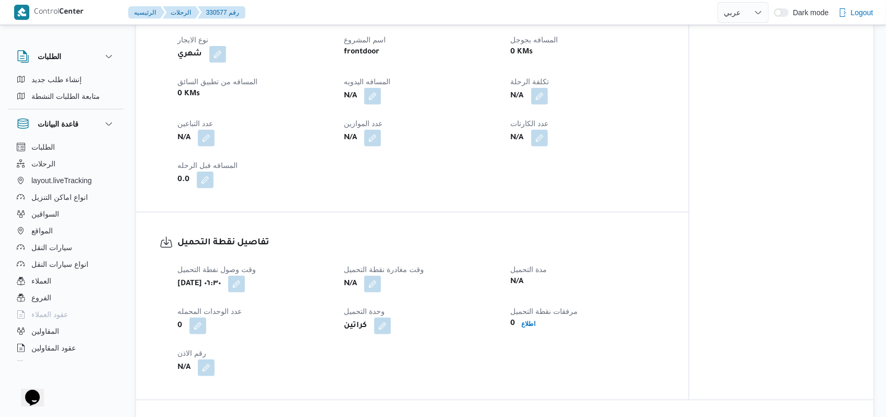
scroll to position [558, 0]
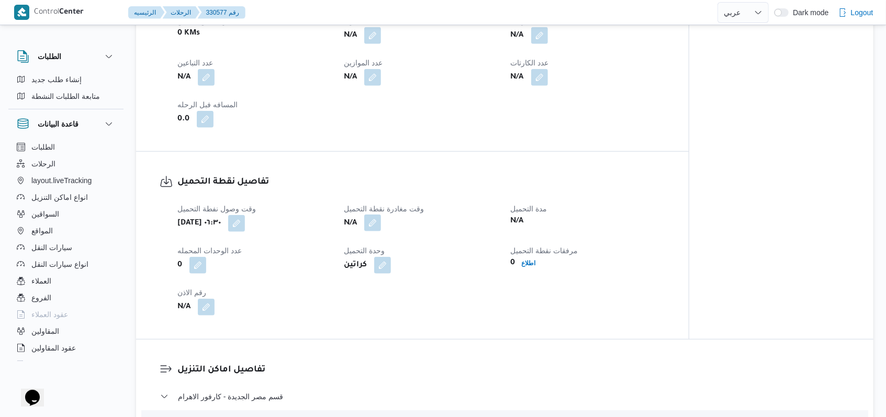
click at [381, 224] on button "button" at bounding box center [372, 223] width 17 height 17
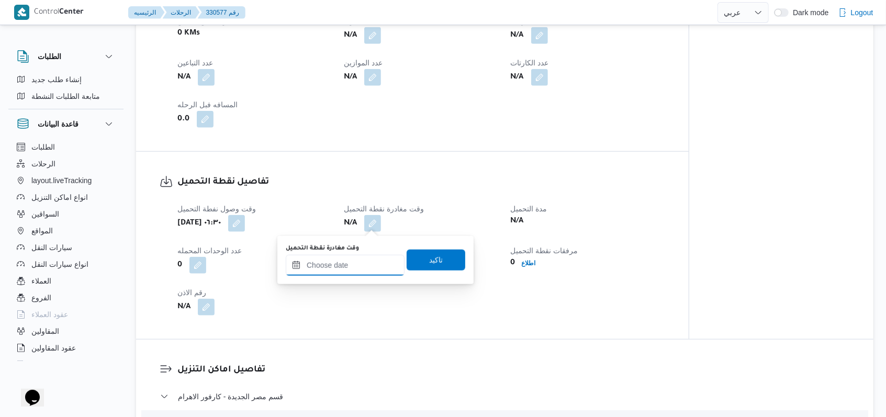
click at [362, 260] on div at bounding box center [345, 265] width 119 height 21
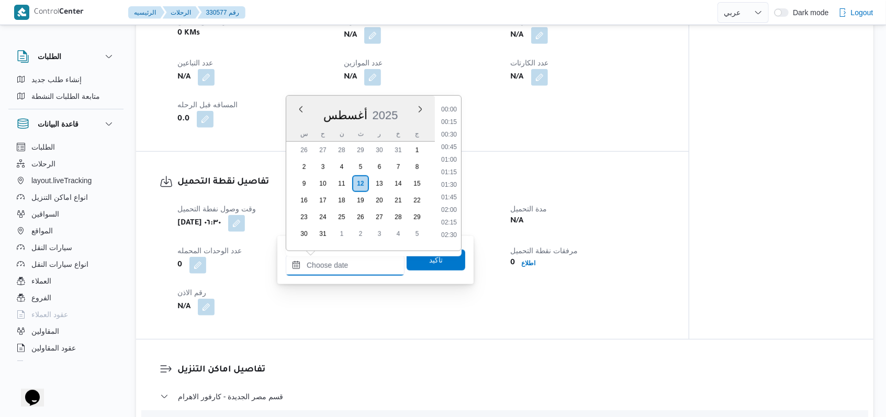
scroll to position [581, 0]
click at [455, 115] on li "11:45" at bounding box center [449, 118] width 24 height 10
type input "[DATE] ١١:٤٥"
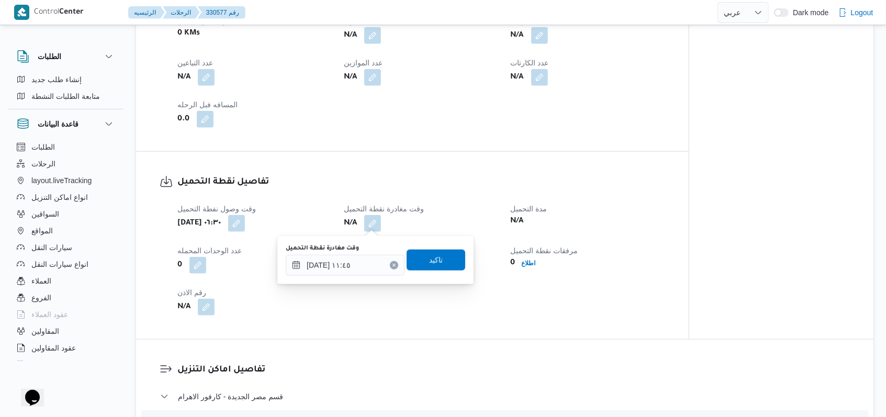
click at [438, 248] on div "وقت مغادرة نقطة التحميل [DATE] ١١:٤٥ تاكيد" at bounding box center [376, 259] width 182 height 33
click at [433, 259] on span "تاكيد" at bounding box center [436, 259] width 14 height 13
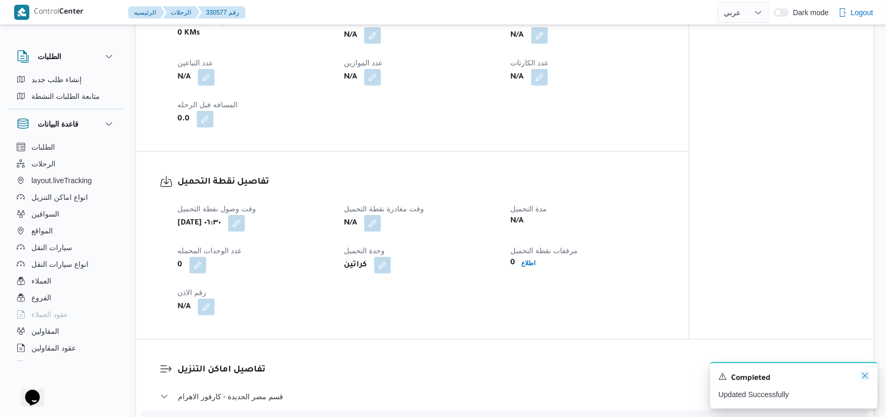
click at [867, 376] on icon "Dismiss toast" at bounding box center [865, 376] width 8 height 8
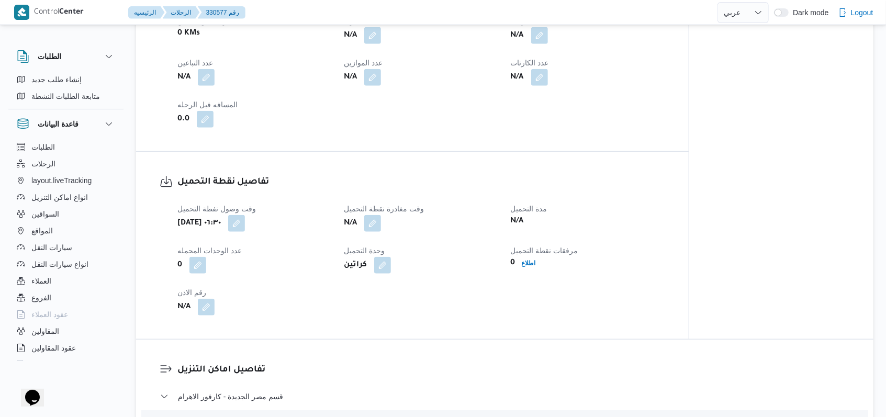
click at [489, 326] on div "تفاصيل نقطة التحميل وقت وصول نفطة التحميل [DATE] ٠٦:٣٠ وقت مغادرة نقطة التحميل …" at bounding box center [412, 245] width 553 height 187
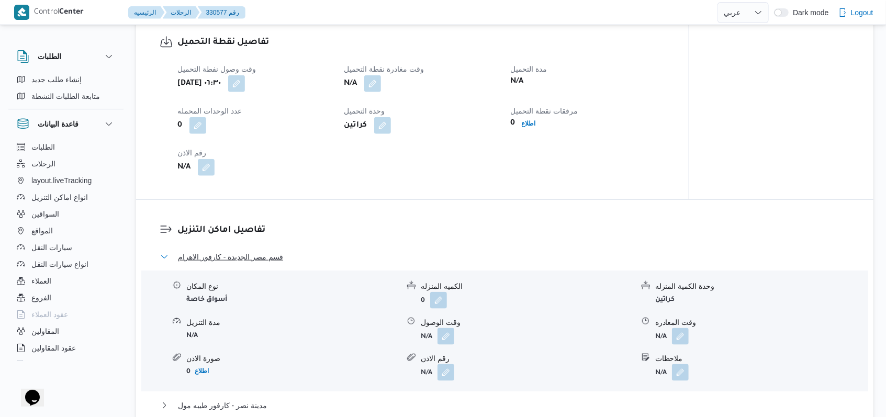
click at [268, 260] on span "قسم مصر الجديدة - كارفور الاهرام" at bounding box center [230, 257] width 105 height 13
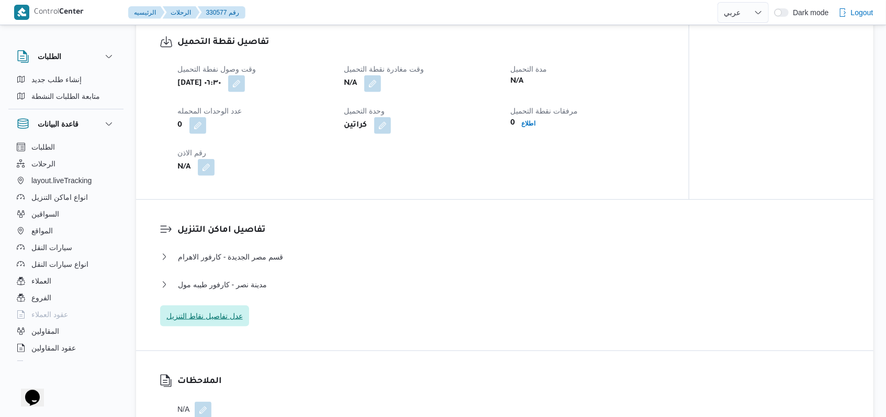
click at [230, 310] on span "عدل تفاصيل نقاط التنزيل" at bounding box center [204, 316] width 89 height 21
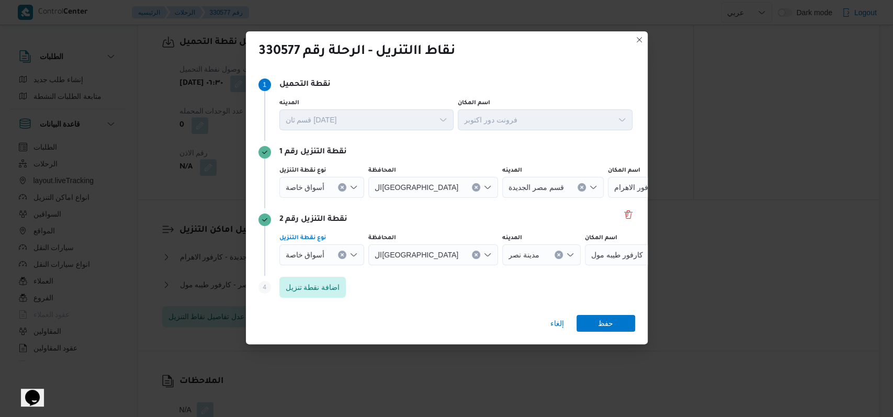
click at [341, 188] on icon "Clear input" at bounding box center [342, 187] width 3 height 3
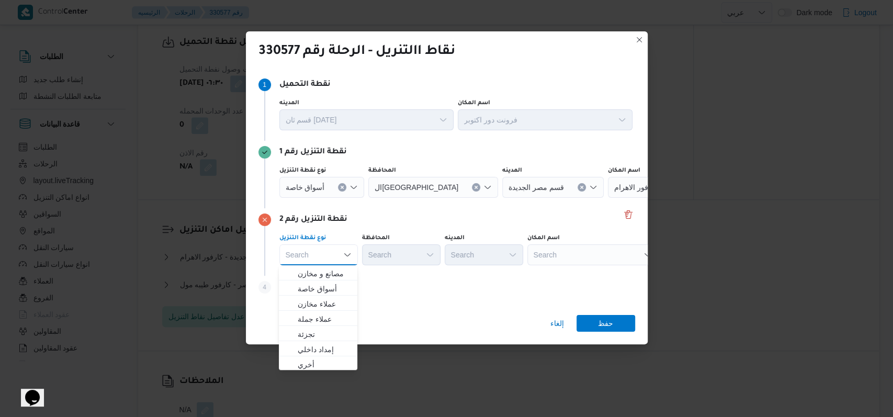
click at [341, 191] on button "Clear input" at bounding box center [342, 187] width 8 height 8
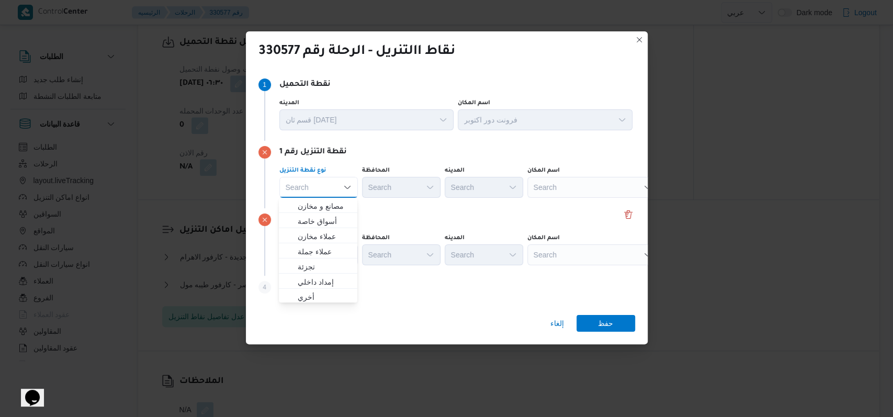
click at [488, 214] on div "نقطة التنزيل رقم 2" at bounding box center [447, 220] width 377 height 13
click at [579, 189] on div "Search" at bounding box center [593, 187] width 131 height 21
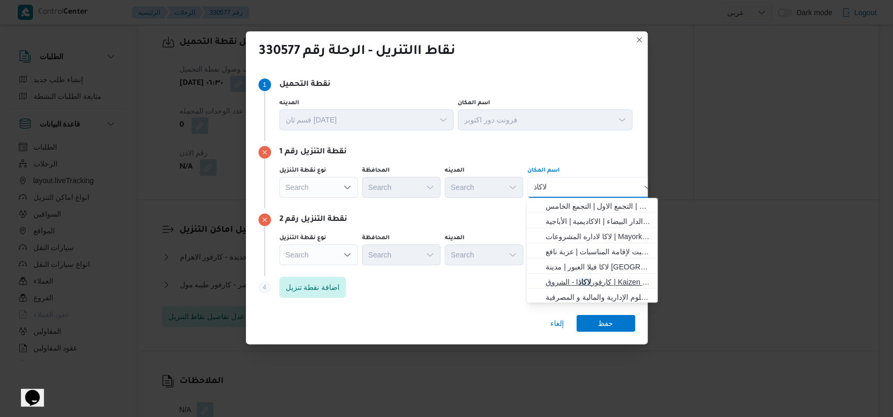
type input "لاكاذ"
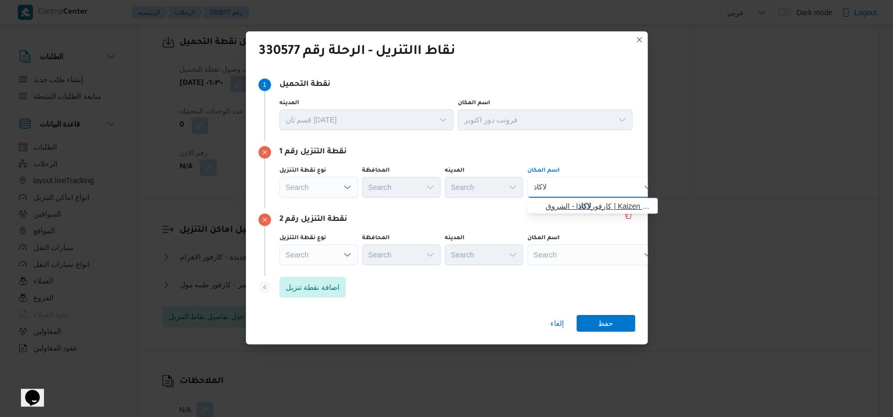
click at [579, 203] on mark "لاكاذ" at bounding box center [585, 206] width 13 height 8
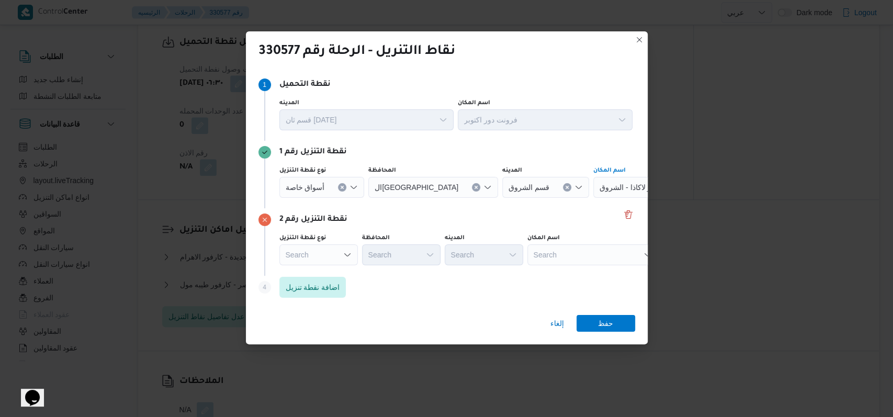
click at [594, 198] on div "Search" at bounding box center [659, 187] width 131 height 21
type input "كارفور مدينت"
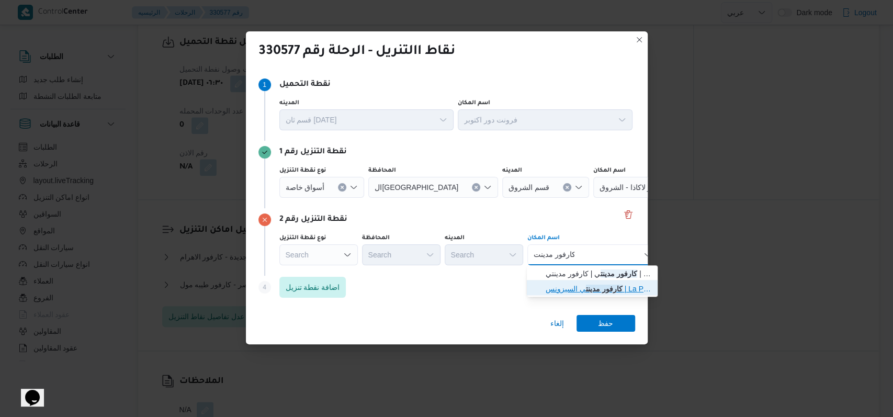
click at [578, 288] on span "كارفور مدينت ي السيزونس | La Poire Cafe | null" at bounding box center [599, 289] width 106 height 13
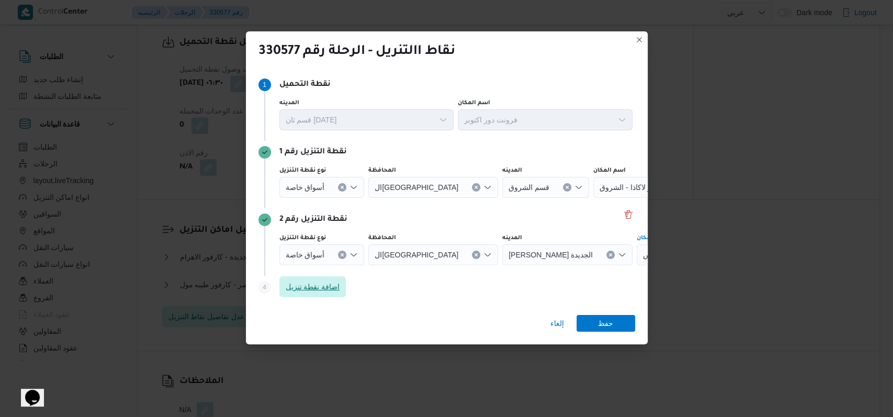
click at [344, 295] on span "اضافة نقطة تنزيل" at bounding box center [312, 286] width 67 height 21
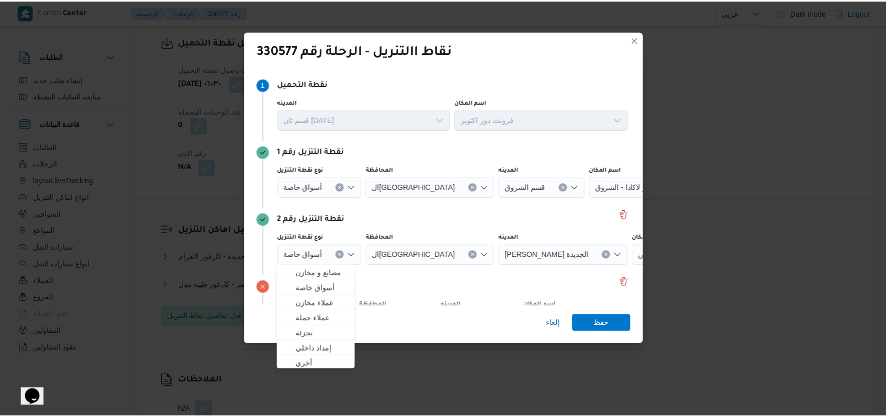
scroll to position [68, 0]
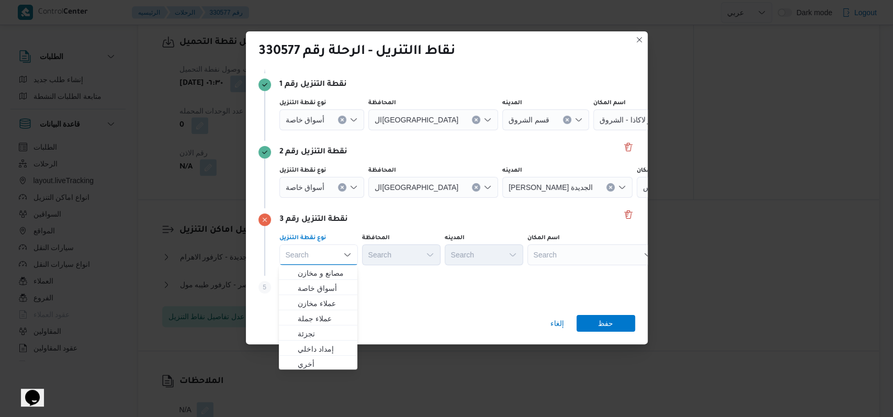
click at [594, 130] on div "Search" at bounding box center [659, 119] width 131 height 21
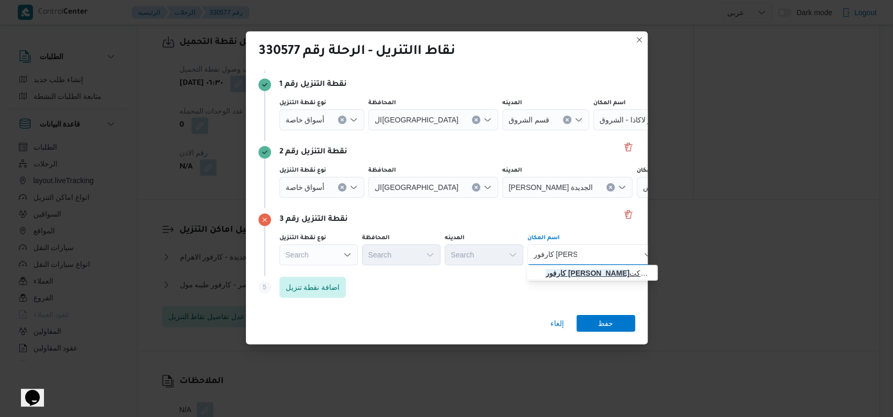
type input "كارفور [PERSON_NAME]"
click at [595, 274] on span "كارفور [PERSON_NAME] ه الاداريه | كارفور ماركت Carrefour market | null" at bounding box center [599, 273] width 106 height 13
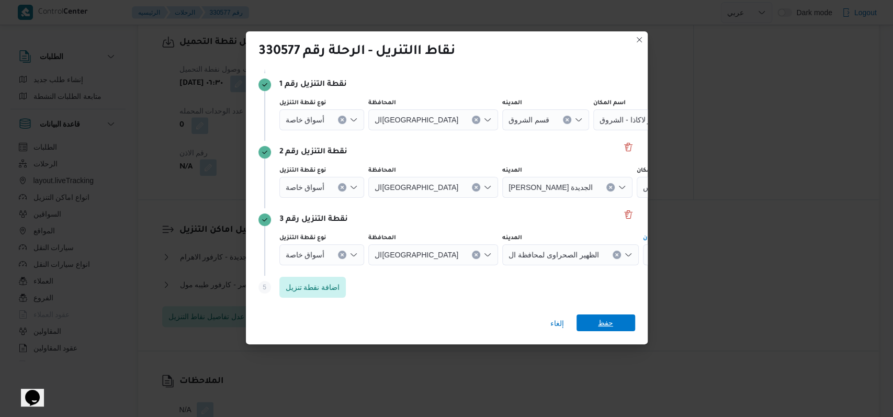
click at [615, 317] on span "حفظ" at bounding box center [606, 323] width 59 height 17
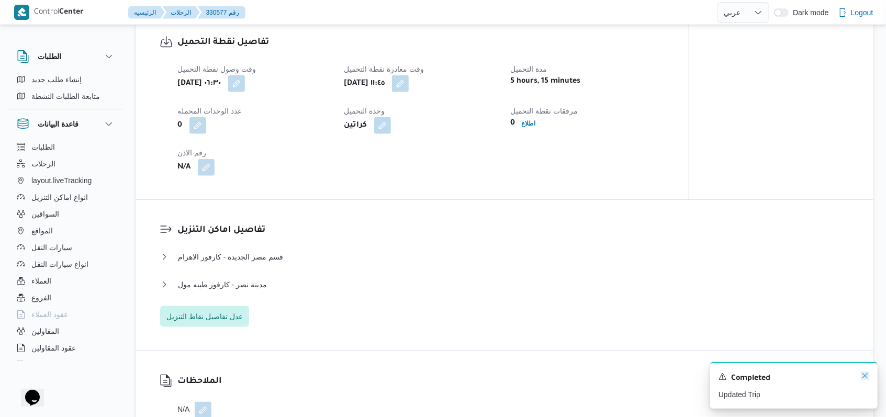
click at [864, 376] on icon "Dismiss toast" at bounding box center [865, 376] width 8 height 8
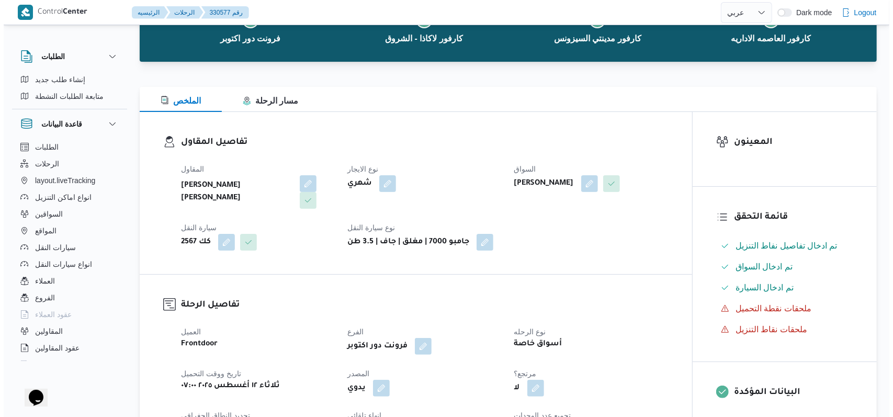
scroll to position [0, 0]
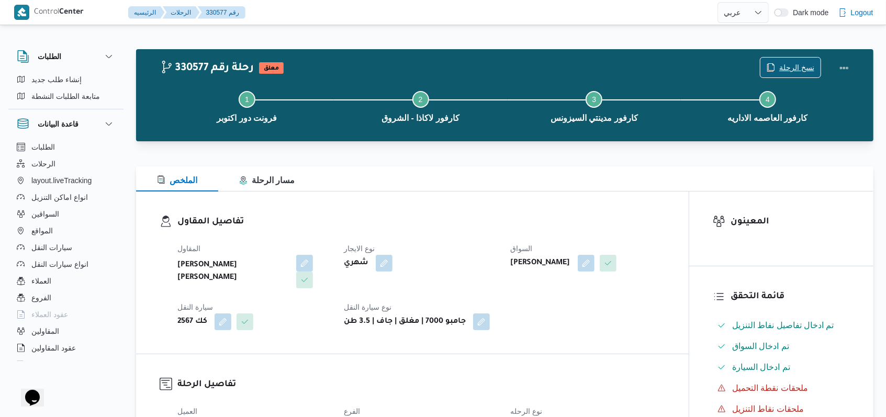
click at [795, 61] on span "نسخ الرحلة" at bounding box center [790, 68] width 60 height 20
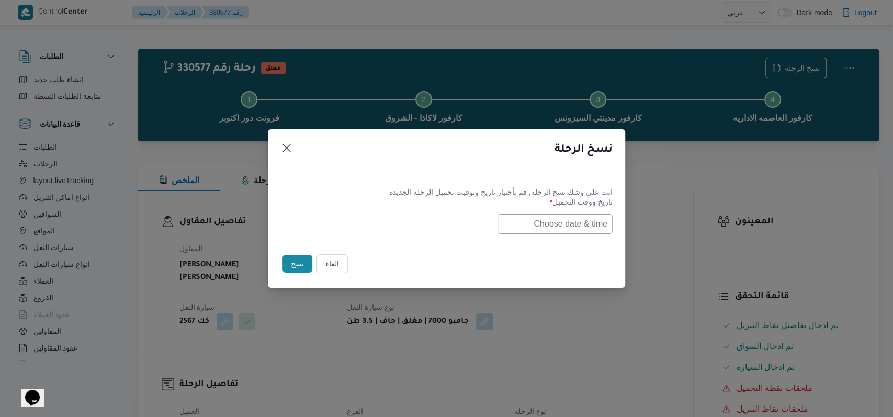
click at [540, 222] on input "text" at bounding box center [555, 224] width 115 height 20
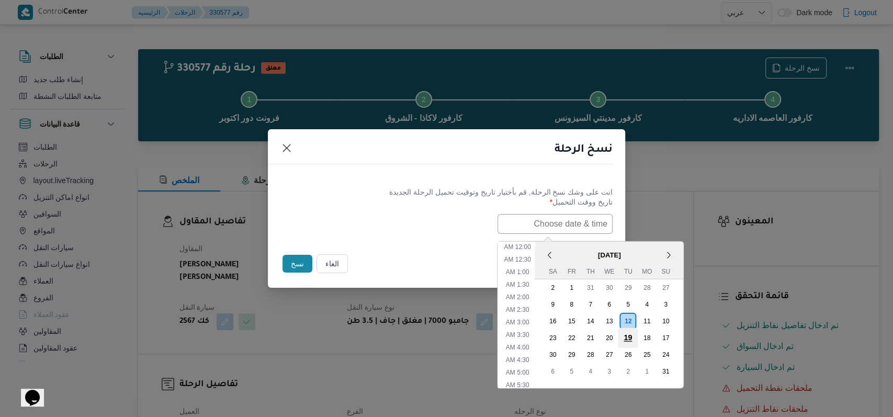
scroll to position [259, 0]
click at [618, 323] on div "13" at bounding box center [609, 321] width 20 height 20
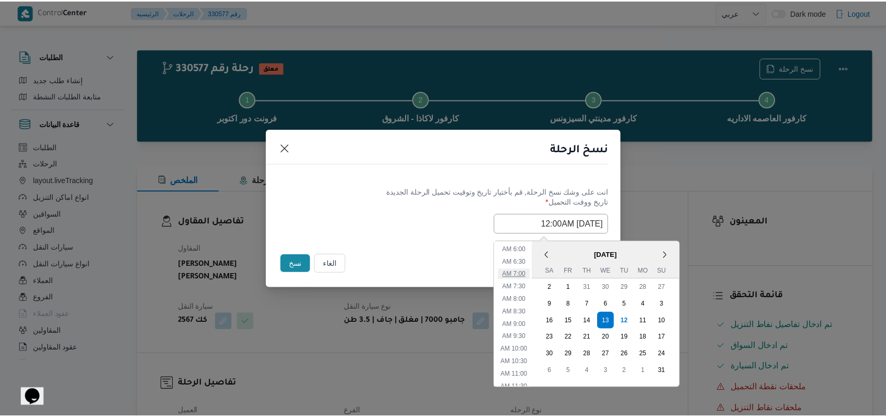
scroll to position [119, 0]
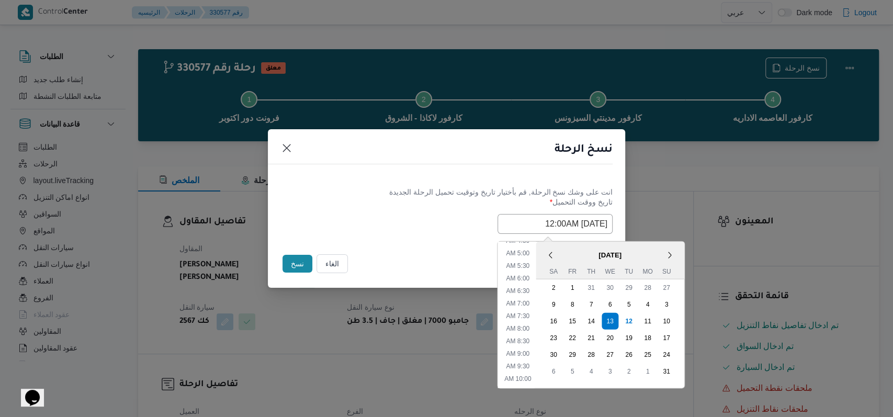
click at [529, 308] on ul "12:00 AM 12:30 AM 1:00 AM 1:30 AM 2:00 AM 2:30 AM 3:00 AM 3:30 AM 4:00 AM 4:30 …" at bounding box center [518, 314] width 36 height 147
click at [529, 301] on li "7:00 AM" at bounding box center [518, 303] width 32 height 10
type input "[DATE] 7:00AM"
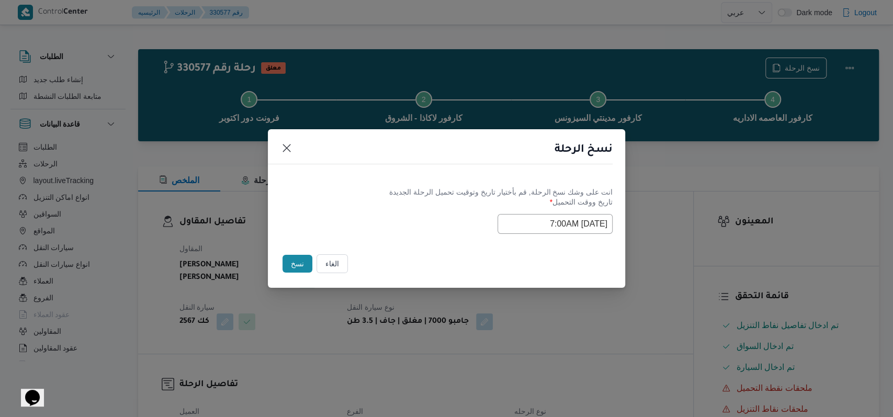
click at [411, 237] on div "انت على وشك نسخ الرحلة, [GEOGRAPHIC_DATA] بأختيار تاريخ وتوقيت تحميل الرحلة الج…" at bounding box center [446, 210] width 357 height 67
click at [292, 263] on button "نسخ" at bounding box center [298, 264] width 30 height 18
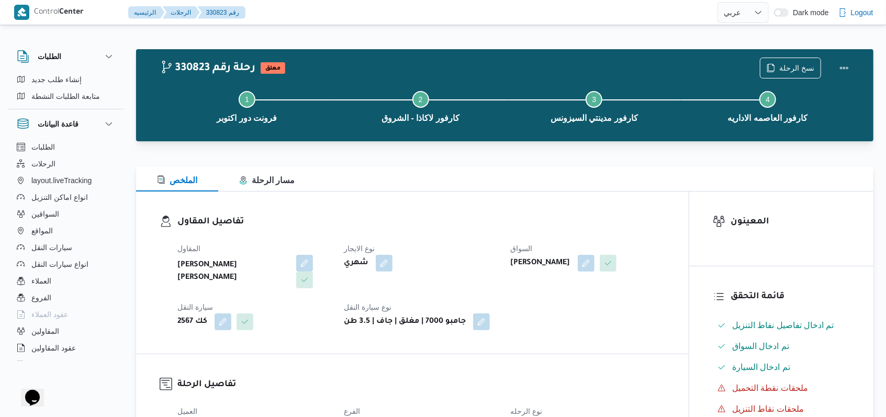
click at [453, 248] on dt "نوع الايجار" at bounding box center [421, 248] width 154 height 13
select select "ar"
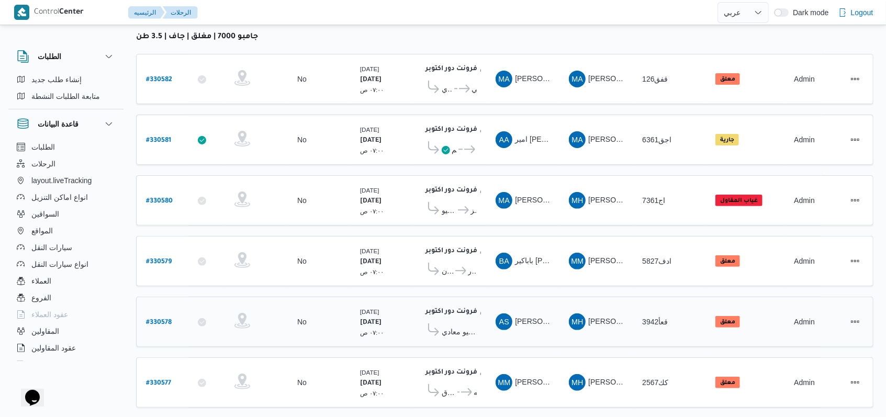
scroll to position [149, 0]
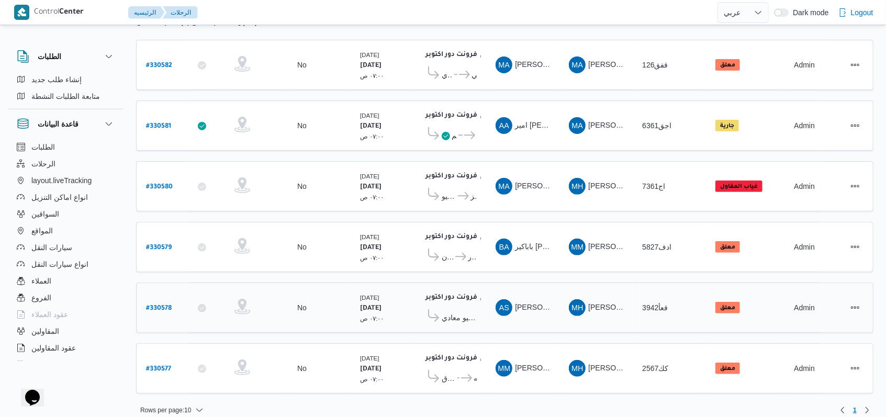
click at [167, 305] on b "# 330578" at bounding box center [159, 308] width 26 height 7
select select "ar"
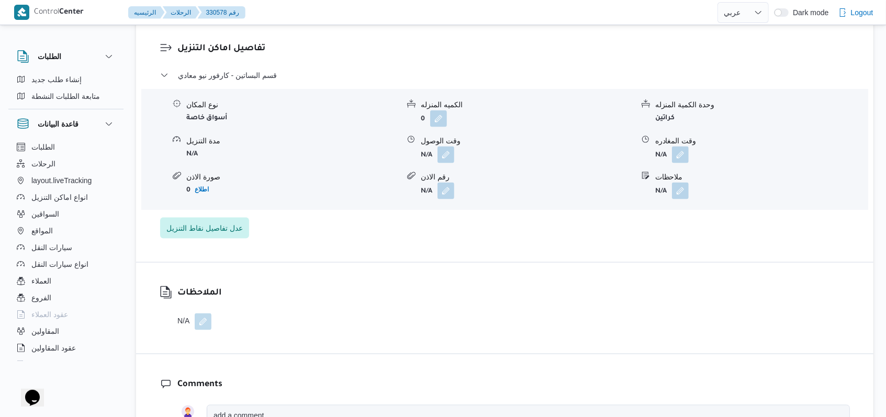
scroll to position [670, 0]
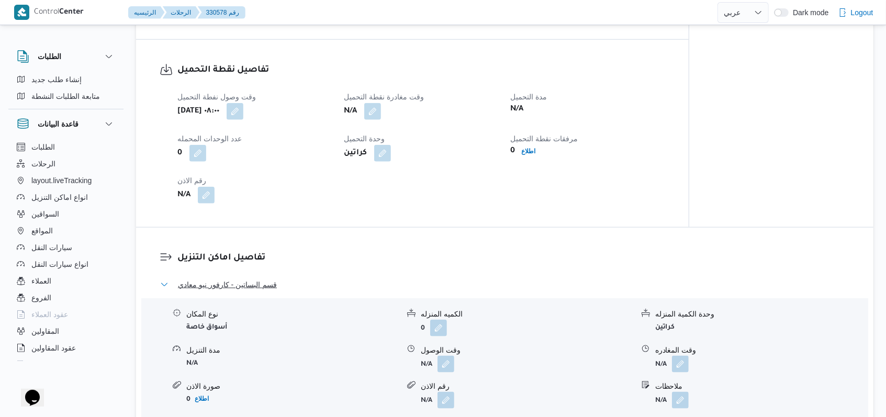
click at [266, 287] on span "قسم البساتين - كارفور نيو معادي" at bounding box center [227, 284] width 99 height 13
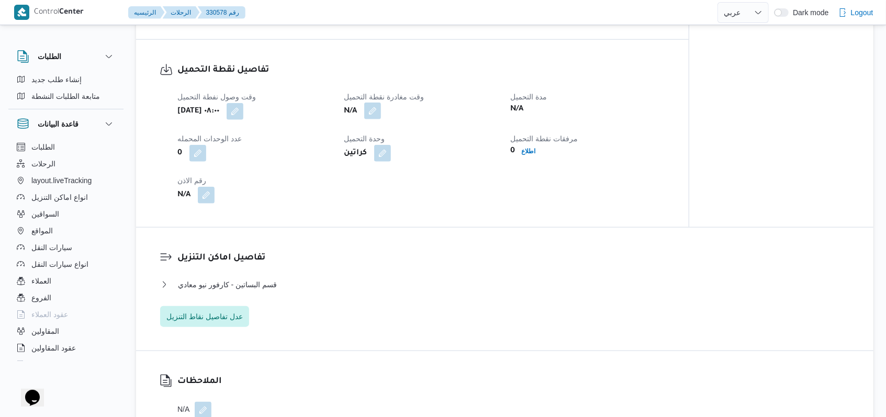
click at [365, 118] on button "button" at bounding box center [372, 111] width 17 height 17
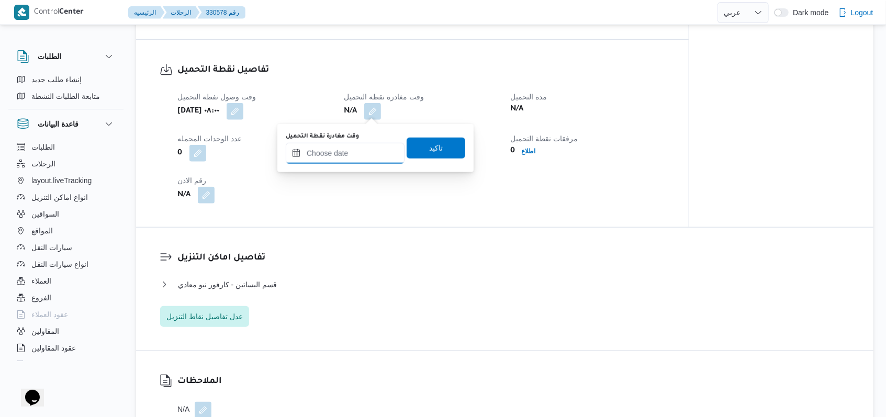
click at [363, 146] on input "وقت مغادرة نقطة التحميل" at bounding box center [345, 153] width 119 height 21
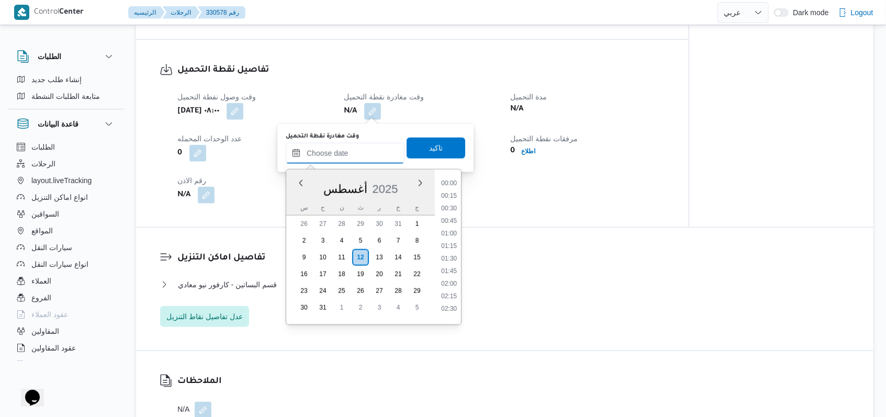
scroll to position [581, 0]
click at [447, 208] on li "12:00" at bounding box center [449, 204] width 24 height 10
type input "[DATE] ١٢:٠٠"
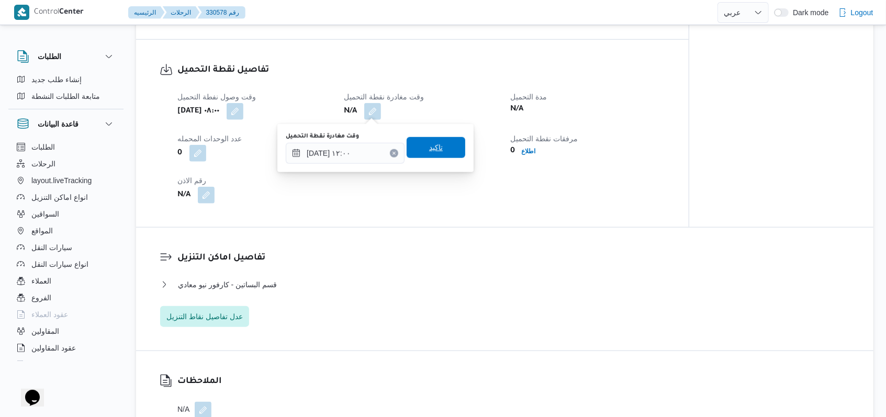
click at [437, 143] on span "تاكيد" at bounding box center [436, 147] width 59 height 21
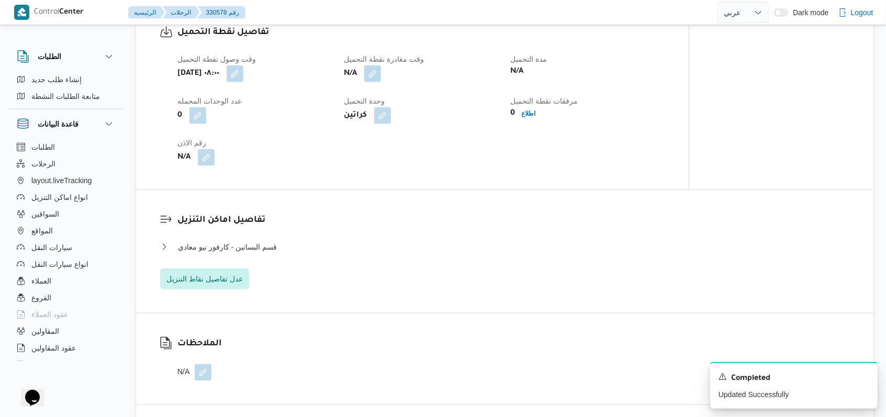
scroll to position [837, 0]
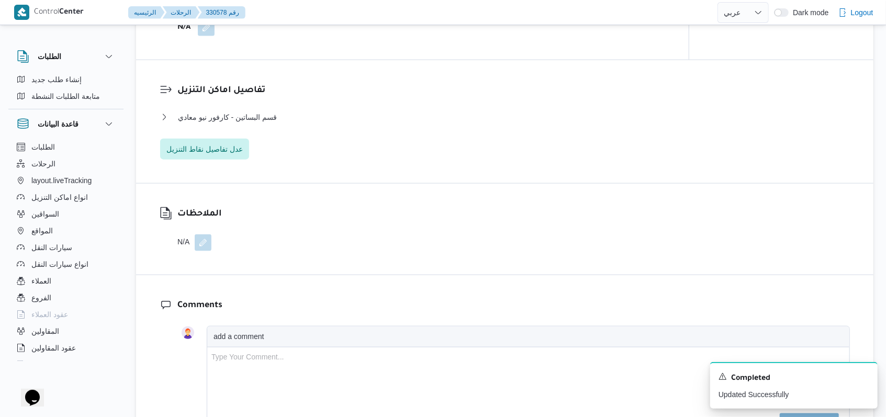
click at [222, 161] on div "تفاصيل اماكن التنزيل قسم البساتين - كارفور نيو معادي نوع المكان أسواق خاصة الكم…" at bounding box center [504, 121] width 737 height 123
click at [222, 154] on span "عدل تفاصيل نقاط التنزيل" at bounding box center [204, 148] width 76 height 13
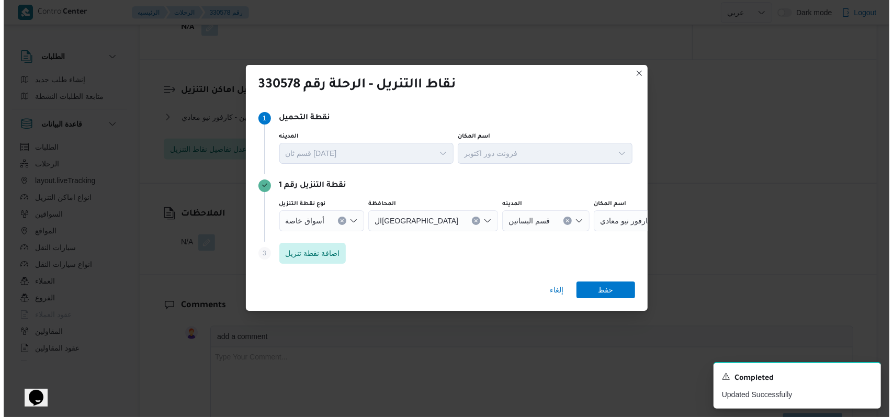
scroll to position [821, 0]
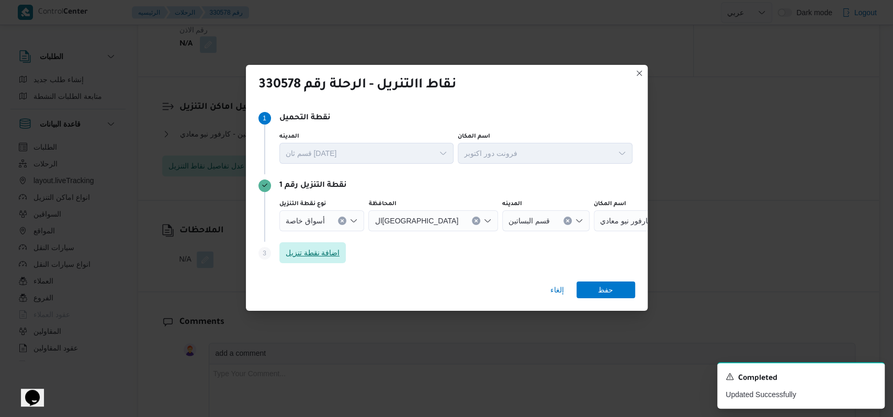
click at [321, 249] on span "اضافة نقطة تنزيل" at bounding box center [313, 253] width 54 height 13
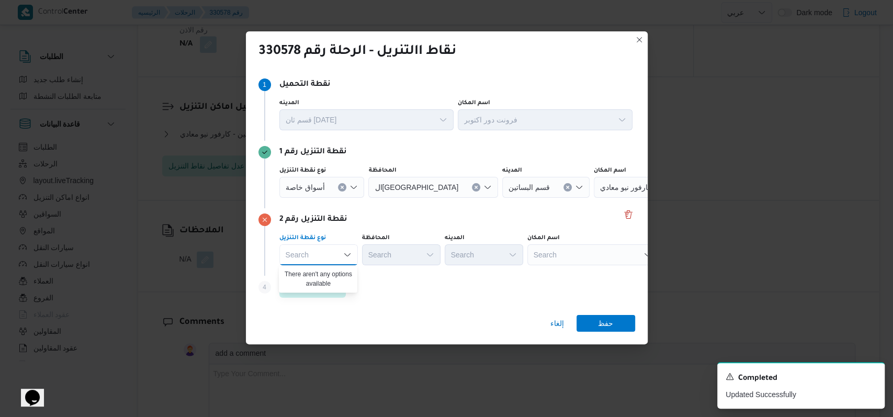
click at [390, 290] on div "Step 4 is disabled 4 اضافة نقطة تنزيل" at bounding box center [447, 289] width 377 height 27
click at [319, 290] on span "اضافة نقطة تنزيل" at bounding box center [313, 287] width 54 height 13
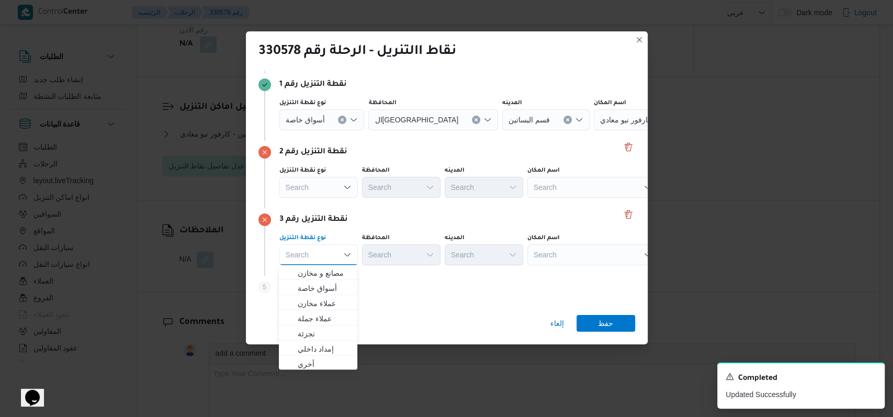
click at [322, 117] on span "أسواق خاصة" at bounding box center [305, 120] width 39 height 12
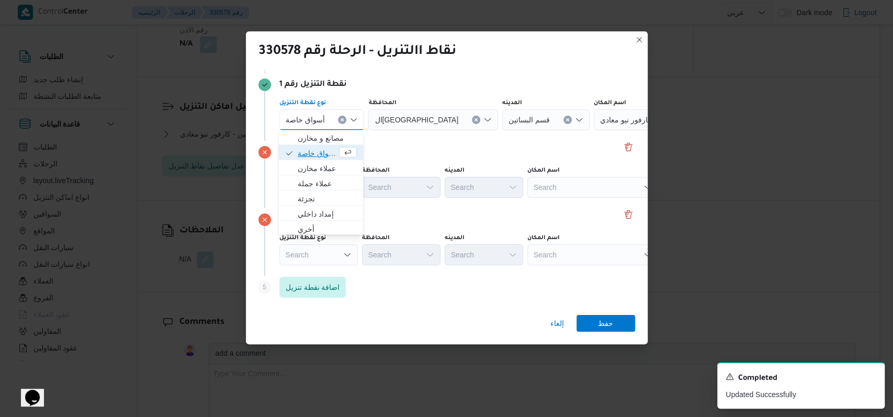
click at [322, 152] on span "أسواق خاصة" at bounding box center [317, 153] width 39 height 13
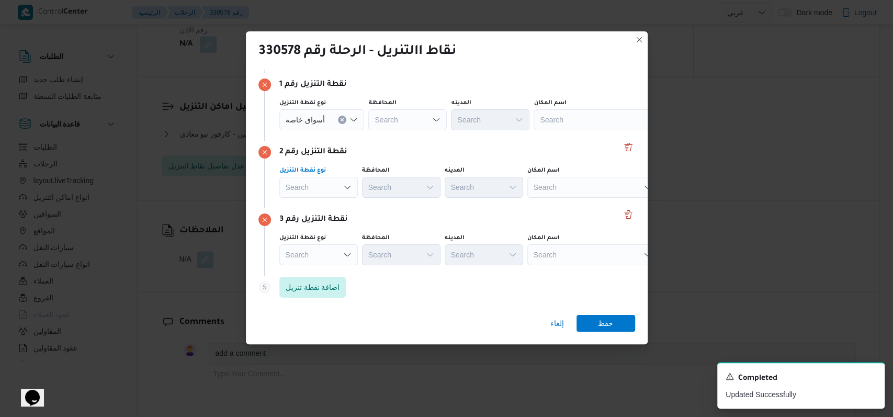
click at [317, 130] on div "Search" at bounding box center [321, 119] width 85 height 21
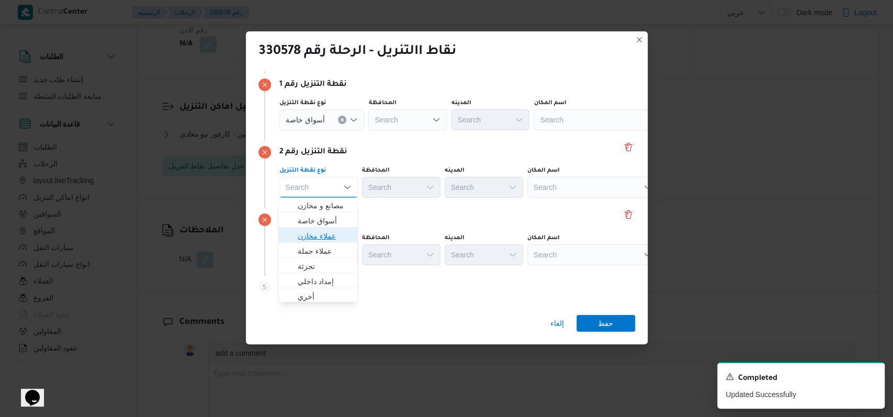
click at [314, 229] on span "عملاء مخازن" at bounding box center [318, 236] width 70 height 17
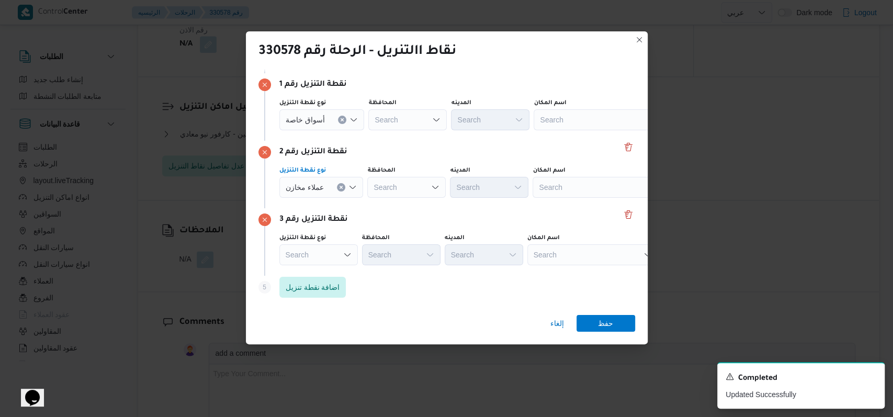
click at [314, 130] on div "عملاء مخازن Combo box. Selected. عملاء مخازن. Press Backspace to delete عملاء م…" at bounding box center [321, 119] width 85 height 21
click at [315, 191] on span "عملاء مخازن" at bounding box center [305, 187] width 38 height 12
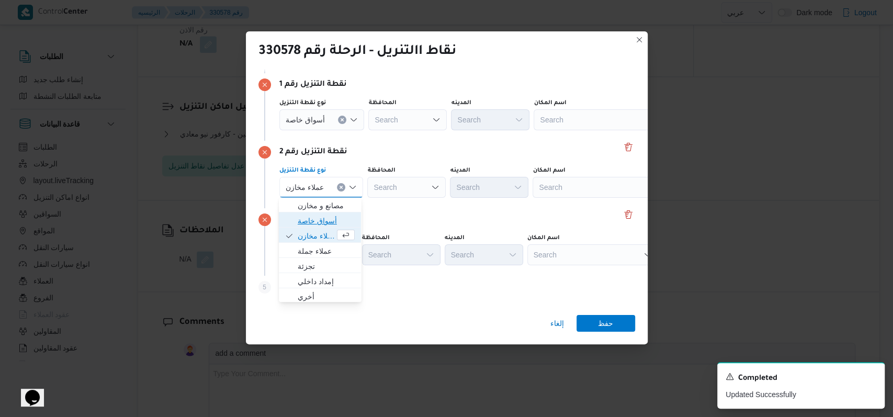
click at [315, 217] on span "أسواق خاصة" at bounding box center [326, 221] width 57 height 13
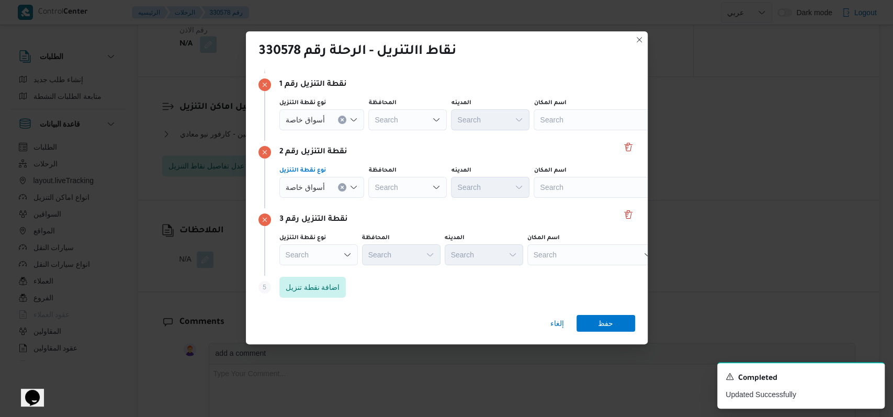
click at [323, 130] on div "Search" at bounding box center [321, 119] width 85 height 21
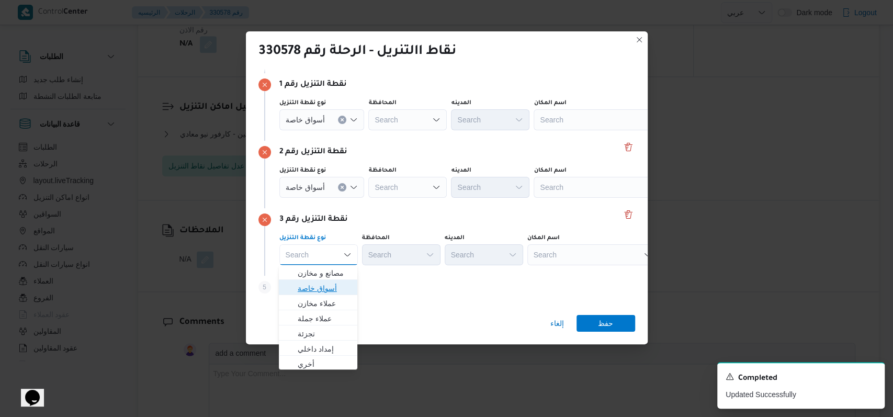
click at [326, 294] on span "أسواق خاصة" at bounding box center [324, 288] width 53 height 13
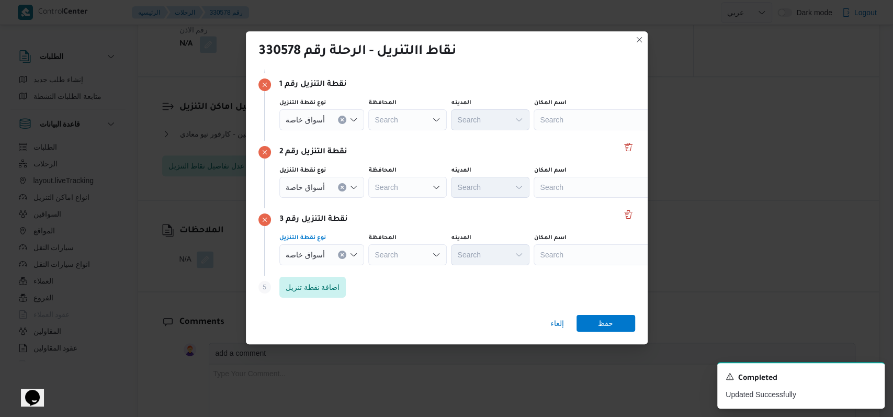
click at [559, 124] on div "Search" at bounding box center [599, 119] width 131 height 21
type input "كارفور الهرم فيو"
click at [561, 129] on div "كارفور الهرم فيو كارفور الهرم فيو Combo box. Selected. كارفور الهرم فيو. Select…" at bounding box center [599, 119] width 131 height 21
click at [566, 145] on span "كارفور الهرم فيو | 14 الأميرة [PERSON_NAME] | نزلة السمان" at bounding box center [598, 138] width 122 height 17
click at [578, 130] on div "Search" at bounding box center [599, 119] width 131 height 21
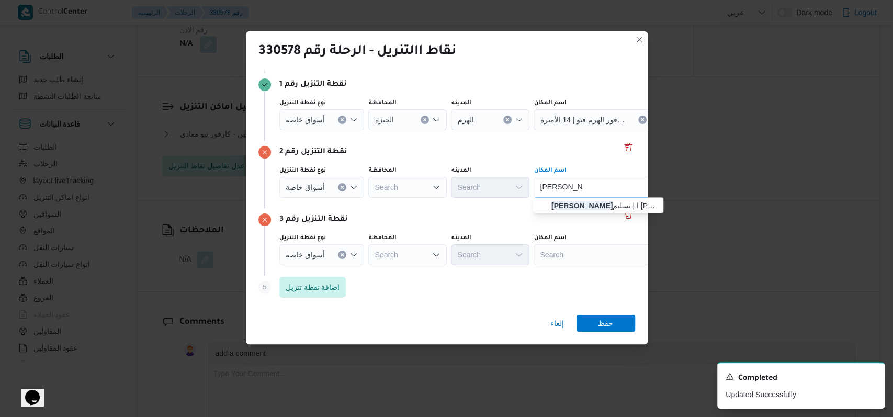
type input "[PERSON_NAME]"
click at [563, 204] on span "[PERSON_NAME] ا | تسليم كارفور زيزينيا ( مزار مول ) | أولى الهرم" at bounding box center [605, 205] width 106 height 13
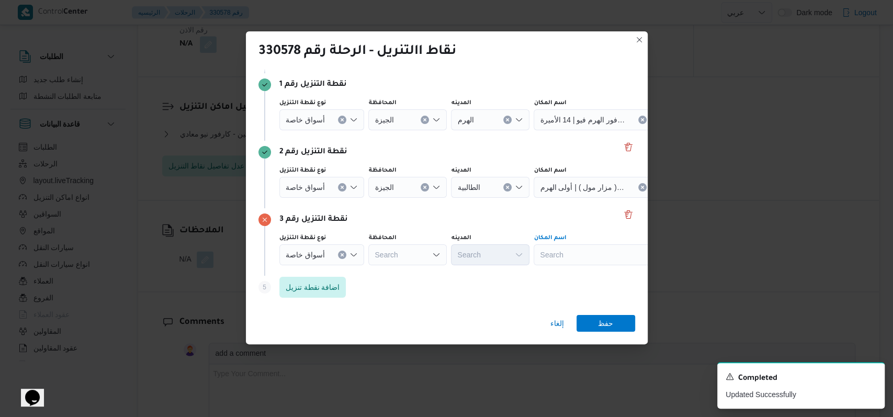
click at [565, 130] on div "Search" at bounding box center [599, 119] width 131 height 21
type input "كارفور السيد"
click at [601, 271] on span "كارفور السيد ة زينب | 5 حارة الجمال | الحنفي" at bounding box center [605, 273] width 106 height 13
click at [621, 328] on span "حفظ" at bounding box center [606, 323] width 59 height 17
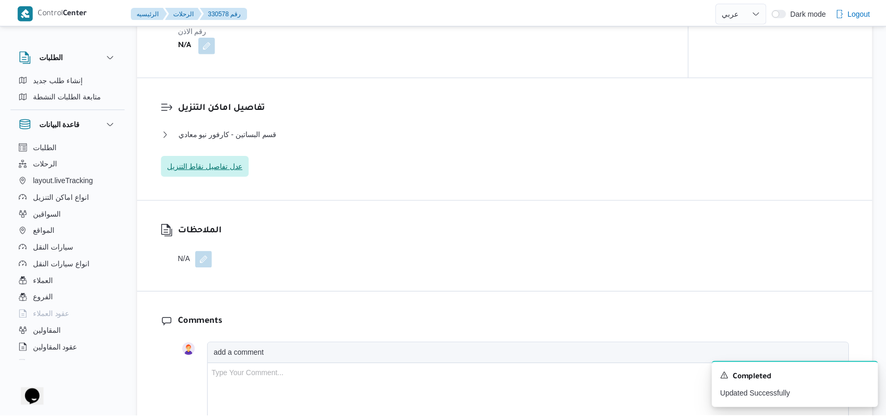
scroll to position [837, 0]
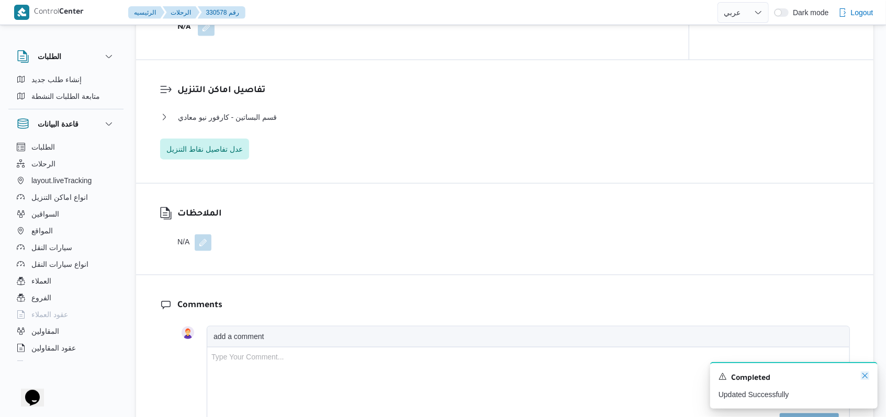
click at [866, 379] on icon "Dismiss toast" at bounding box center [865, 376] width 8 height 8
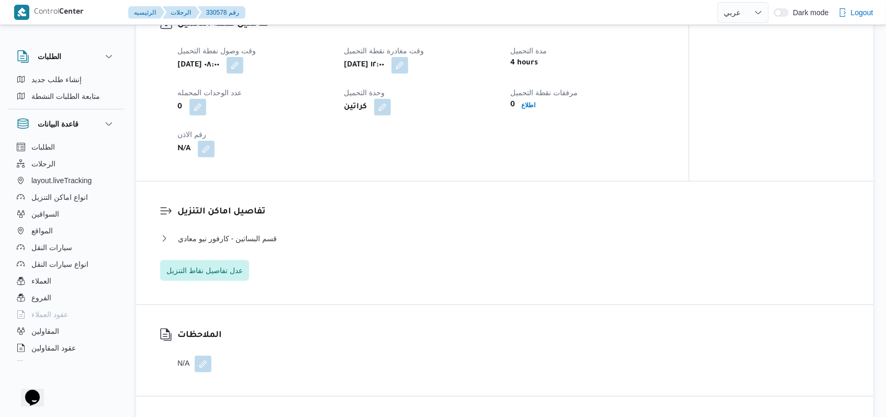
scroll to position [698, 0]
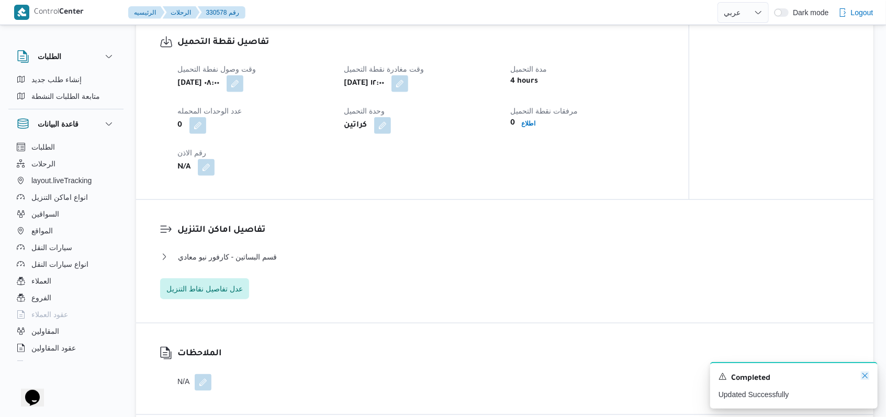
click at [864, 374] on icon "Dismiss toast" at bounding box center [865, 376] width 8 height 8
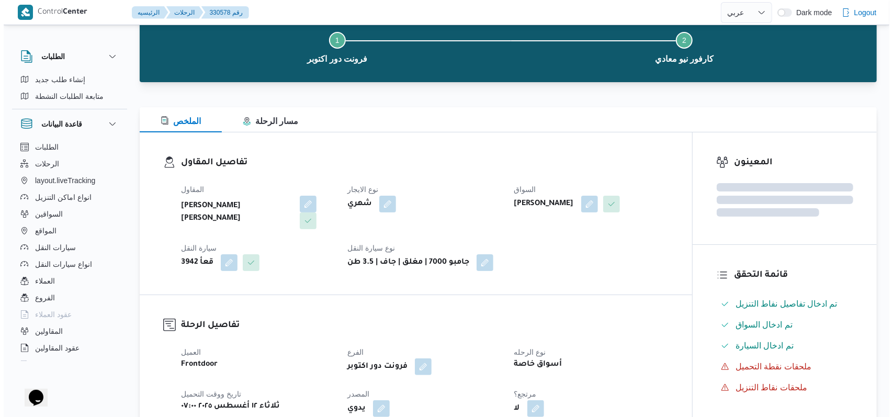
scroll to position [0, 0]
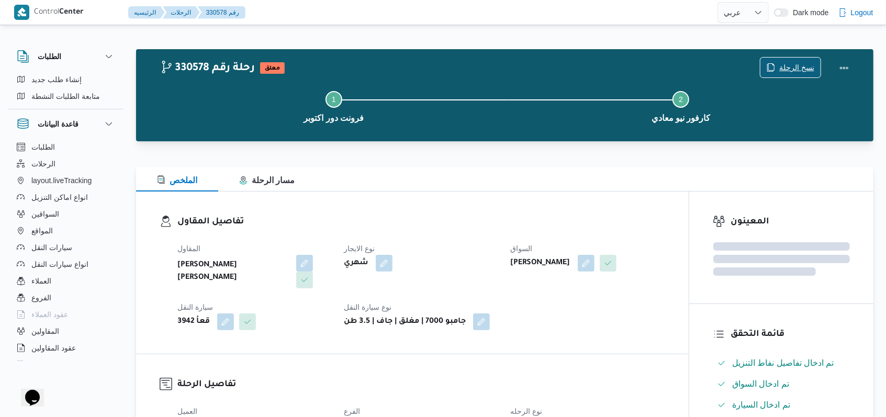
click at [792, 62] on span "نسخ الرحلة" at bounding box center [796, 67] width 35 height 13
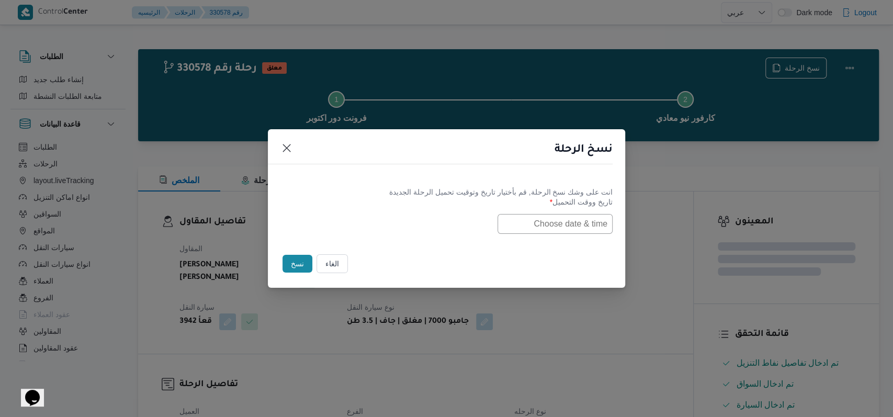
click at [547, 223] on input "text" at bounding box center [555, 224] width 115 height 20
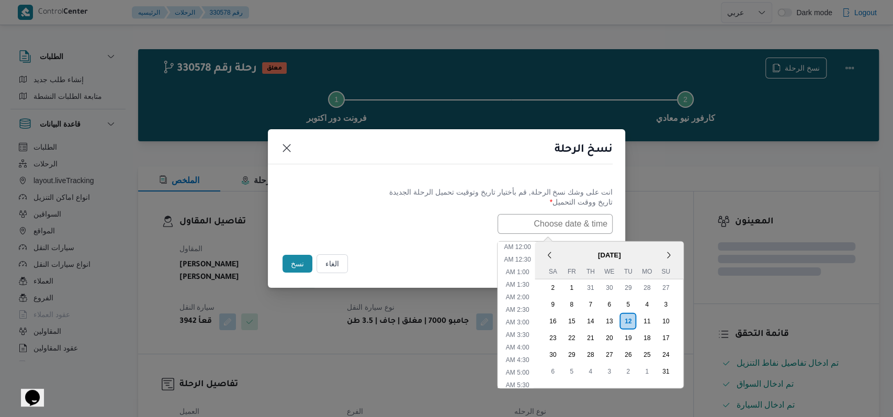
scroll to position [259, 0]
click at [612, 324] on div "13" at bounding box center [609, 321] width 20 height 20
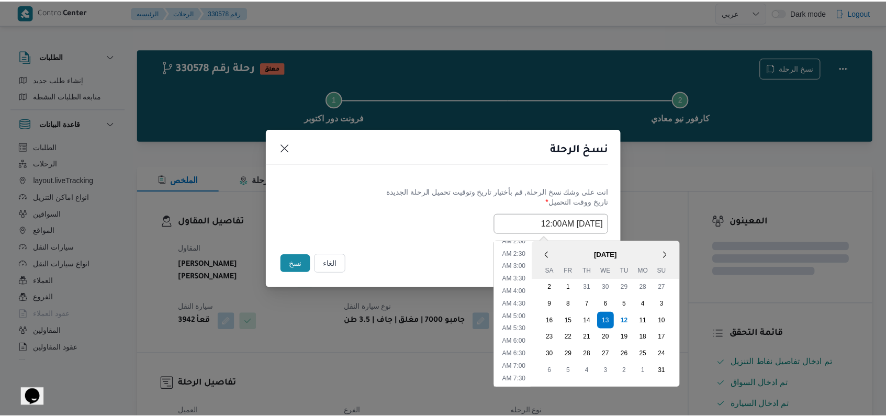
scroll to position [50, 0]
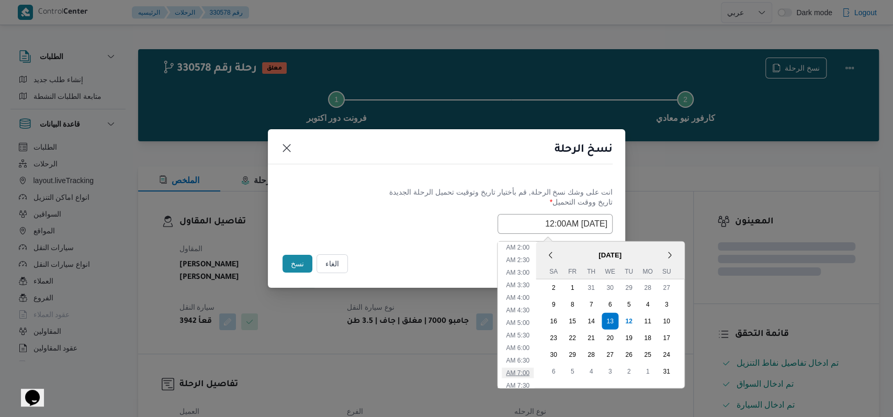
click at [534, 370] on li "7:00 AM" at bounding box center [518, 372] width 32 height 10
type input "[DATE] 7:00AM"
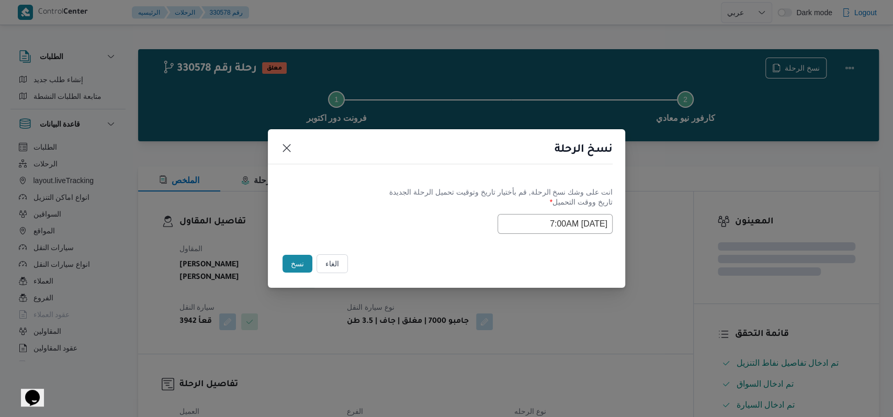
click at [439, 228] on div "Selected date: [DATE] 7:00 AM [DATE] 7:00AM" at bounding box center [447, 224] width 332 height 20
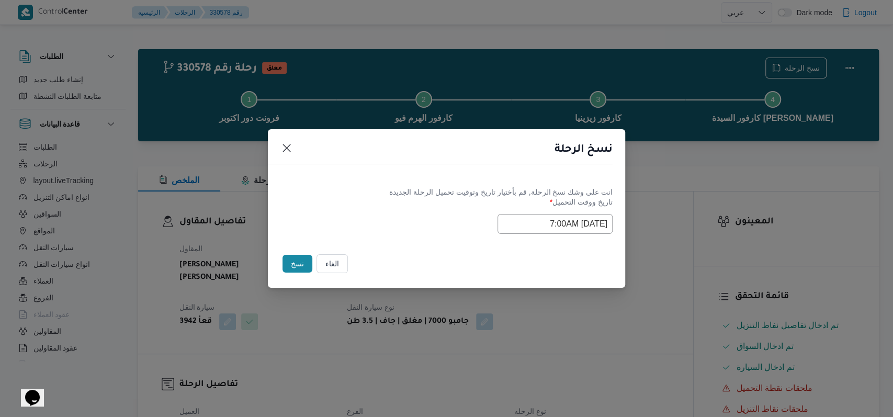
click at [298, 260] on button "نسخ" at bounding box center [298, 264] width 30 height 18
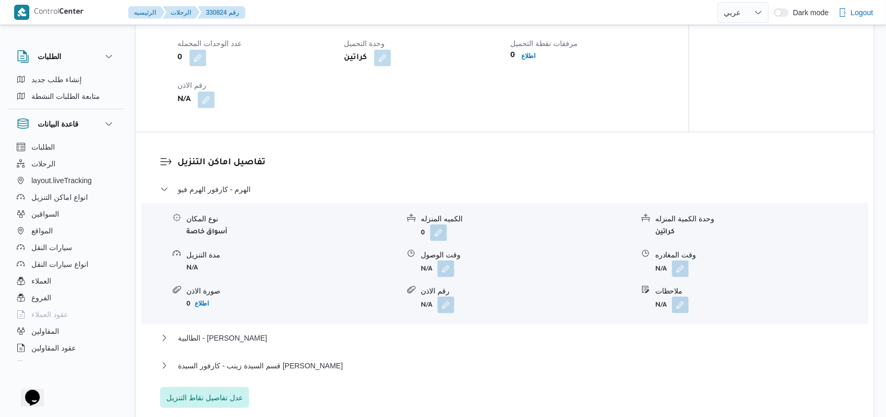
scroll to position [767, 0]
click at [235, 189] on span "الهرم - كارفور الهرم فيو" at bounding box center [214, 187] width 73 height 13
click at [238, 192] on span "الهرم - كارفور الهرم فيو" at bounding box center [214, 187] width 73 height 13
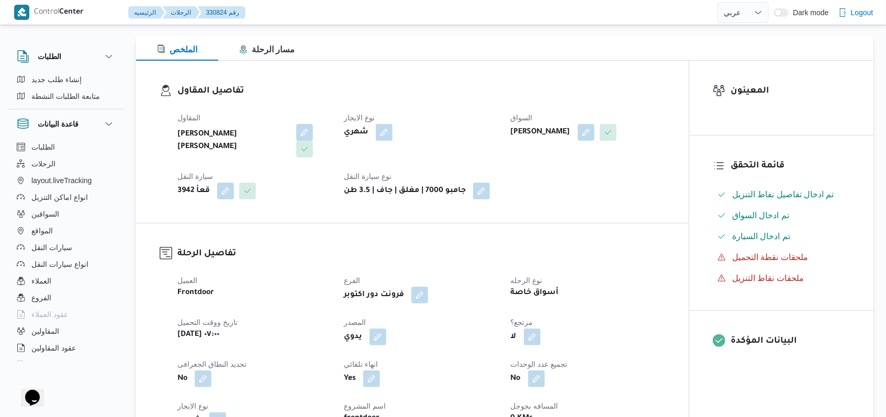
scroll to position [0, 0]
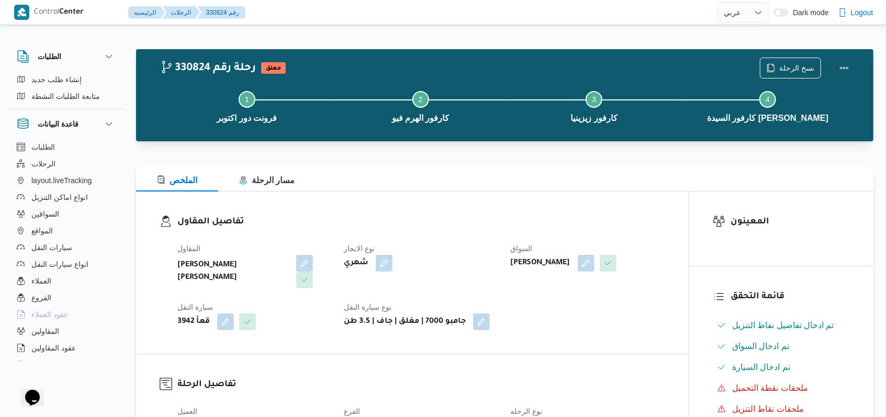
click at [480, 249] on dt "نوع الايجار" at bounding box center [421, 248] width 154 height 13
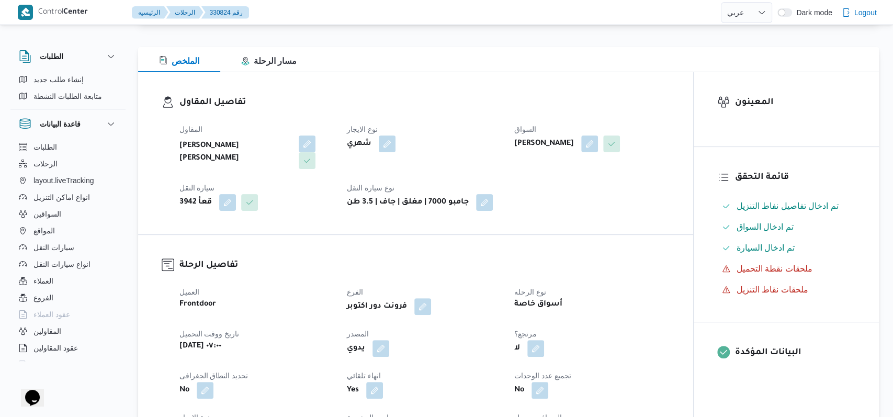
select select "ar"
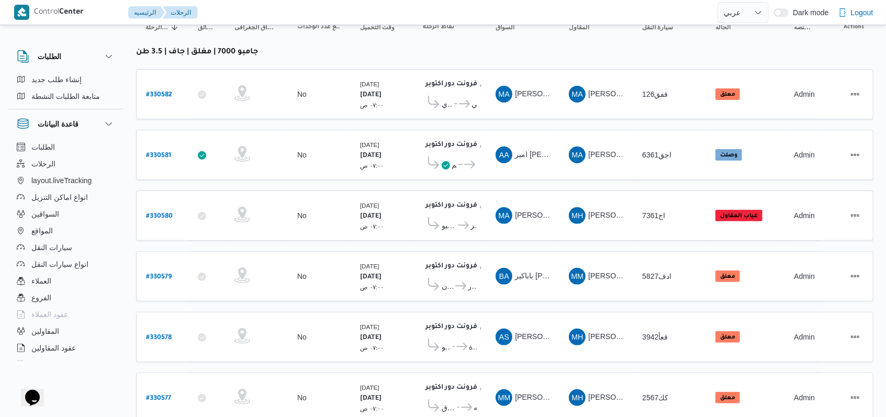
scroll to position [149, 0]
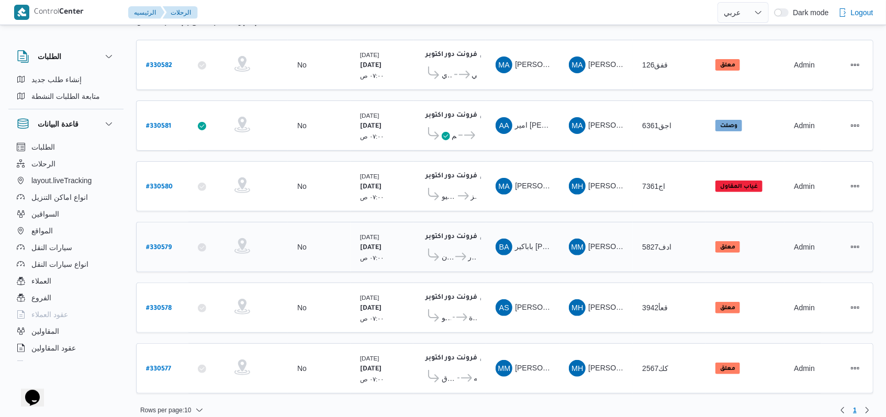
click at [158, 244] on b "# 330579" at bounding box center [159, 247] width 26 height 7
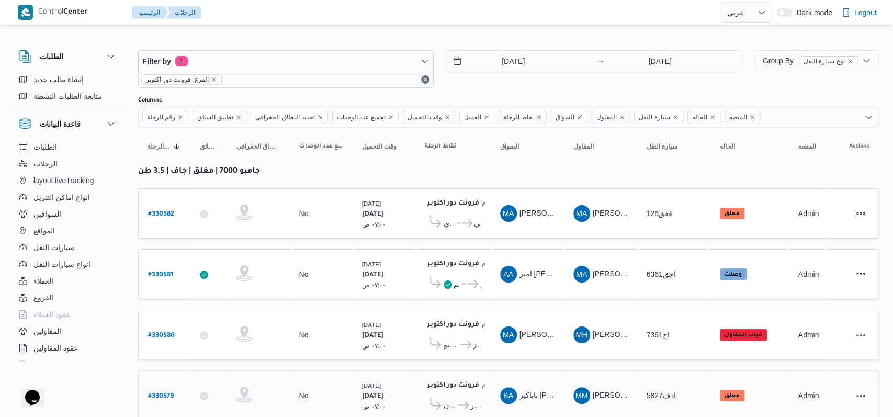
select select "ar"
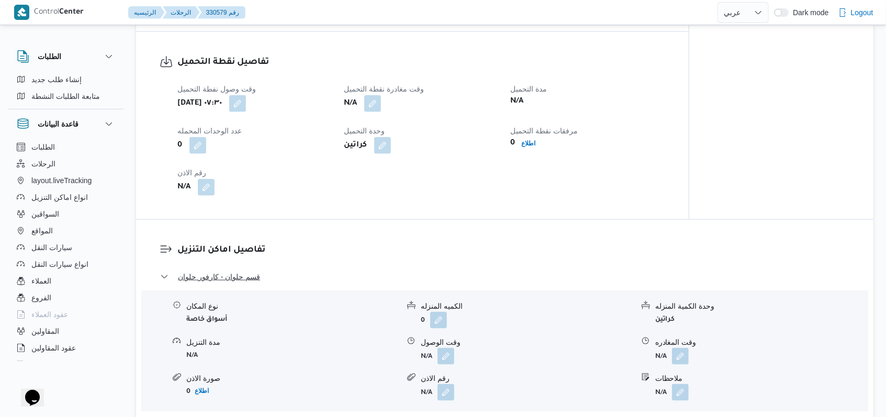
scroll to position [628, 0]
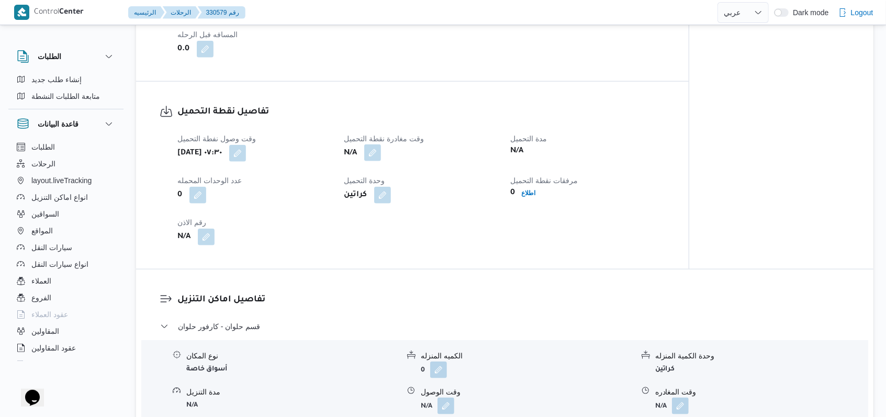
click at [374, 152] on button "button" at bounding box center [372, 152] width 17 height 17
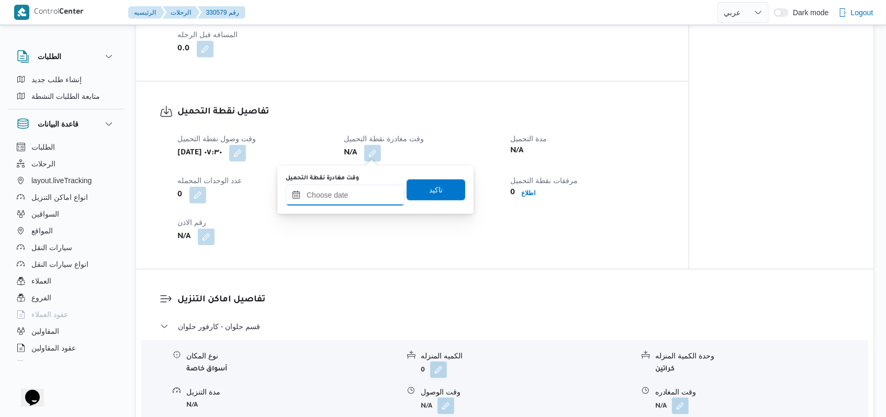
click at [357, 201] on input "وقت مغادرة نقطة التحميل" at bounding box center [345, 195] width 119 height 21
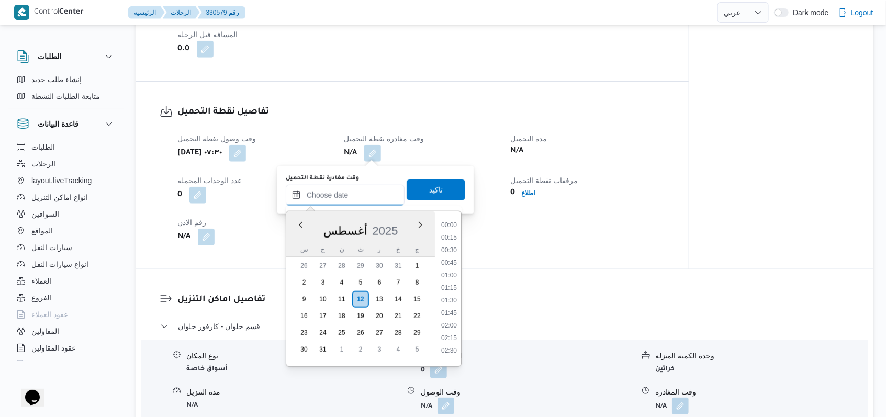
scroll to position [594, 0]
click at [451, 230] on li "12:00" at bounding box center [449, 234] width 24 height 10
type input "[DATE] ١٢:٠٠"
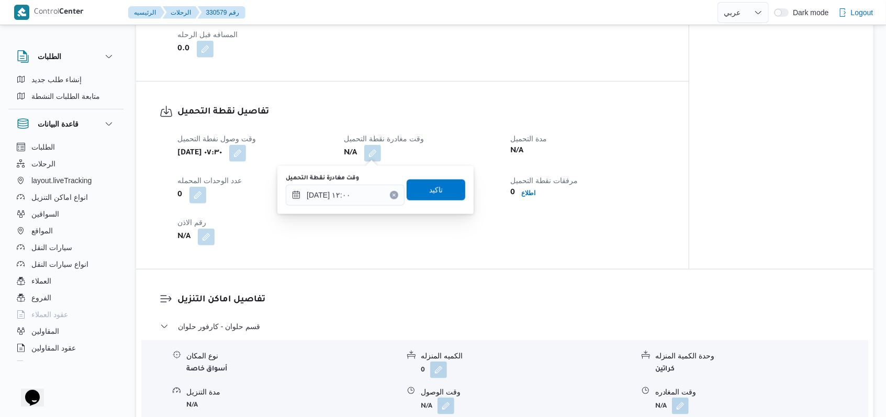
click at [441, 178] on div "وقت مغادرة نقطة التحميل [DATE] ١٢:٠٠ تاكيد" at bounding box center [376, 189] width 182 height 33
click at [440, 186] on span "تاكيد" at bounding box center [436, 189] width 59 height 21
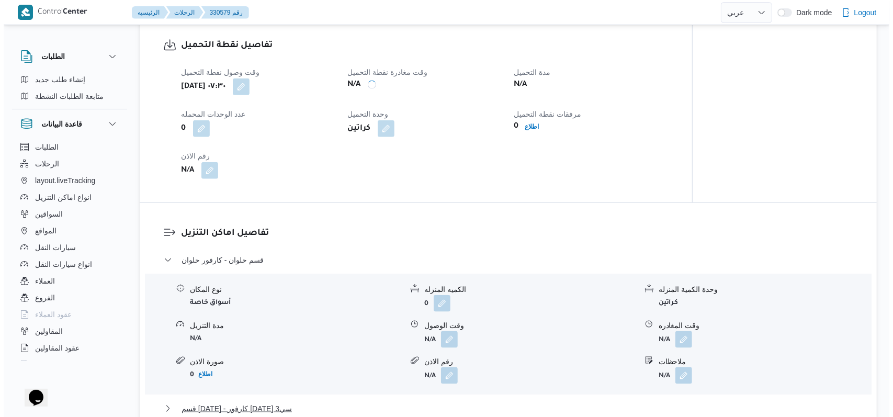
scroll to position [767, 0]
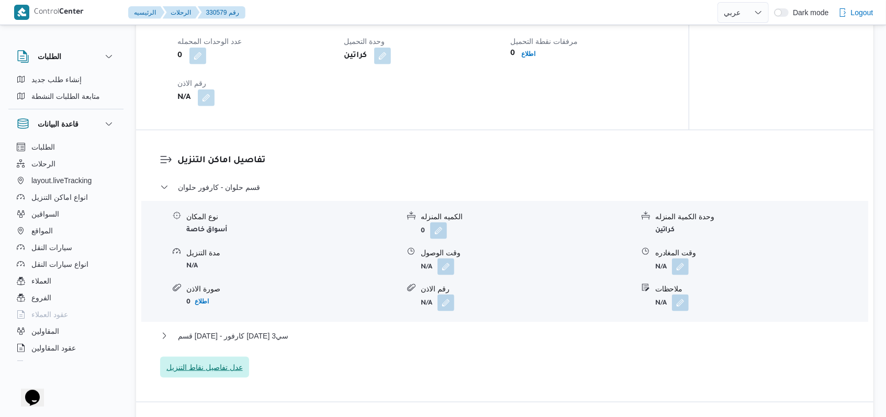
click at [218, 367] on span "عدل تفاصيل نقاط التنزيل" at bounding box center [204, 367] width 76 height 13
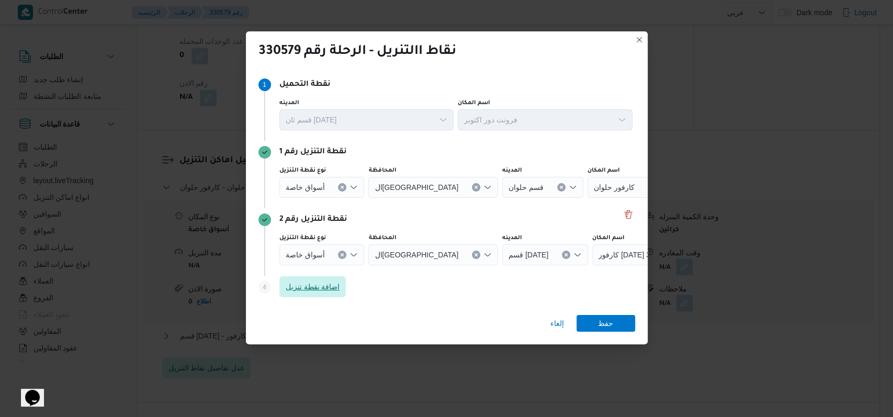
click at [332, 281] on span "اضافة نقطة تنزيل" at bounding box center [312, 286] width 67 height 21
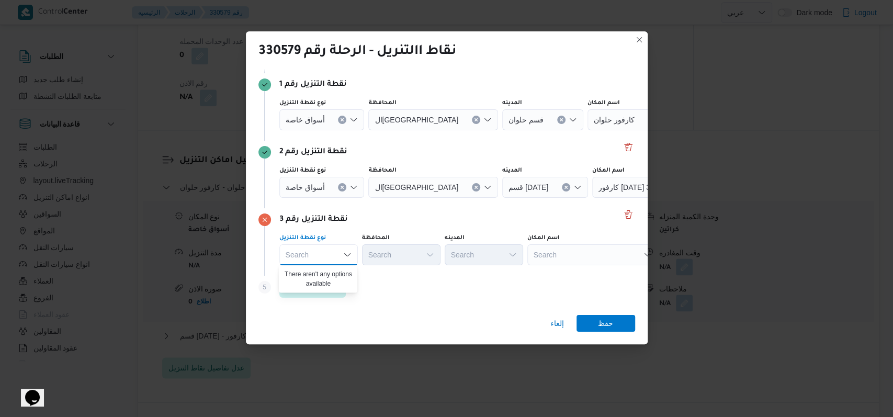
click at [340, 122] on icon "Clear input" at bounding box center [342, 120] width 4 height 4
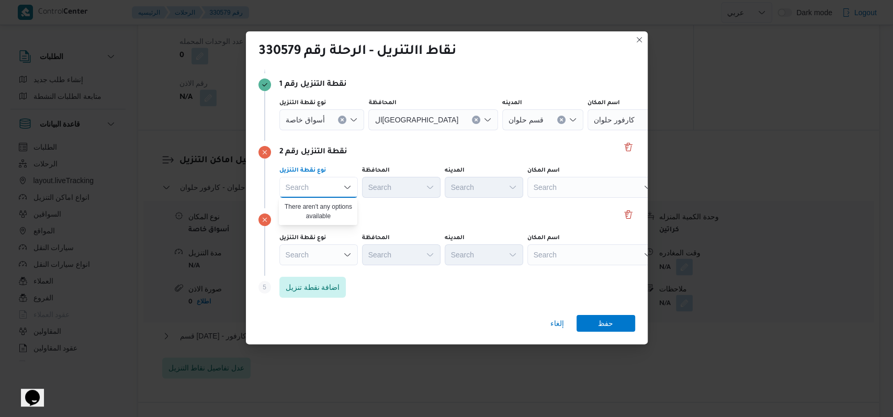
click at [343, 119] on icon "Clear input" at bounding box center [342, 120] width 4 height 4
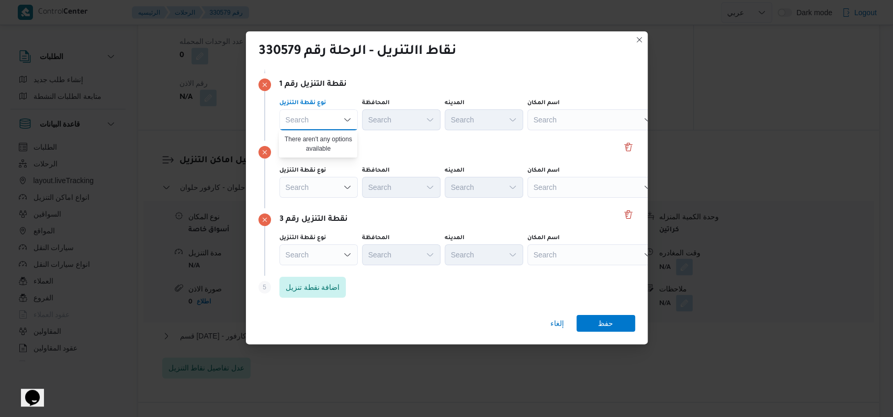
click at [586, 122] on div "Search" at bounding box center [593, 119] width 131 height 21
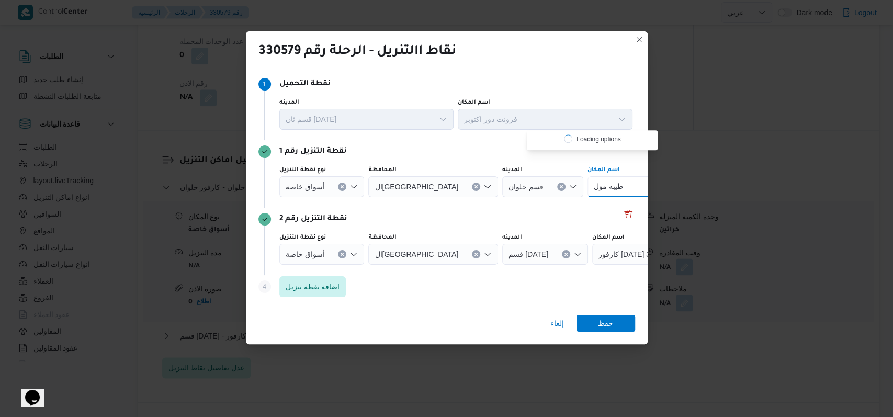
scroll to position [0, 0]
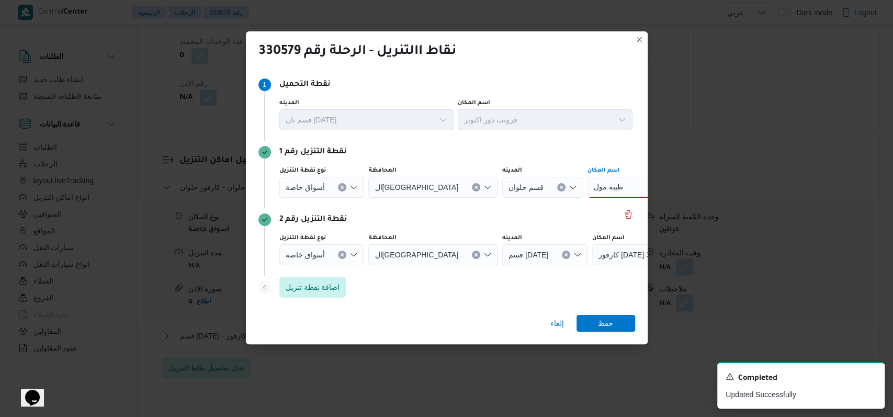
click at [341, 192] on button "Clear input" at bounding box center [342, 187] width 8 height 8
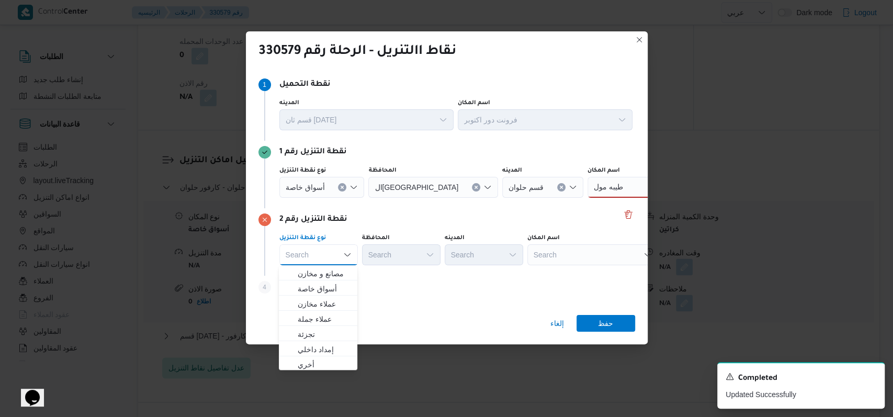
click at [588, 198] on div "Search" at bounding box center [653, 187] width 131 height 21
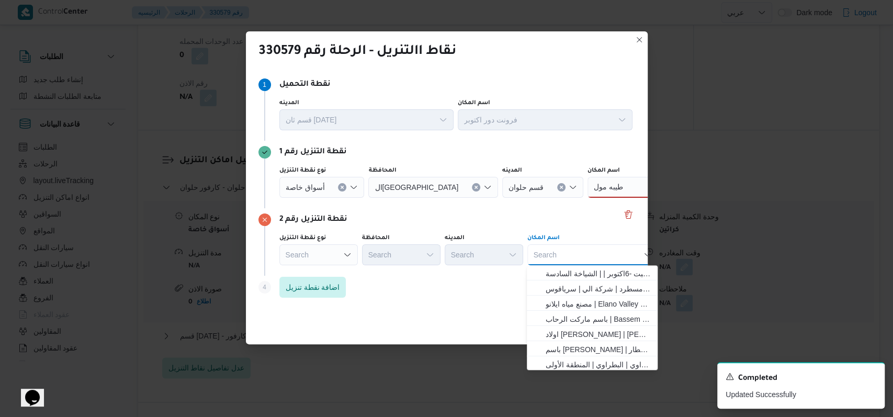
click at [588, 179] on div "طيبه مول طيبه مول" at bounding box center [653, 187] width 131 height 21
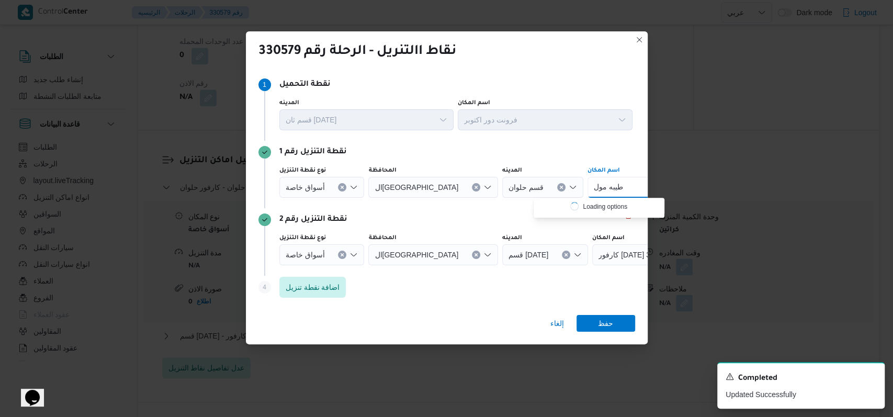
click at [340, 185] on icon "Clear input" at bounding box center [342, 187] width 4 height 4
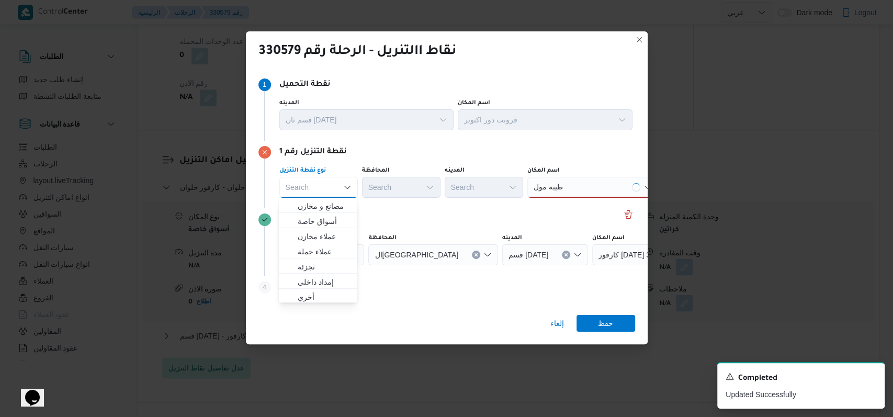
click at [491, 221] on div "نقطة التنزيل رقم 2" at bounding box center [447, 220] width 377 height 13
click at [574, 192] on div "طيبه مول طيبه مول" at bounding box center [593, 187] width 131 height 21
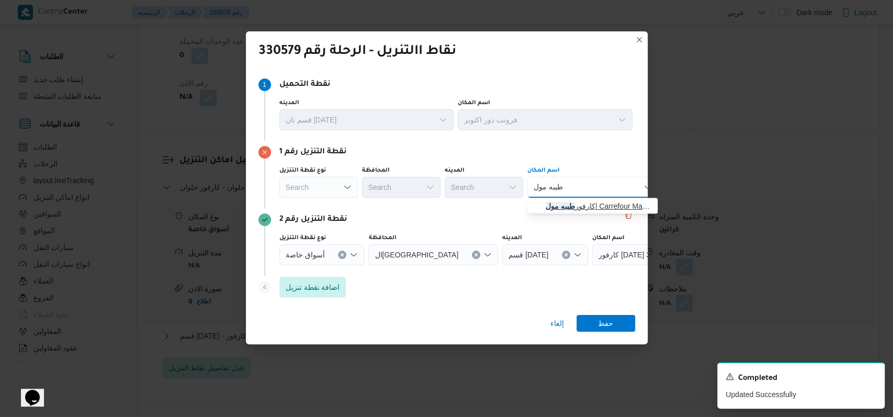
type input "طيبه مول"
click at [553, 204] on mark "طيبه مول" at bounding box center [560, 206] width 29 height 8
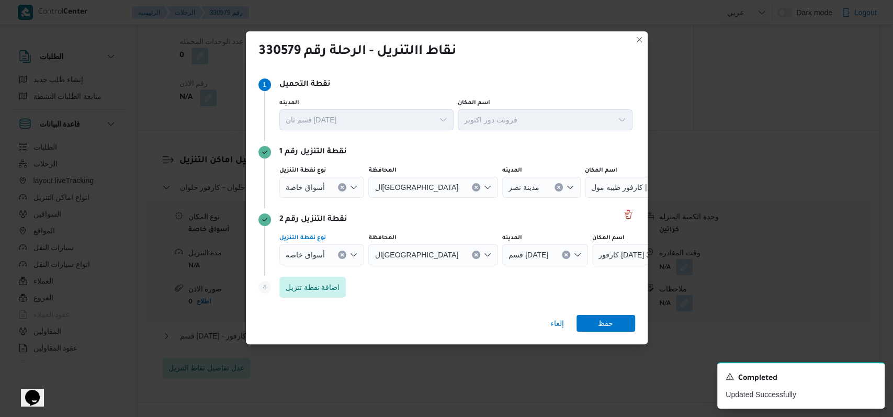
click at [343, 192] on button "Clear input" at bounding box center [342, 187] width 8 height 8
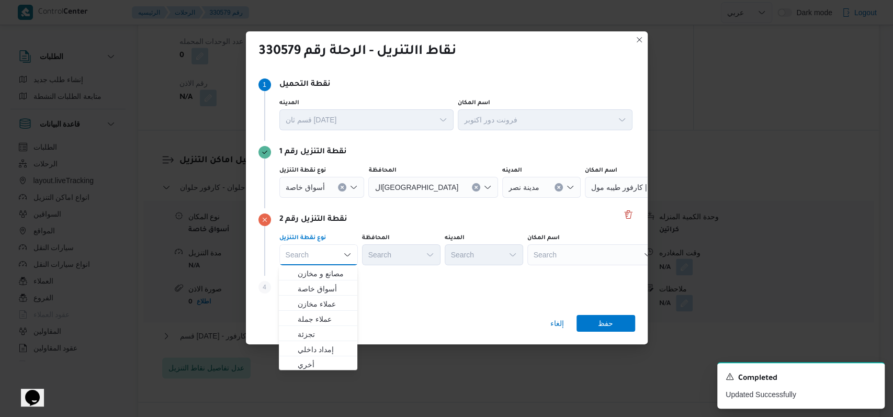
click at [585, 198] on div "Search" at bounding box center [650, 187] width 131 height 21
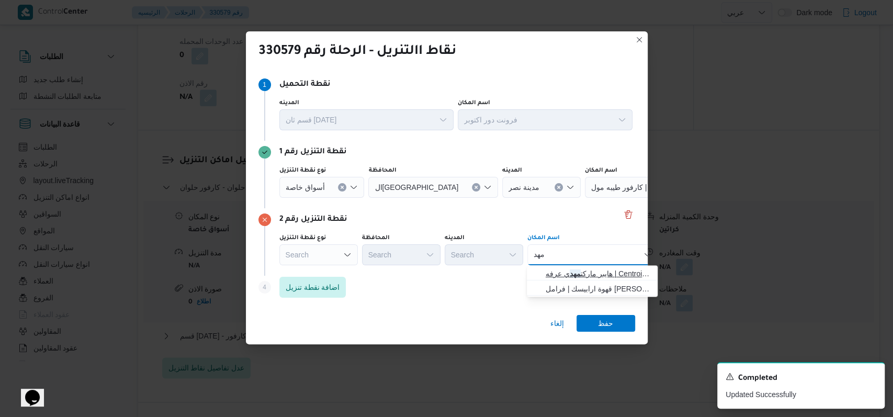
type input "مهد"
click at [584, 270] on span "هايبر ماركت مهد ي عرفه | Centroid FM | مدينة الأمل" at bounding box center [599, 273] width 106 height 13
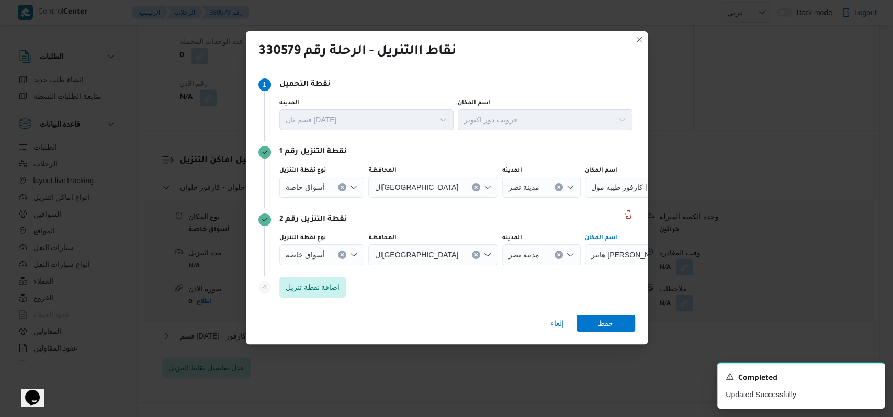
click at [274, 282] on div "Step 4 is disabled 4" at bounding box center [269, 289] width 21 height 17
click at [328, 285] on span "اضافة نقطة تنزيل" at bounding box center [313, 287] width 54 height 13
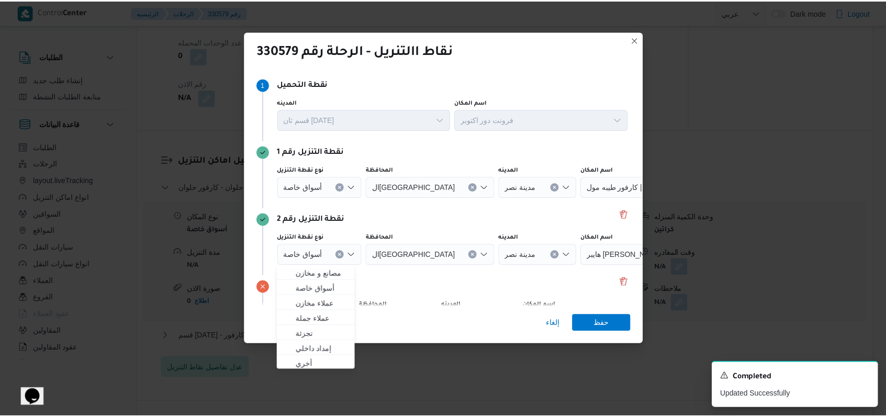
scroll to position [68, 0]
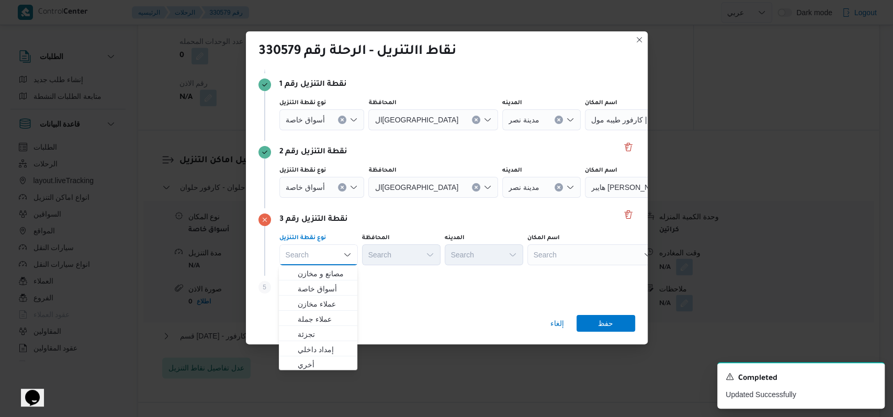
click at [585, 130] on div "Search" at bounding box center [650, 119] width 131 height 21
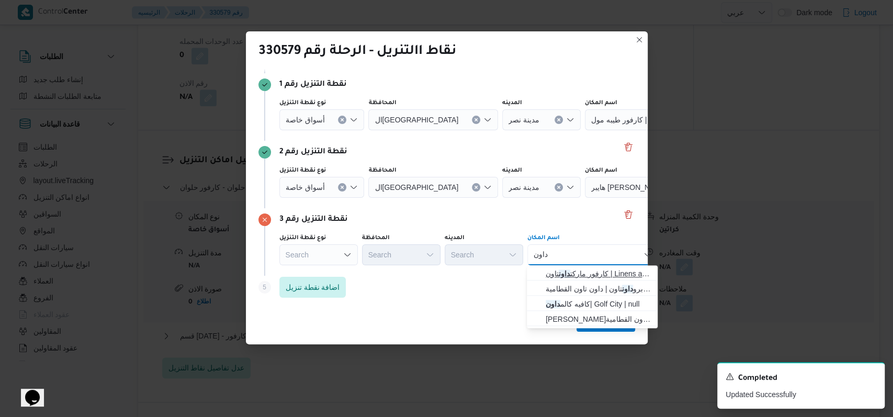
type input "داون"
click at [565, 273] on mark "داون" at bounding box center [565, 274] width 12 height 8
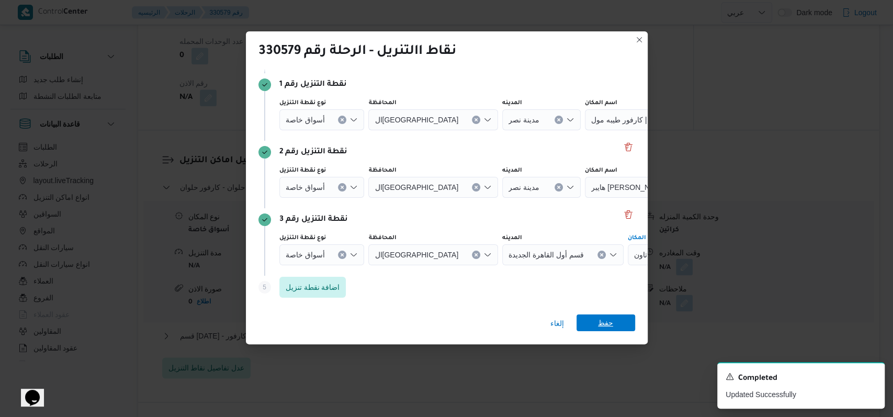
click at [609, 324] on span "حفظ" at bounding box center [605, 323] width 15 height 17
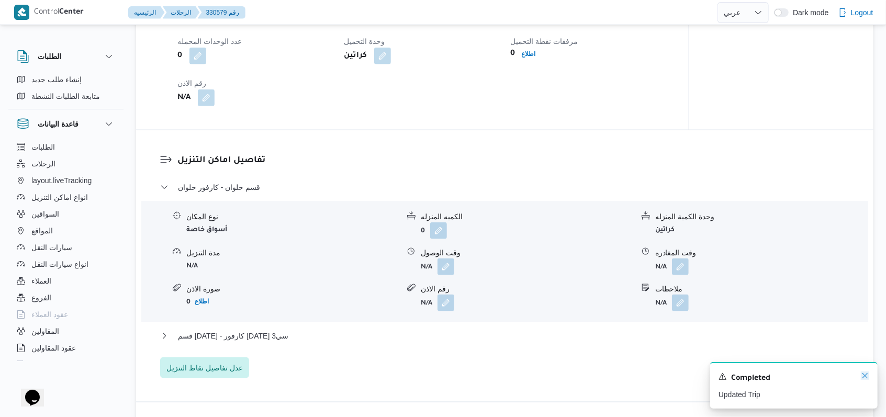
click at [864, 375] on icon "Dismiss toast" at bounding box center [865, 375] width 5 height 5
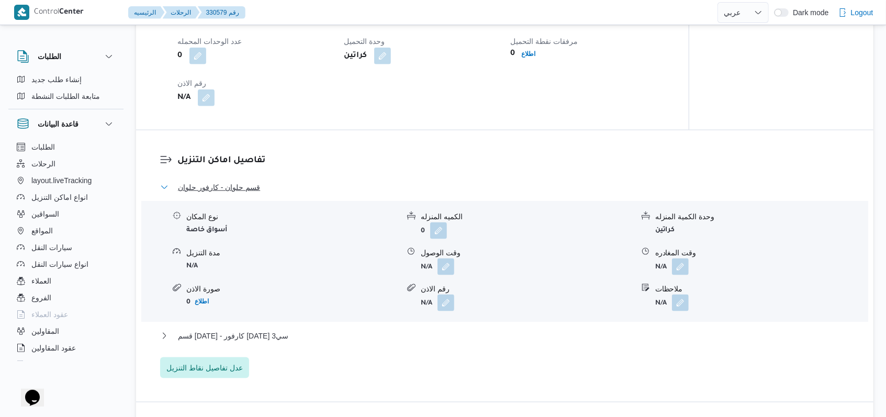
click at [242, 187] on span "قسم حلوان - كارفور حلوان" at bounding box center [219, 187] width 82 height 13
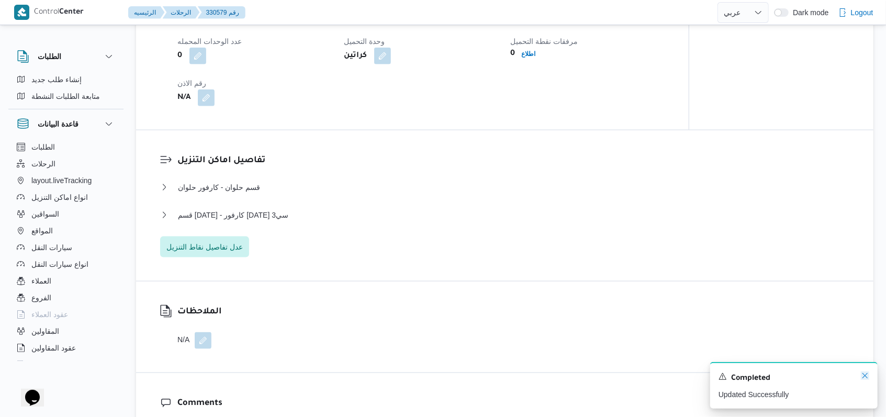
click at [861, 379] on icon "Dismiss toast" at bounding box center [865, 376] width 8 height 8
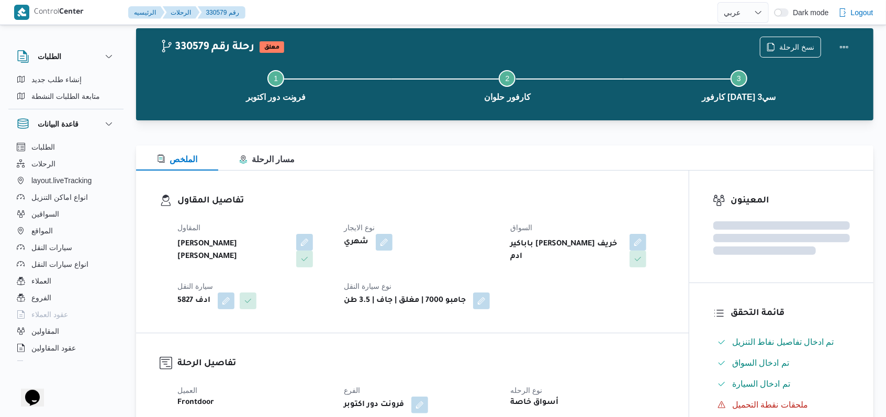
scroll to position [0, 0]
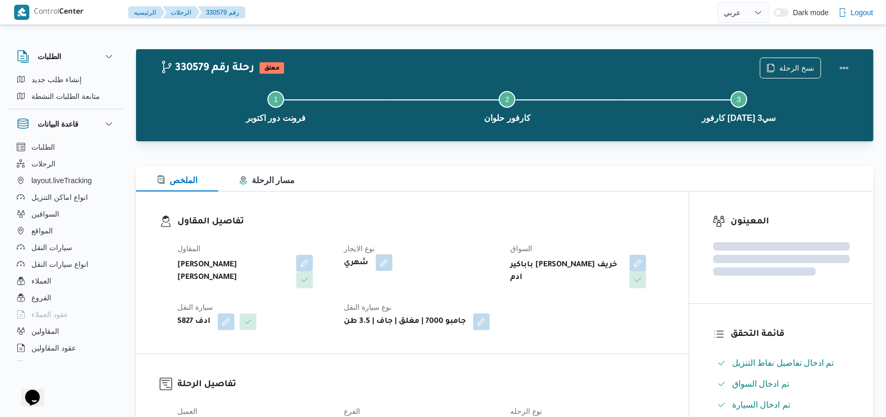
click at [379, 256] on button "button" at bounding box center [384, 262] width 17 height 17
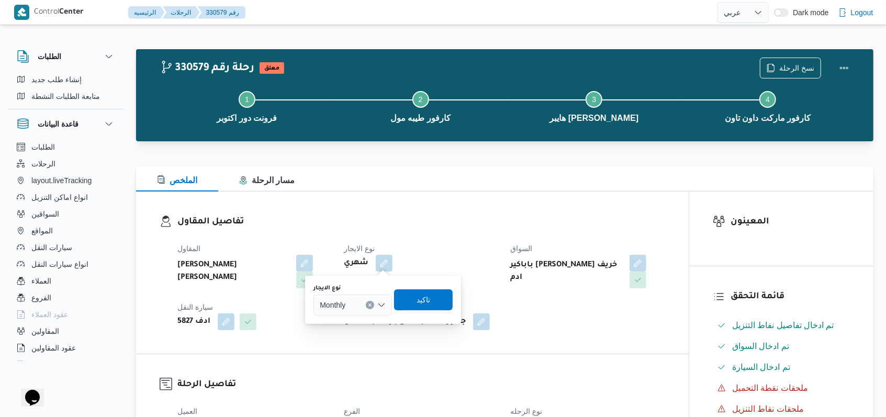
click at [364, 301] on div "Monthly" at bounding box center [353, 305] width 79 height 21
click at [353, 334] on span "On Demand" at bounding box center [358, 339] width 53 height 13
click at [434, 307] on span "تاكيد" at bounding box center [427, 299] width 59 height 21
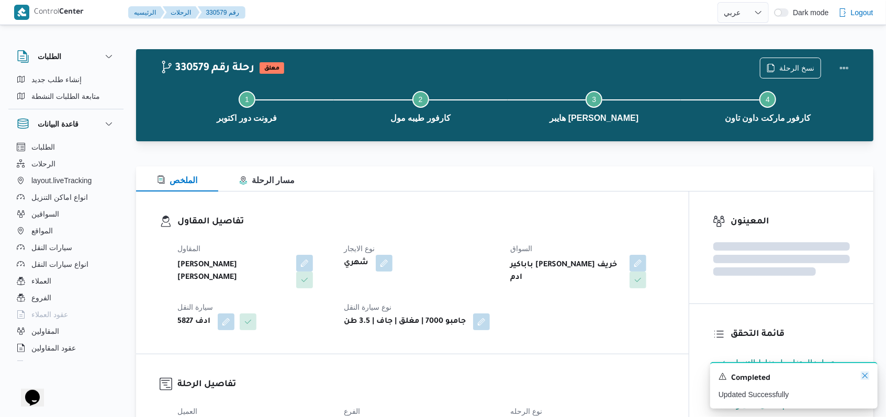
click at [866, 379] on icon "Dismiss toast" at bounding box center [865, 376] width 8 height 8
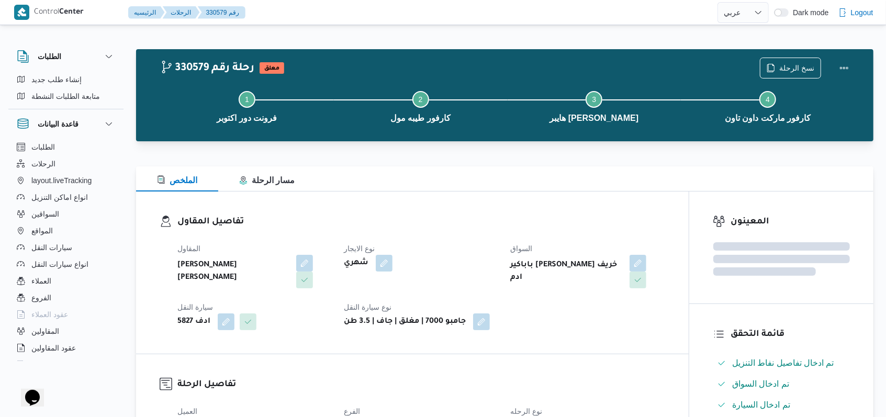
drag, startPoint x: 452, startPoint y: 267, endPoint x: 460, endPoint y: 265, distance: 7.6
click at [452, 267] on div "شهري" at bounding box center [421, 263] width 156 height 19
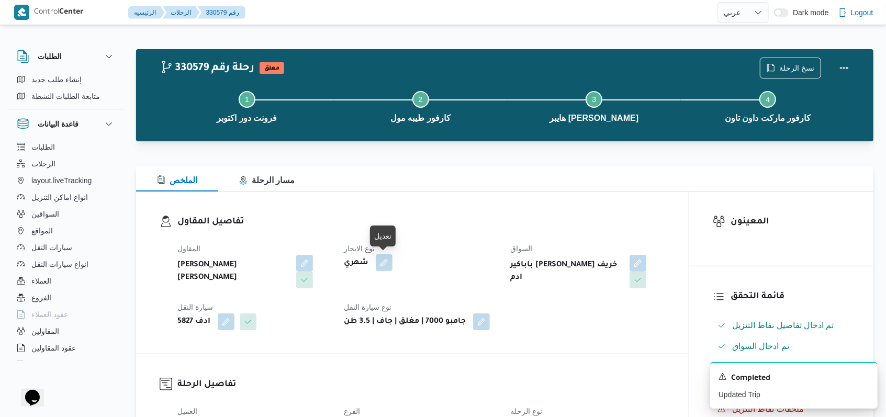
click at [386, 262] on button "button" at bounding box center [384, 262] width 17 height 17
click at [435, 240] on div "المقاول [PERSON_NAME] [PERSON_NAME] نوع الايجار شهري السواق باباكير [PERSON_NAM…" at bounding box center [421, 286] width 500 height 100
click at [793, 68] on span "نسخ الرحلة" at bounding box center [796, 67] width 35 height 13
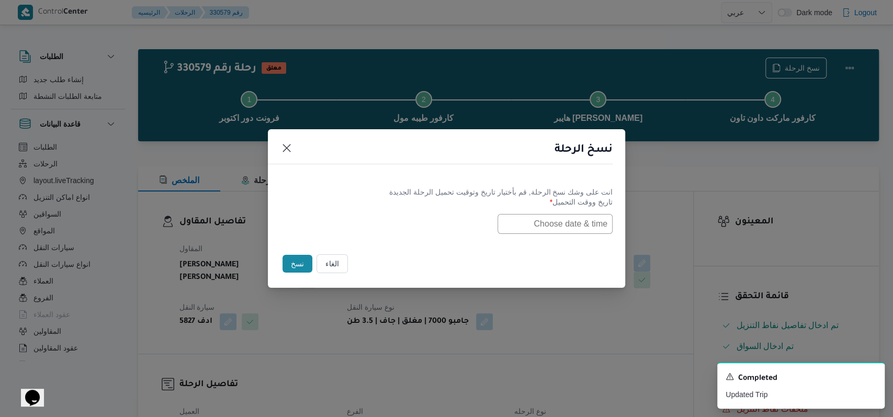
click at [543, 228] on input "text" at bounding box center [555, 224] width 115 height 20
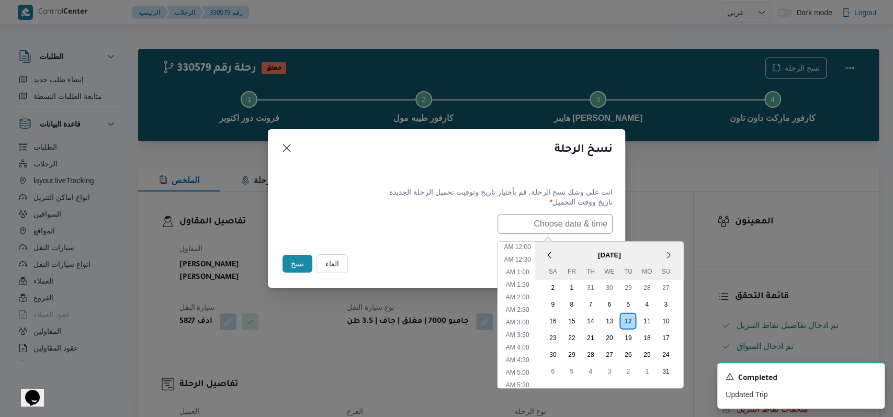
scroll to position [259, 0]
click at [611, 317] on div "13" at bounding box center [609, 321] width 20 height 20
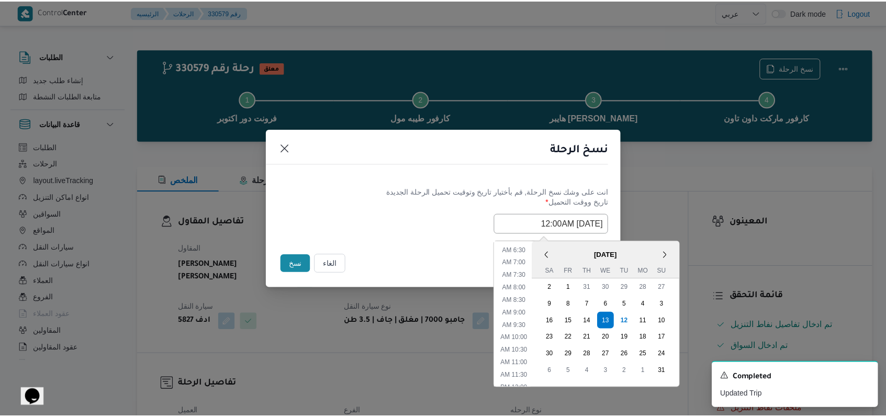
scroll to position [119, 0]
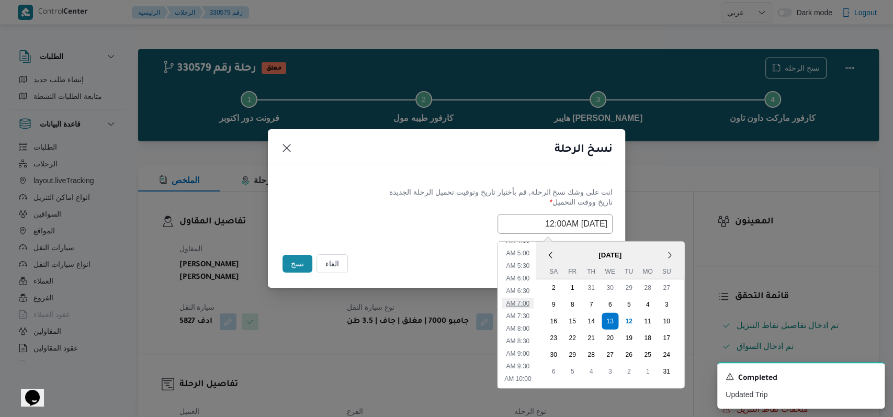
click at [532, 304] on li "7:00 AM" at bounding box center [518, 303] width 32 height 10
type input "[DATE] 7:00AM"
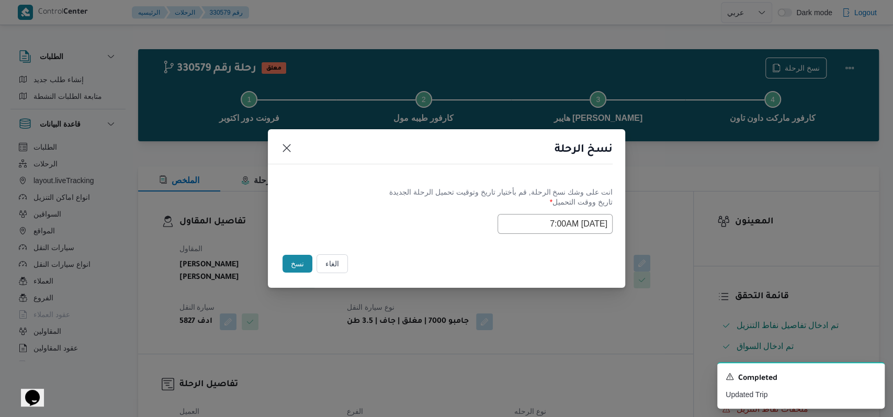
click at [399, 214] on div "Selected date: [DATE] 7:00 AM [DATE] 7:00AM" at bounding box center [447, 224] width 332 height 20
click at [297, 264] on button "نسخ" at bounding box center [298, 264] width 30 height 18
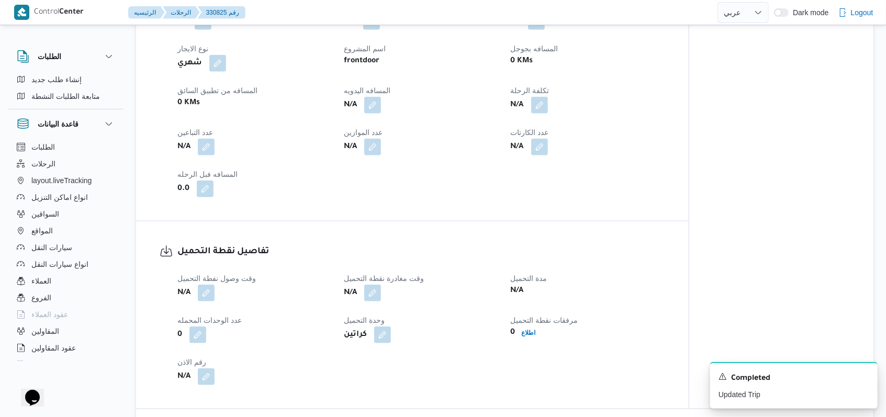
scroll to position [70, 0]
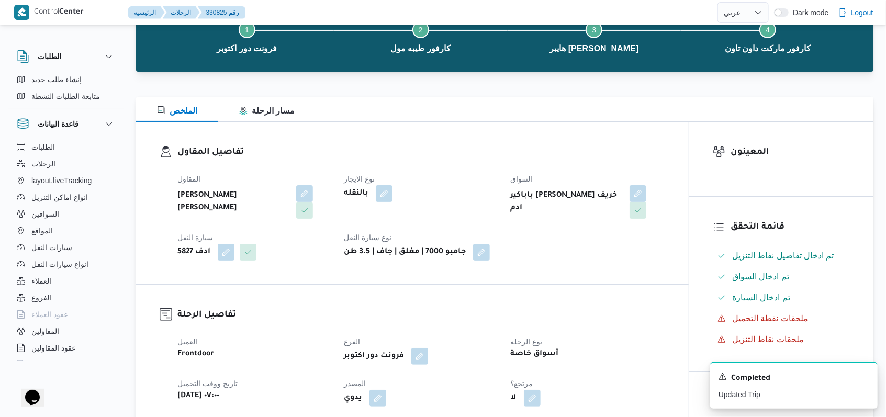
scroll to position [119, 0]
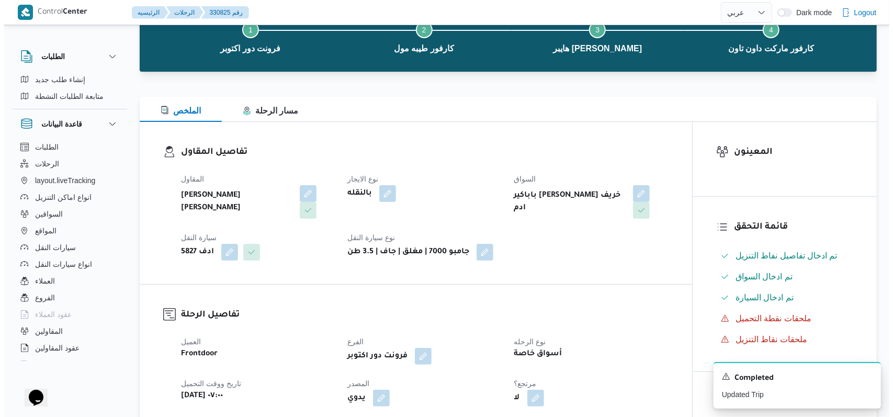
select select "ar"
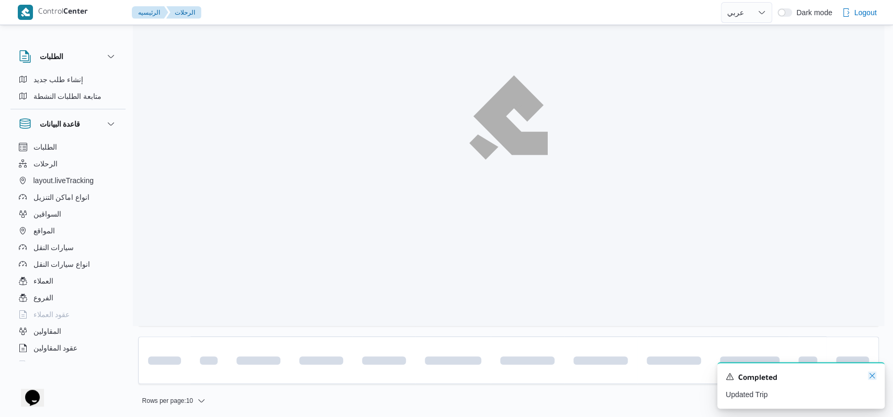
click at [869, 380] on icon "Dismiss toast" at bounding box center [872, 376] width 8 height 8
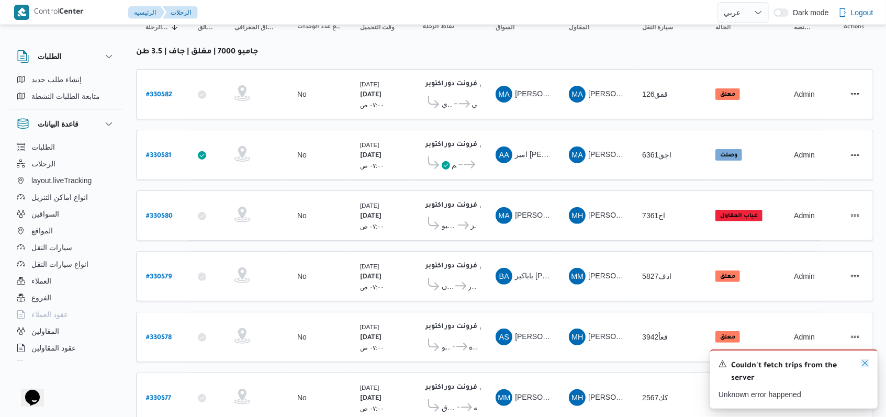
click at [868, 367] on icon "Dismiss toast" at bounding box center [865, 363] width 8 height 8
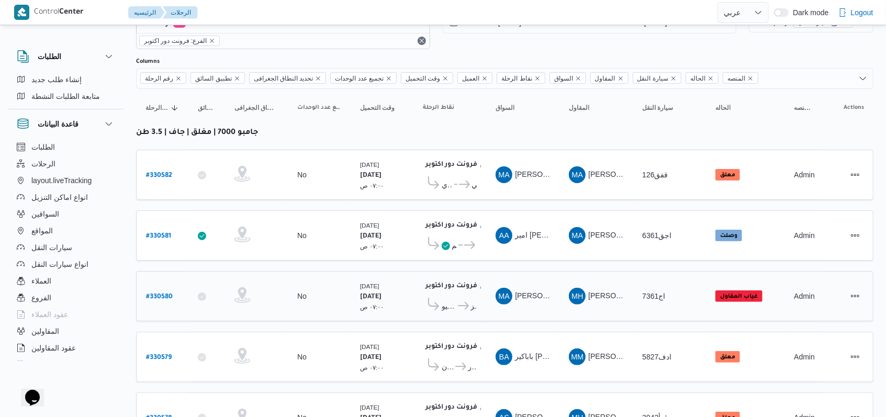
scroll to position [0, 0]
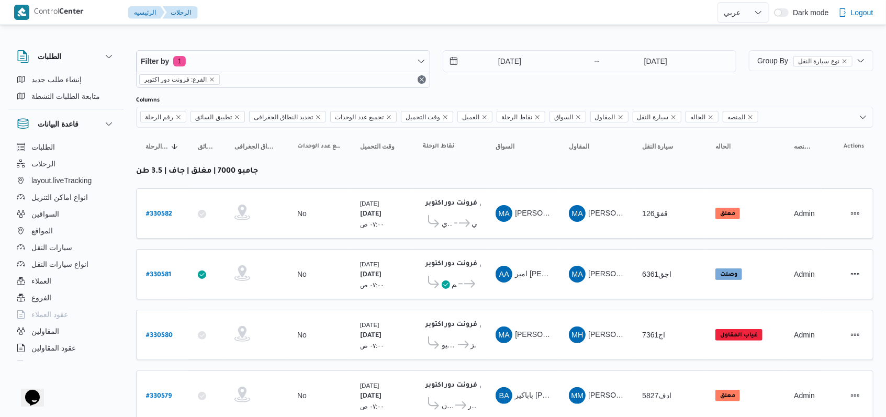
click at [510, 49] on div "Filter by 1 الفرع: فرونت دور اكتوبر [DATE] → [DATE]" at bounding box center [436, 69] width 613 height 50
click at [510, 56] on input "[DATE]" at bounding box center [502, 61] width 119 height 21
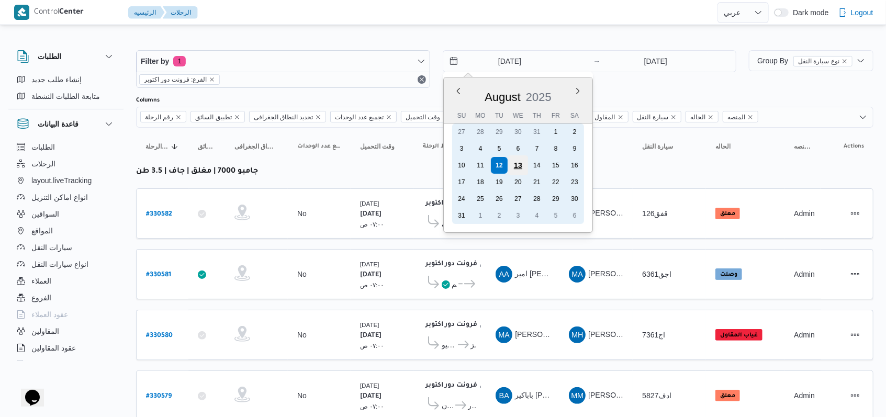
click at [517, 163] on div "13" at bounding box center [518, 165] width 20 height 20
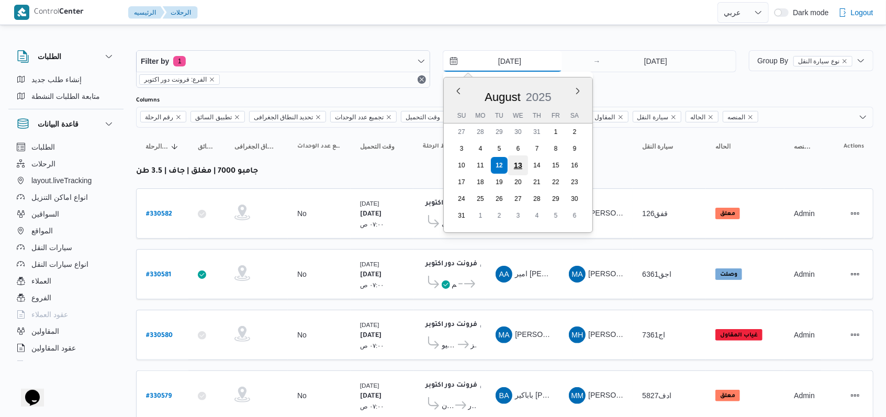
type input "[DATE]"
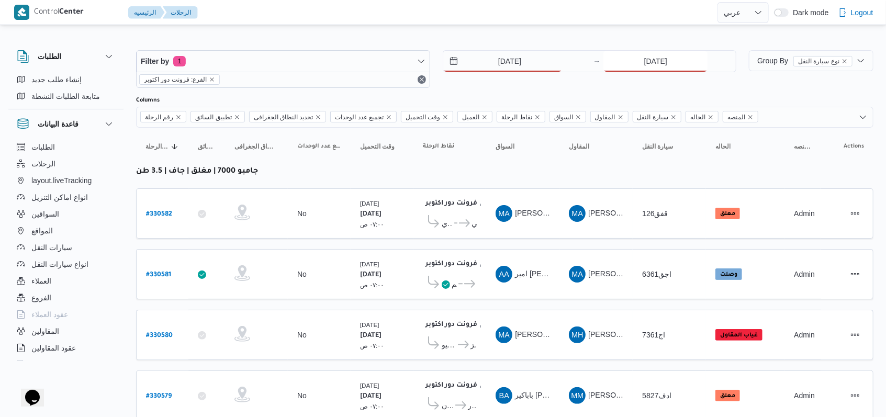
click at [632, 59] on input "[DATE]" at bounding box center [655, 61] width 104 height 21
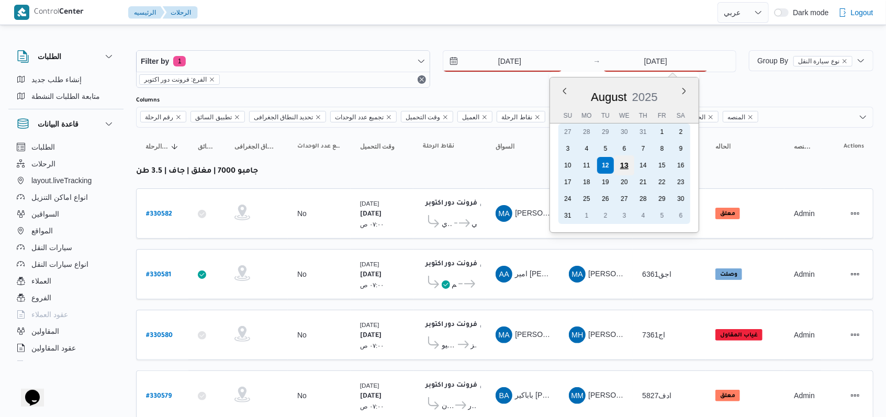
click at [624, 164] on div "13" at bounding box center [624, 165] width 20 height 20
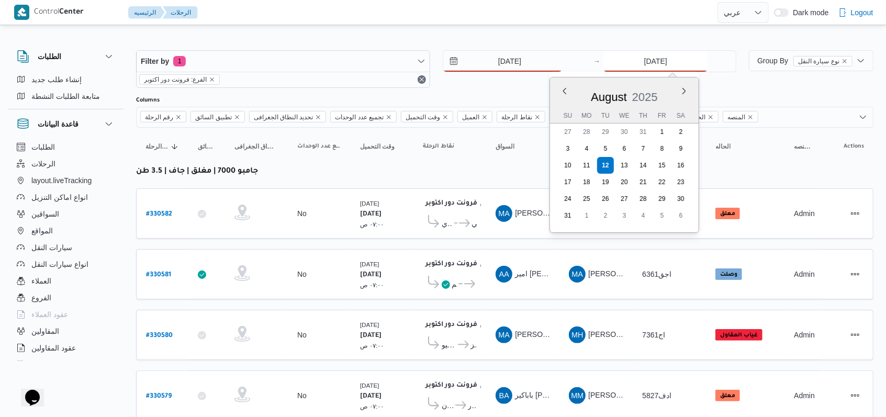
type input "[DATE]"
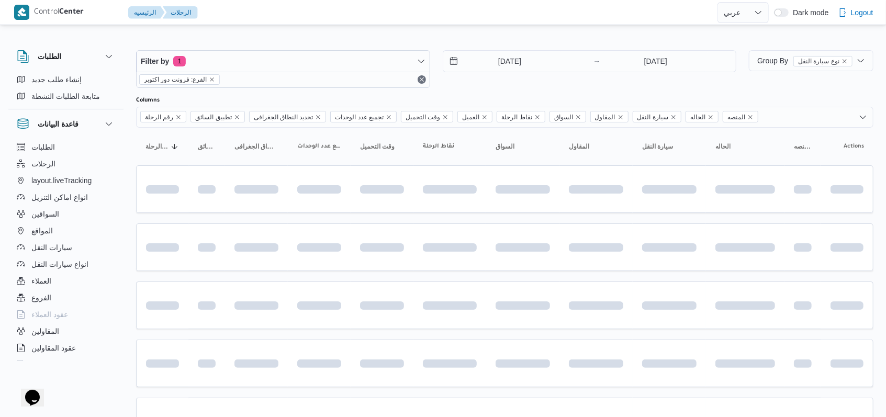
click at [507, 89] on div "Filter by 1 الفرع: فرونت دور اكتوبر [DATE] → [DATE]" at bounding box center [436, 69] width 613 height 50
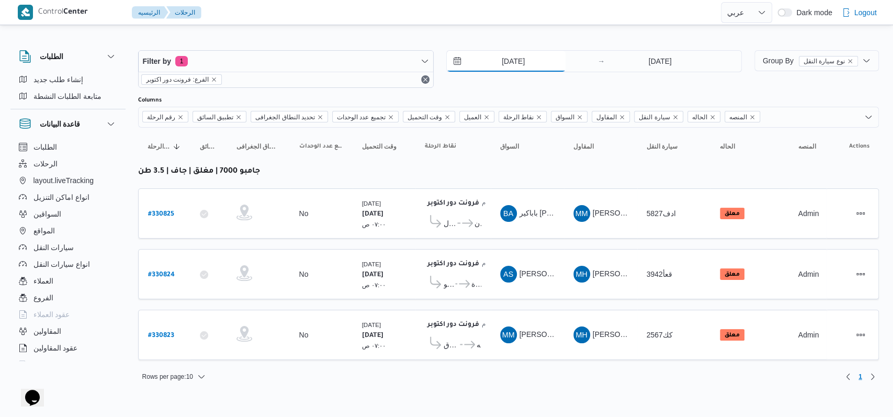
click at [521, 63] on input "[DATE]" at bounding box center [506, 61] width 119 height 21
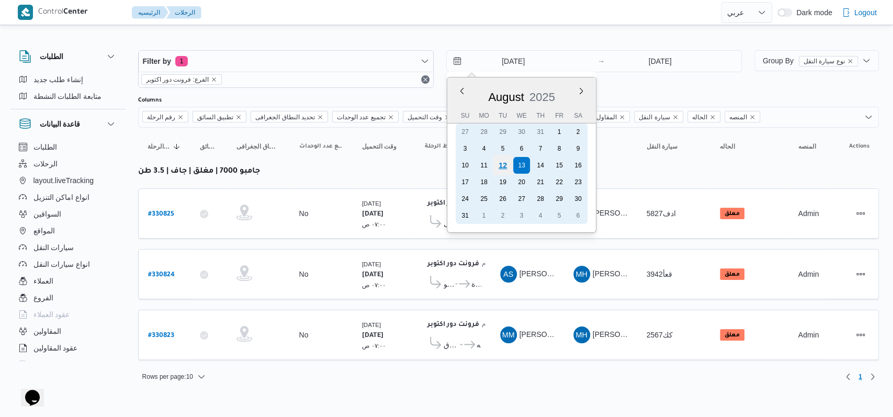
click at [497, 163] on div "12" at bounding box center [503, 165] width 20 height 20
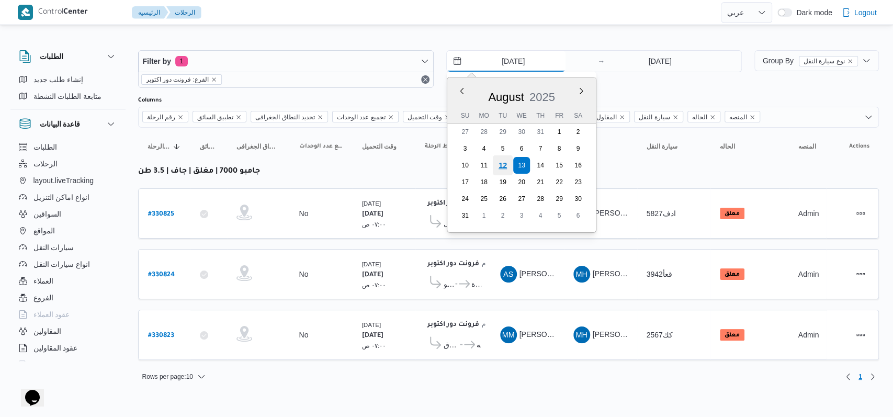
type input "[DATE]"
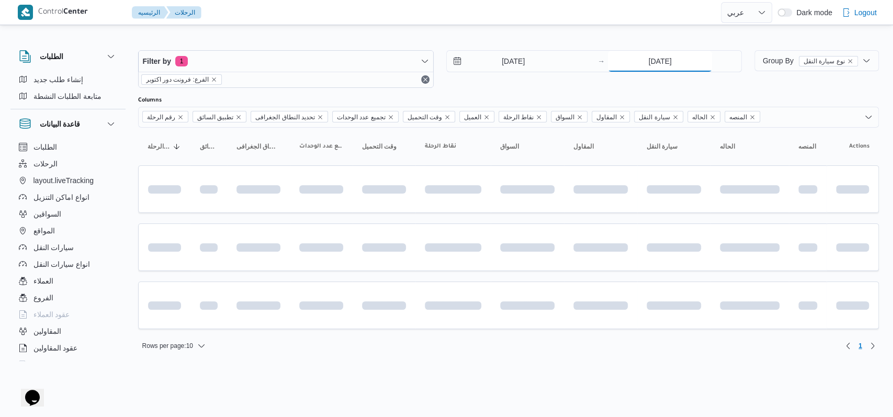
click at [662, 61] on input "[DATE]" at bounding box center [660, 61] width 104 height 21
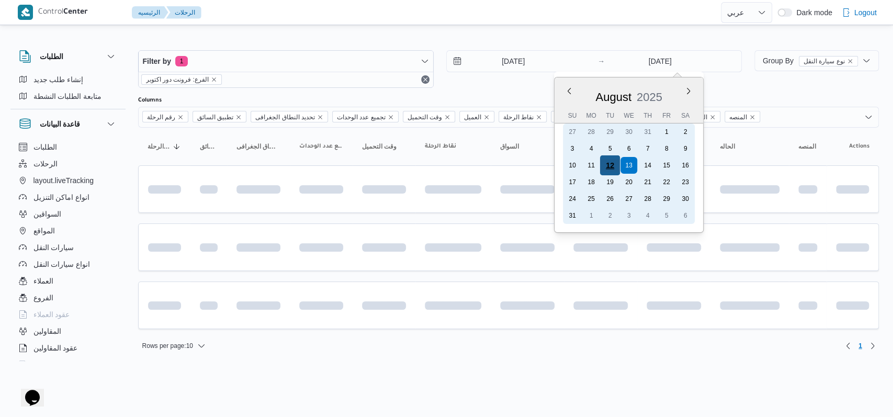
click at [615, 162] on div "12" at bounding box center [610, 165] width 20 height 20
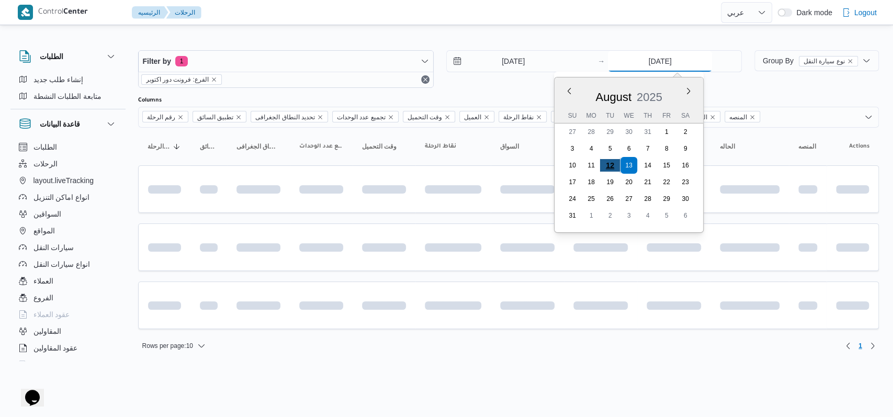
type input "[DATE]"
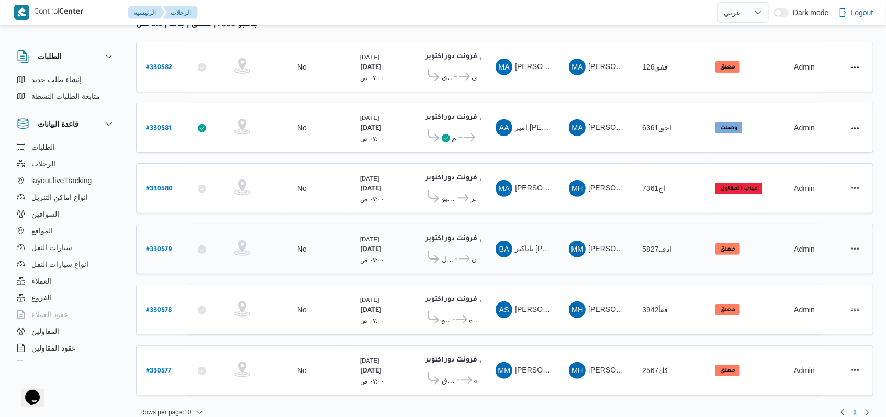
scroll to position [149, 0]
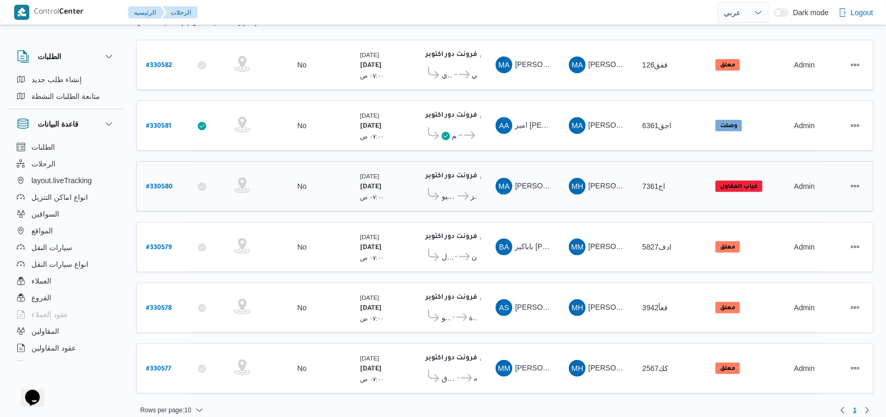
click at [143, 178] on div "# 330580" at bounding box center [162, 186] width 41 height 23
click at [153, 184] on b "# 330580" at bounding box center [159, 187] width 27 height 7
select select "ar"
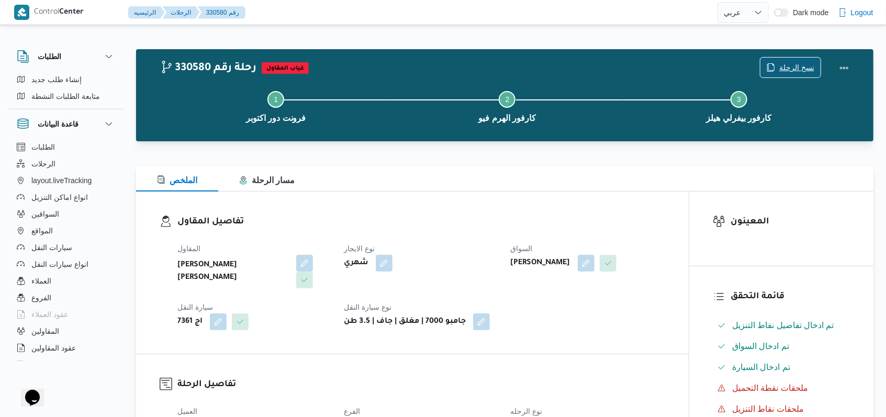
click at [791, 63] on span "نسخ الرحلة" at bounding box center [796, 67] width 35 height 13
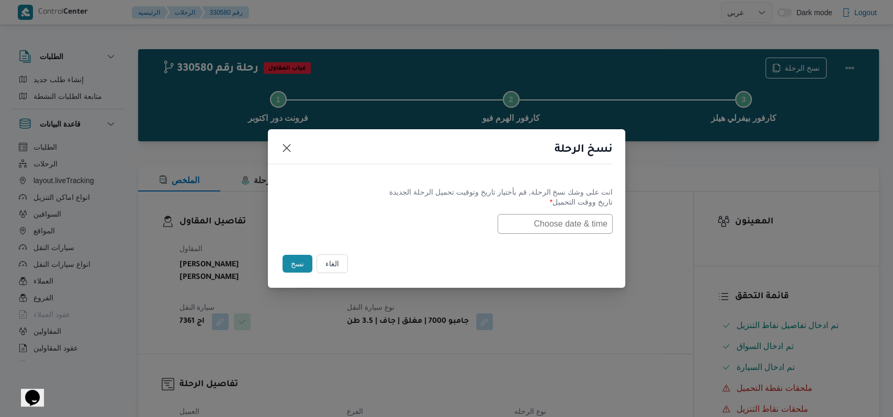
click at [545, 211] on label "تاريخ ووقت التحميل *" at bounding box center [447, 206] width 332 height 16
click at [547, 218] on input "text" at bounding box center [555, 224] width 115 height 20
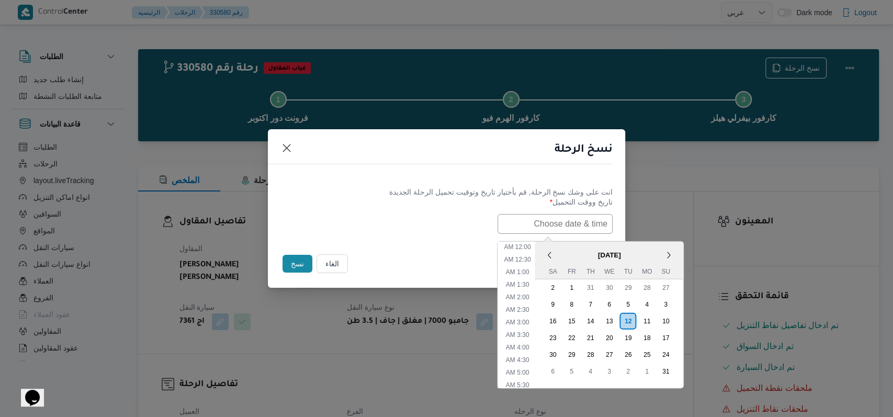
scroll to position [259, 0]
click at [617, 320] on div "13" at bounding box center [609, 321] width 20 height 20
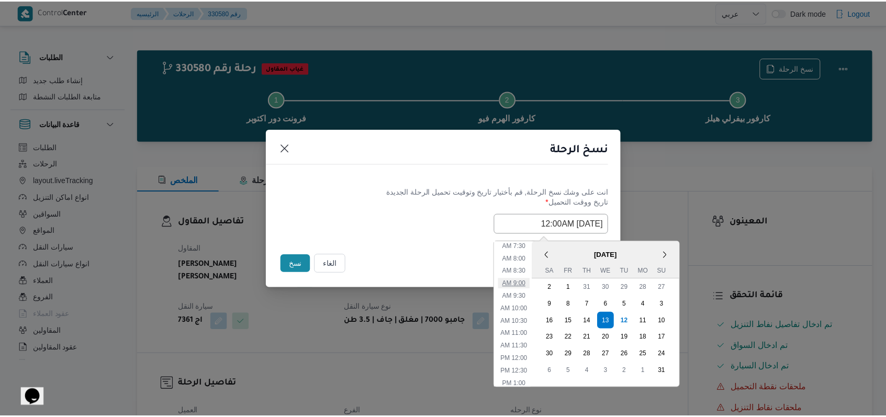
scroll to position [119, 0]
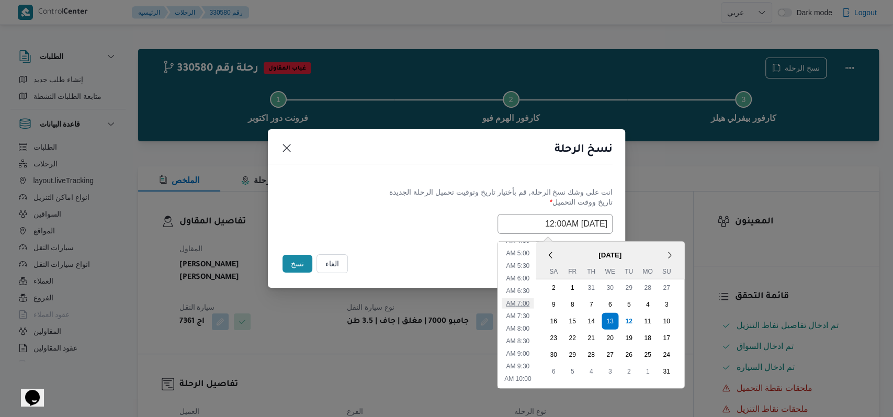
click at [534, 303] on li "7:00 AM" at bounding box center [518, 303] width 32 height 10
type input "13/08/2025 7:00AM"
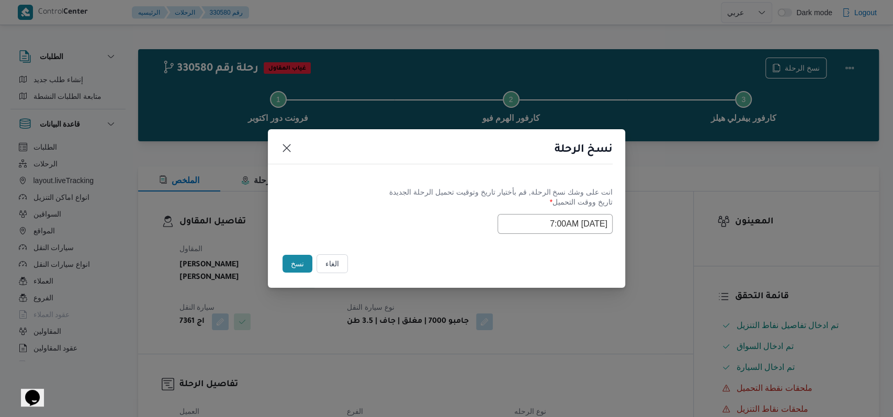
click at [450, 234] on div "انت على وشك نسخ الرحلة, قم بأختيار تاريخ وتوقيت تحميل الرحلة الجديدة تاريخ ووقت…" at bounding box center [446, 210] width 357 height 67
click at [289, 266] on button "نسخ" at bounding box center [298, 264] width 30 height 18
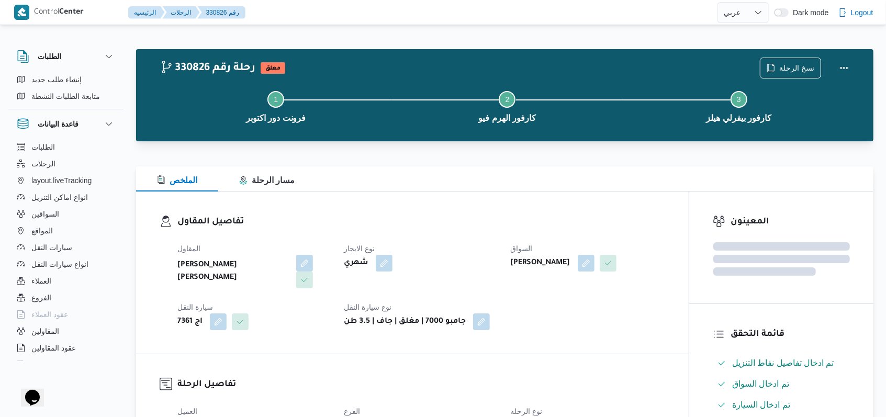
click at [383, 209] on div "تفاصيل المقاول المقاول محمد حسني محمد ابراهيم نوع الايجار شهري السواق مهدى احمد…" at bounding box center [412, 273] width 553 height 162
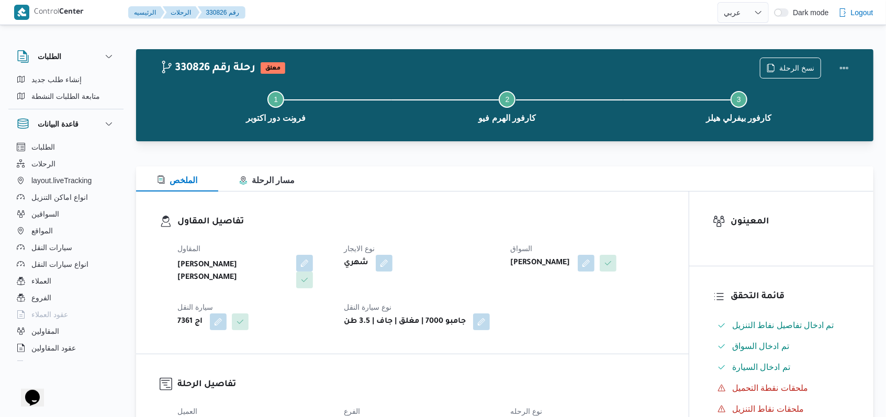
select select "ar"
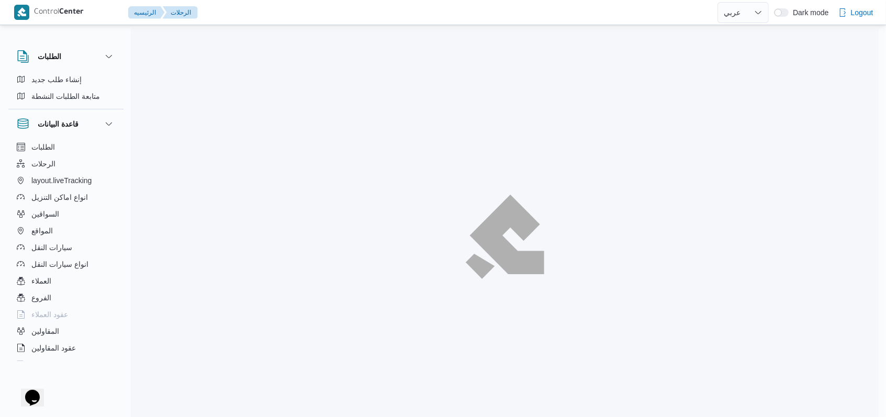
scroll to position [119, 0]
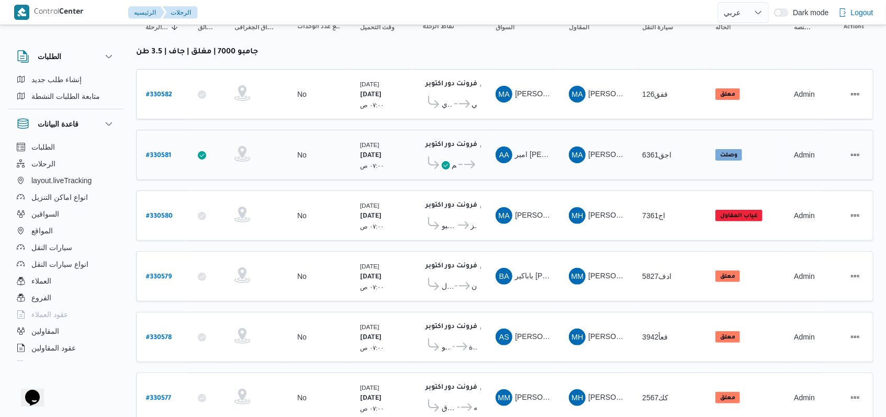
click at [163, 153] on b "# 330581" at bounding box center [158, 155] width 25 height 7
select select "ar"
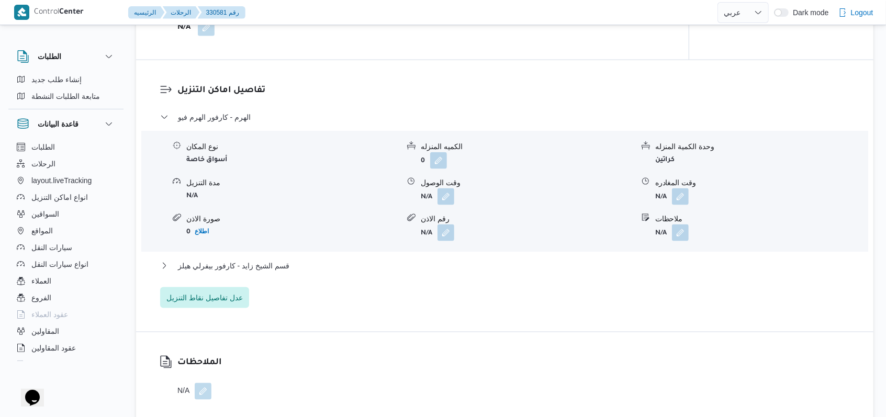
scroll to position [837, 0]
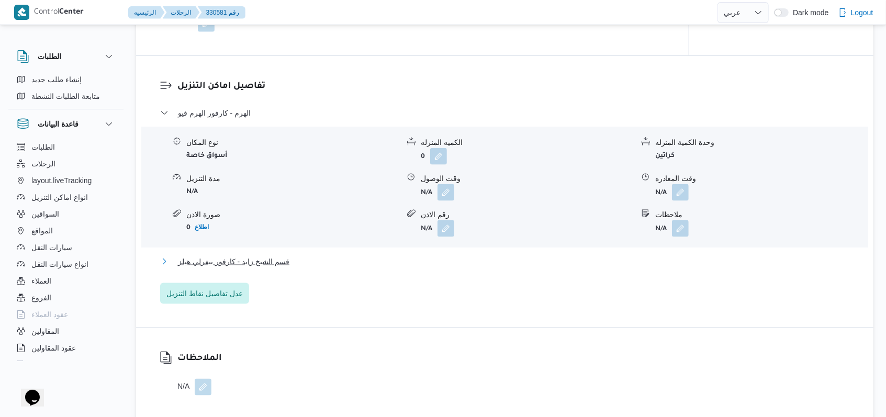
click at [253, 255] on span "قسم الشيخ زايد - كارفور بيفرلي هيلز" at bounding box center [233, 261] width 111 height 13
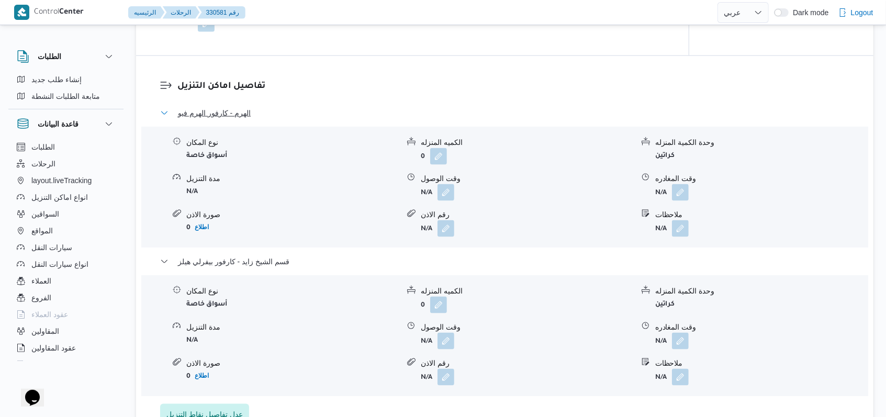
click at [221, 107] on span "الهرم - كارفور الهرم فيو" at bounding box center [214, 113] width 73 height 13
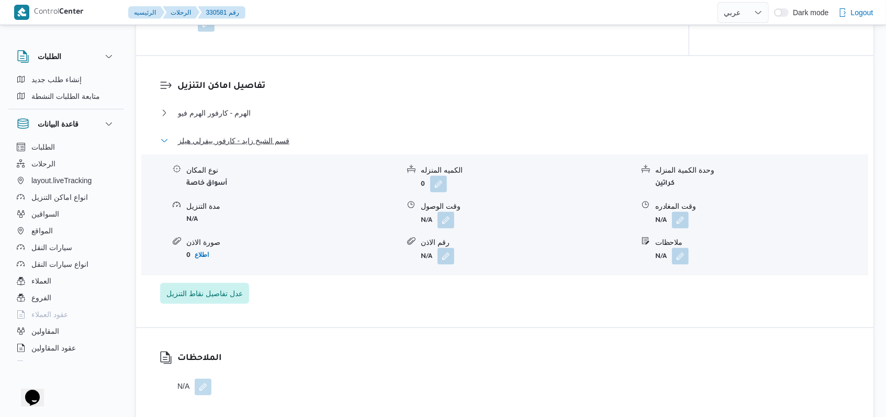
click at [256, 135] on span "قسم الشيخ زايد - كارفور بيفرلي هيلز" at bounding box center [233, 141] width 111 height 13
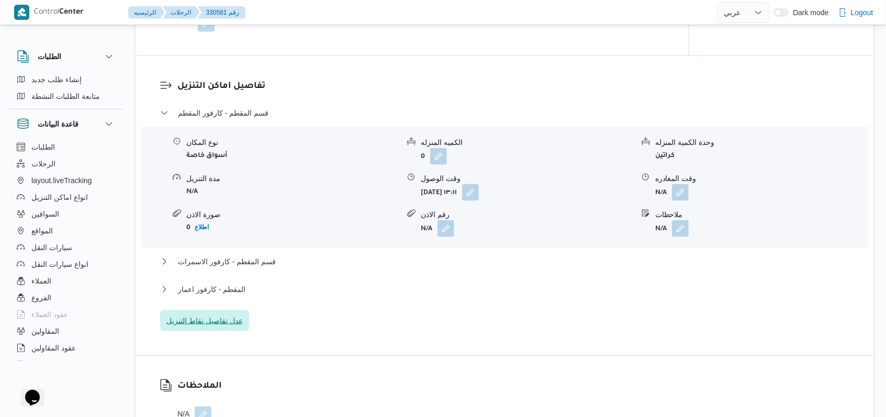
click at [221, 324] on span "عدل تفاصيل نقاط التنزيل" at bounding box center [204, 321] width 76 height 13
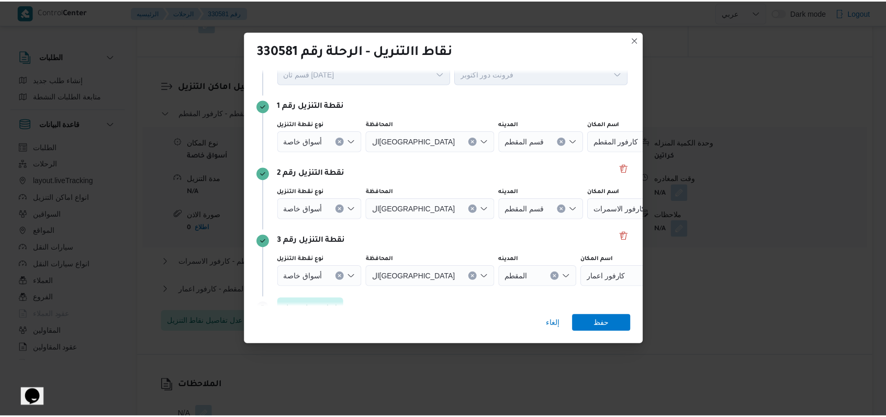
scroll to position [68, 0]
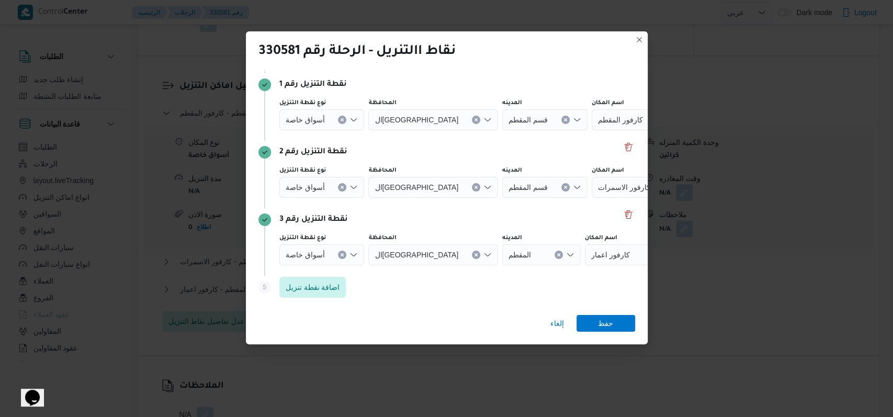
click at [331, 128] on div at bounding box center [329, 119] width 5 height 17
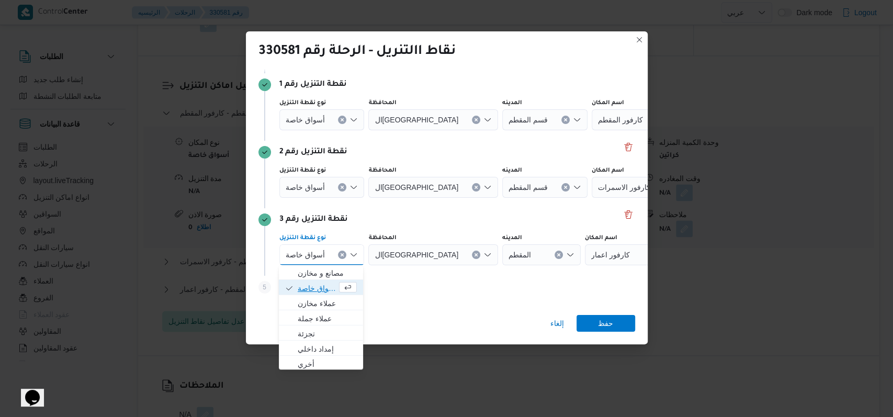
click at [317, 288] on span "أسواق خاصة" at bounding box center [317, 288] width 39 height 13
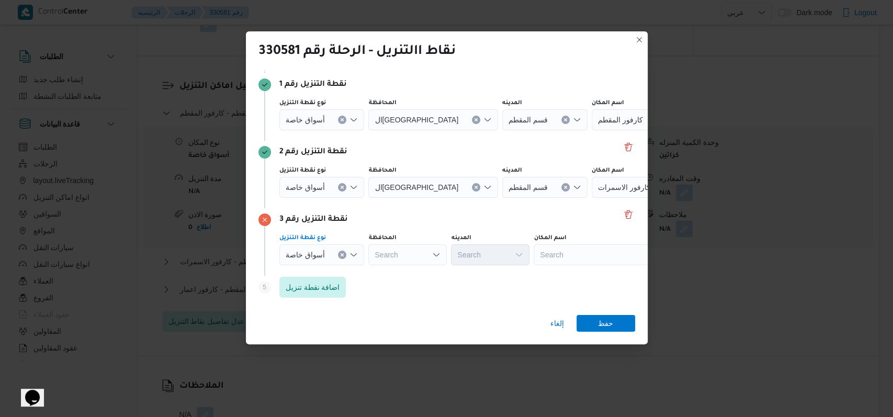
click at [327, 128] on div at bounding box center [329, 119] width 5 height 17
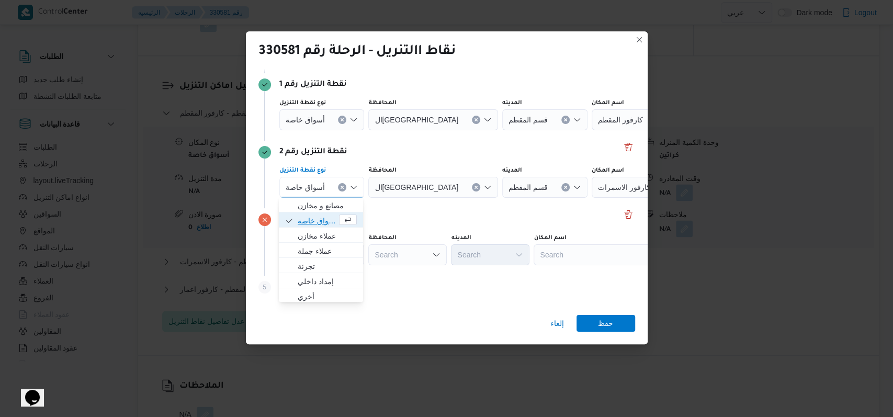
click at [323, 218] on span "أسواق خاصة" at bounding box center [317, 221] width 39 height 13
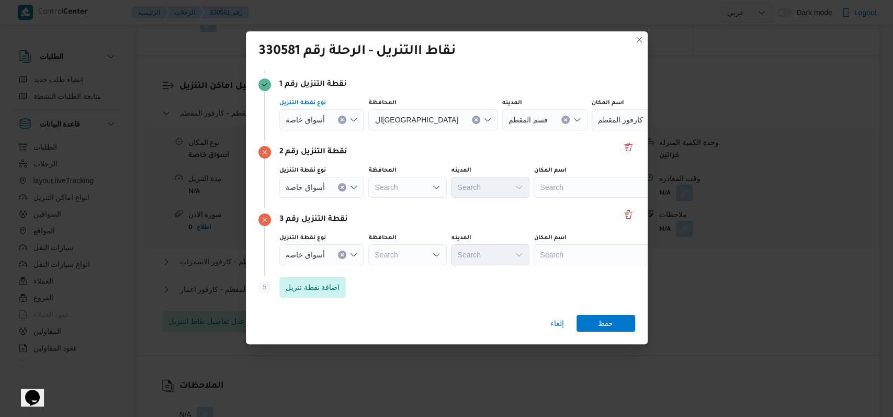
click at [315, 120] on span "أسواق خاصة" at bounding box center [305, 120] width 39 height 12
click at [319, 155] on span "أسواق خاصة" at bounding box center [317, 153] width 39 height 13
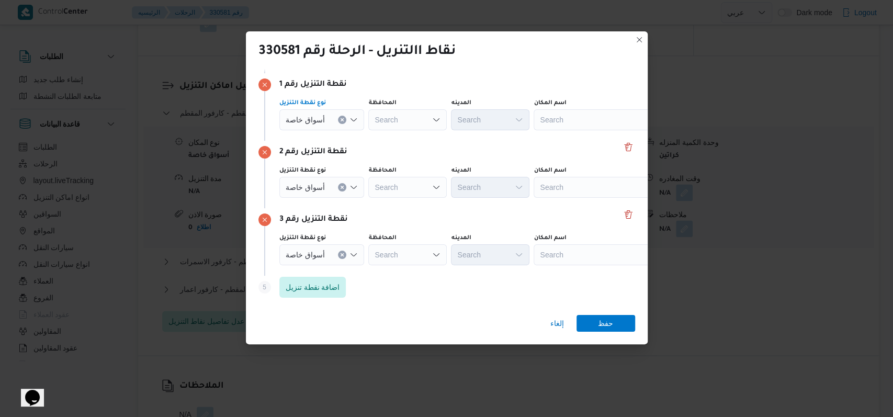
click at [581, 115] on div "Search" at bounding box center [599, 119] width 131 height 21
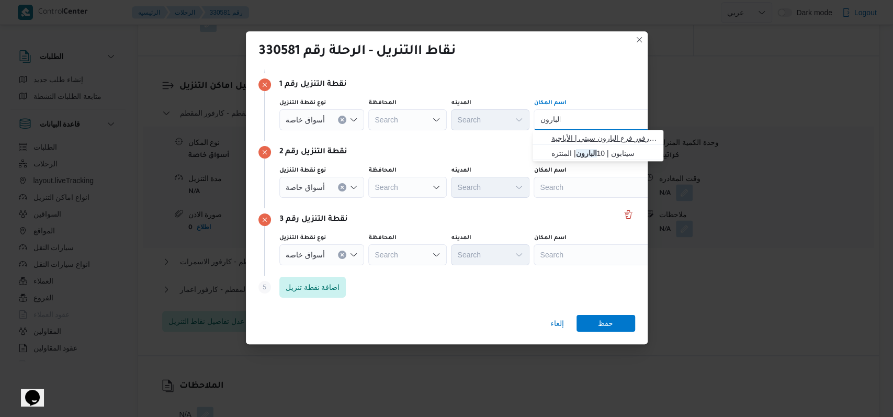
type input "البارون"
click at [595, 139] on span "كارفور فرع البارون سيتي | كارفور فرع البارون سيتي | الأباجية" at bounding box center [605, 138] width 106 height 13
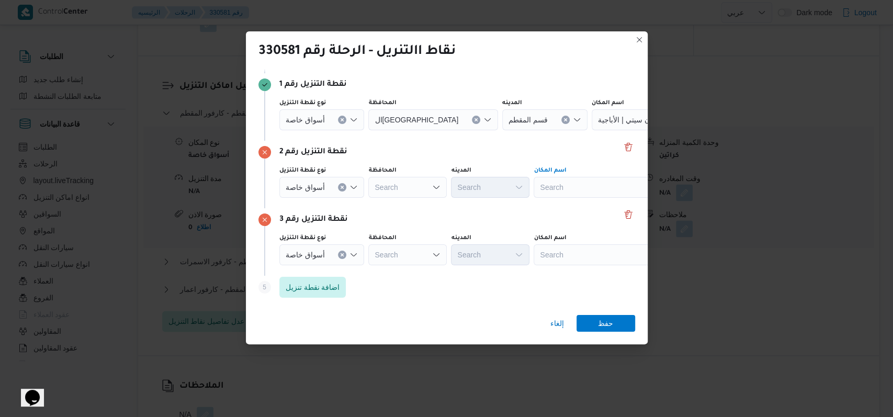
click at [592, 130] on div "Search" at bounding box center [657, 119] width 131 height 21
type input "كارفور دجلة"
click at [572, 207] on span "كارفور دجلة - المعادى | Carrefour Degla Market | معادي السرايات الغربية" at bounding box center [605, 205] width 106 height 13
click at [592, 130] on div "Search" at bounding box center [657, 119] width 131 height 21
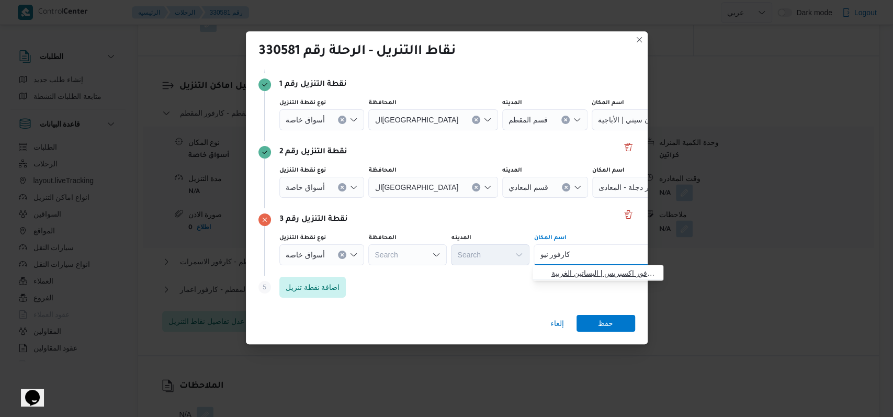
type input "كارفور نيو"
click at [587, 276] on span "كارفور نيو معادي | كارفور اكسبريس | البساتين الغربية" at bounding box center [605, 273] width 106 height 13
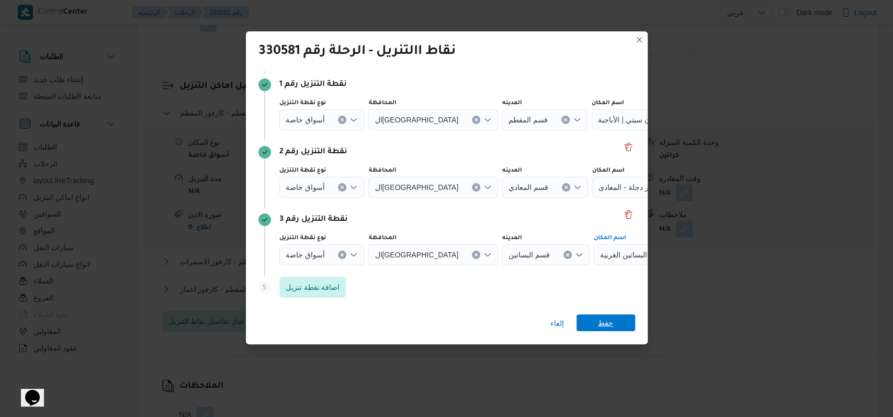
click at [610, 319] on span "حفظ" at bounding box center [605, 323] width 15 height 17
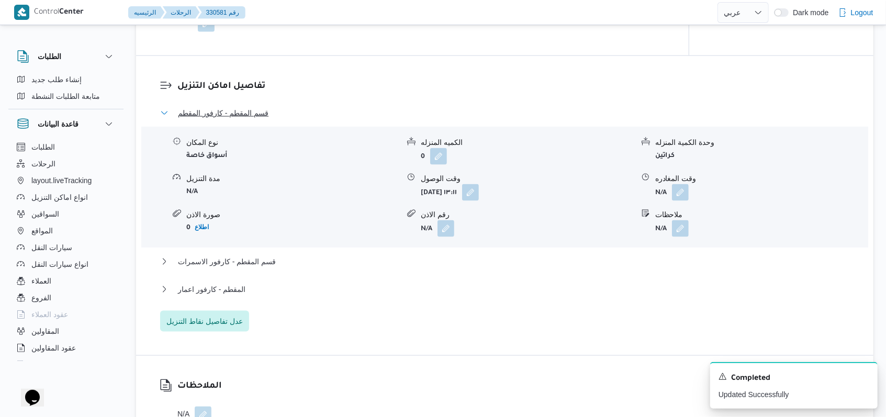
click at [255, 116] on span "قسم المقطم - كارفور المقطم" at bounding box center [223, 113] width 91 height 13
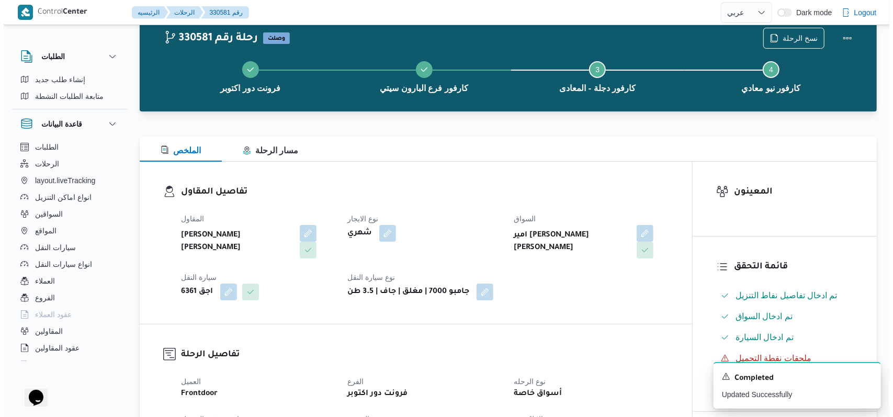
scroll to position [0, 0]
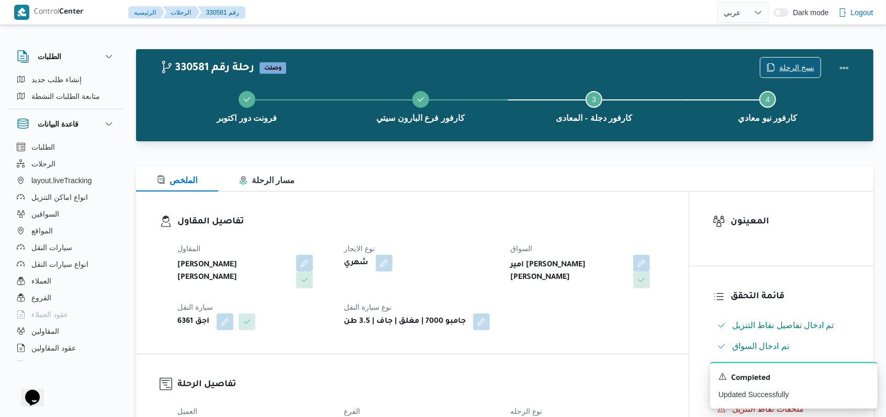
click at [802, 61] on span "نسخ الرحلة" at bounding box center [790, 68] width 60 height 20
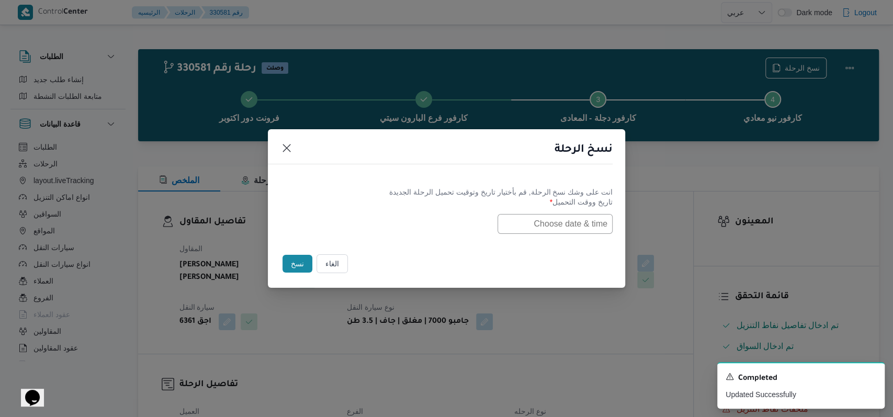
click at [584, 221] on input "text" at bounding box center [555, 224] width 115 height 20
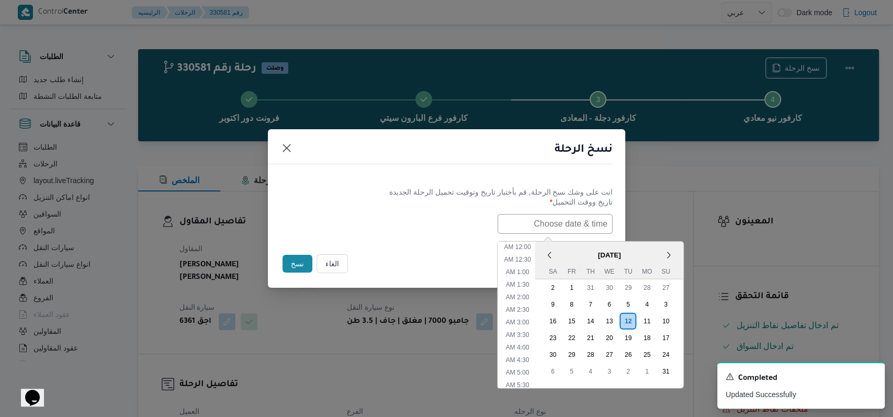
scroll to position [259, 0]
click at [615, 320] on div "13" at bounding box center [609, 321] width 20 height 20
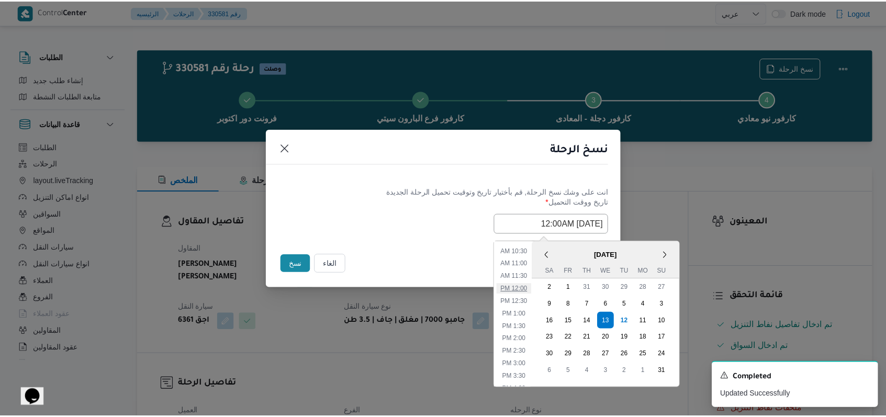
scroll to position [119, 0]
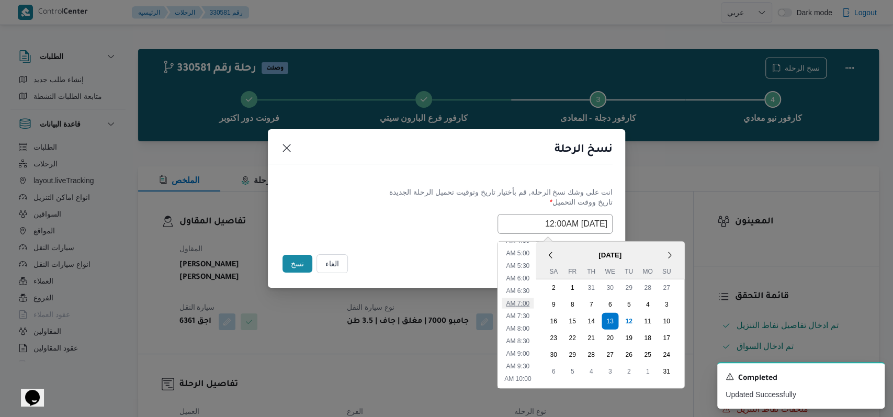
click at [534, 303] on li "7:00 AM" at bounding box center [518, 303] width 32 height 10
type input "13/08/2025 7:00AM"
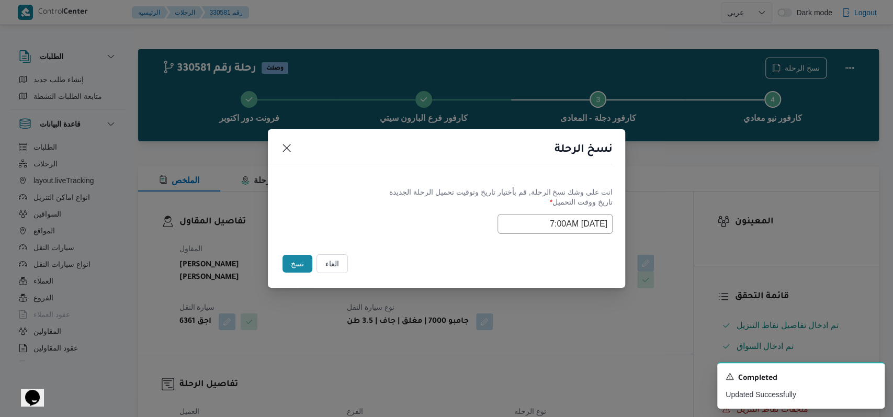
click at [428, 237] on div "انت على وشك نسخ الرحلة, قم بأختيار تاريخ وتوقيت تحميل الرحلة الجديدة تاريخ ووقت…" at bounding box center [446, 210] width 357 height 67
click at [305, 264] on button "نسخ" at bounding box center [298, 264] width 30 height 18
click at [874, 378] on icon "Dismiss toast" at bounding box center [872, 375] width 5 height 5
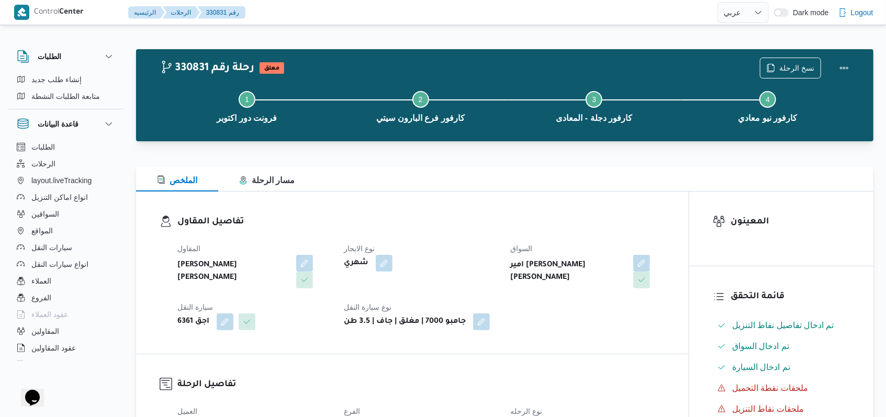
click at [469, 251] on dt "نوع الايجار" at bounding box center [421, 248] width 154 height 13
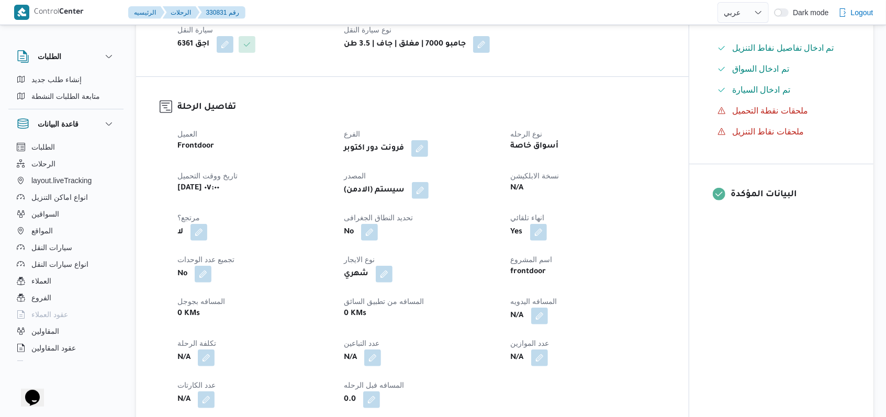
scroll to position [279, 0]
click at [424, 190] on button "button" at bounding box center [420, 188] width 17 height 17
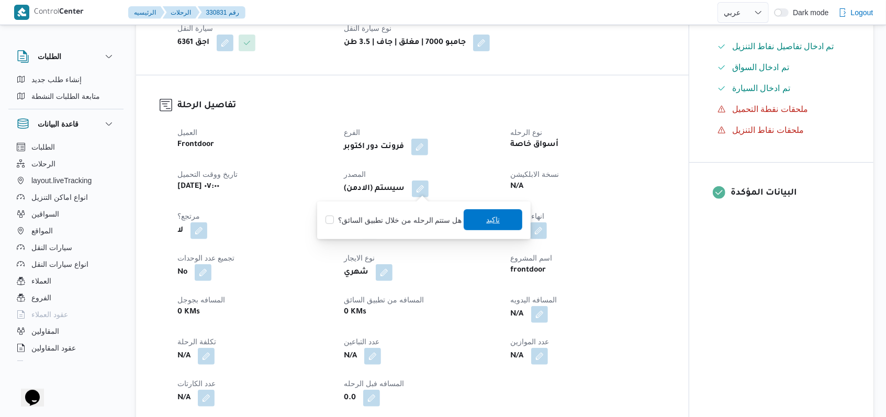
click at [466, 216] on span "تاكيد" at bounding box center [493, 219] width 59 height 21
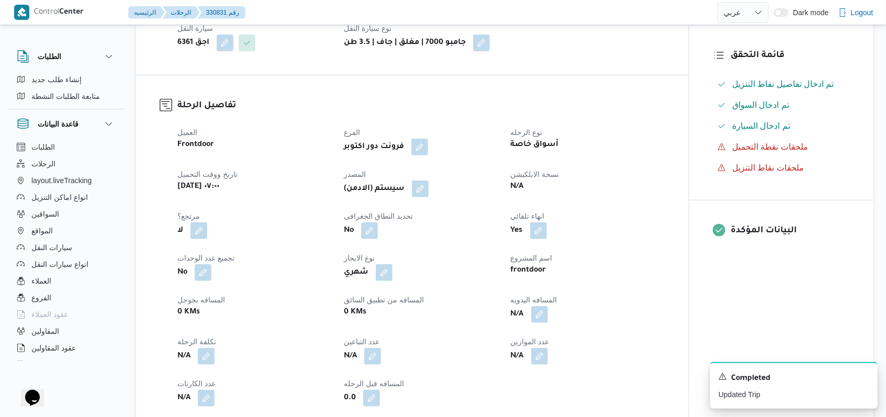
click at [304, 211] on dt "مرتجع؟" at bounding box center [254, 216] width 154 height 13
click at [867, 378] on icon "Dismiss toast" at bounding box center [865, 376] width 8 height 8
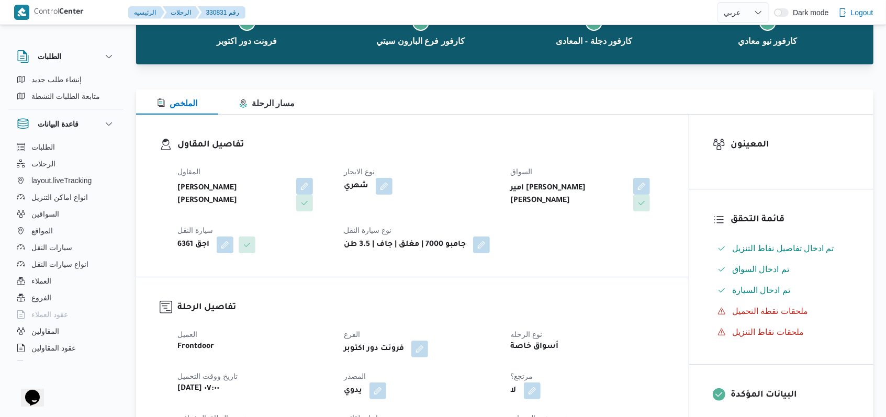
scroll to position [0, 0]
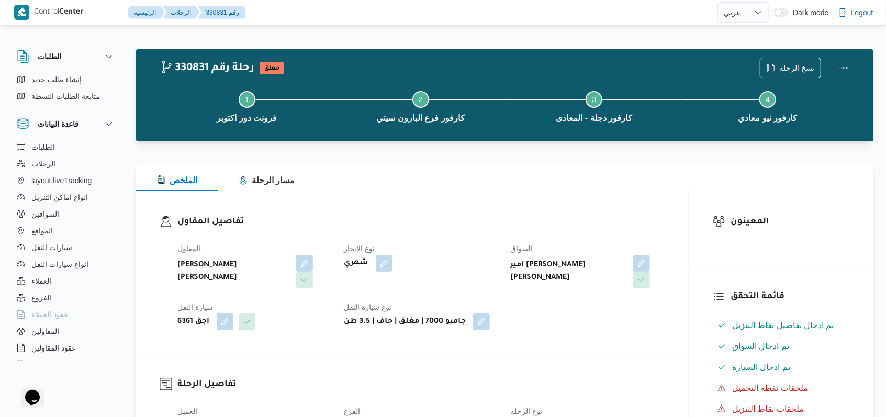
select select "ar"
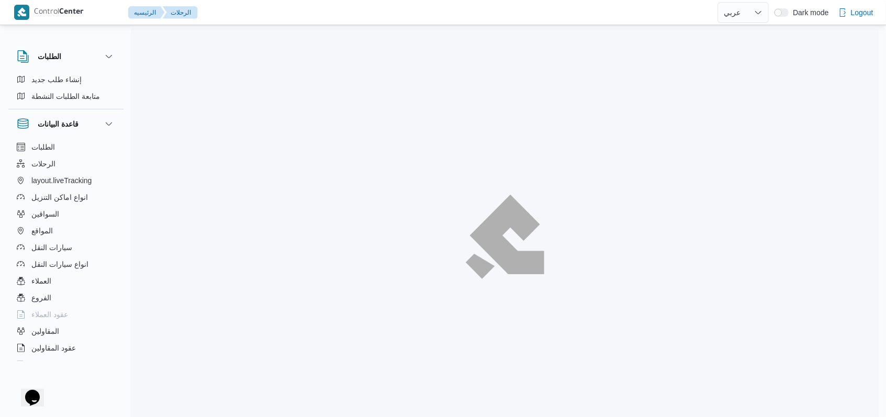
scroll to position [119, 0]
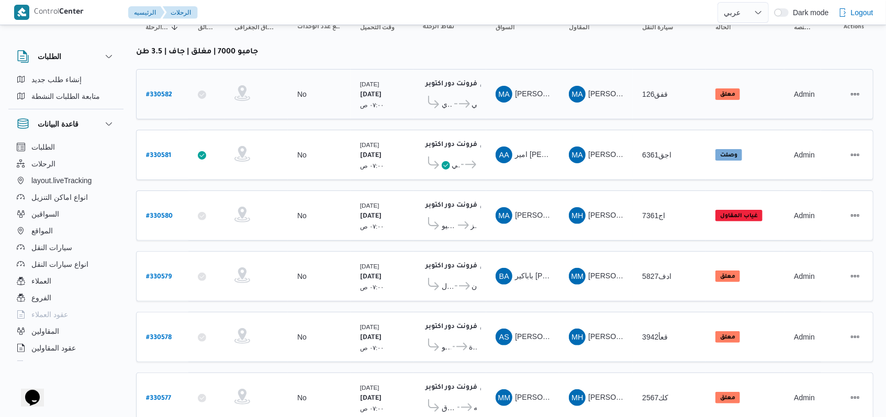
click at [168, 92] on b "# 330582" at bounding box center [159, 95] width 26 height 7
select select "ar"
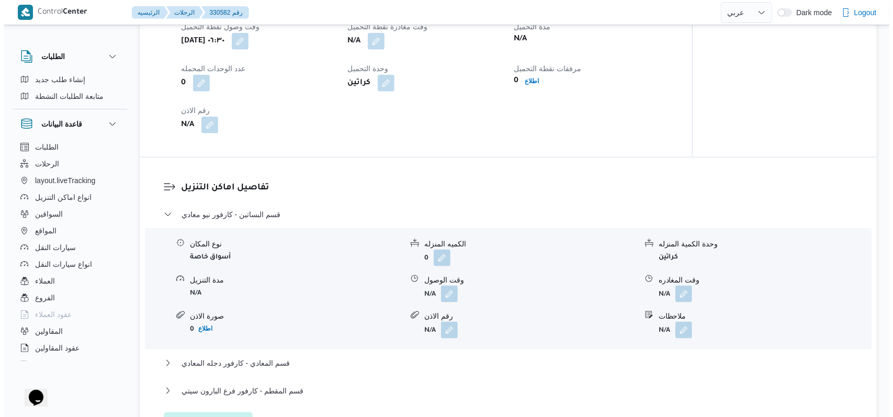
scroll to position [817, 0]
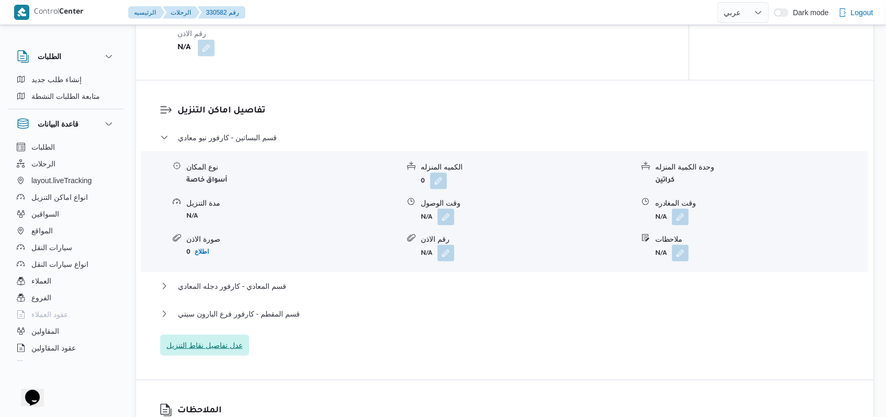
click at [231, 340] on span "عدل تفاصيل نقاط التنزيل" at bounding box center [204, 345] width 89 height 21
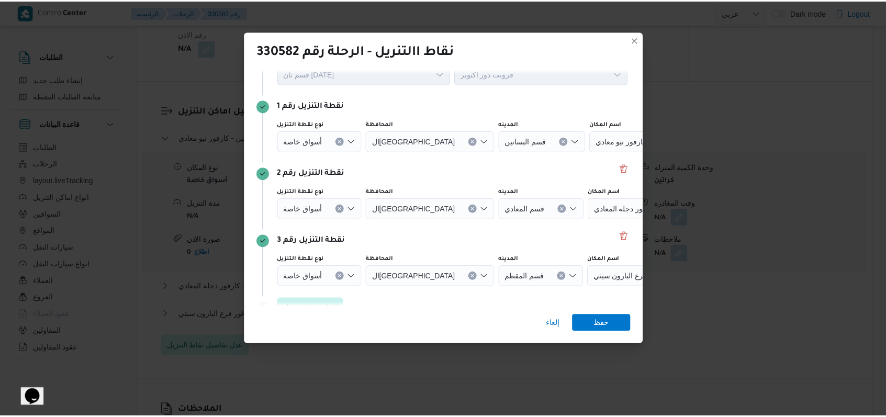
scroll to position [68, 0]
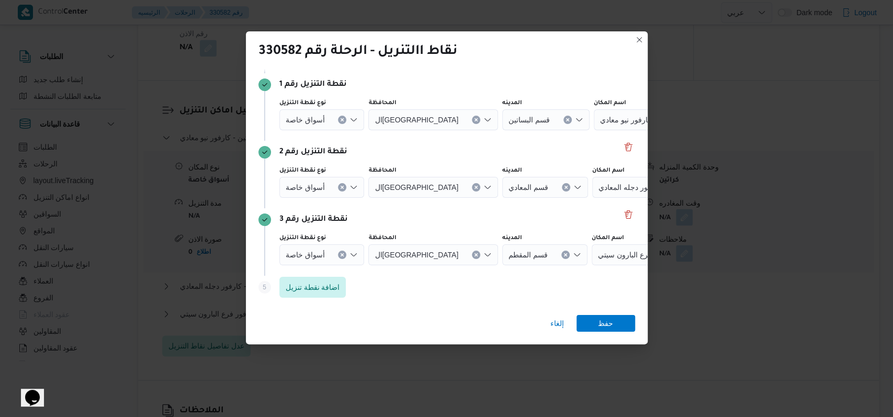
click at [320, 125] on span "أسواق خاصة" at bounding box center [305, 120] width 39 height 12
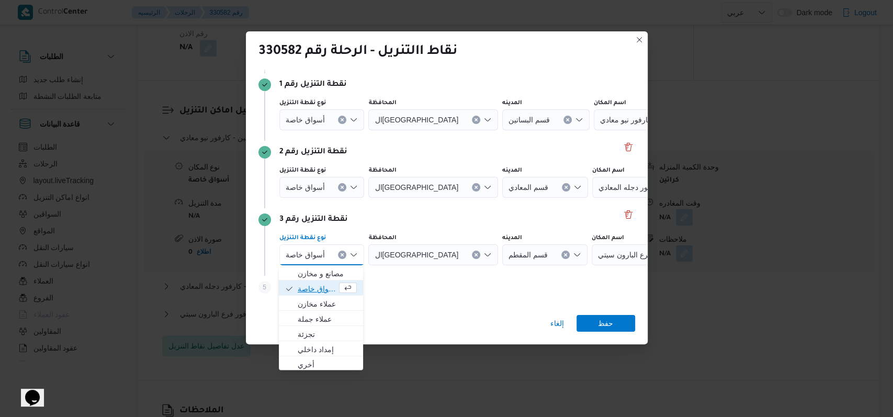
click at [316, 287] on span "أسواق خاصة" at bounding box center [317, 289] width 39 height 13
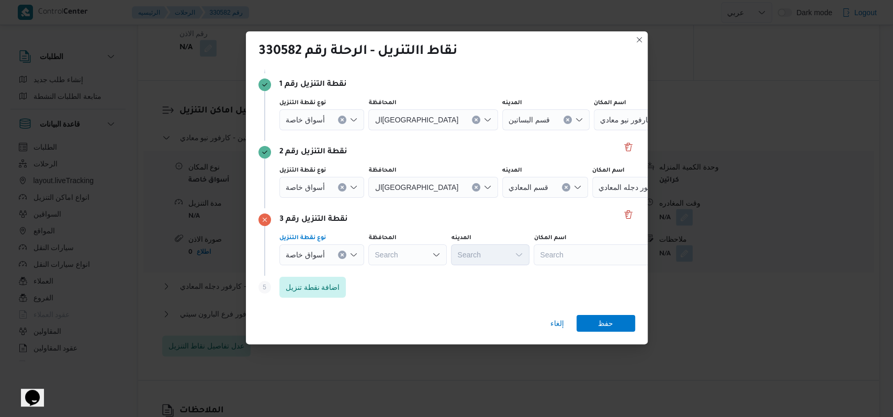
click at [320, 130] on div "أسواق خاصة" at bounding box center [321, 119] width 85 height 21
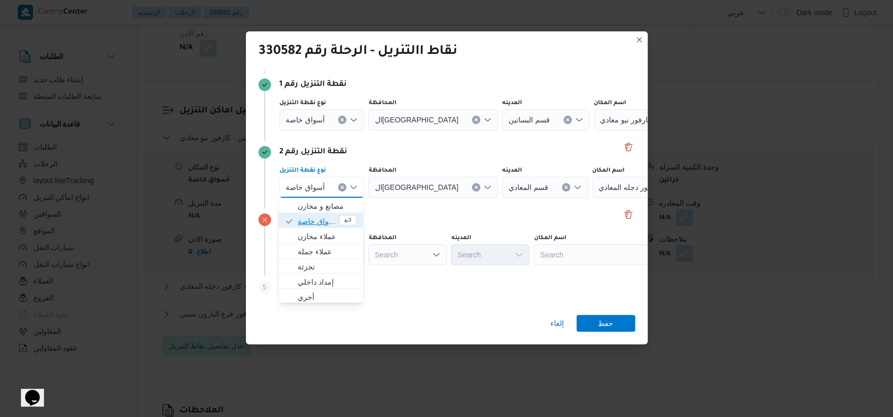
click at [321, 220] on span "أسواق خاصة" at bounding box center [317, 221] width 39 height 13
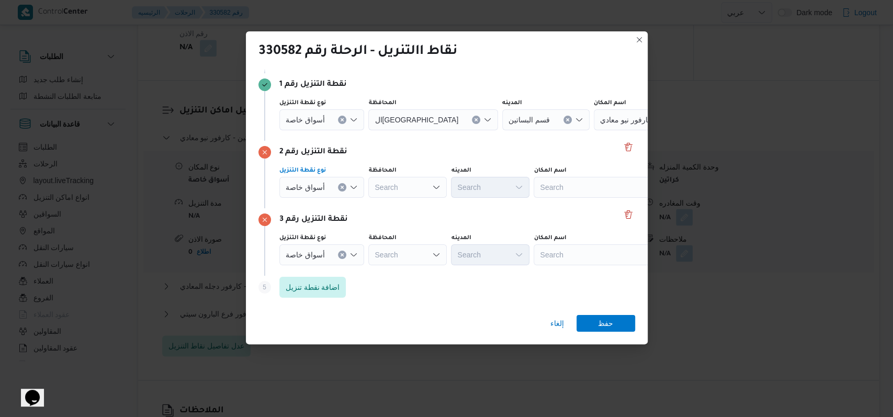
click at [329, 121] on input "نوع نقطة التنزيل" at bounding box center [329, 120] width 1 height 13
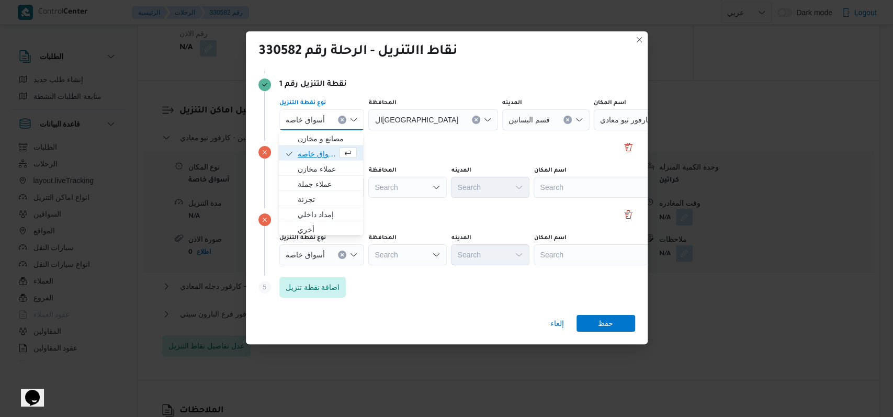
click at [328, 149] on span "أسواق خاصة" at bounding box center [317, 154] width 39 height 13
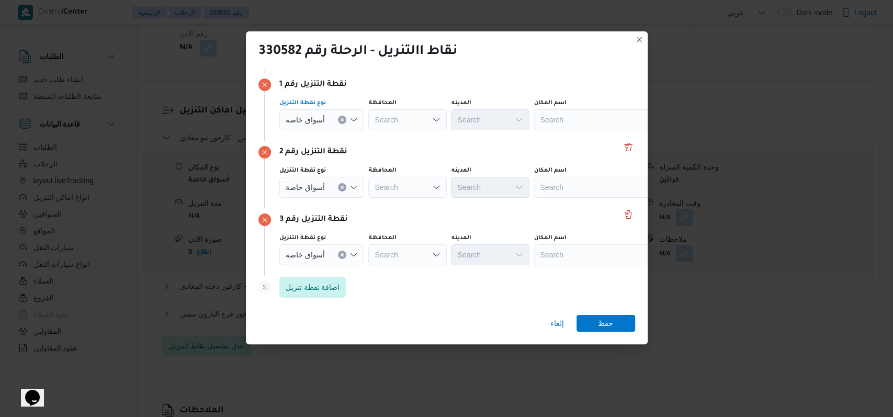
click at [601, 126] on div "Search" at bounding box center [599, 119] width 131 height 21
type input "كارفور حلو"
click at [568, 144] on span "كارفور حلو ان | كارفور حلوان | null" at bounding box center [598, 138] width 122 height 17
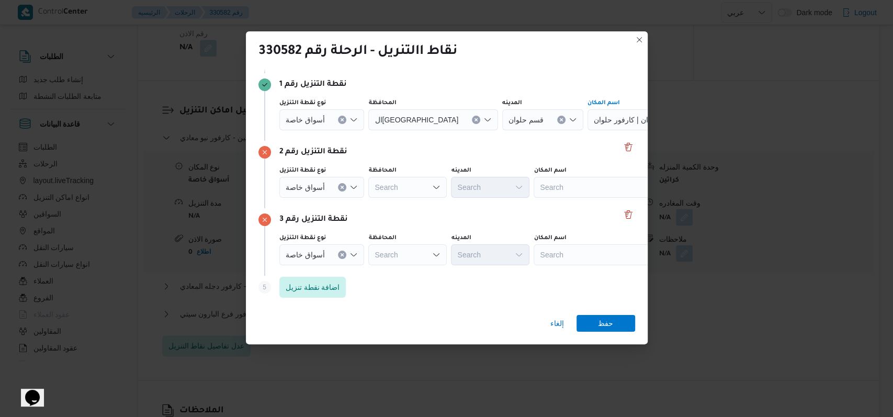
click at [588, 130] on div "Search" at bounding box center [653, 119] width 131 height 21
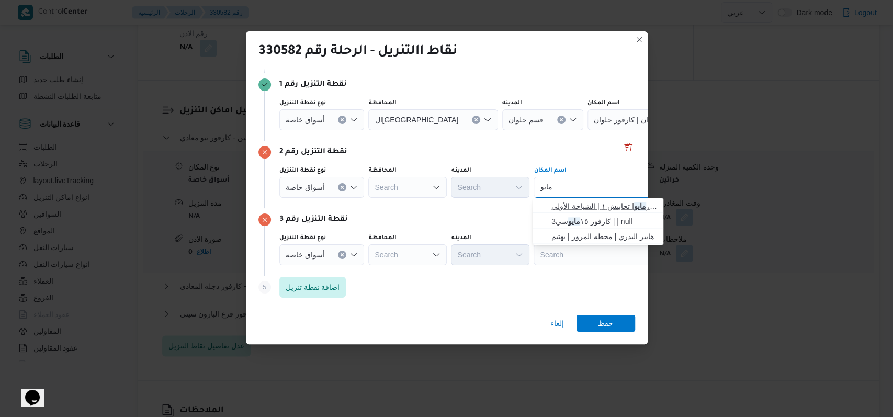
type input "مايو"
click at [582, 207] on span "كارفور مايو | تحابيش ١ | الشياخة الأولى" at bounding box center [605, 206] width 106 height 13
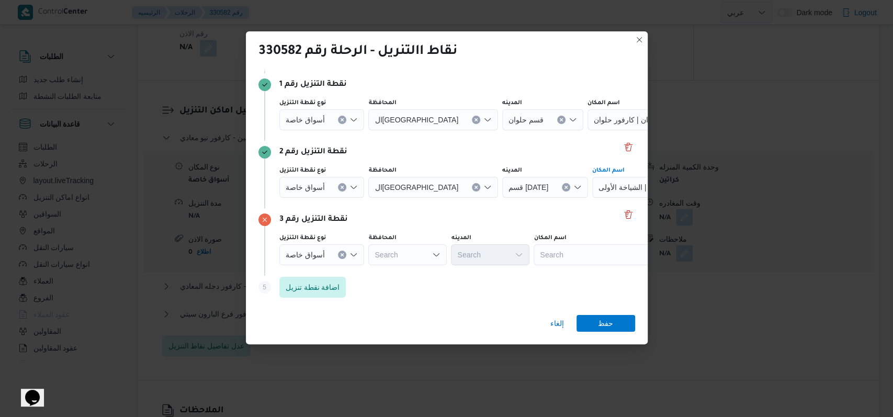
click at [588, 130] on div "Search" at bounding box center [653, 119] width 131 height 21
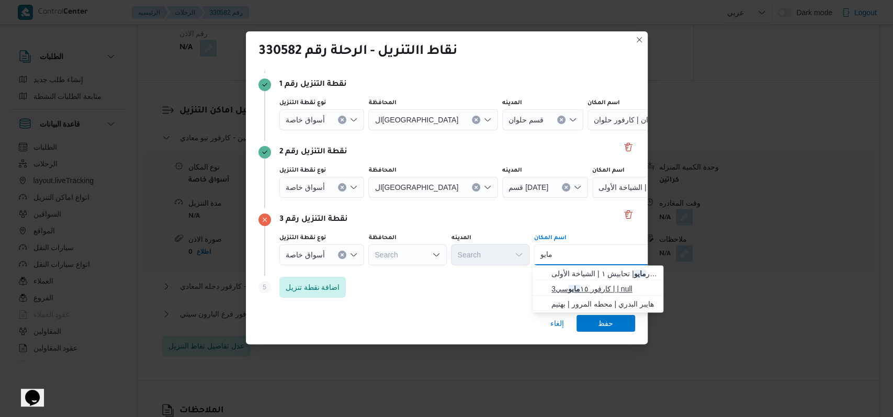
type input "مايو"
click at [574, 292] on mark "مايو" at bounding box center [574, 289] width 12 height 8
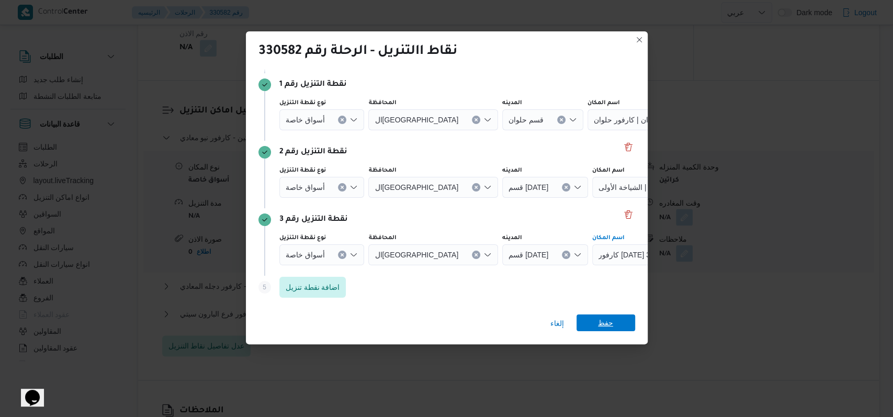
click at [628, 321] on span "حفظ" at bounding box center [606, 323] width 59 height 17
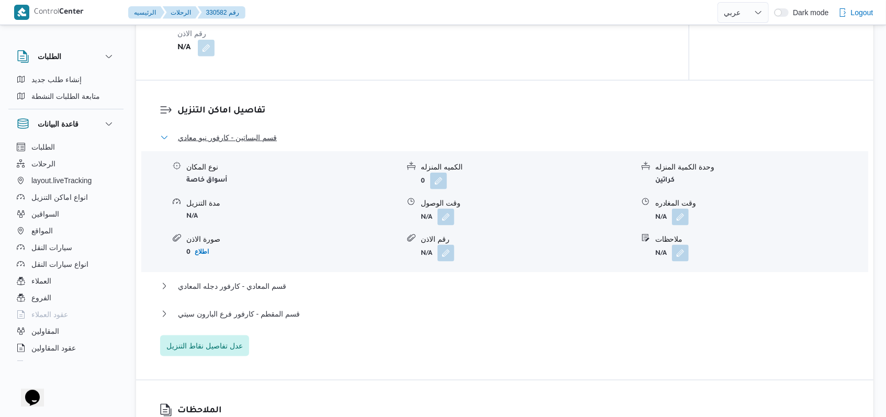
click at [262, 138] on span "قسم البساتين - كارفور نيو معادي" at bounding box center [227, 137] width 99 height 13
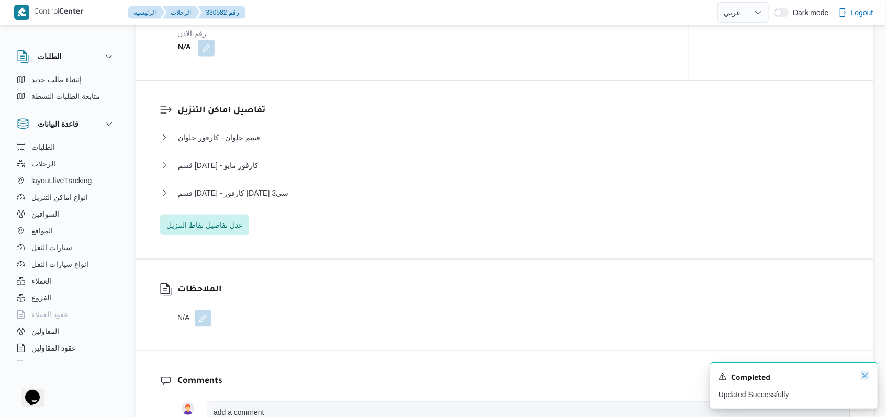
click at [863, 378] on icon "Dismiss toast" at bounding box center [865, 376] width 8 height 8
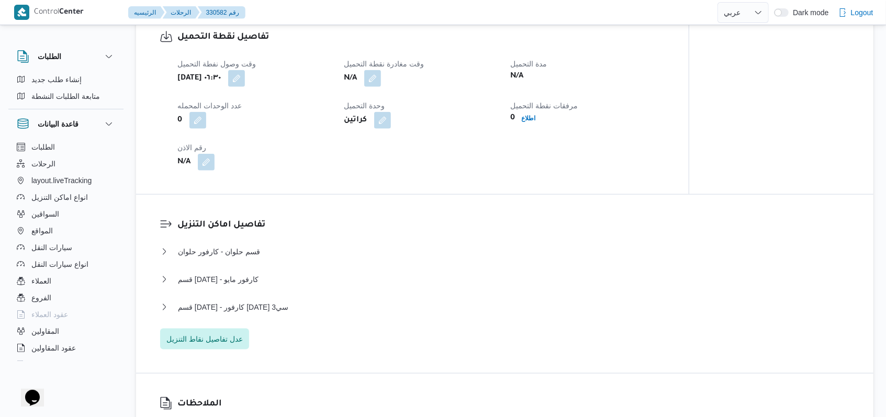
scroll to position [538, 0]
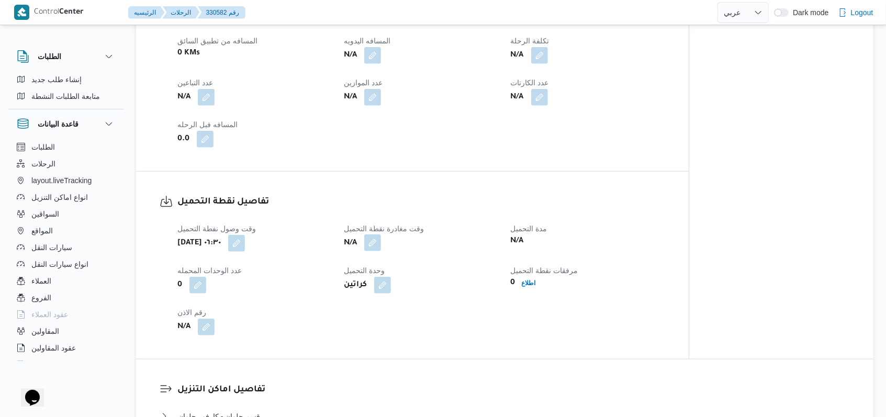
click at [372, 245] on button "button" at bounding box center [372, 242] width 17 height 17
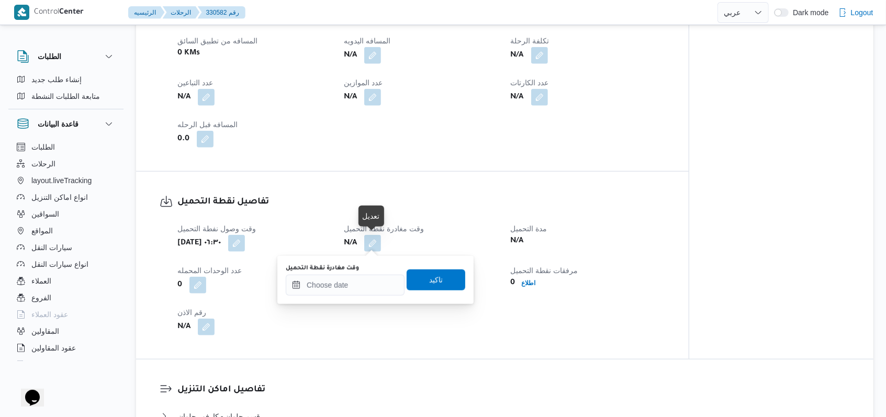
click at [339, 298] on div "You are in a dialog. To close this dialog, hit escape. وقت مغادرة نقطة التحميل …" at bounding box center [375, 280] width 196 height 48
click at [339, 292] on input "وقت مغادرة نقطة التحميل" at bounding box center [345, 285] width 119 height 21
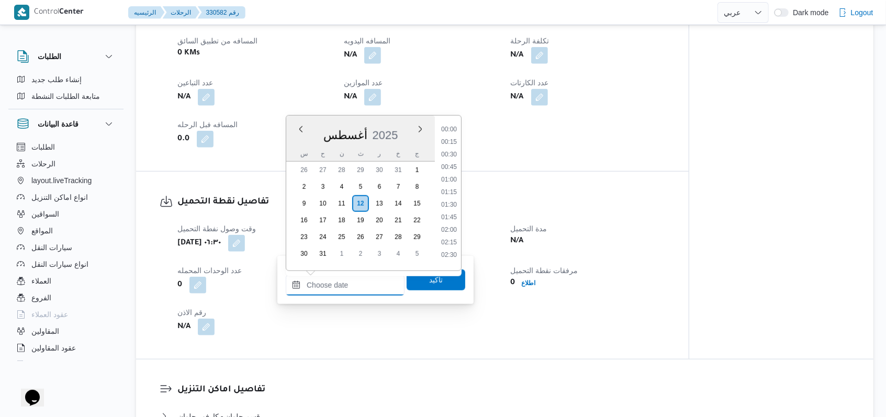
scroll to position [594, 0]
click at [459, 140] on li "12:00" at bounding box center [449, 138] width 24 height 10
type input "١٢/٠٨/٢٠٢٥ ١٢:٠٠"
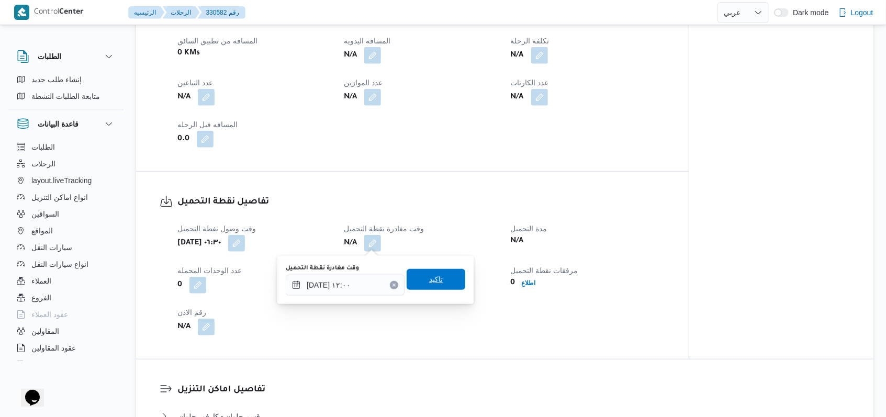
click at [435, 286] on span "تاكيد" at bounding box center [436, 279] width 59 height 21
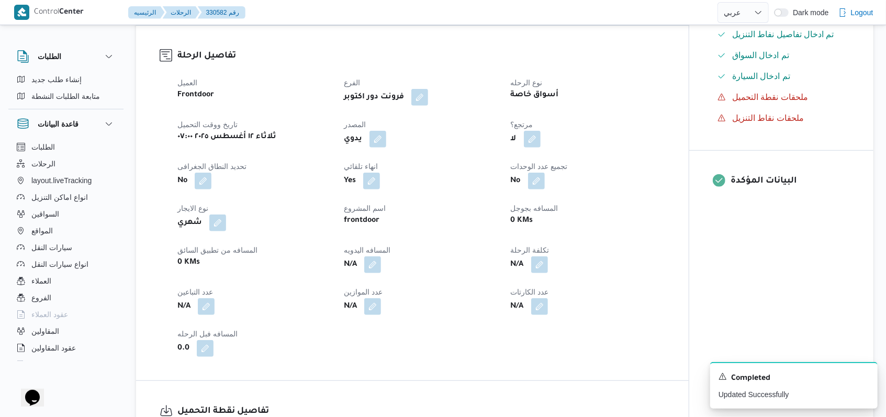
scroll to position [398, 0]
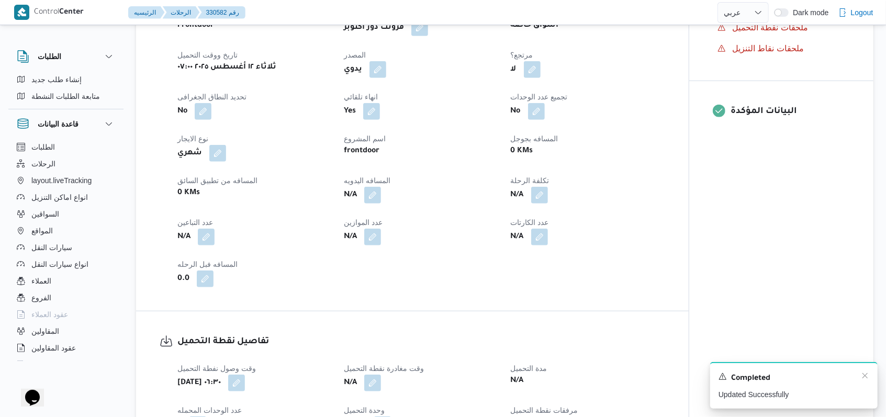
click at [870, 375] on div "A new notification appears Completed Updated Successfully" at bounding box center [793, 385] width 167 height 47
click at [869, 375] on icon "Dismiss toast" at bounding box center [865, 376] width 8 height 8
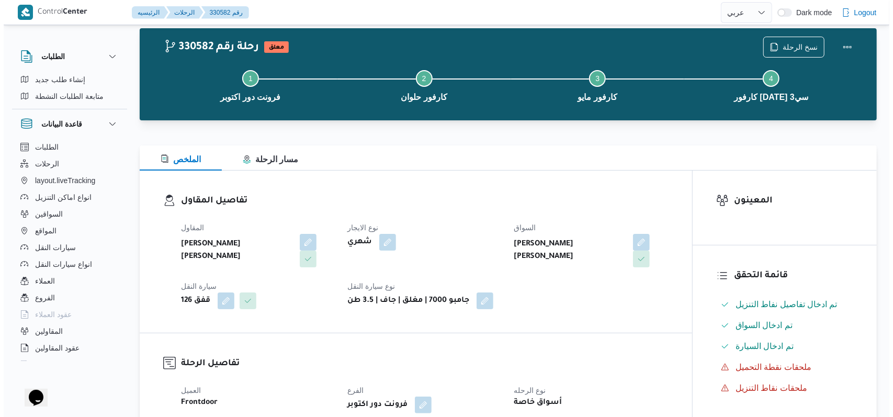
scroll to position [0, 0]
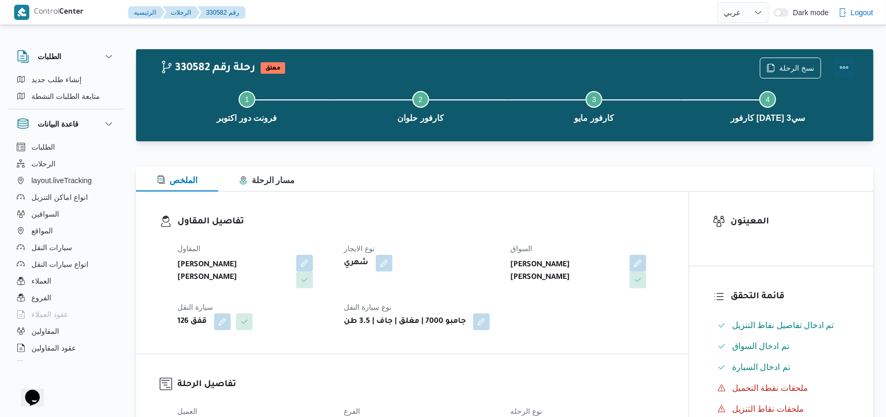
click at [843, 65] on button "Actions" at bounding box center [844, 67] width 21 height 21
click at [607, 180] on div "الملخص مسار الرحلة" at bounding box center [504, 178] width 737 height 25
click at [792, 66] on span "نسخ الرحلة" at bounding box center [796, 67] width 35 height 13
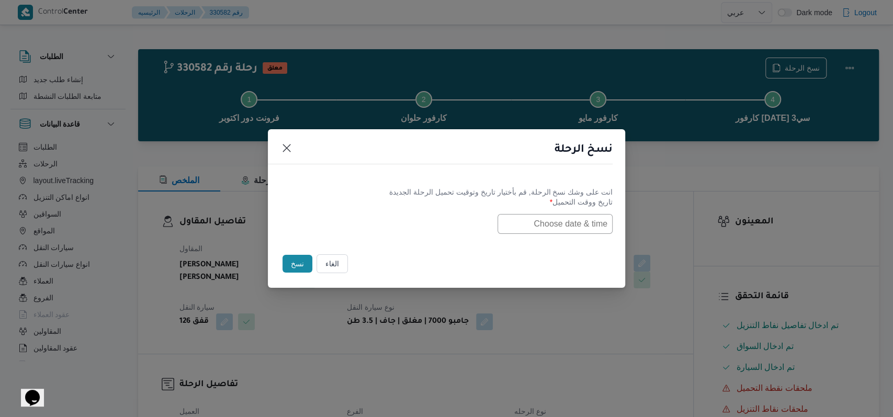
click at [554, 216] on input "text" at bounding box center [555, 224] width 115 height 20
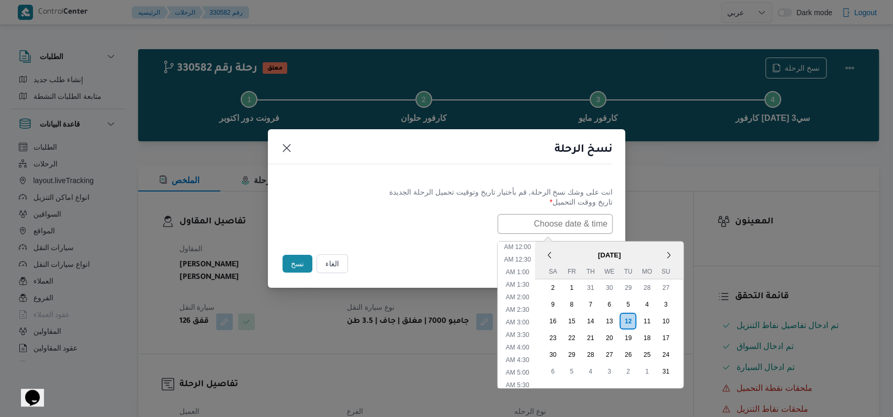
scroll to position [259, 0]
click at [612, 320] on div "13" at bounding box center [609, 321] width 20 height 20
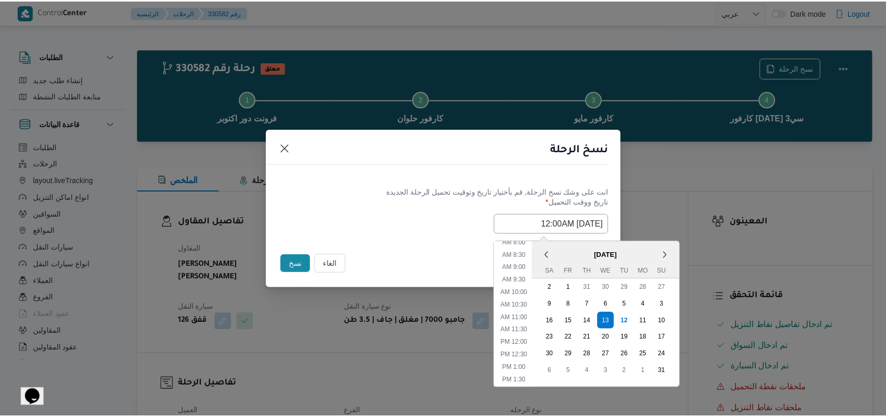
scroll to position [119, 0]
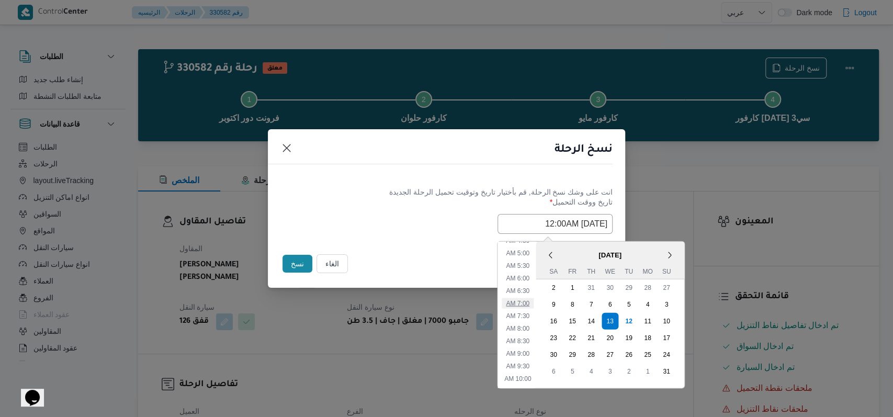
click at [533, 306] on li "7:00 AM" at bounding box center [518, 303] width 32 height 10
type input "13/08/2025 7:00AM"
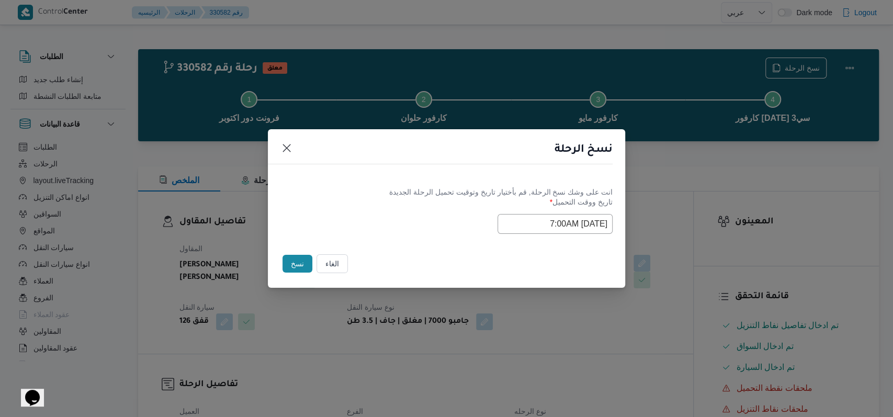
click at [466, 234] on div "انت على وشك نسخ الرحلة, قم بأختيار تاريخ وتوقيت تحميل الرحلة الجديدة تاريخ ووقت…" at bounding box center [446, 210] width 357 height 67
click at [297, 258] on button "نسخ" at bounding box center [298, 264] width 30 height 18
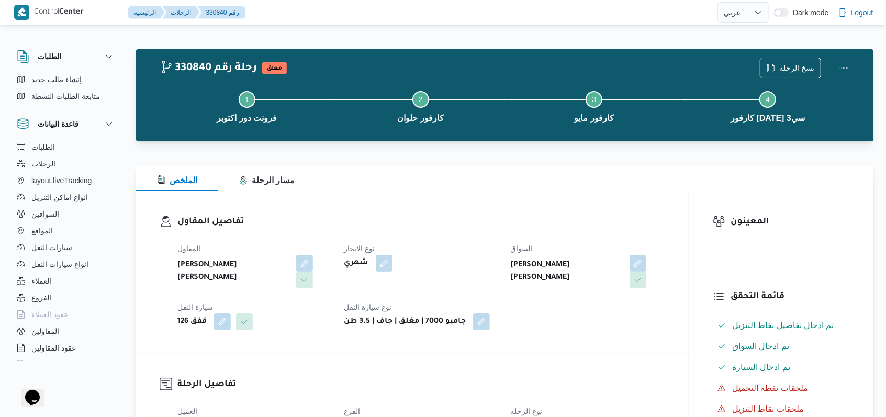
select select "ar"
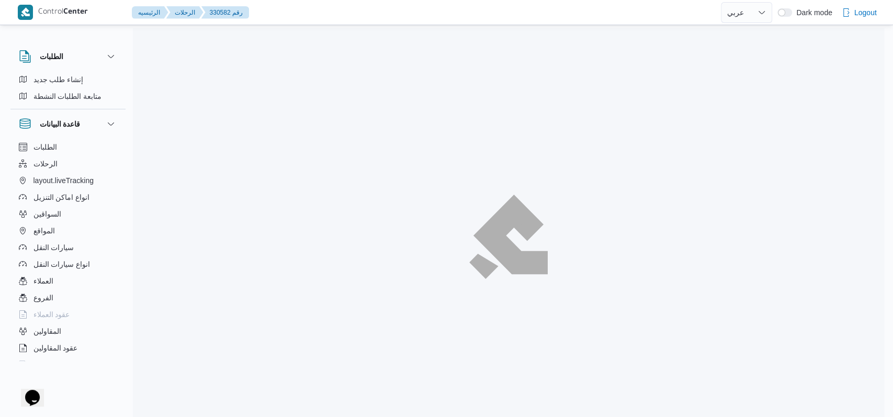
select select "ar"
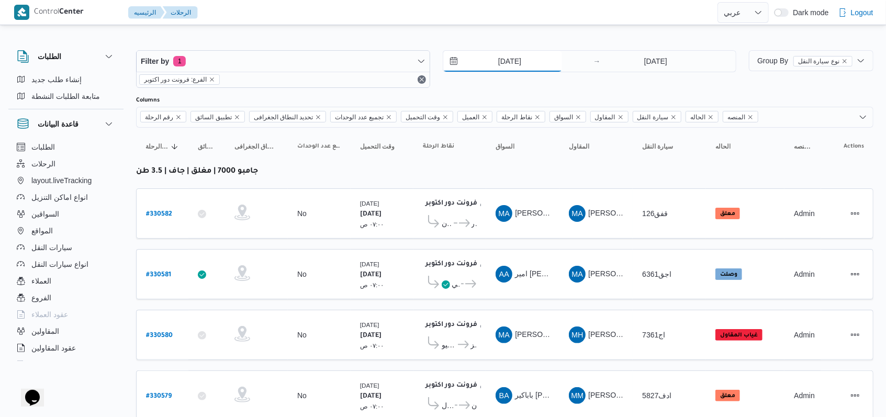
click at [505, 54] on input "12/8/2025" at bounding box center [502, 61] width 119 height 21
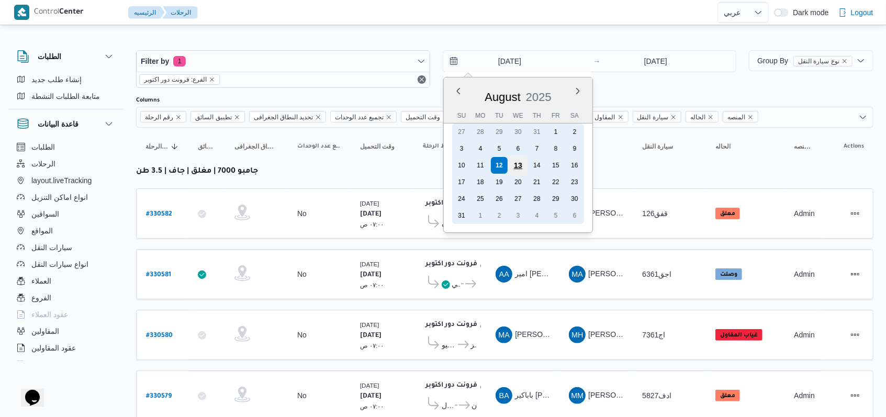
click at [516, 166] on div "13" at bounding box center [518, 165] width 20 height 20
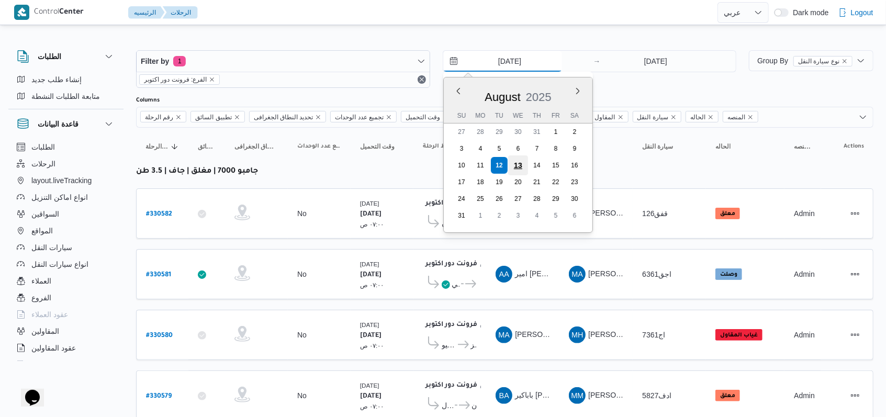
type input "[DATE]"
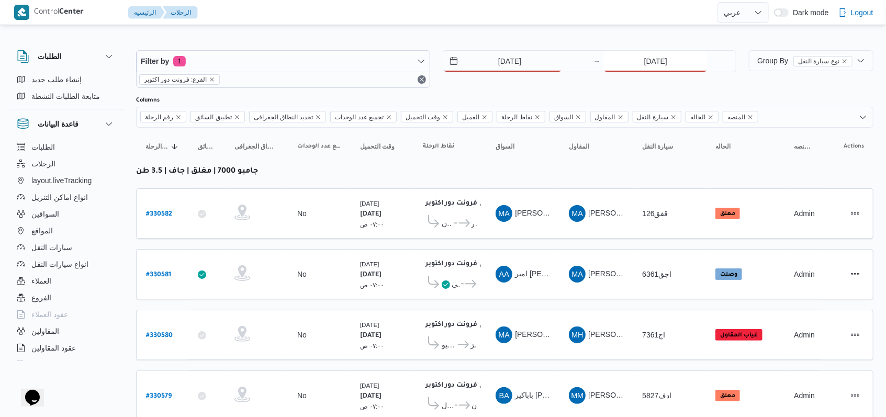
click at [650, 64] on input "12/8/2025" at bounding box center [655, 61] width 104 height 21
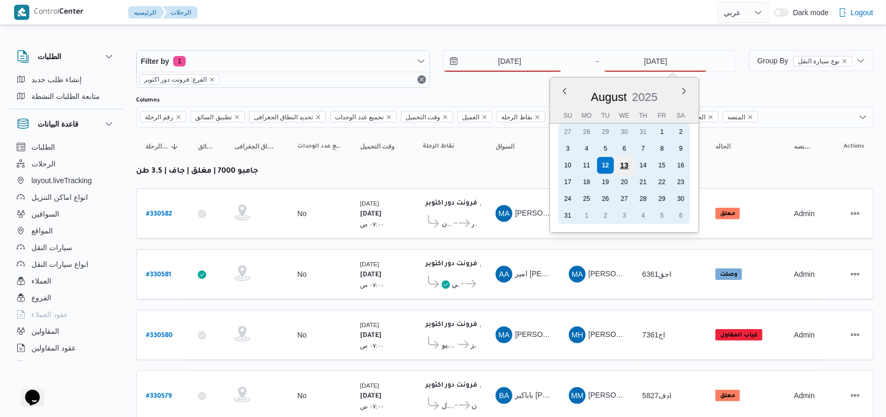
click at [629, 167] on div "13" at bounding box center [624, 165] width 20 height 20
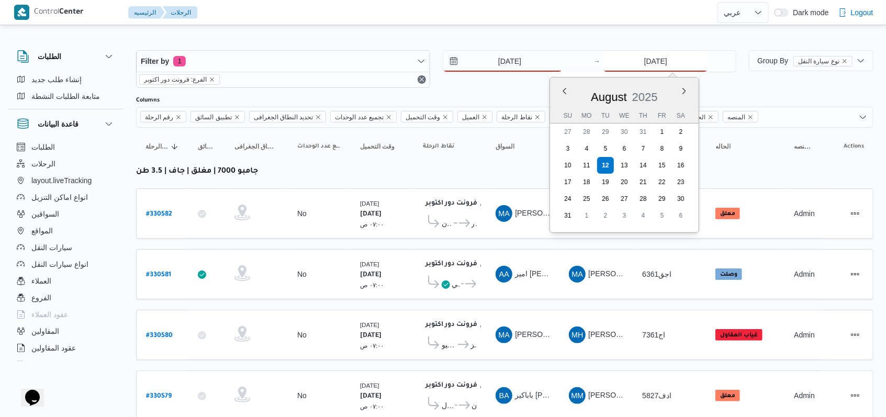
type input "[DATE]"
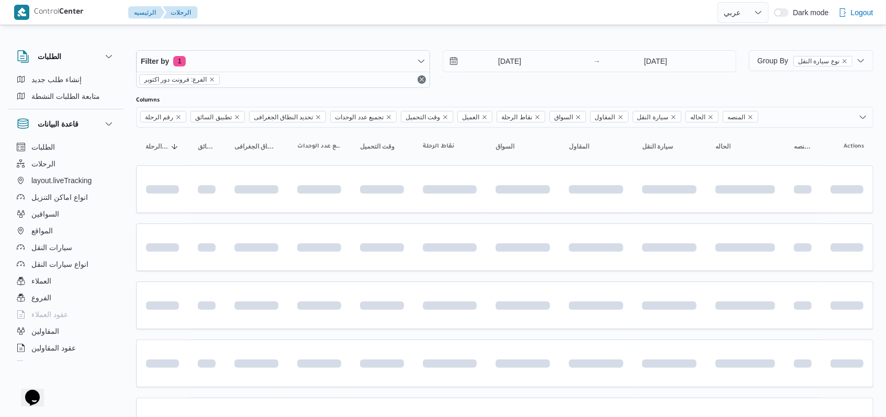
click at [515, 89] on div "Filter by 1 الفرع: فرونت دور اكتوبر 13/8/2025 → 13/8/2025" at bounding box center [436, 69] width 613 height 50
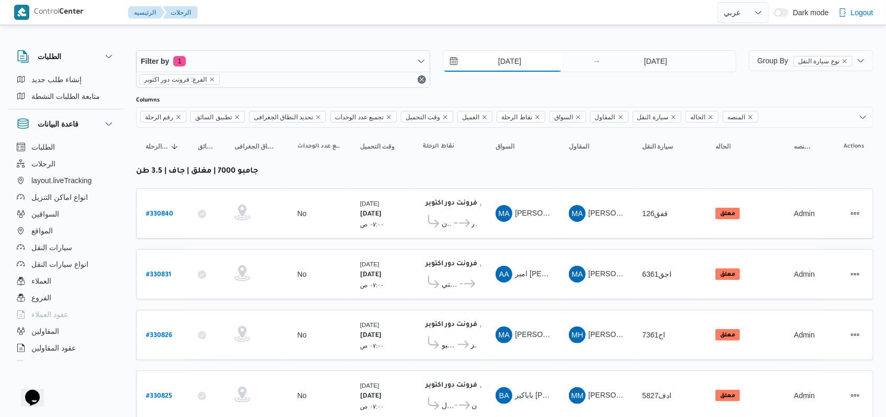
click at [521, 66] on input "[DATE]" at bounding box center [502, 61] width 119 height 21
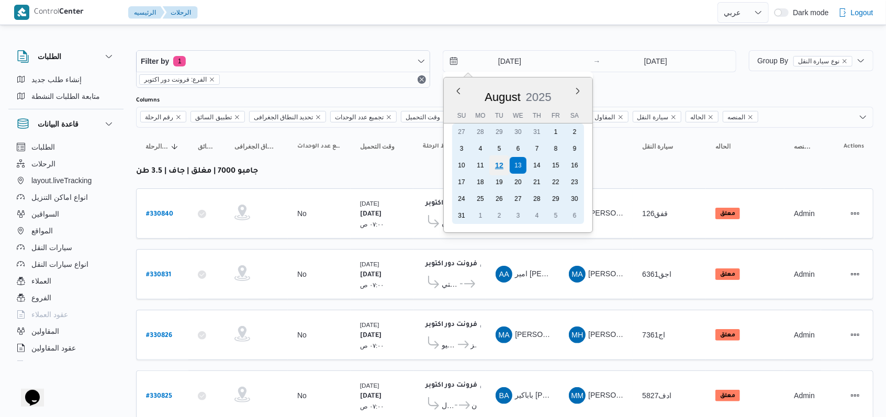
click at [506, 161] on div "12" at bounding box center [499, 165] width 20 height 20
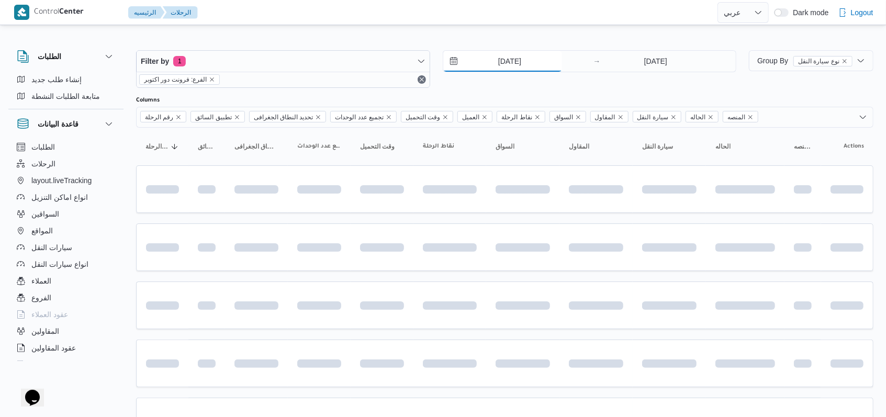
type input "12/8/2025"
click at [647, 65] on input "[DATE]" at bounding box center [655, 61] width 104 height 21
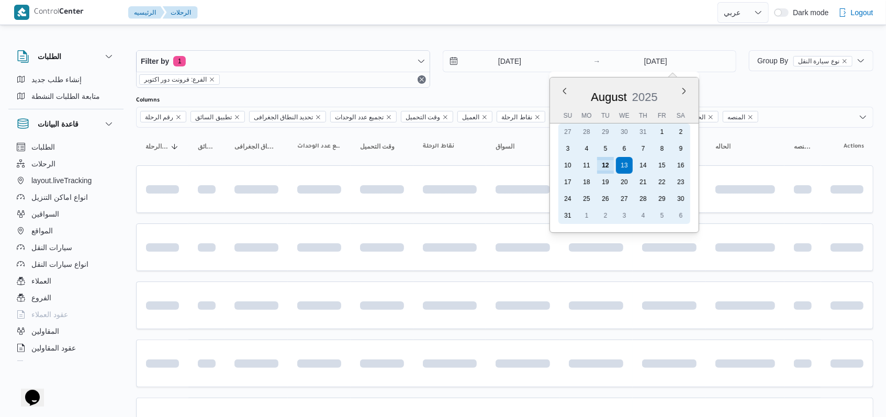
click at [608, 164] on div "12" at bounding box center [605, 165] width 17 height 17
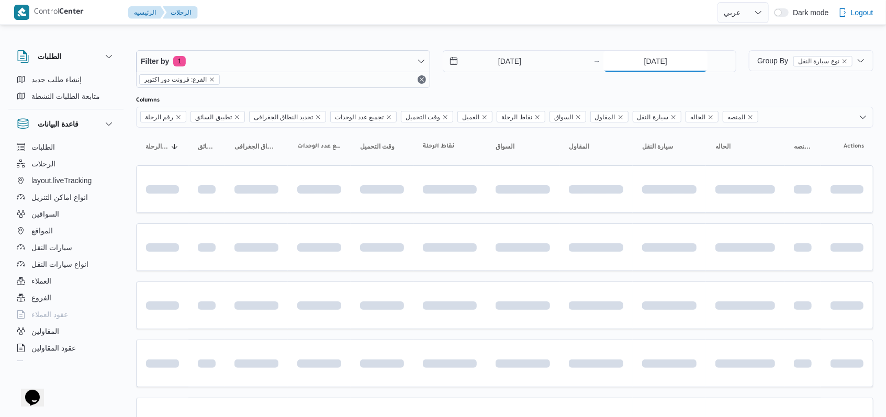
type input "12/8/2025"
click at [527, 84] on div "12/8/2025 → 12/8/2025" at bounding box center [590, 69] width 294 height 38
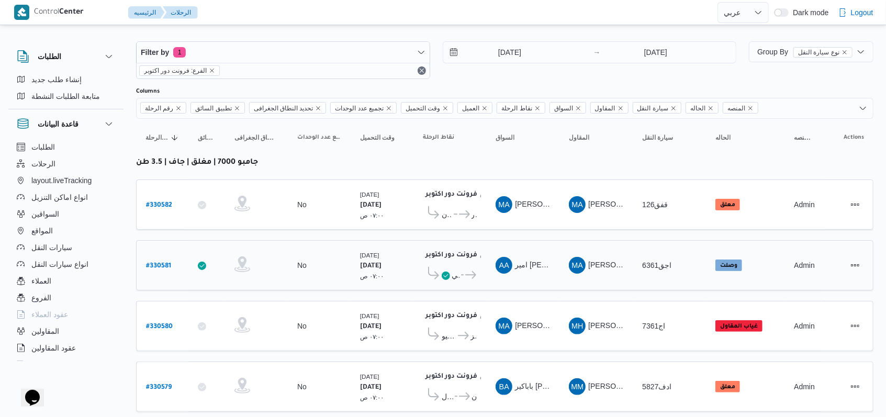
scroll to position [149, 0]
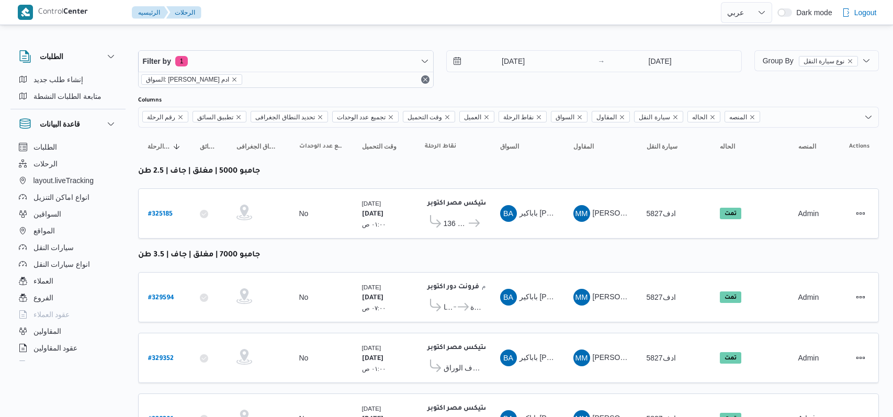
select select "ar"
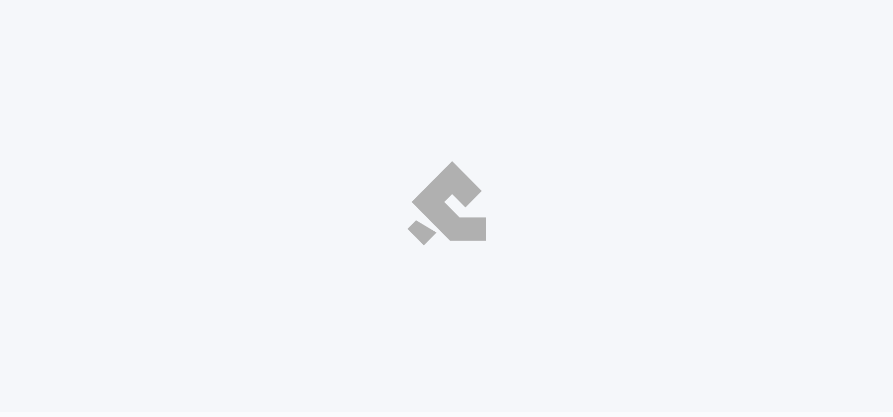
select select "ar"
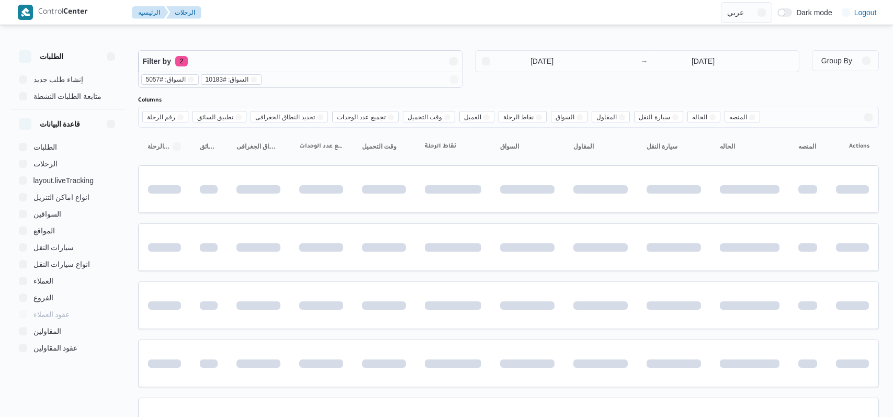
select select "ar"
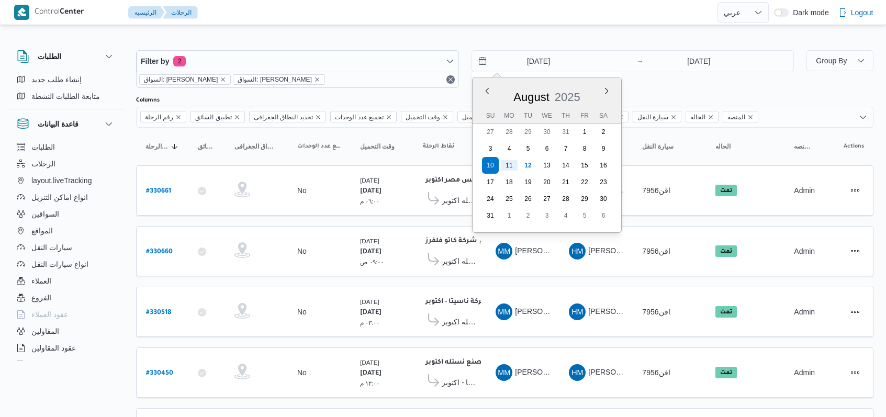
select select "ar"
click at [691, 57] on input "[DATE]" at bounding box center [699, 61] width 104 height 21
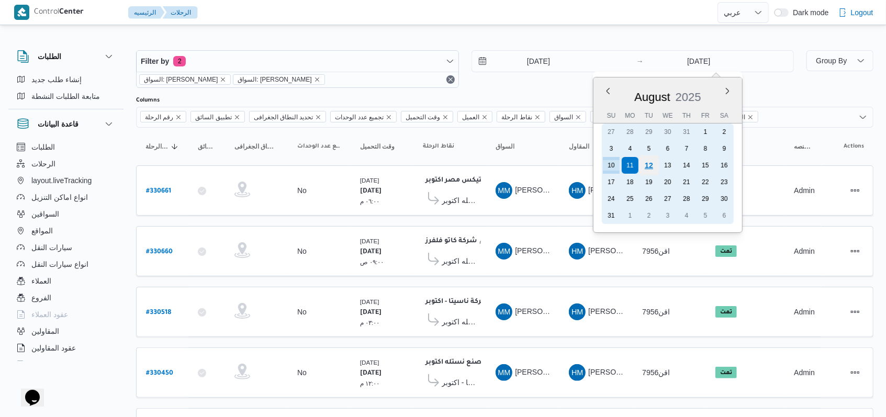
click at [652, 160] on div "12" at bounding box center [649, 165] width 20 height 20
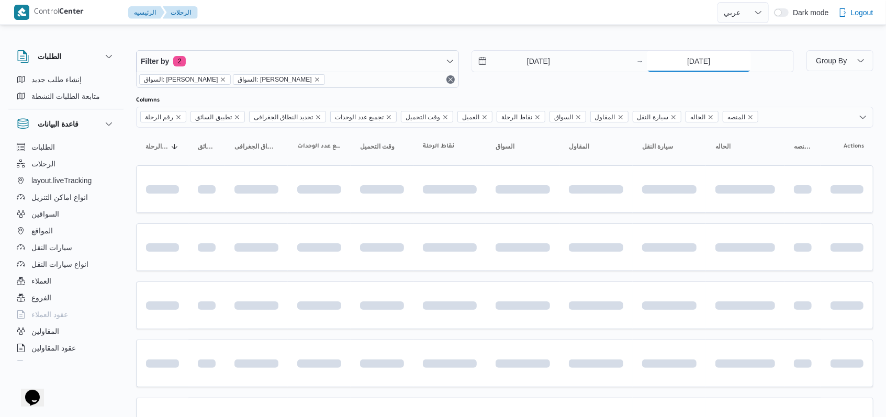
type input "12/8/2025"
click at [544, 62] on input "10/8/2025" at bounding box center [531, 61] width 119 height 21
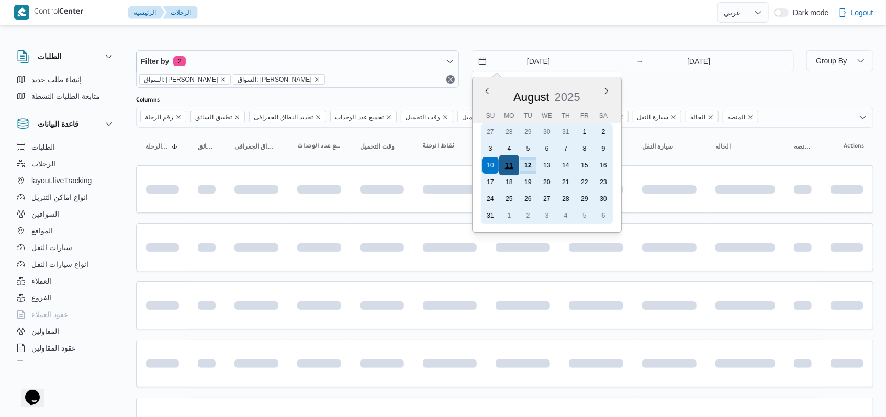
click at [509, 165] on div "11" at bounding box center [509, 165] width 20 height 20
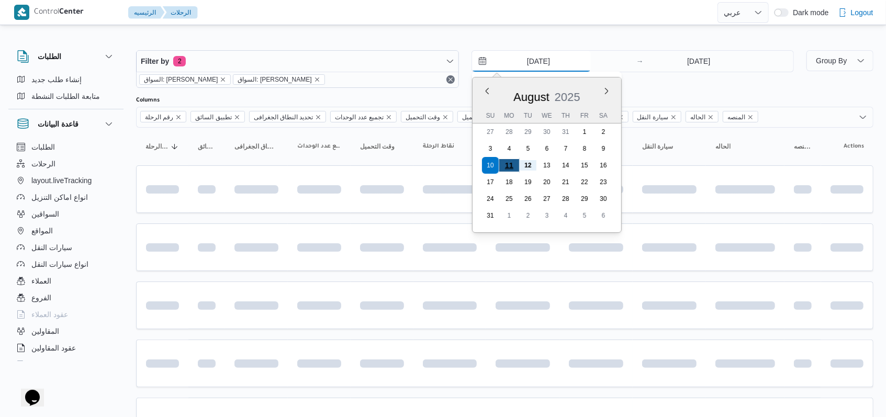
type input "11/8/2025"
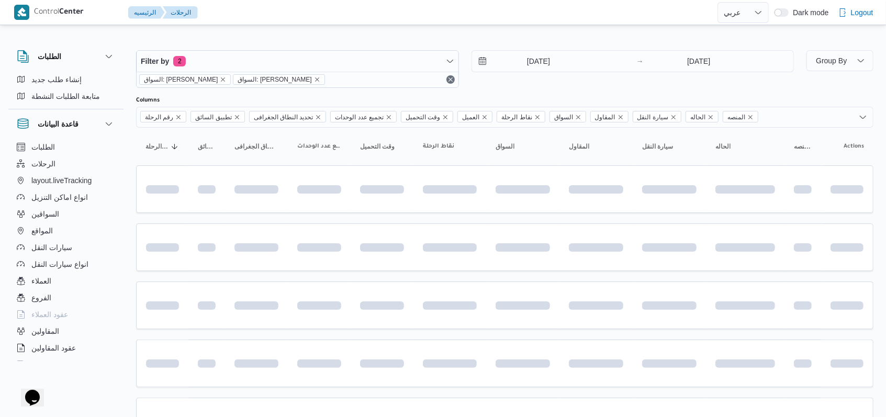
click at [650, 93] on div "Filter by 2 السواق: محمد مروان دياب السواق: محمد مروان دياب 11/8/2025 → 12/8/20…" at bounding box center [465, 69] width 670 height 50
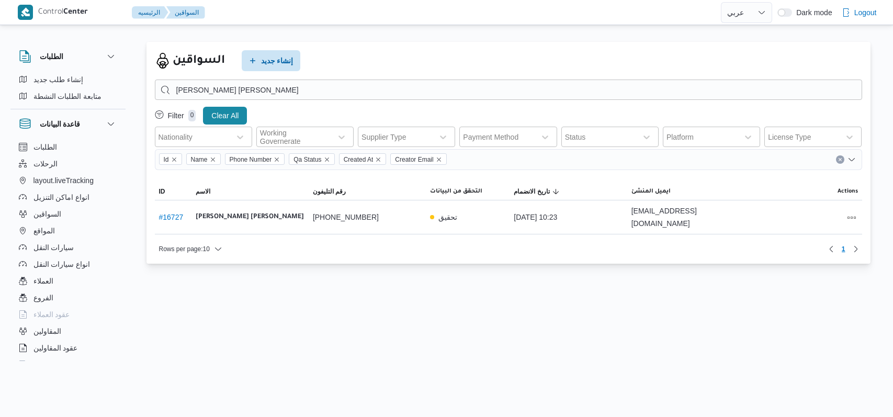
select select "ar"
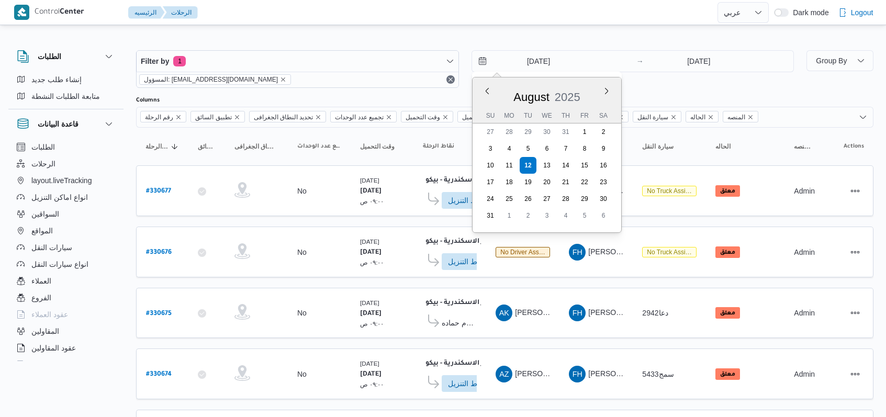
select select "ar"
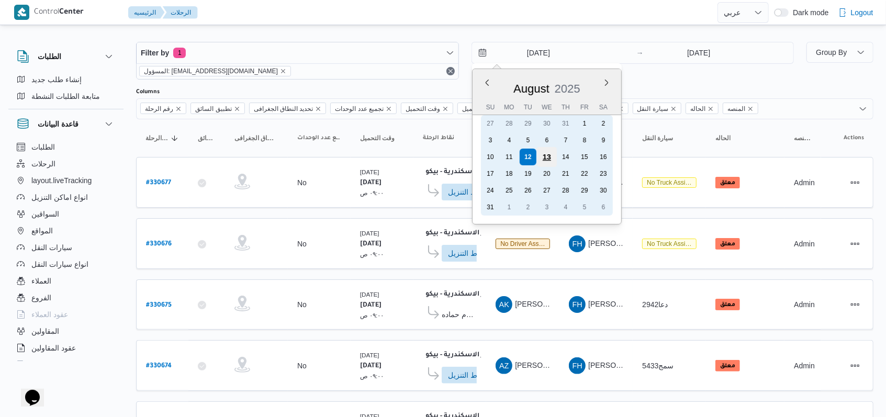
click at [545, 159] on div "13" at bounding box center [546, 157] width 20 height 20
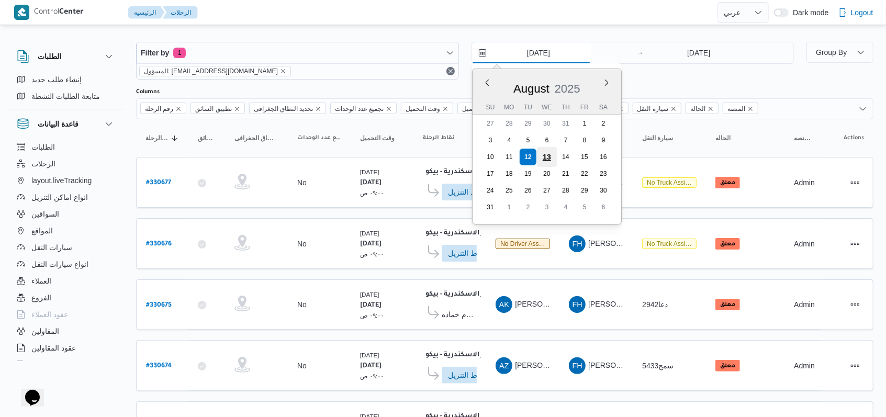
type input "[DATE]"
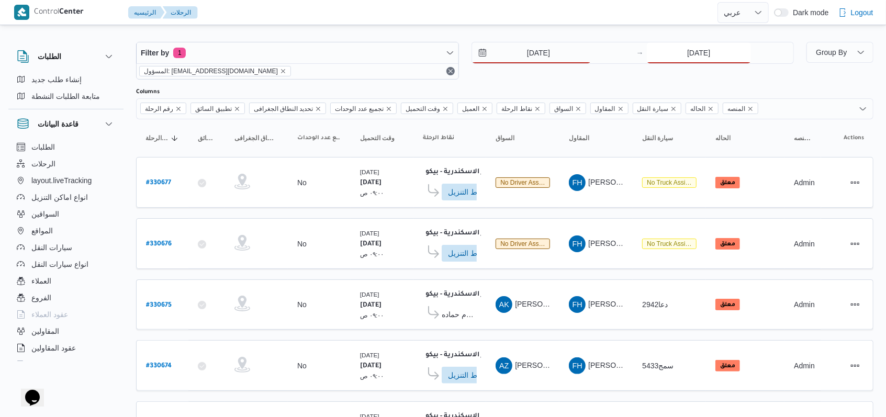
click at [696, 53] on input "[DATE]" at bounding box center [699, 52] width 104 height 21
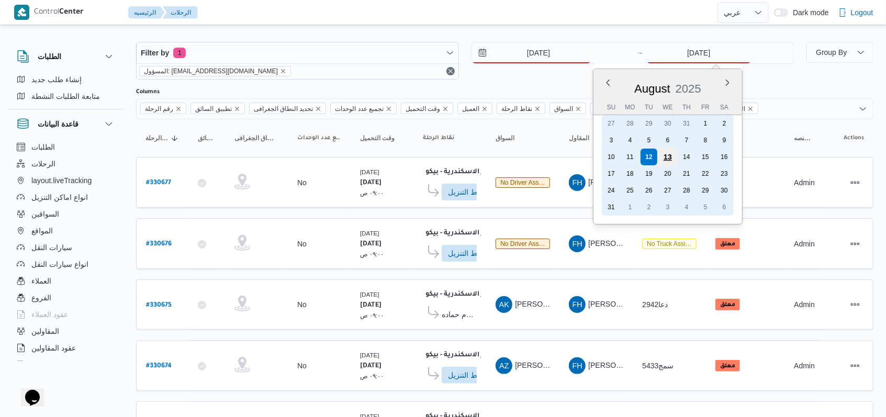
click at [659, 155] on div "13" at bounding box center [668, 157] width 20 height 20
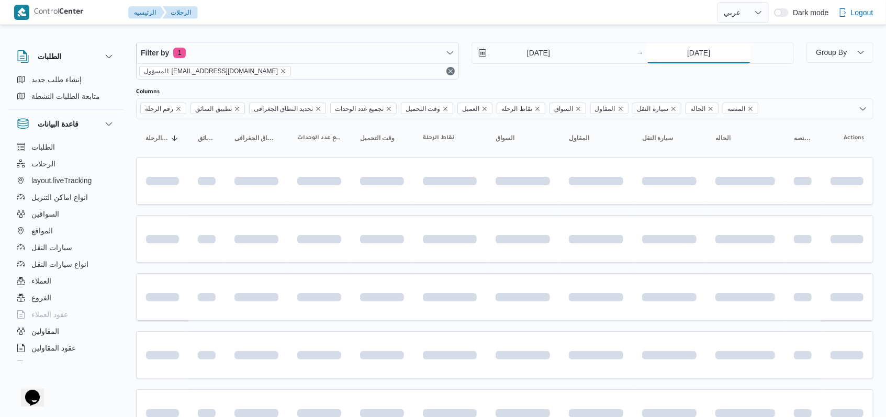
type input "[DATE]"
click at [553, 84] on div "Filter by 1 المسؤول: [EMAIL_ADDRESS][DOMAIN_NAME] [DATE] → [DATE]" at bounding box center [465, 61] width 670 height 50
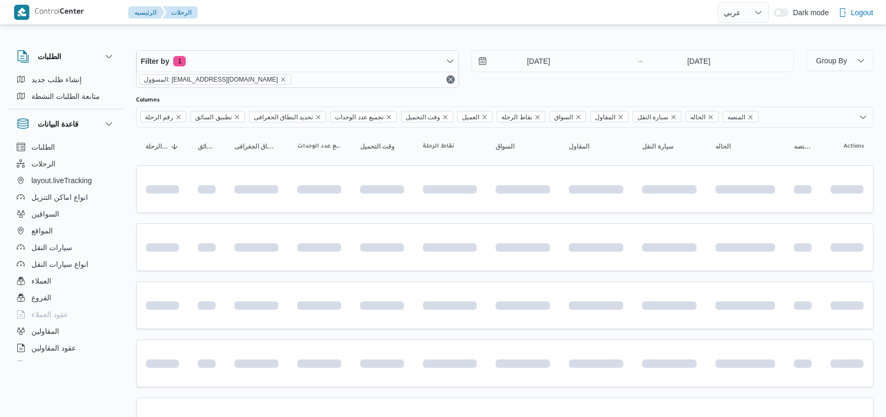
select select "ar"
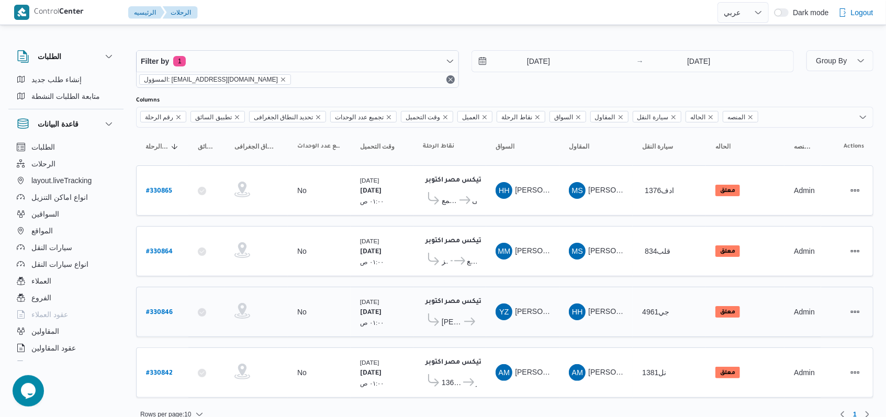
scroll to position [8, 0]
